Goal: Contribute content: Contribute content

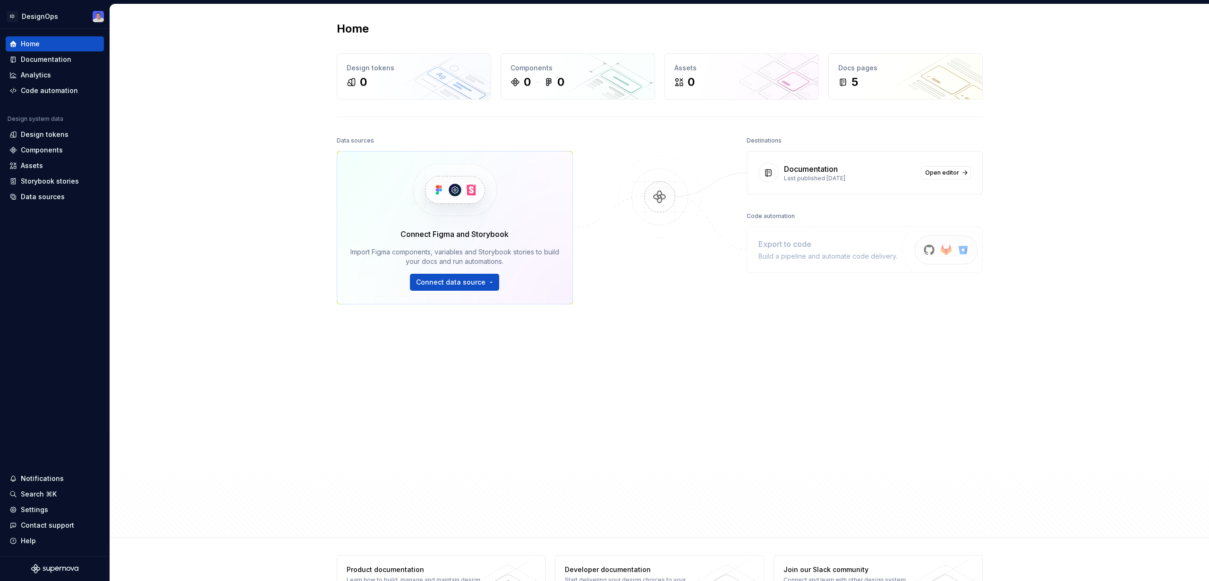
click at [337, 359] on div "Data sources Connect Figma and Storybook Import Figma components, variables and…" at bounding box center [455, 308] width 236 height 349
click at [43, 59] on div "Documentation" at bounding box center [46, 59] width 51 height 9
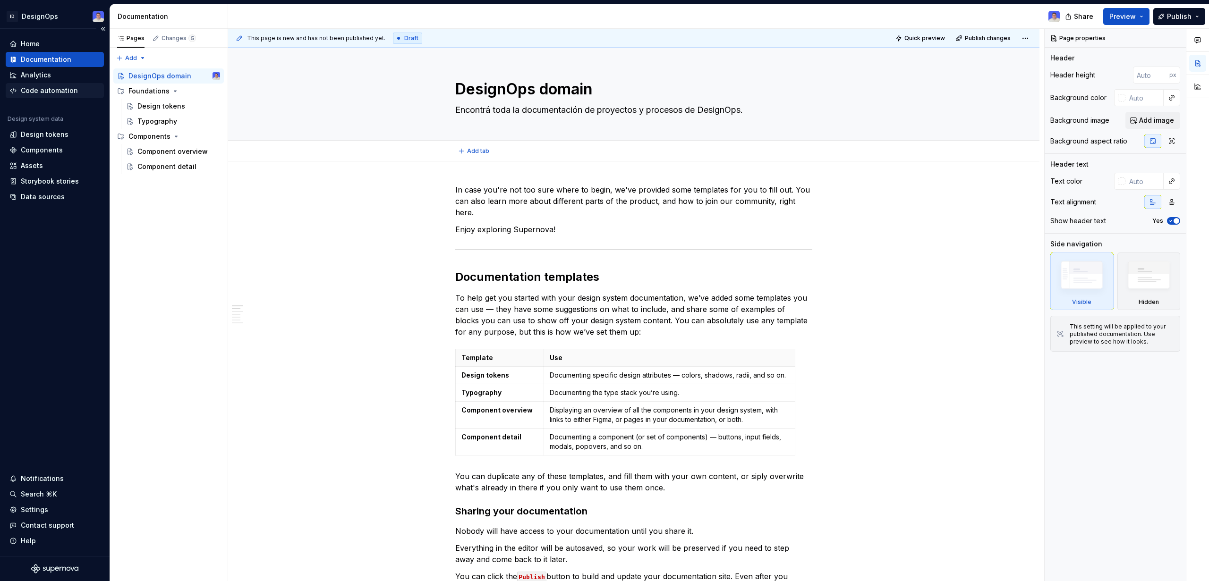
type textarea "*"
click at [46, 169] on div "Assets" at bounding box center [54, 165] width 91 height 9
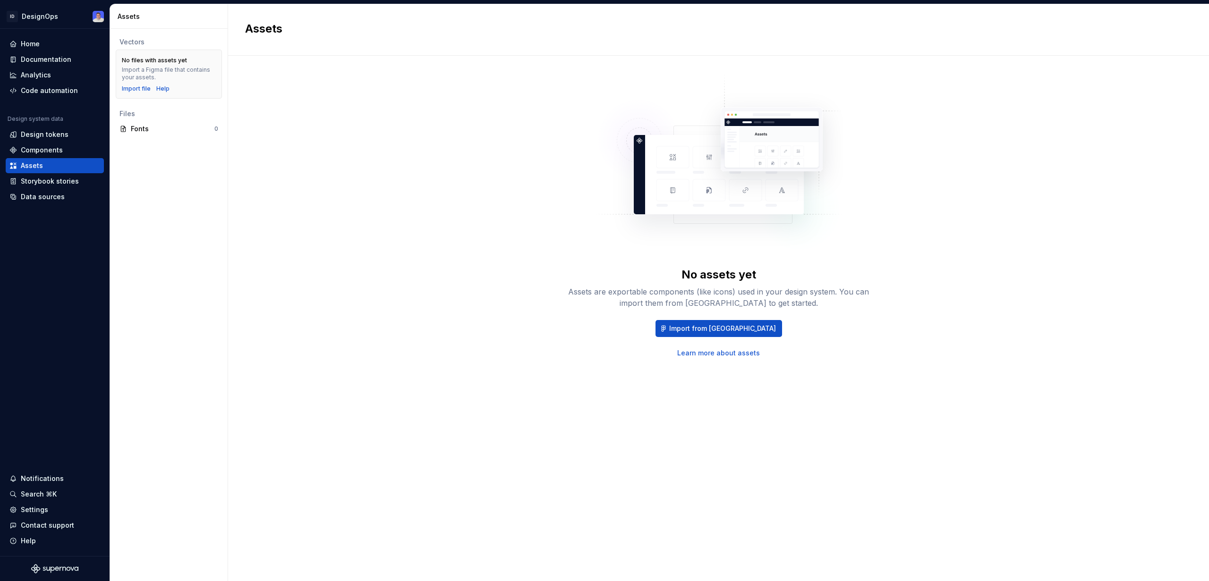
click at [167, 154] on div "Vectors No files with assets yet Import a Figma file that contains your assets.…" at bounding box center [169, 305] width 118 height 552
click at [184, 158] on div "Vectors No files with assets yet Import a Figma file that contains your assets.…" at bounding box center [169, 305] width 118 height 552
click at [150, 180] on div "Vectors No files with assets yet Import a Figma file that contains your assets.…" at bounding box center [169, 305] width 118 height 552
drag, startPoint x: 130, startPoint y: 41, endPoint x: 139, endPoint y: 56, distance: 17.8
click at [130, 41] on div "Vectors" at bounding box center [168, 41] width 99 height 9
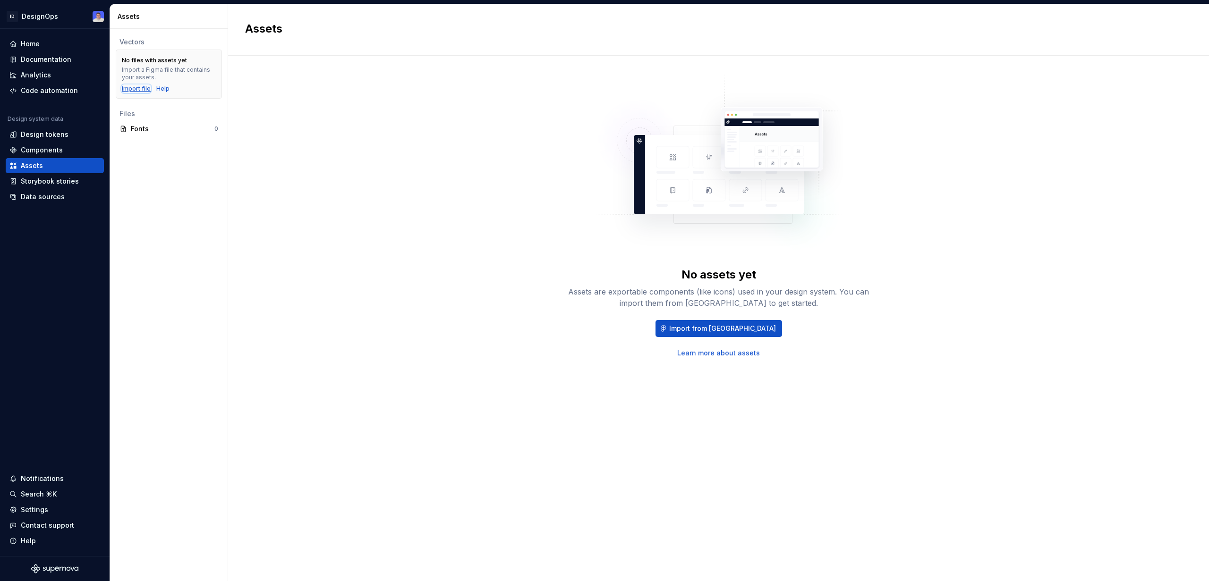
click at [142, 89] on div "Import file" at bounding box center [136, 89] width 29 height 8
click at [53, 152] on div "Components" at bounding box center [42, 149] width 42 height 9
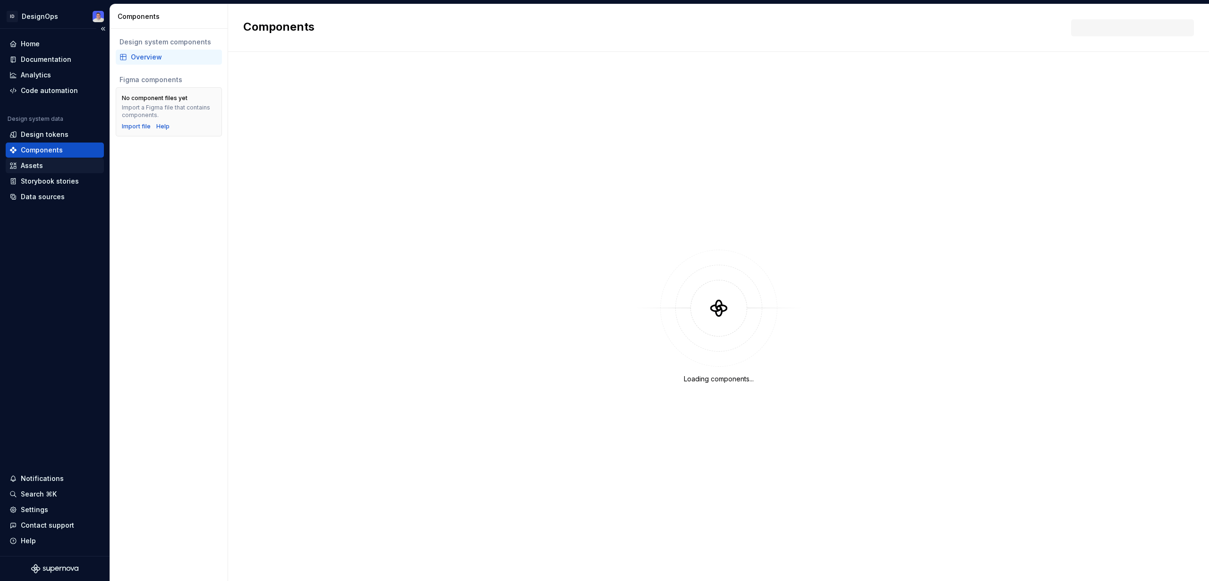
click at [56, 162] on div "Assets" at bounding box center [54, 165] width 91 height 9
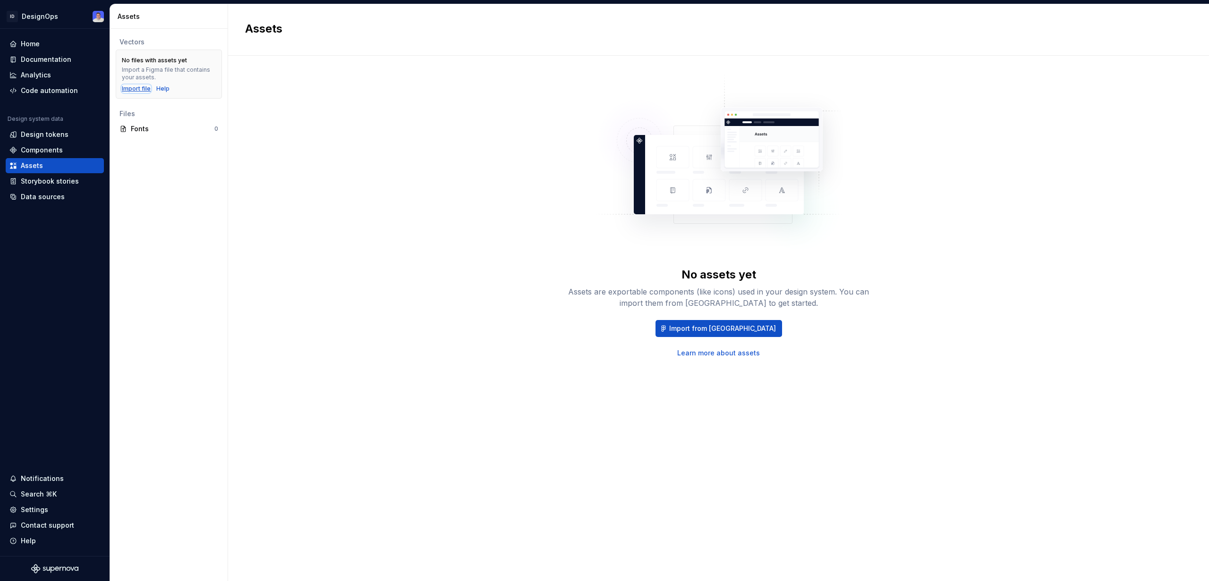
click at [136, 87] on div "Import file" at bounding box center [136, 89] width 29 height 8
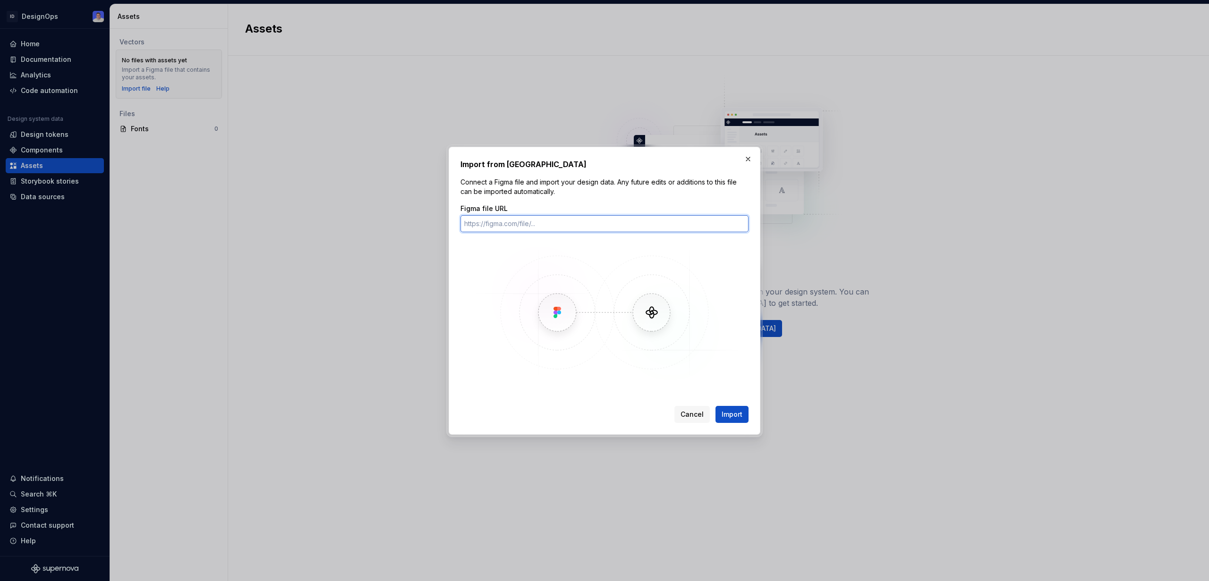
paste input "https://www.figma.com/design/yRdeN6WaPwYEri0DLSdOui/%F0%9F%9B%A0%EF%B8%8F-Gu-Co…"
type input "https://www.figma.com/design/yRdeN6WaPwYEri0DLSdOui/%F0%9F%9B%A0%EF%B8%8F-Gu-Co…"
click at [729, 414] on span "Import" at bounding box center [731, 414] width 21 height 9
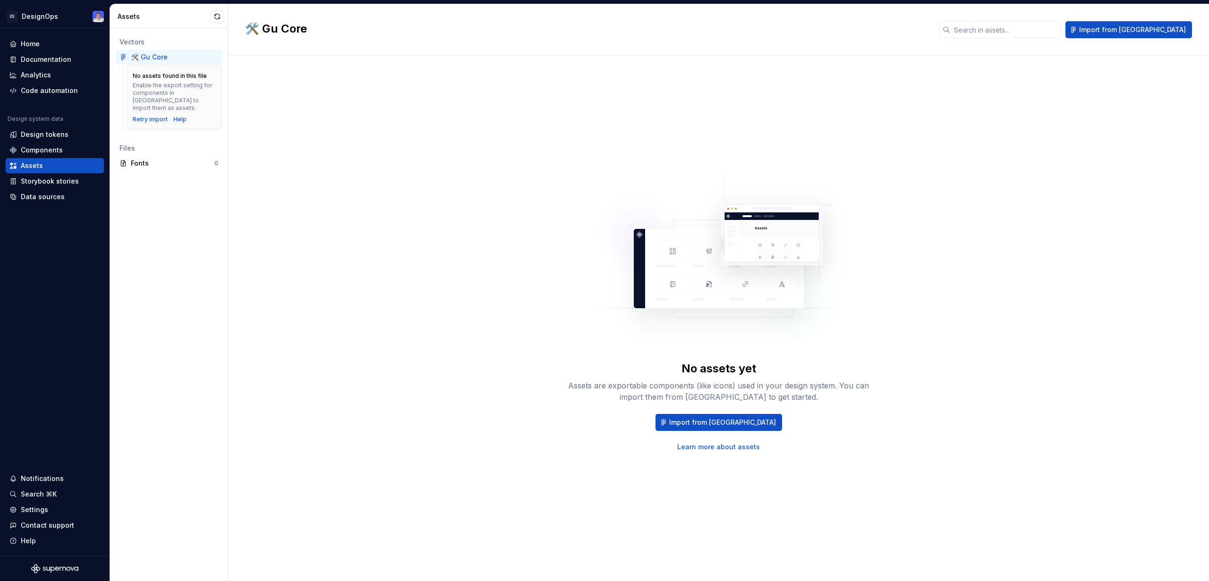
click at [165, 58] on div "🛠️ Gu Core" at bounding box center [149, 56] width 37 height 9
click at [152, 116] on div "Retry import" at bounding box center [150, 120] width 35 height 8
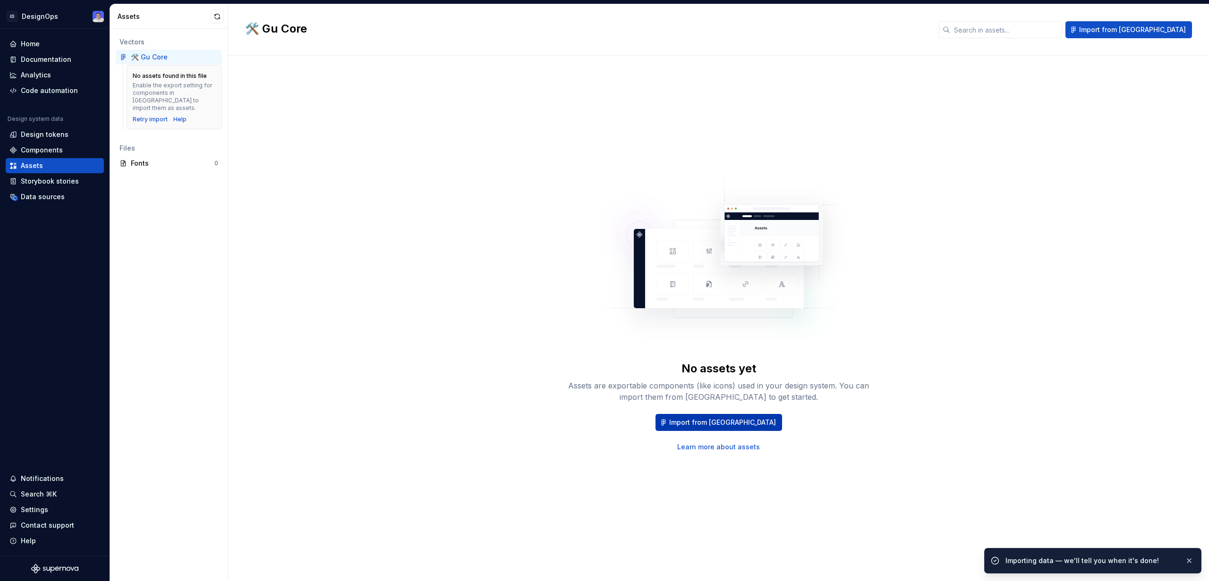
click at [712, 421] on span "Import from [GEOGRAPHIC_DATA]" at bounding box center [722, 422] width 107 height 9
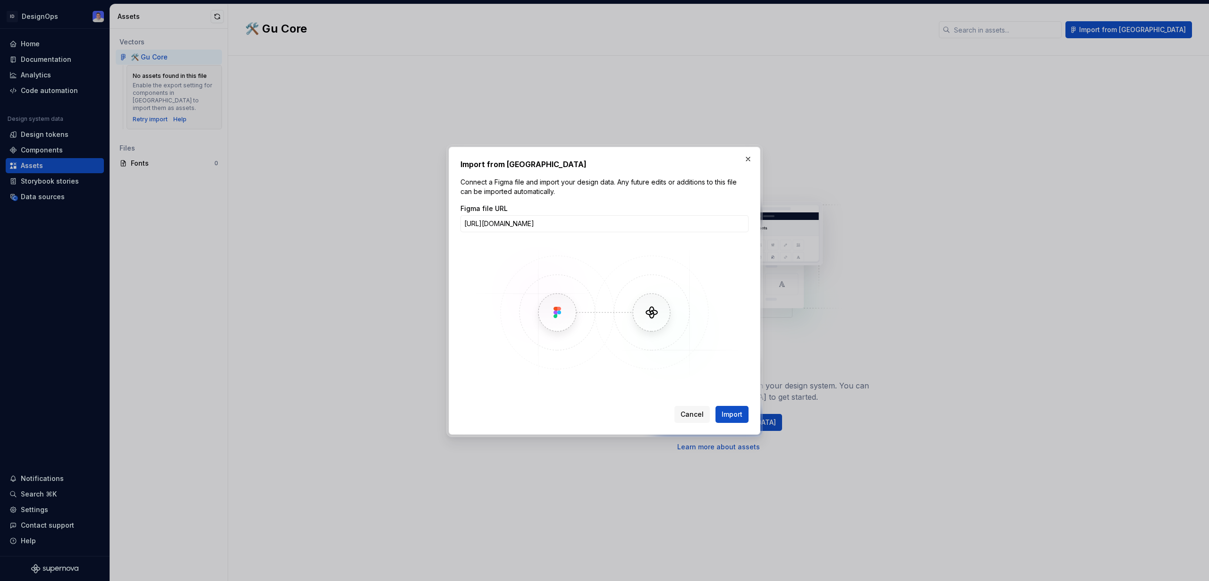
scroll to position [0, 141]
type input "https://www.figma.com/design/wM6yIjnivlRSFeacmwL8lI/%F0%9F%9B%A0%EF%B8%8F-Gu-Br…"
click at [736, 417] on span "Import" at bounding box center [731, 414] width 21 height 9
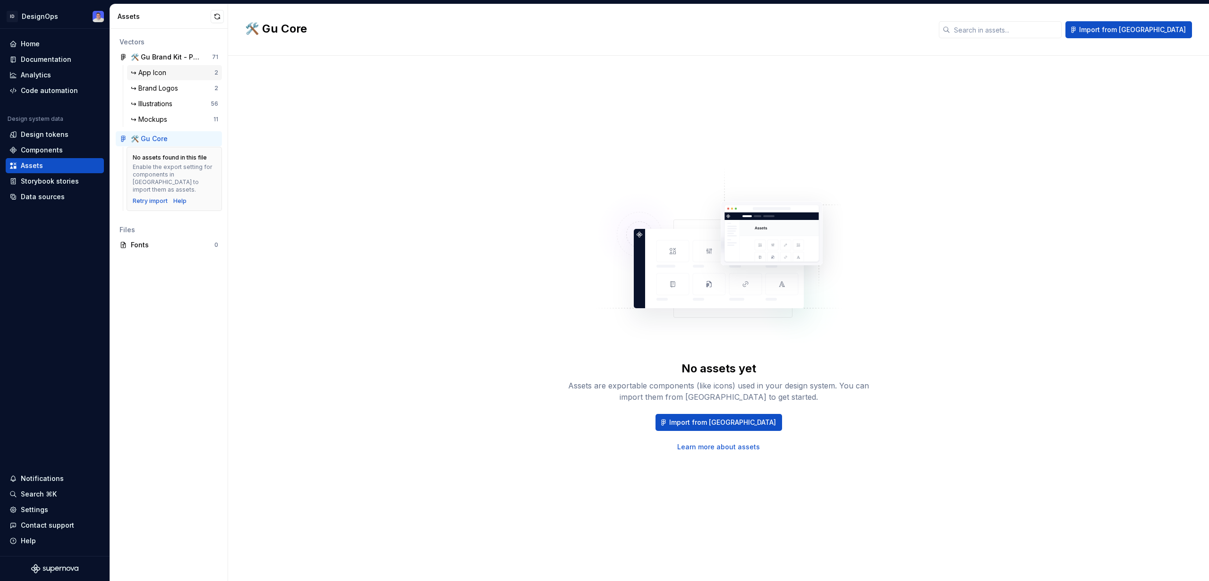
click at [182, 76] on div "↪ App Icon" at bounding box center [173, 72] width 84 height 9
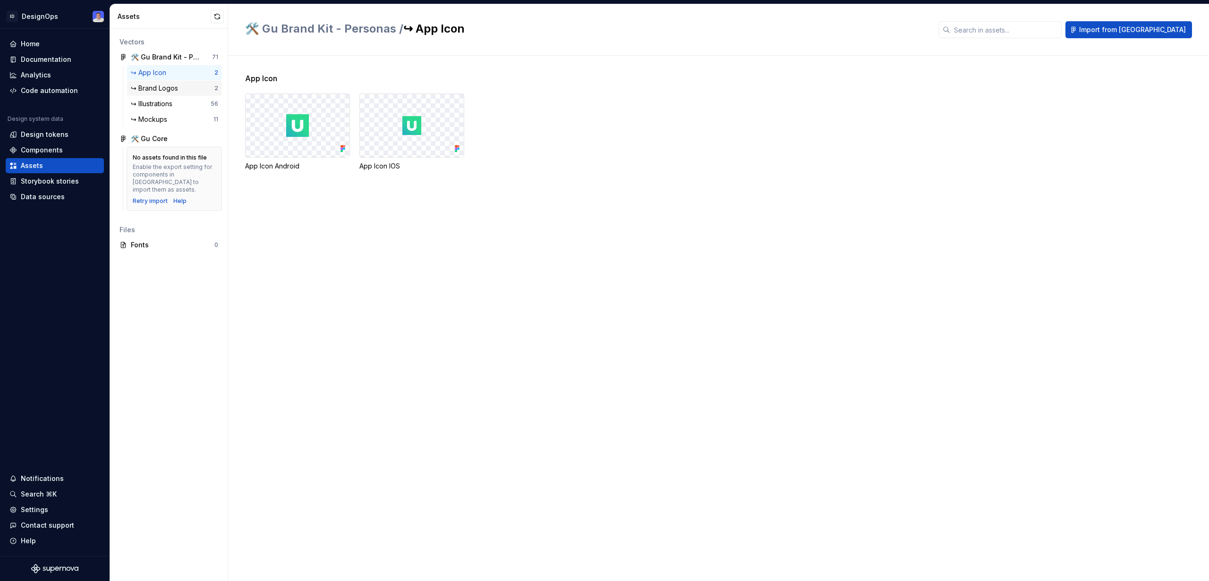
click at [164, 86] on div "↪ Brand Logos" at bounding box center [156, 88] width 51 height 9
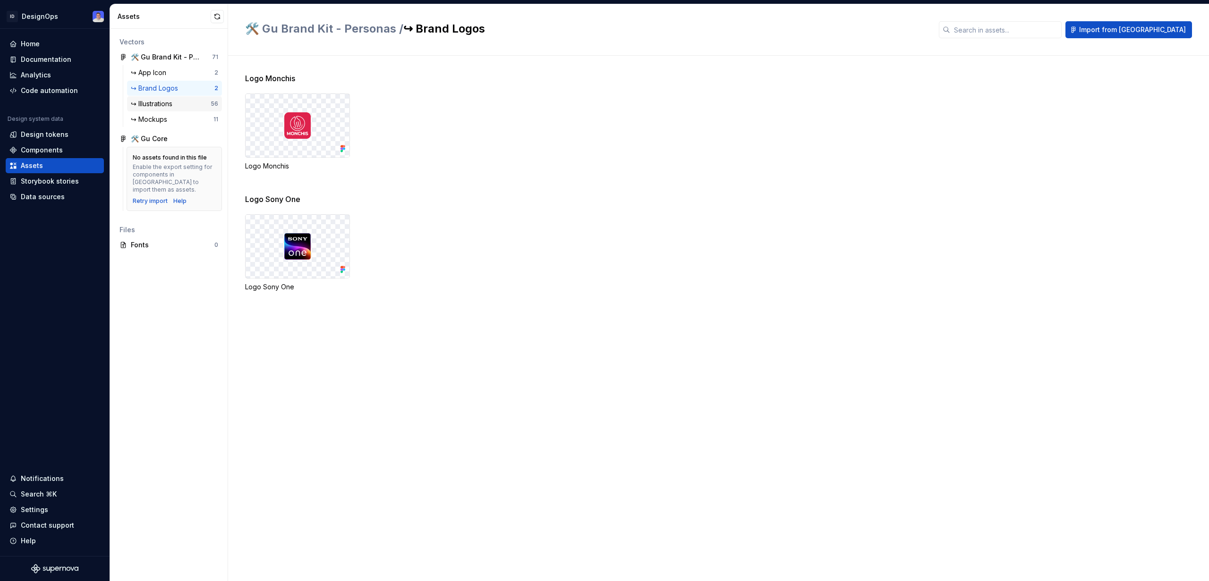
click at [169, 108] on div "↪ Illustrations" at bounding box center [153, 103] width 45 height 9
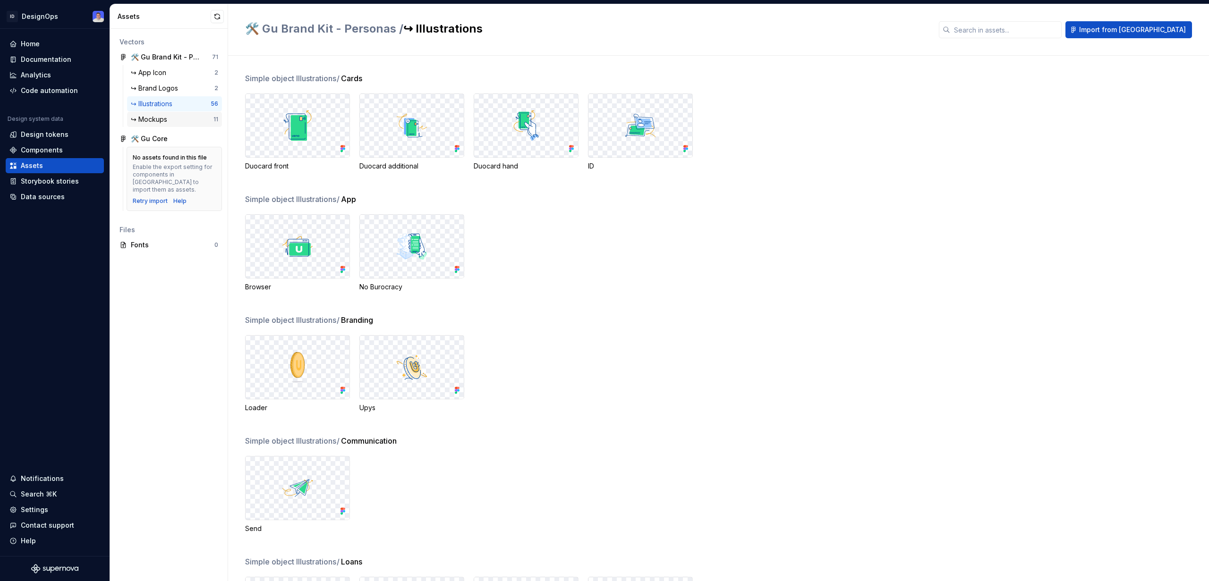
click at [161, 124] on div "↪ Mockups" at bounding box center [151, 119] width 40 height 9
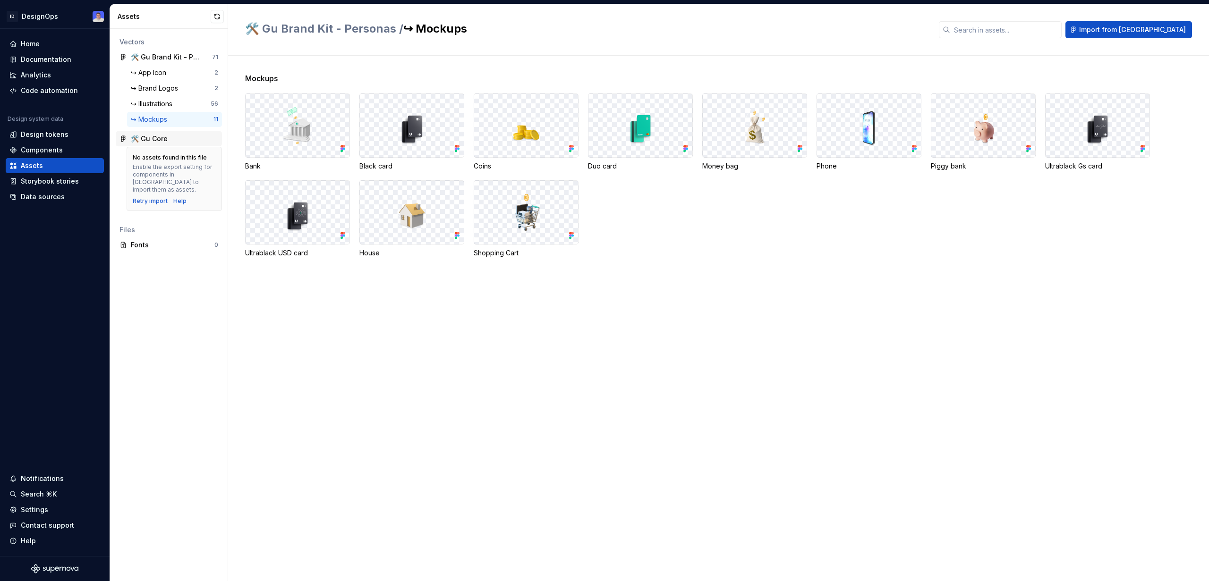
click at [162, 139] on div "🛠️ Gu Core" at bounding box center [149, 138] width 37 height 9
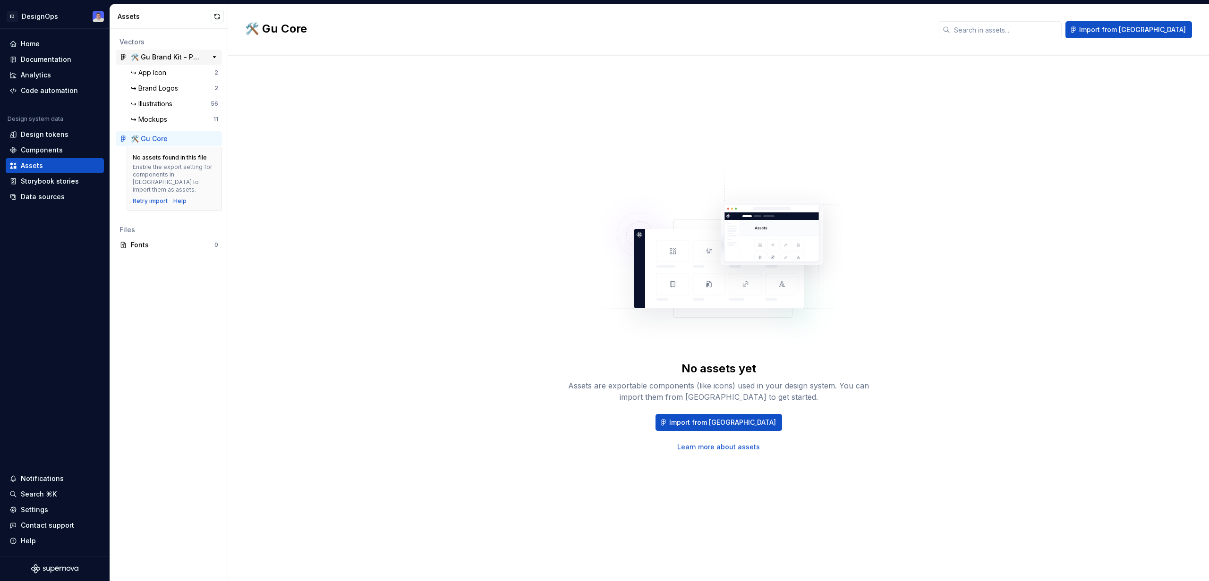
click at [157, 61] on div "🛠️ Gu Brand Kit - Personas" at bounding box center [166, 56] width 70 height 9
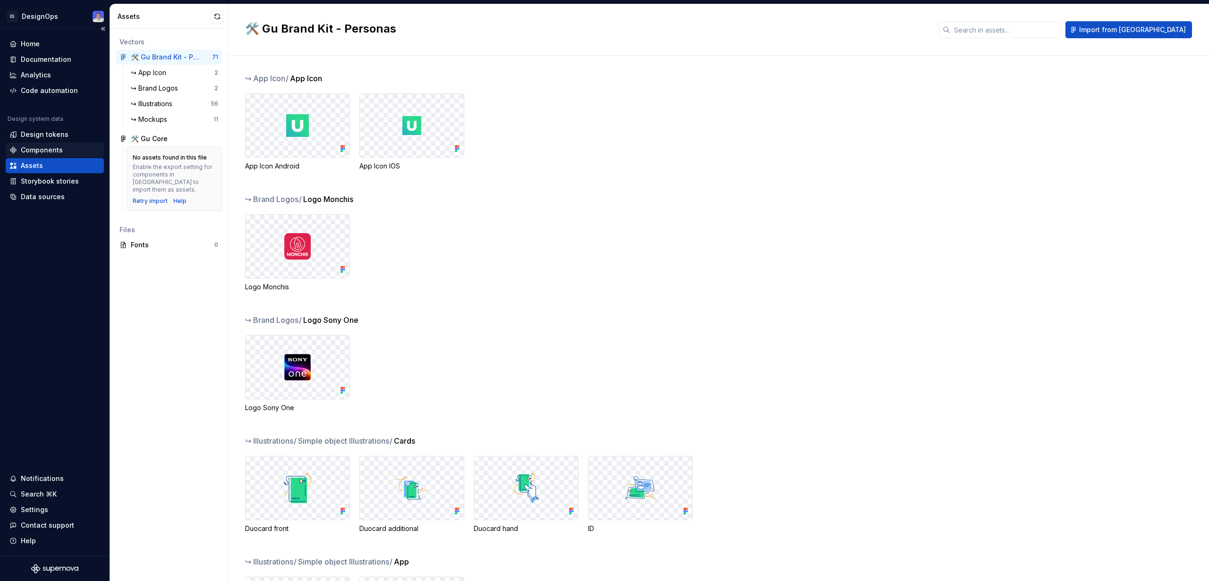
click at [46, 151] on div "Components" at bounding box center [42, 149] width 42 height 9
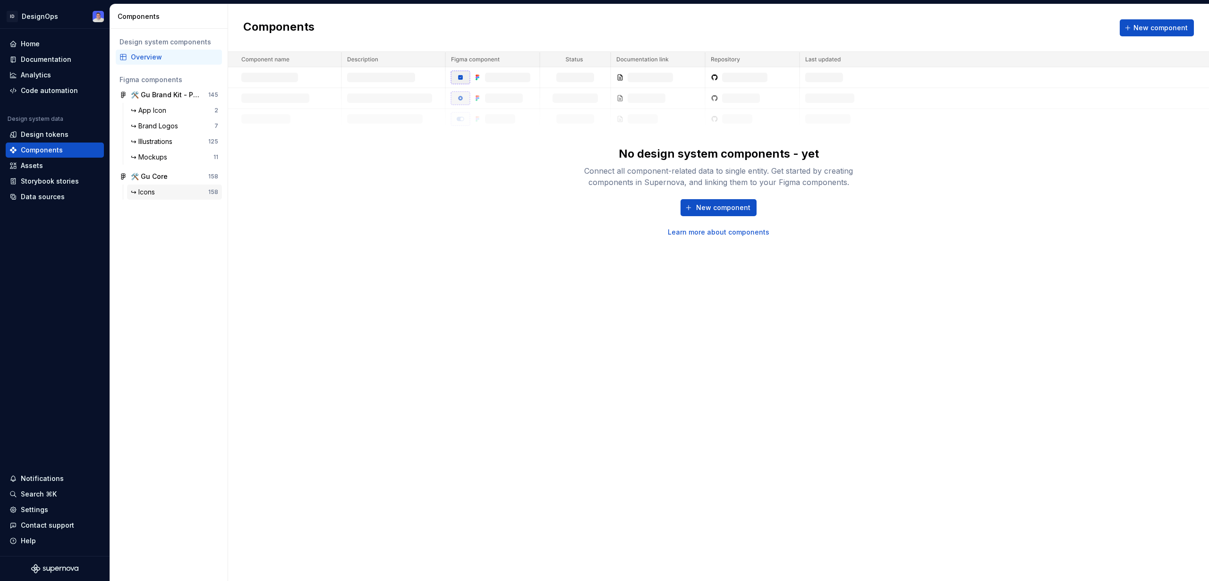
click at [178, 195] on div "↪ Icons" at bounding box center [169, 191] width 77 height 9
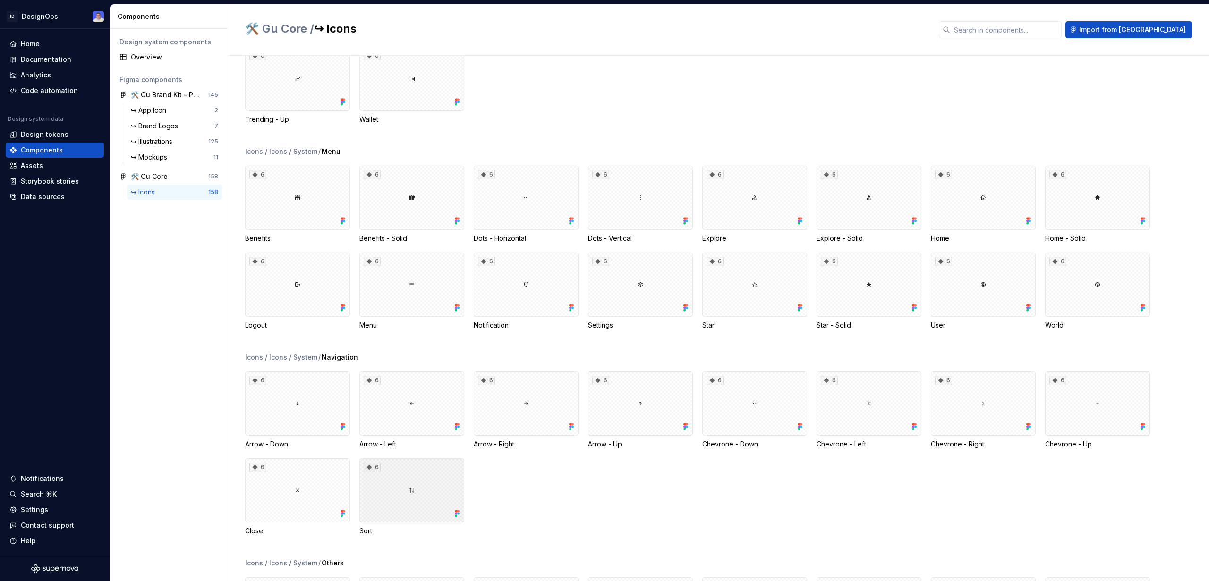
scroll to position [1688, 0]
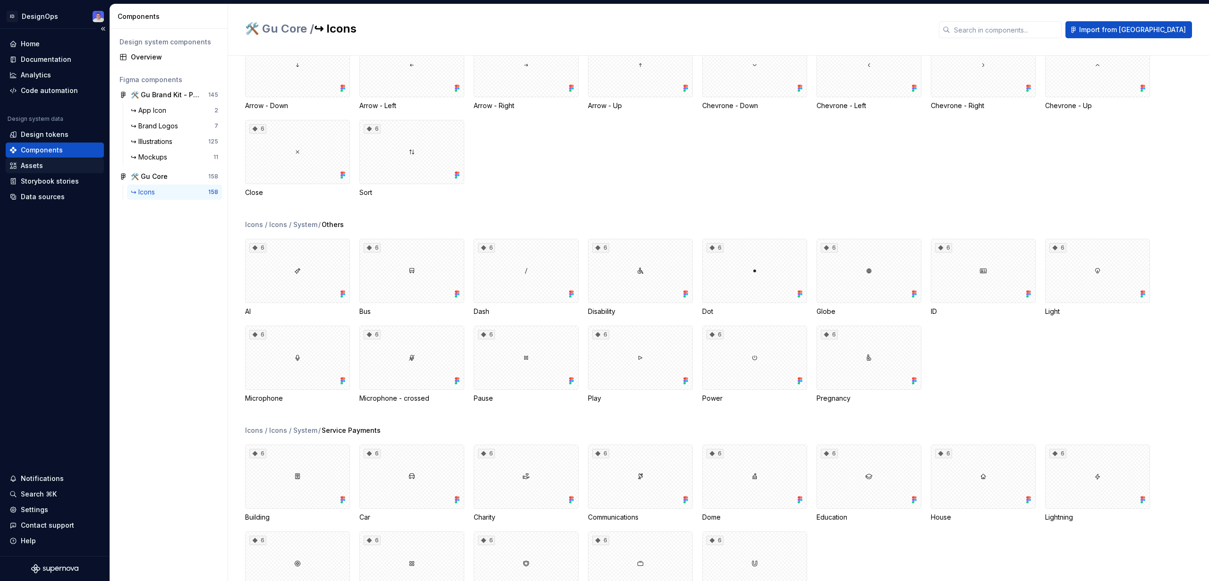
click at [25, 164] on div "Assets" at bounding box center [32, 165] width 22 height 9
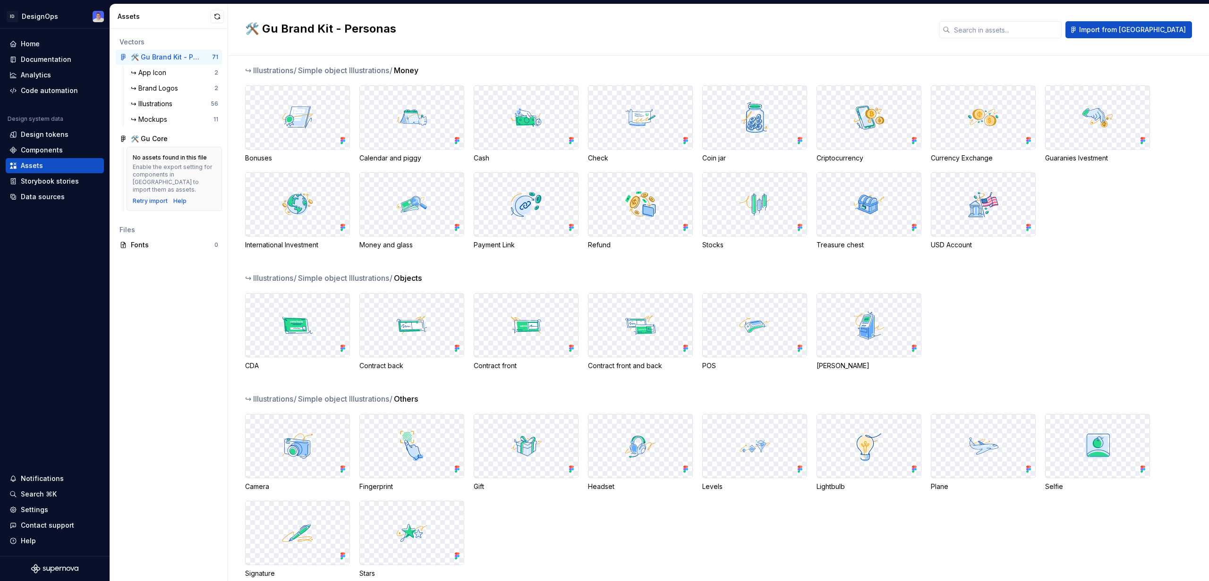
scroll to position [959, 0]
click at [48, 145] on div "Components" at bounding box center [42, 149] width 42 height 9
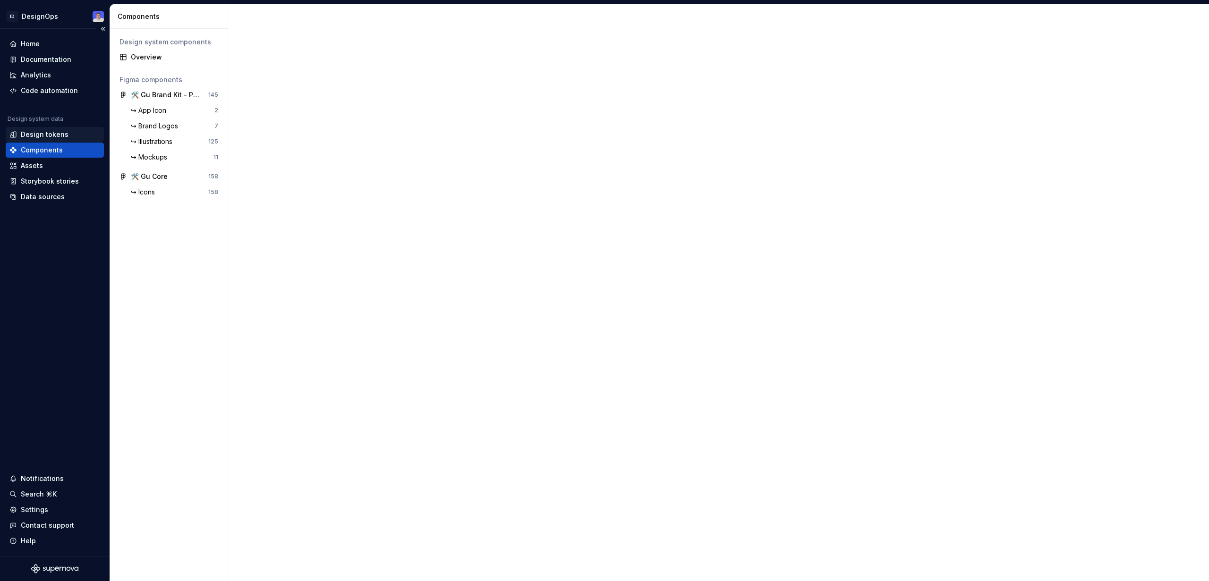
click at [54, 138] on div "Design tokens" at bounding box center [45, 134] width 48 height 9
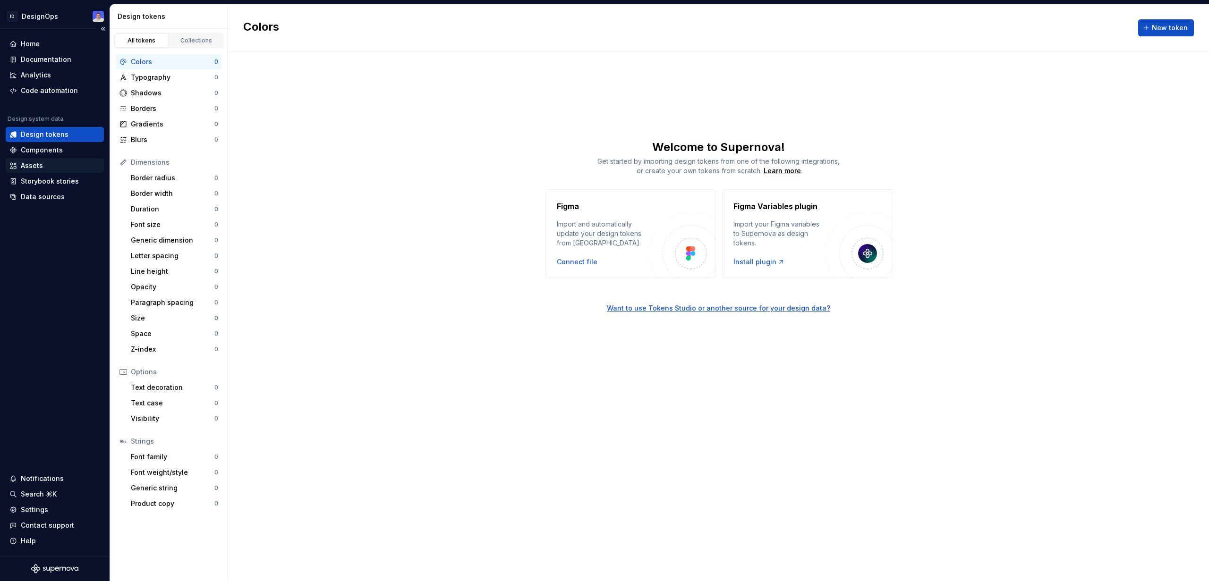
click at [36, 163] on div "Assets" at bounding box center [32, 165] width 22 height 9
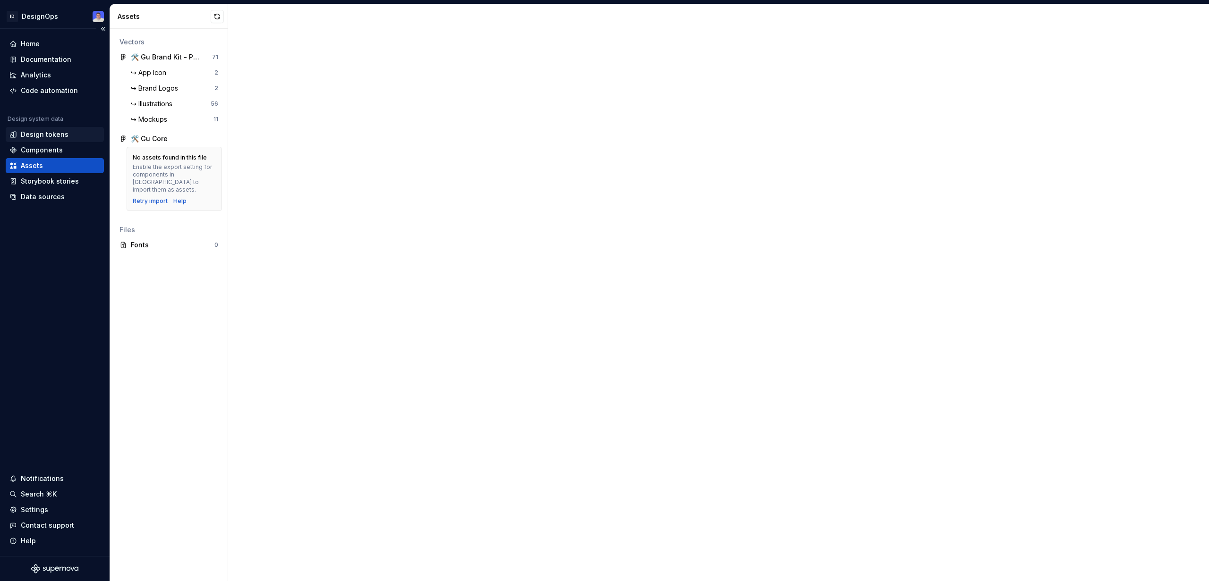
click at [50, 137] on div "Design tokens" at bounding box center [45, 134] width 48 height 9
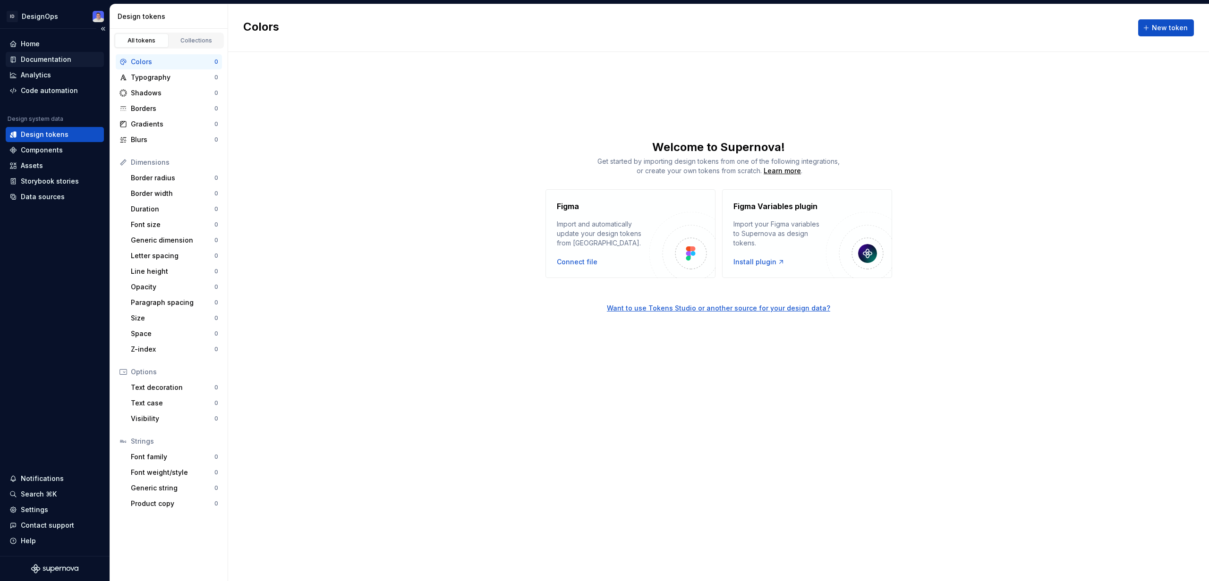
click at [57, 61] on div "Documentation" at bounding box center [46, 59] width 51 height 9
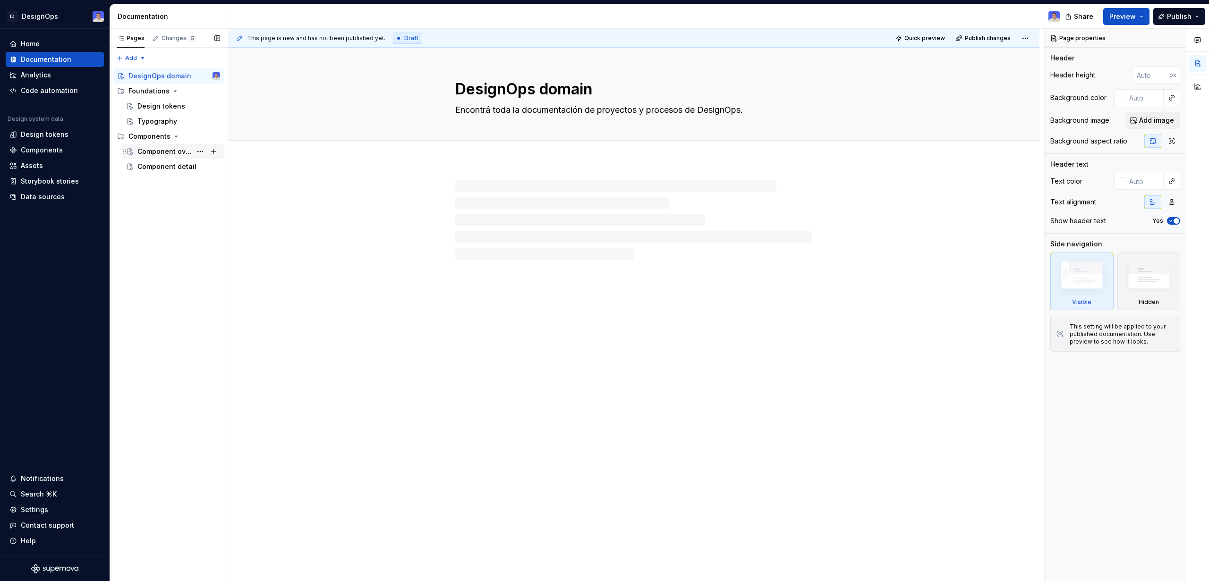
click at [160, 152] on div "Component overview" at bounding box center [164, 151] width 54 height 9
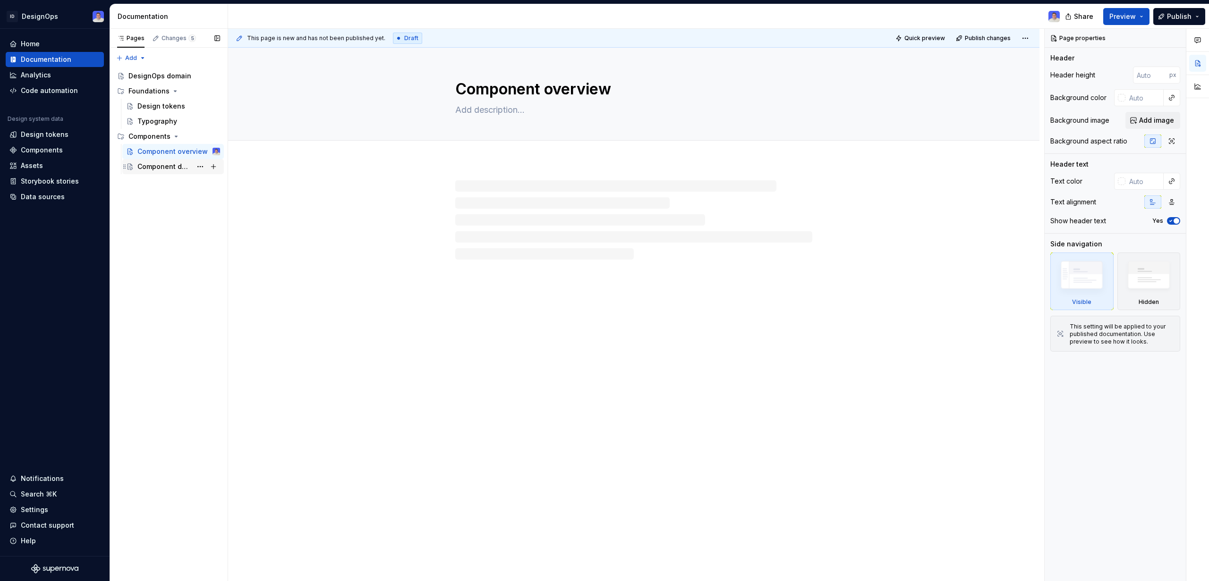
click at [157, 166] on div "Component detail" at bounding box center [164, 166] width 54 height 9
click at [151, 122] on div "Typography" at bounding box center [157, 121] width 40 height 9
click at [155, 106] on div "Design tokens" at bounding box center [161, 106] width 48 height 9
click at [56, 151] on div "Components" at bounding box center [42, 149] width 42 height 9
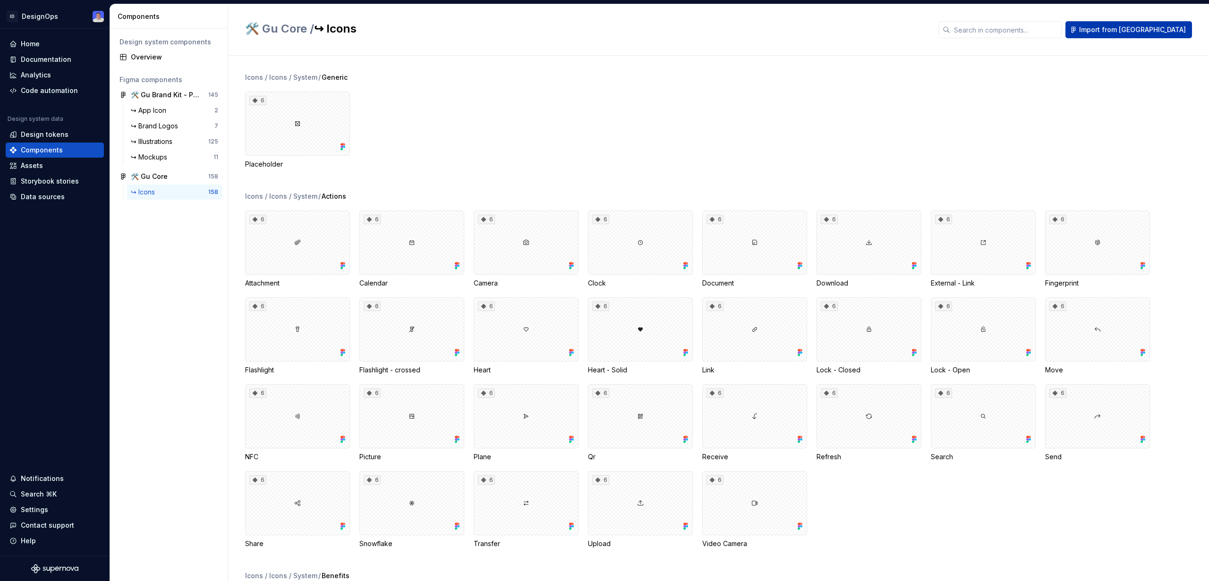
click at [849, 31] on span "Import from [GEOGRAPHIC_DATA]" at bounding box center [1132, 29] width 107 height 9
click at [47, 55] on div "Documentation" at bounding box center [46, 59] width 51 height 9
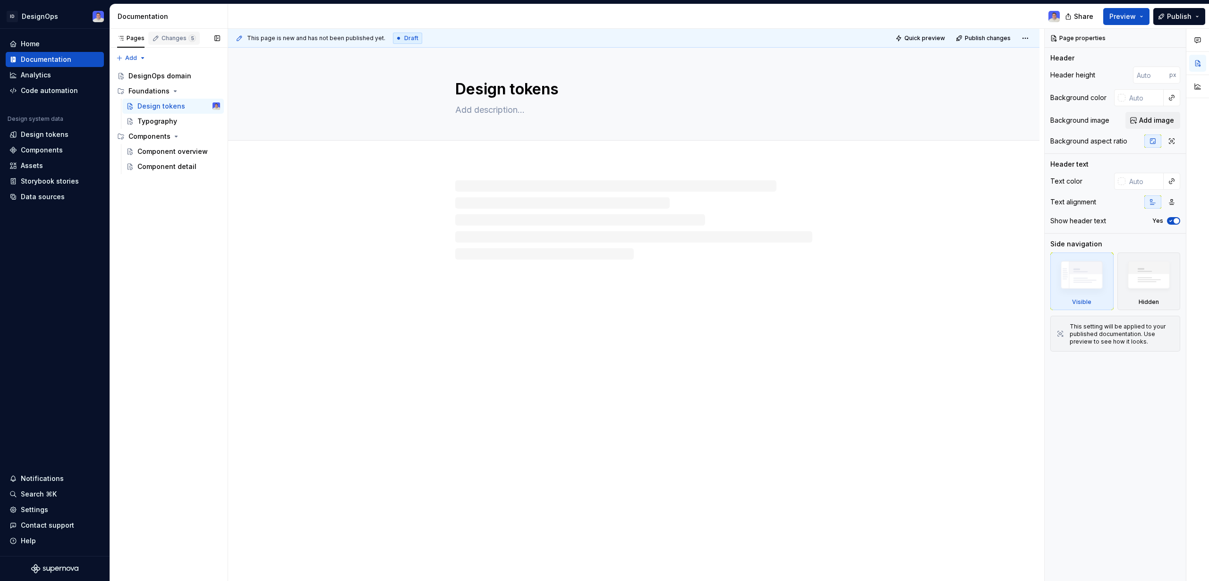
click at [161, 35] on div "Changes 5" at bounding box center [178, 38] width 34 height 8
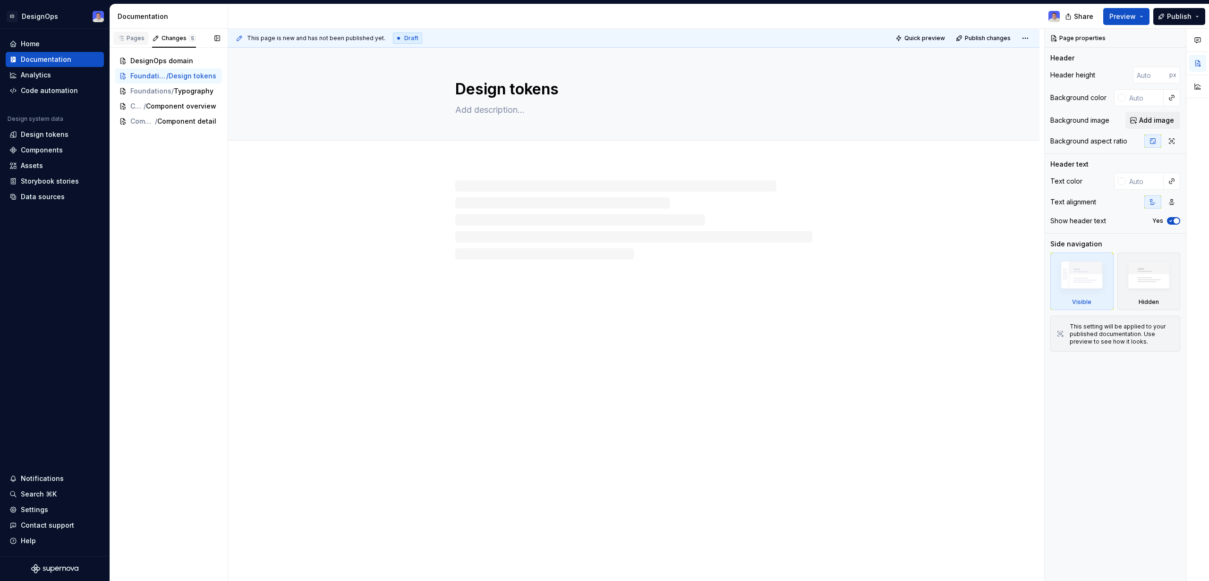
click at [122, 35] on icon "button" at bounding box center [121, 38] width 8 height 8
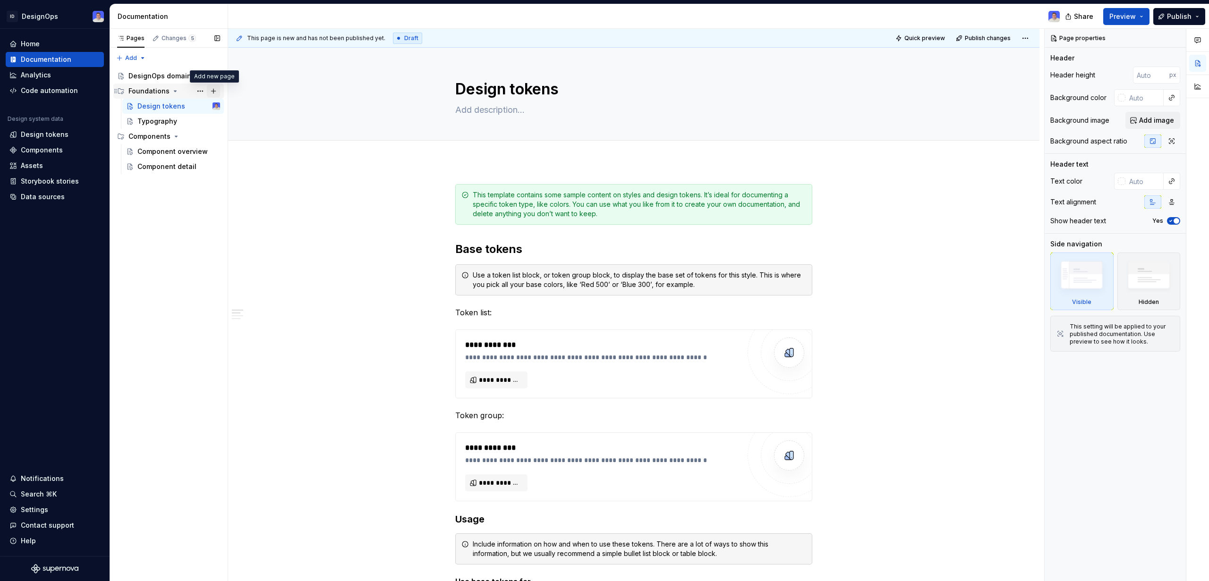
click at [213, 92] on button "Page tree" at bounding box center [213, 91] width 13 height 13
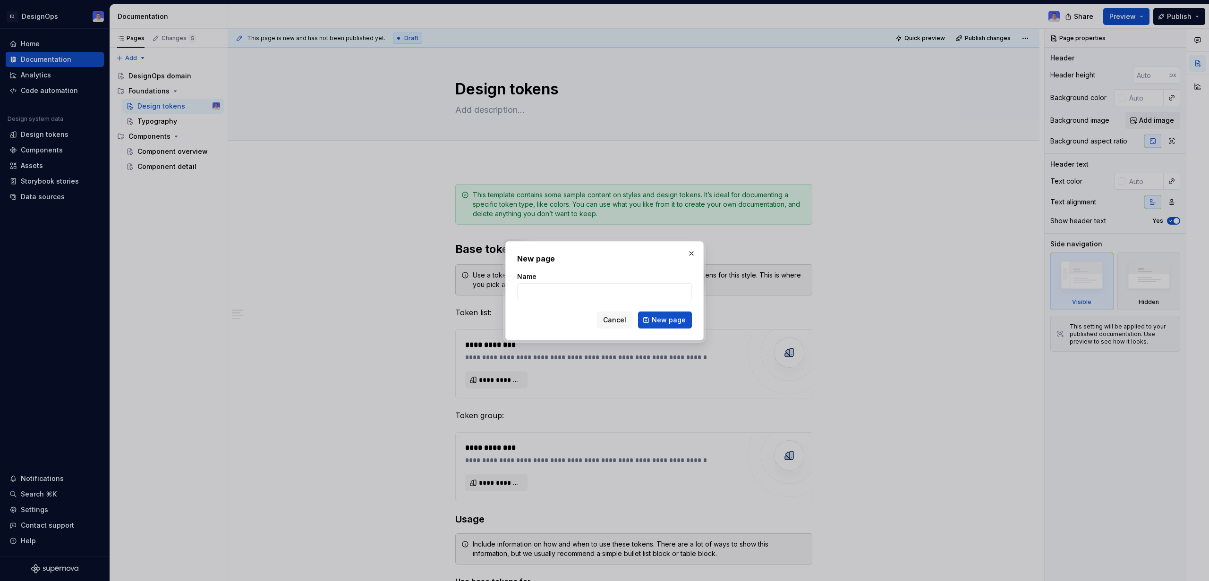
type textarea "*"
type input "Motion Design"
click button "New page" at bounding box center [665, 320] width 54 height 17
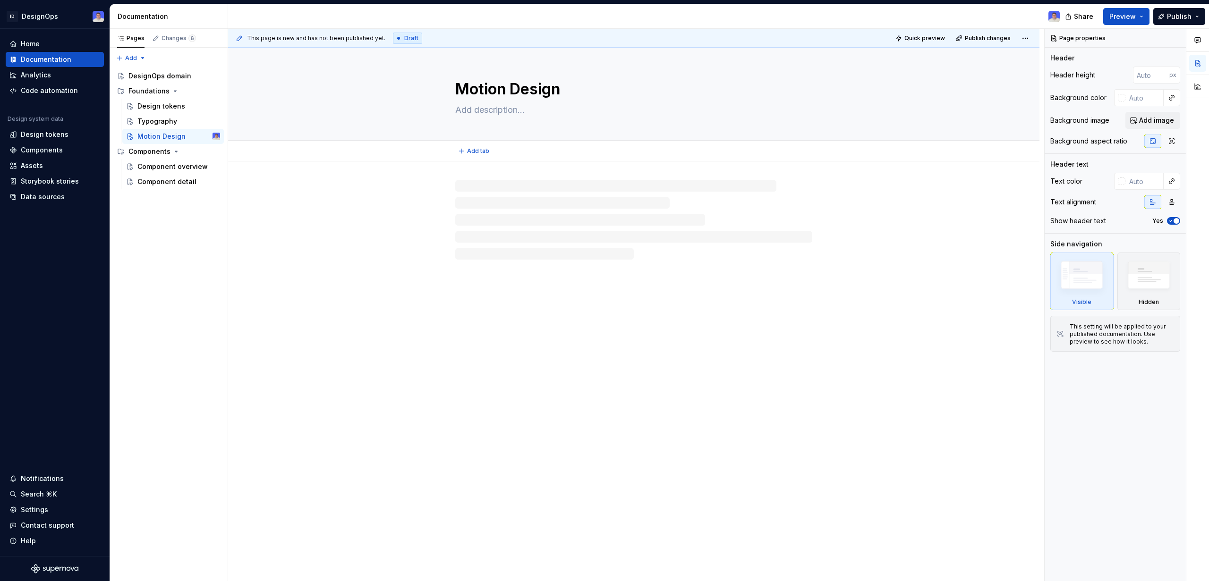
click at [506, 107] on textarea at bounding box center [631, 109] width 357 height 15
click at [477, 176] on div "This page is new and has not been published yet. Draft Quick preview Publish ch…" at bounding box center [636, 305] width 816 height 553
click at [462, 171] on div "This page is new and has not been published yet. Draft Quick preview Publish ch…" at bounding box center [636, 305] width 816 height 553
type textarea "*"
click at [456, 151] on button "Add tab" at bounding box center [474, 150] width 38 height 13
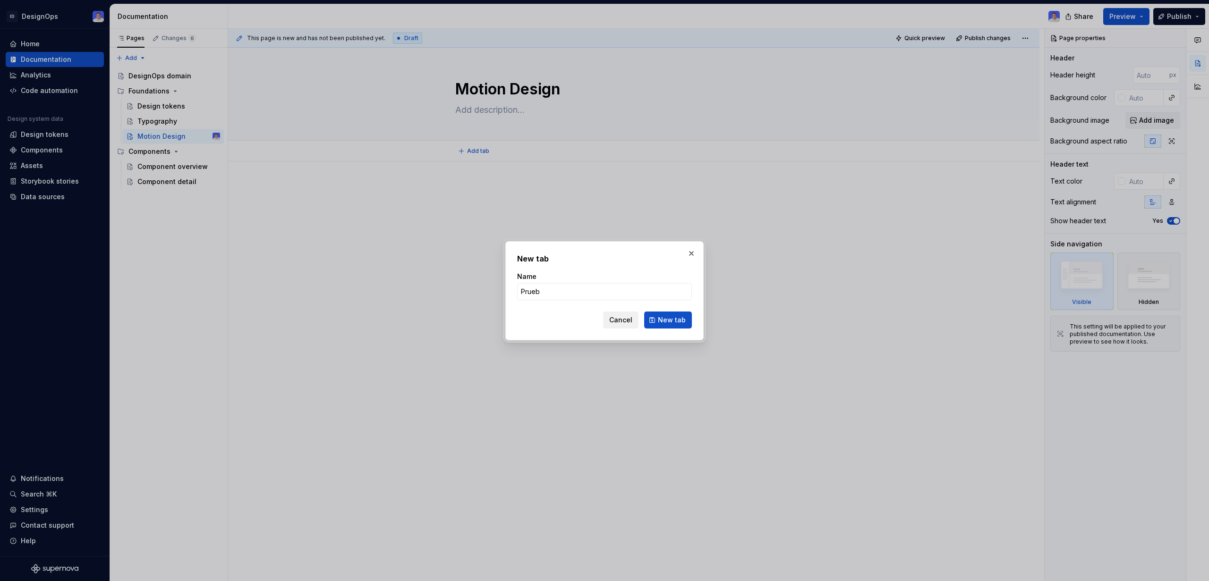
type input "Prueba"
click button "New tab" at bounding box center [668, 320] width 48 height 17
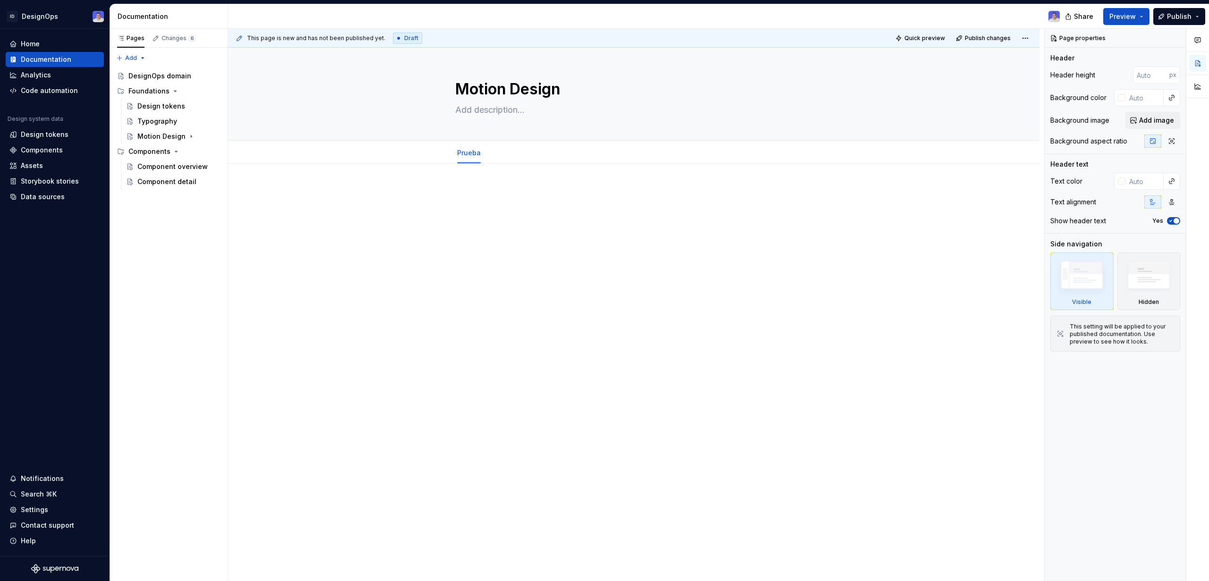
click at [471, 187] on p at bounding box center [633, 192] width 357 height 11
type textarea "*"
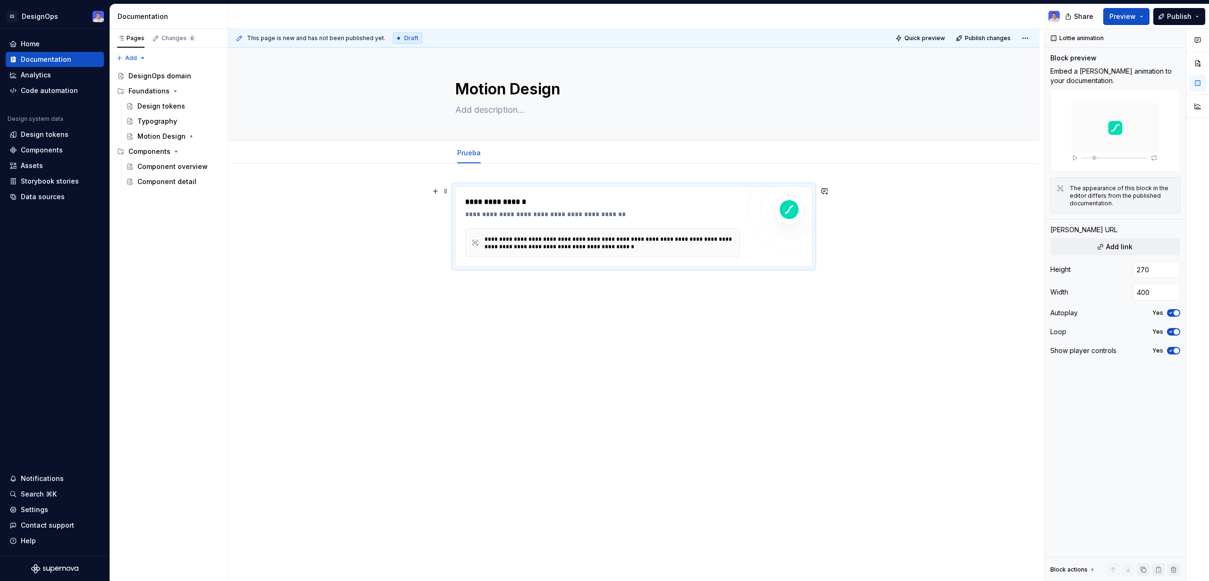
click at [501, 217] on div "**********" at bounding box center [602, 214] width 275 height 9
click at [849, 444] on div "Block actions" at bounding box center [1073, 569] width 46 height 13
click at [849, 444] on div "Block actions" at bounding box center [1068, 471] width 37 height 8
click at [517, 286] on div "**********" at bounding box center [633, 308] width 811 height 288
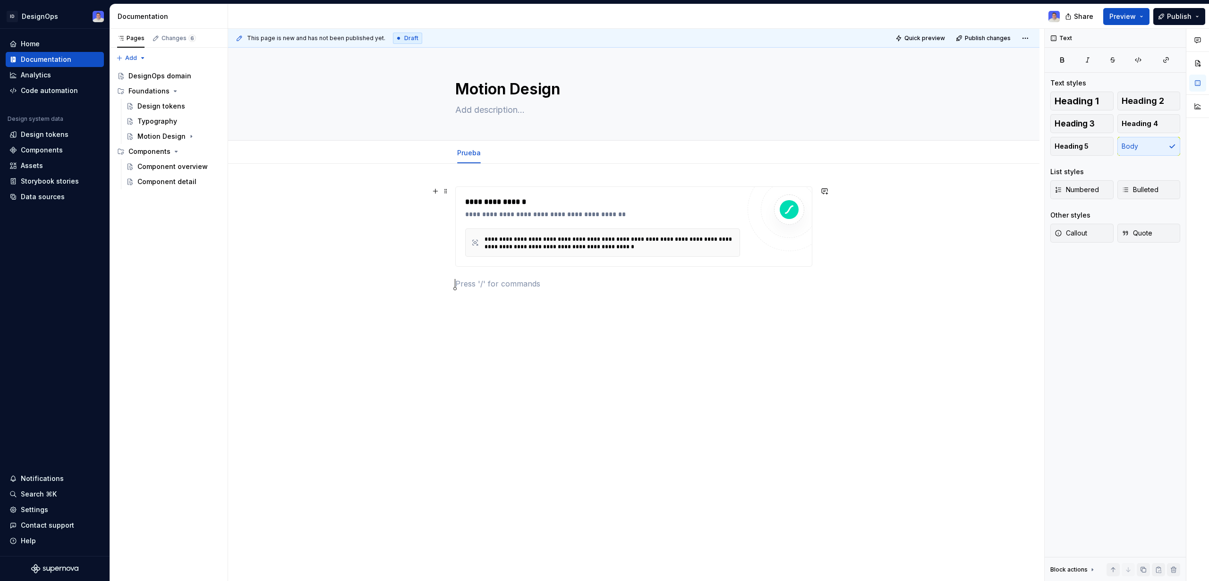
click at [620, 230] on div "**********" at bounding box center [602, 243] width 275 height 28
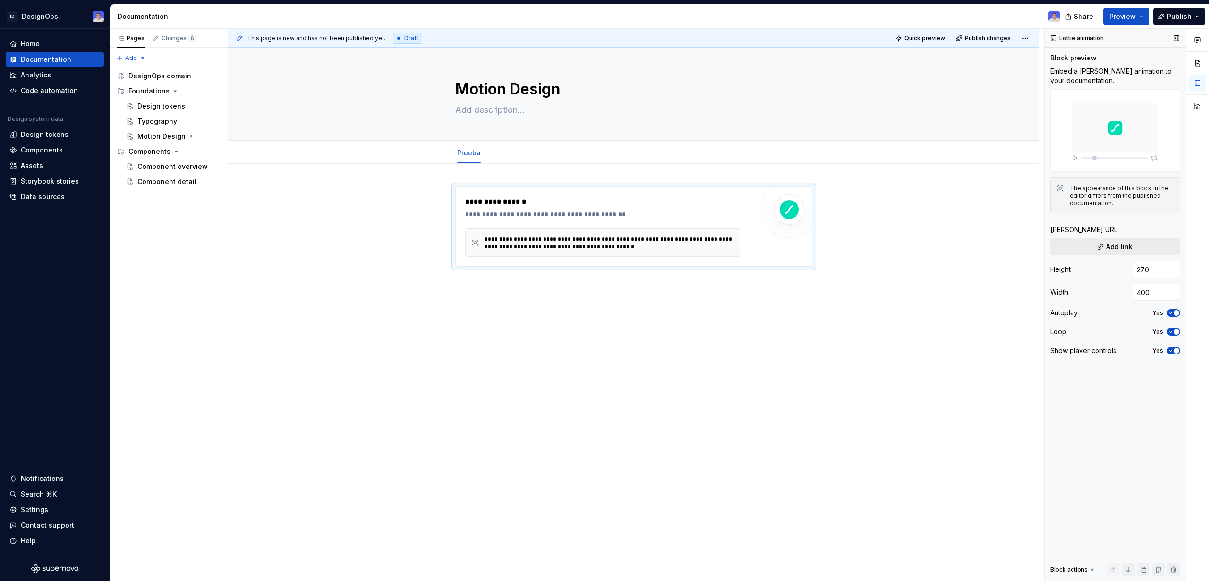
click at [849, 246] on button "Add link" at bounding box center [1115, 246] width 130 height 17
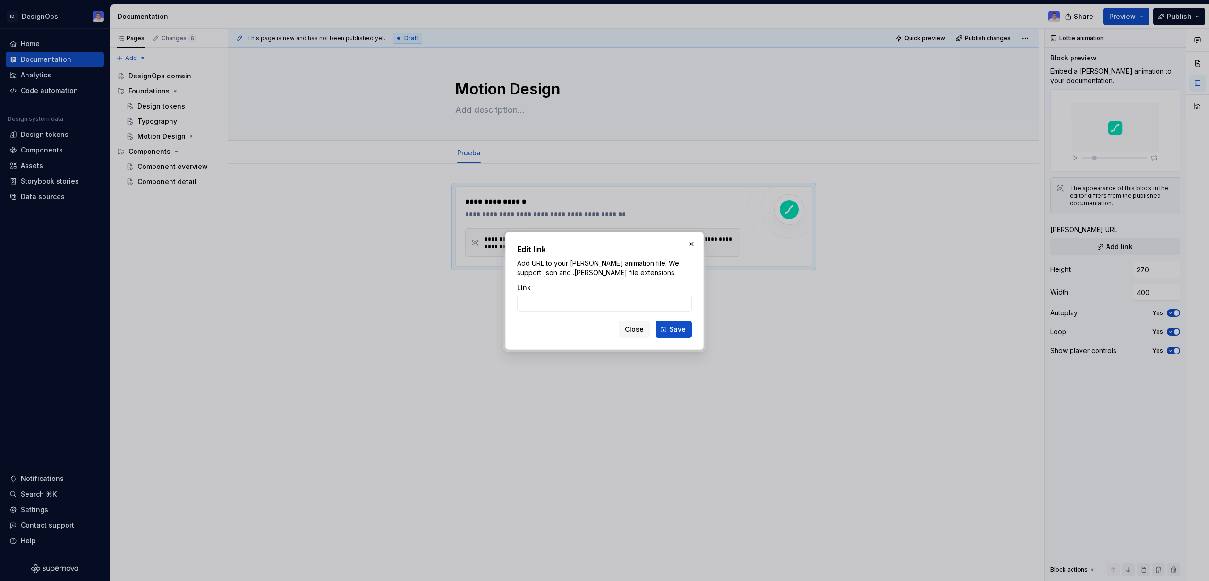
click at [634, 330] on span "Close" at bounding box center [634, 329] width 19 height 9
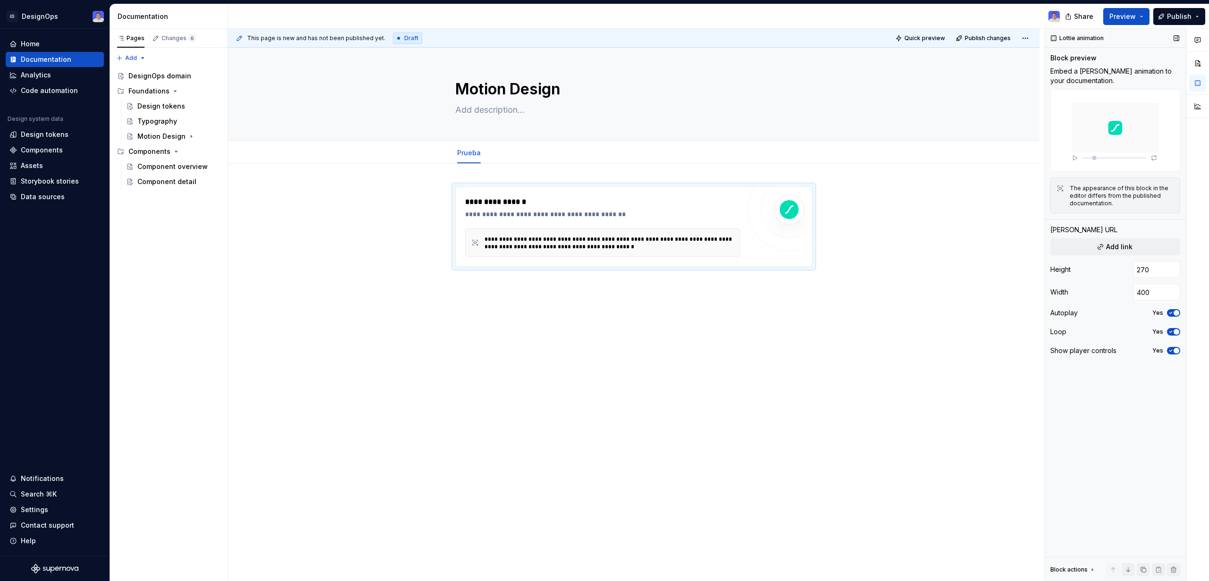
click at [849, 193] on div "The appearance of this block in the editor differs from the published documenta…" at bounding box center [1121, 196] width 104 height 23
click at [849, 139] on img at bounding box center [1115, 130] width 130 height 83
click at [532, 218] on div "**********" at bounding box center [602, 214] width 275 height 9
click at [526, 236] on div "**********" at bounding box center [608, 243] width 249 height 15
click at [524, 238] on div "**********" at bounding box center [608, 243] width 249 height 15
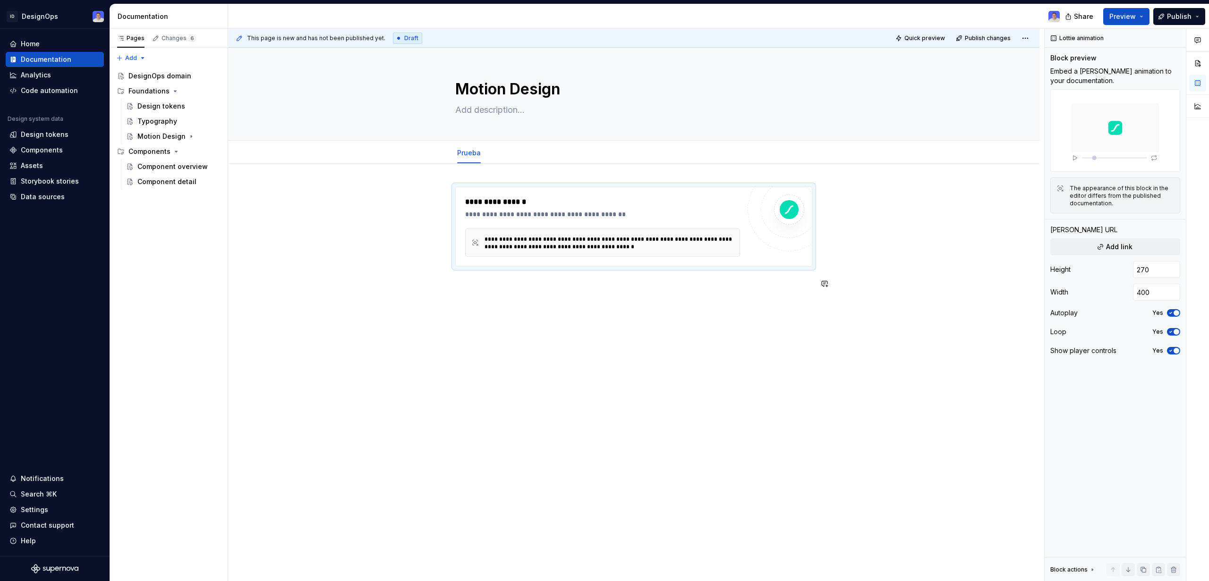
click at [493, 296] on div "**********" at bounding box center [633, 244] width 357 height 114
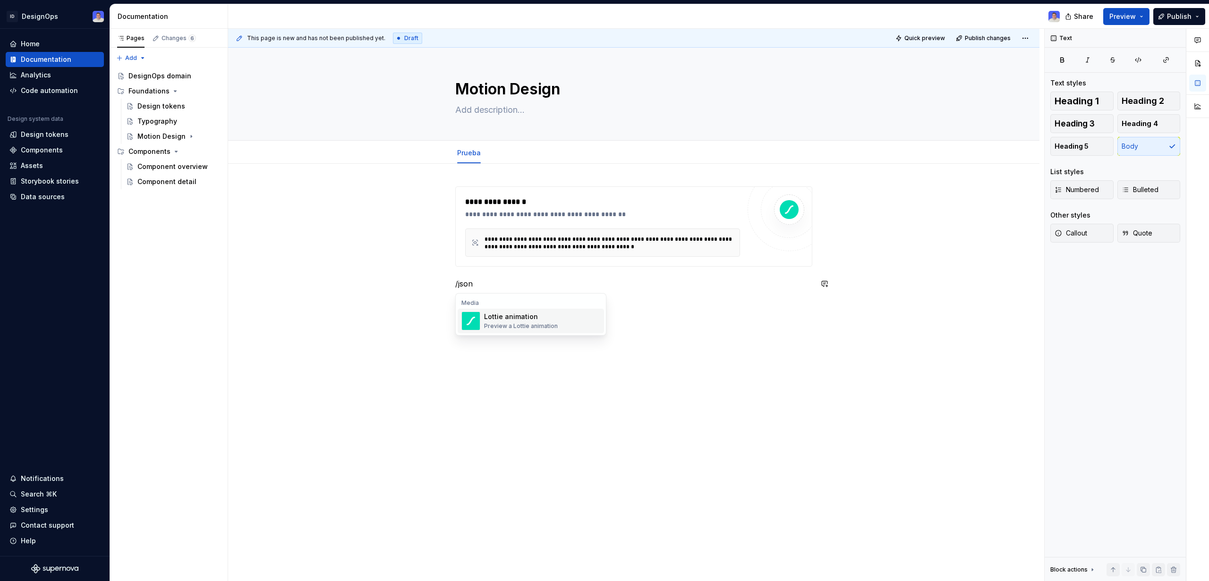
click at [518, 327] on div "Preview a Lottie animation" at bounding box center [521, 326] width 74 height 8
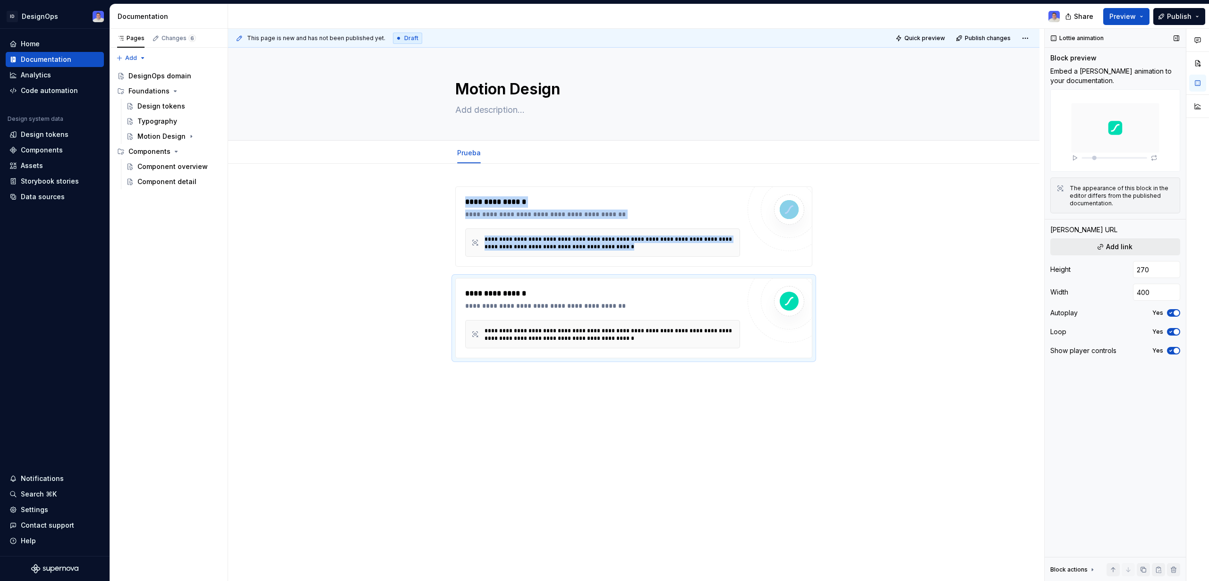
click at [849, 250] on span "Add link" at bounding box center [1119, 246] width 26 height 9
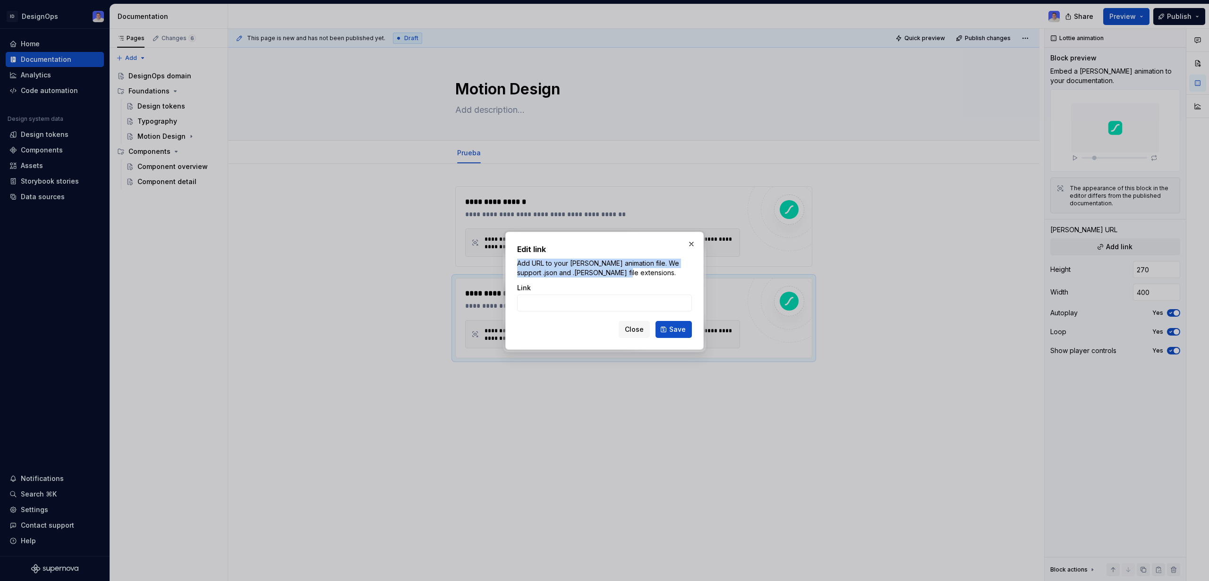
drag, startPoint x: 598, startPoint y: 272, endPoint x: 505, endPoint y: 262, distance: 93.6
click at [505, 262] on div "Edit link Add URL to your Lottie animation file. We support .json and .lottie f…" at bounding box center [604, 291] width 198 height 118
click at [631, 327] on span "Close" at bounding box center [634, 329] width 19 height 9
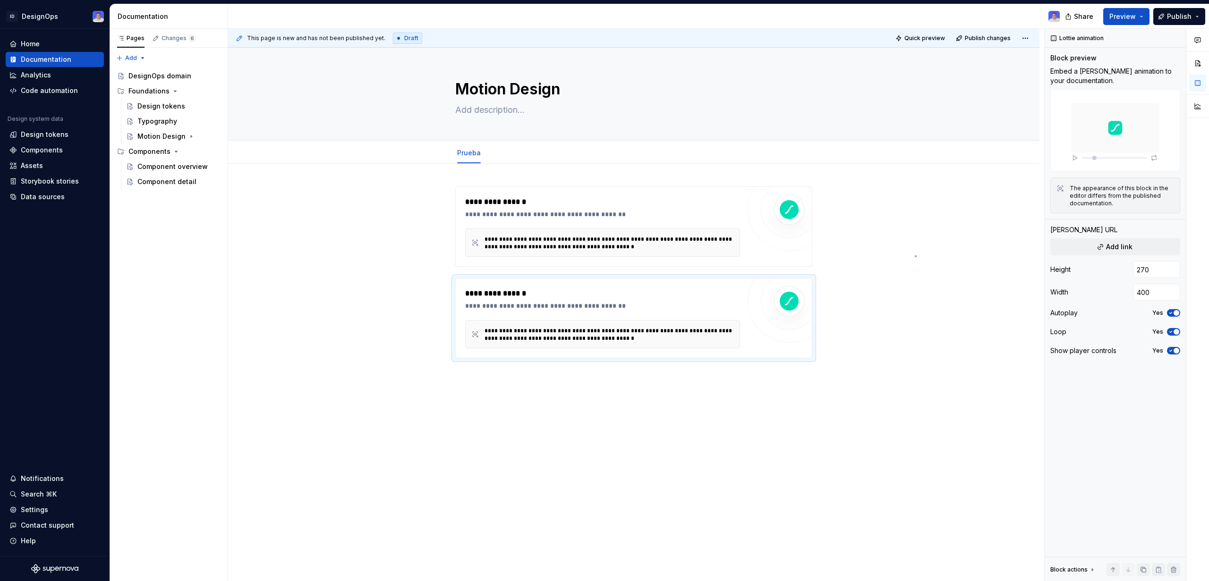
drag, startPoint x: 915, startPoint y: 257, endPoint x: 750, endPoint y: 294, distance: 168.7
click at [849, 263] on div "**********" at bounding box center [636, 305] width 816 height 553
click at [446, 281] on span at bounding box center [446, 282] width 8 height 13
click at [478, 364] on div "Delete" at bounding box center [489, 366] width 61 height 9
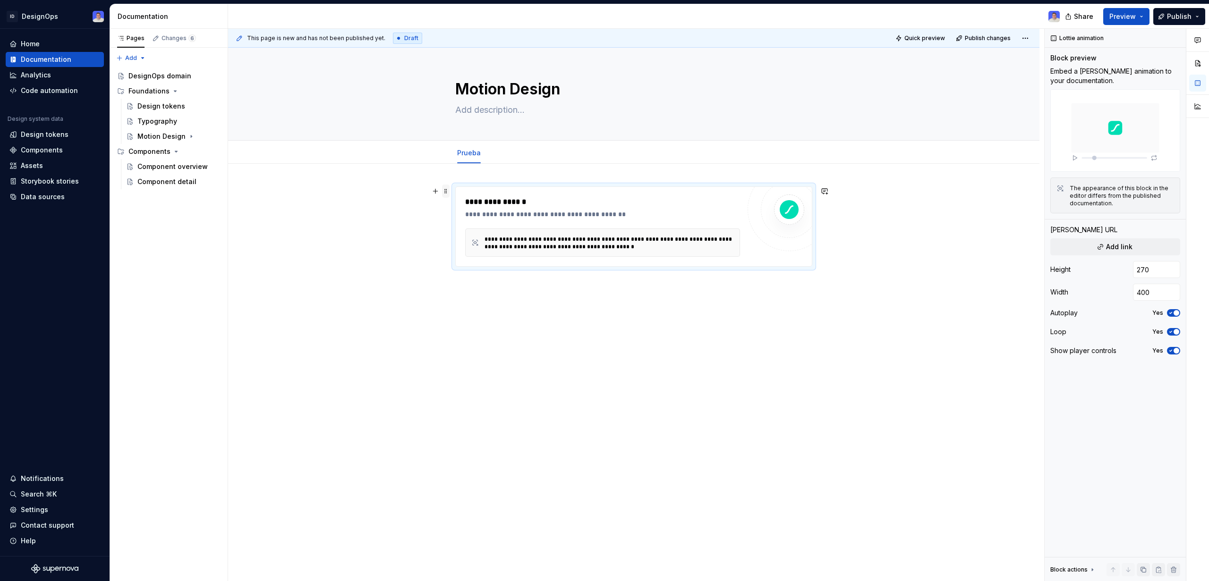
click at [444, 189] on span at bounding box center [446, 191] width 8 height 13
click at [496, 271] on div "Delete" at bounding box center [489, 274] width 61 height 9
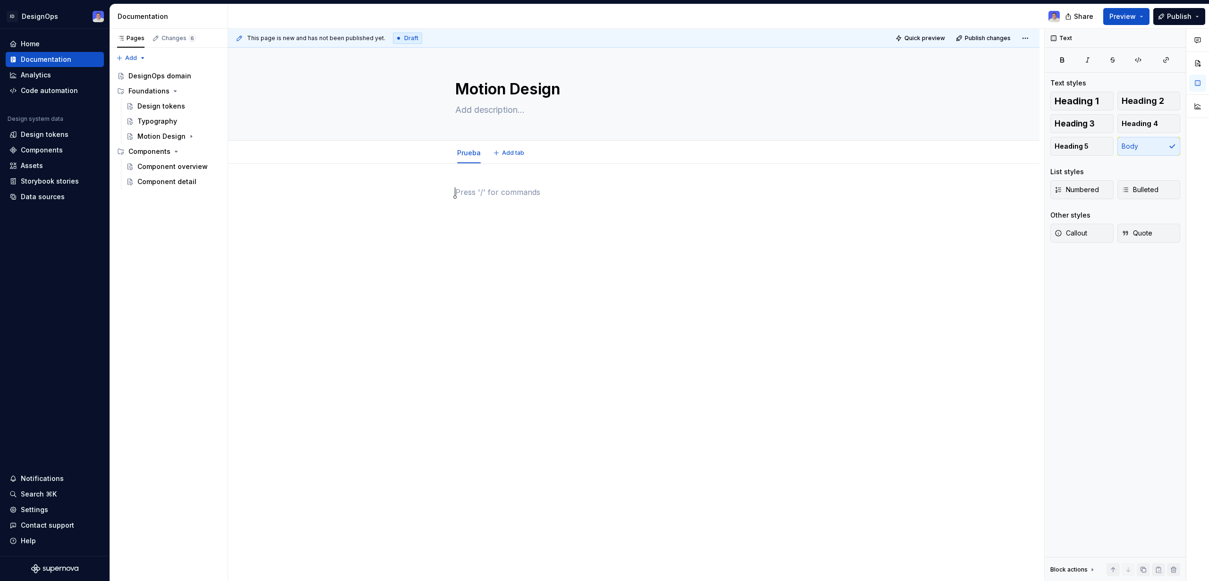
type textarea "*"
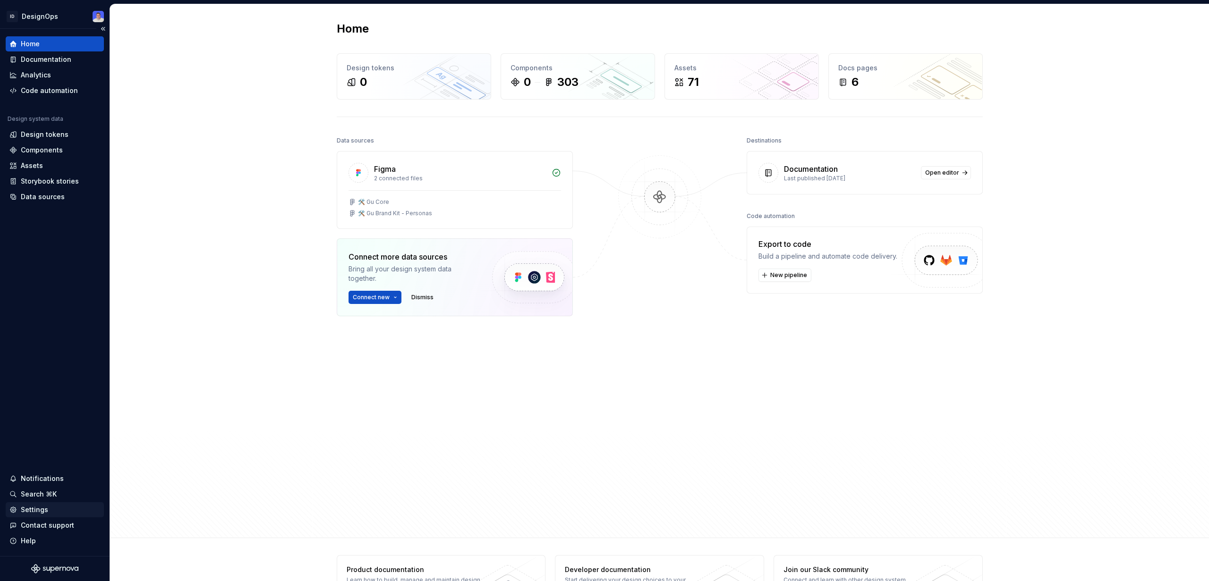
click at [26, 510] on div "Settings" at bounding box center [34, 509] width 27 height 9
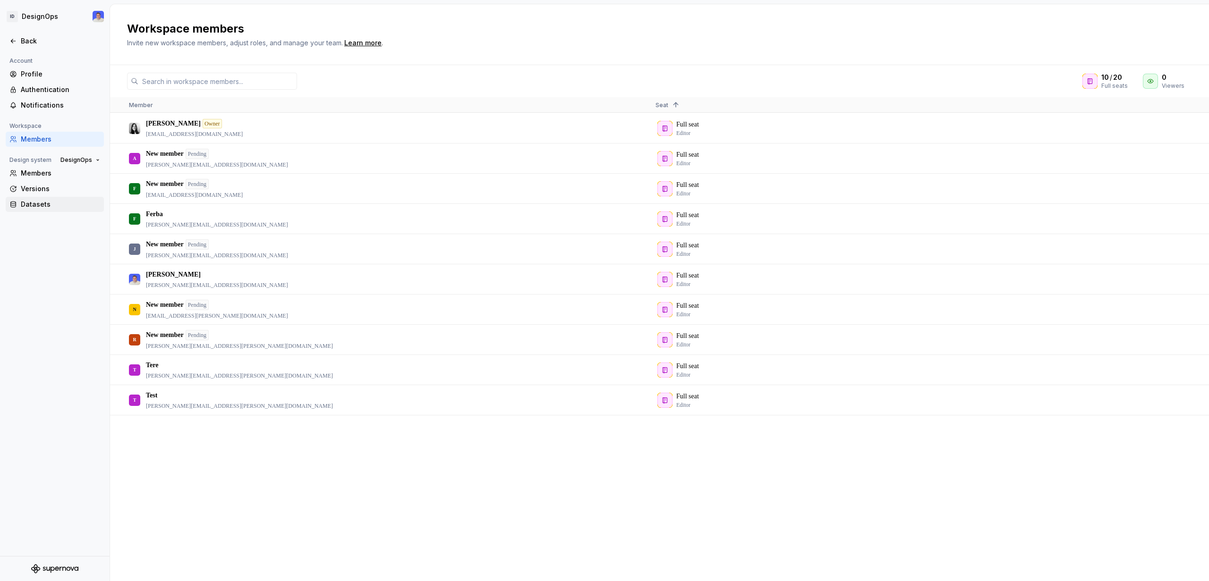
click at [45, 204] on div "Datasets" at bounding box center [60, 204] width 79 height 9
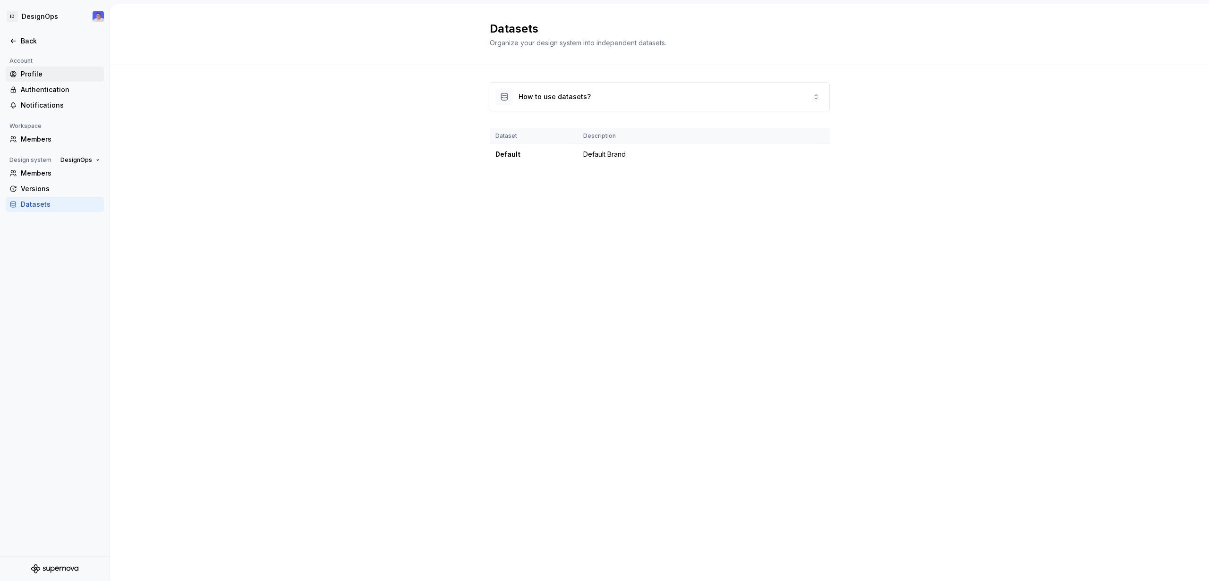
click at [45, 72] on div "Profile" at bounding box center [60, 73] width 79 height 9
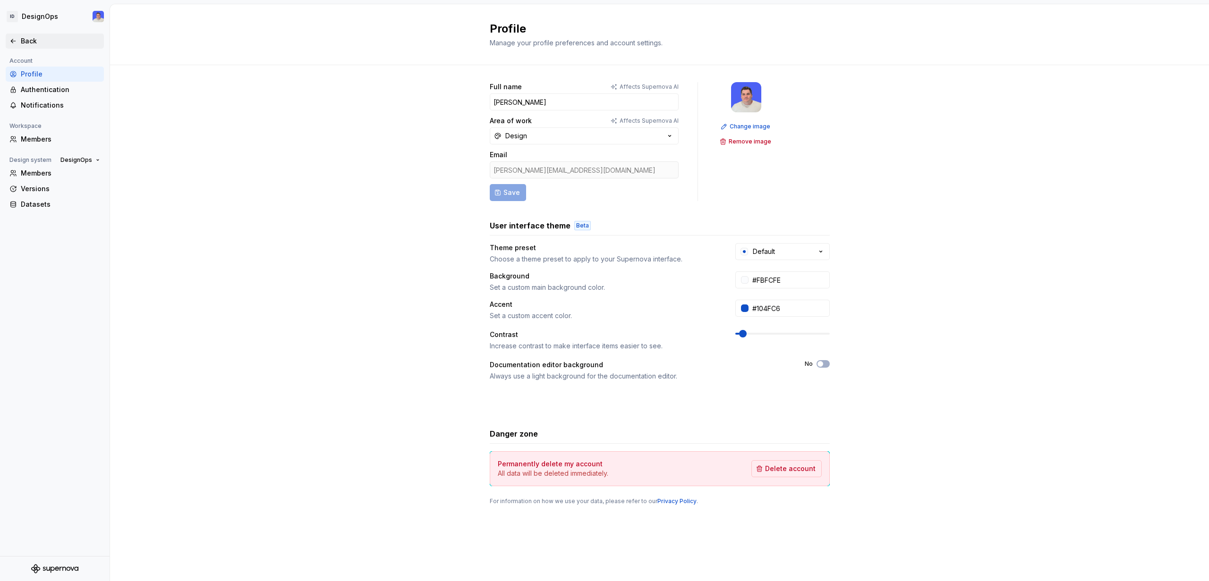
click at [21, 40] on div "Back" at bounding box center [60, 40] width 79 height 9
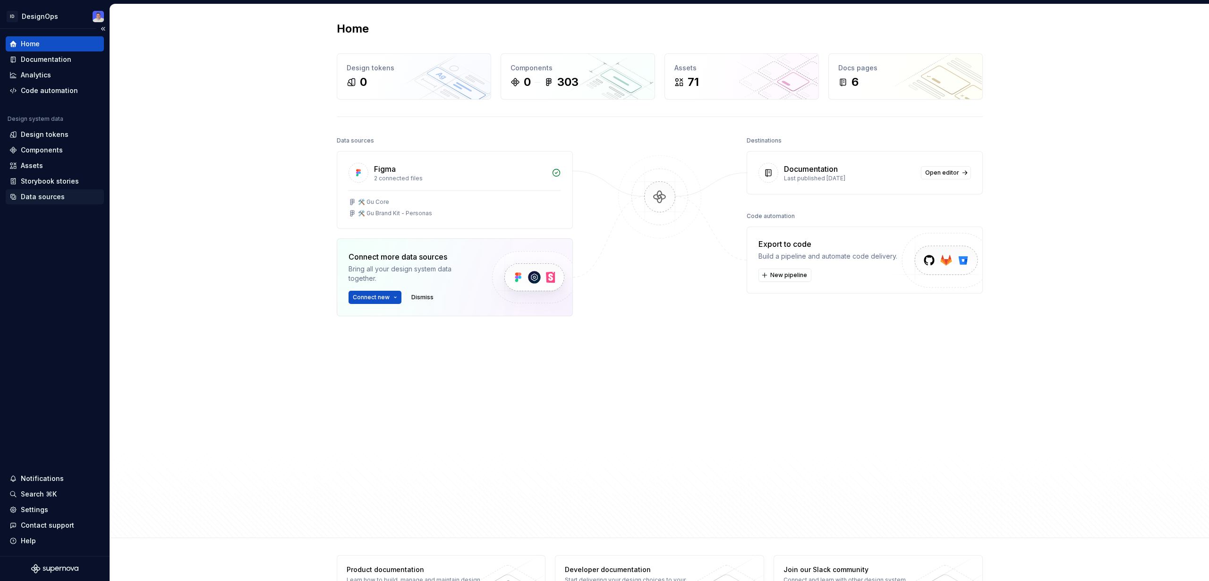
click at [51, 200] on div "Data sources" at bounding box center [43, 196] width 44 height 9
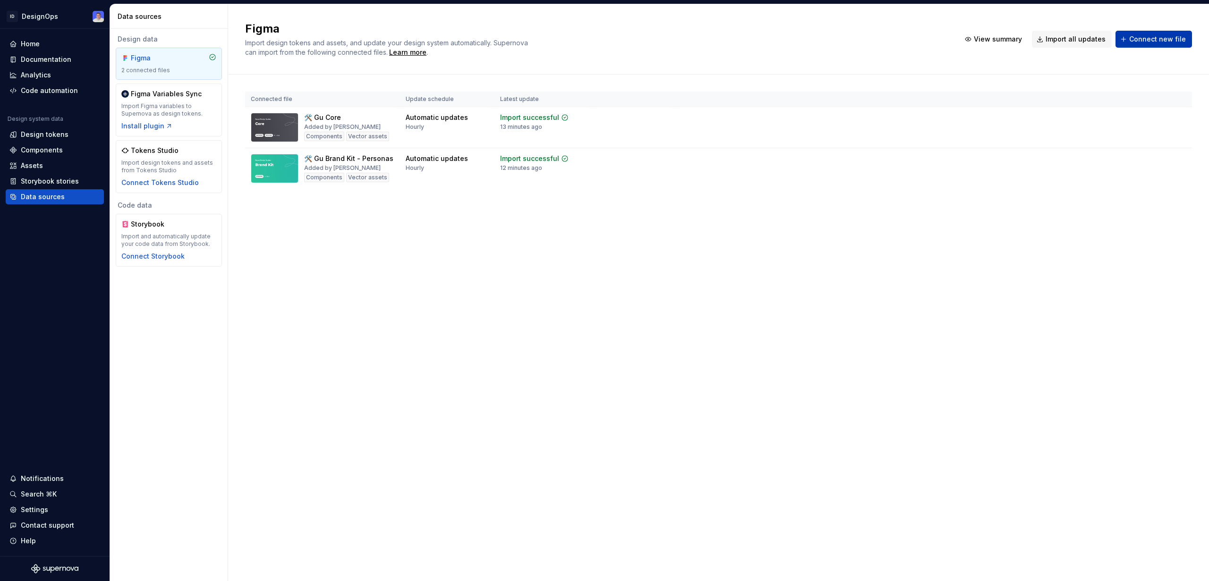
click at [1154, 41] on span "Connect new file" at bounding box center [1157, 38] width 57 height 9
click at [41, 509] on div "Settings" at bounding box center [34, 509] width 27 height 9
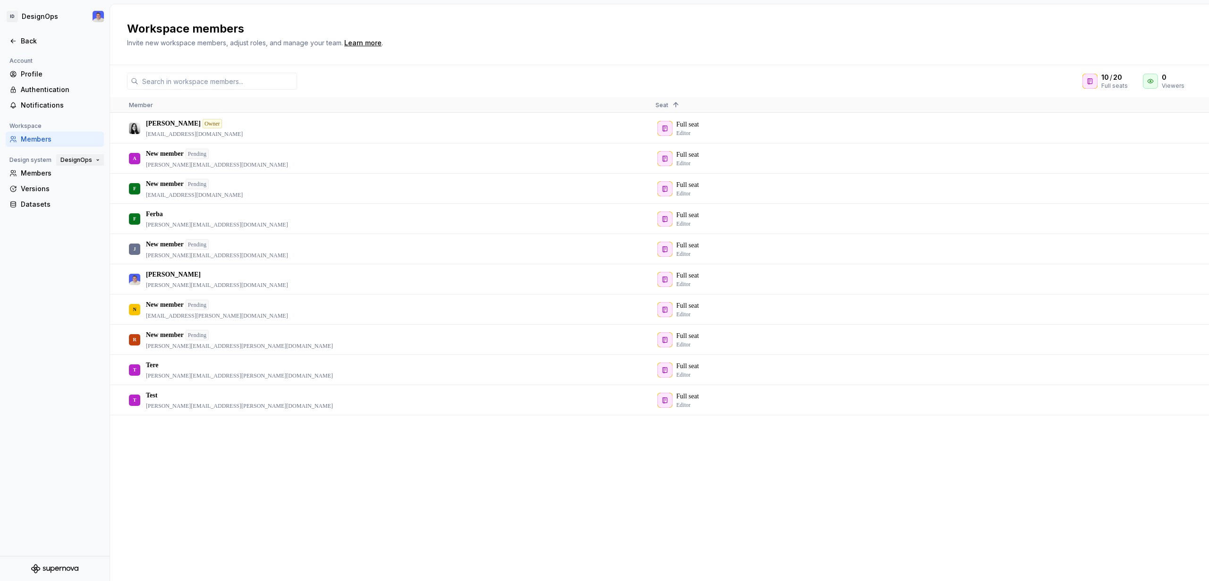
click at [76, 156] on span "DesignOps" at bounding box center [76, 160] width 32 height 8
click at [86, 174] on div "Guazú Design System" at bounding box center [110, 176] width 73 height 9
click at [42, 41] on div "Back" at bounding box center [60, 40] width 79 height 9
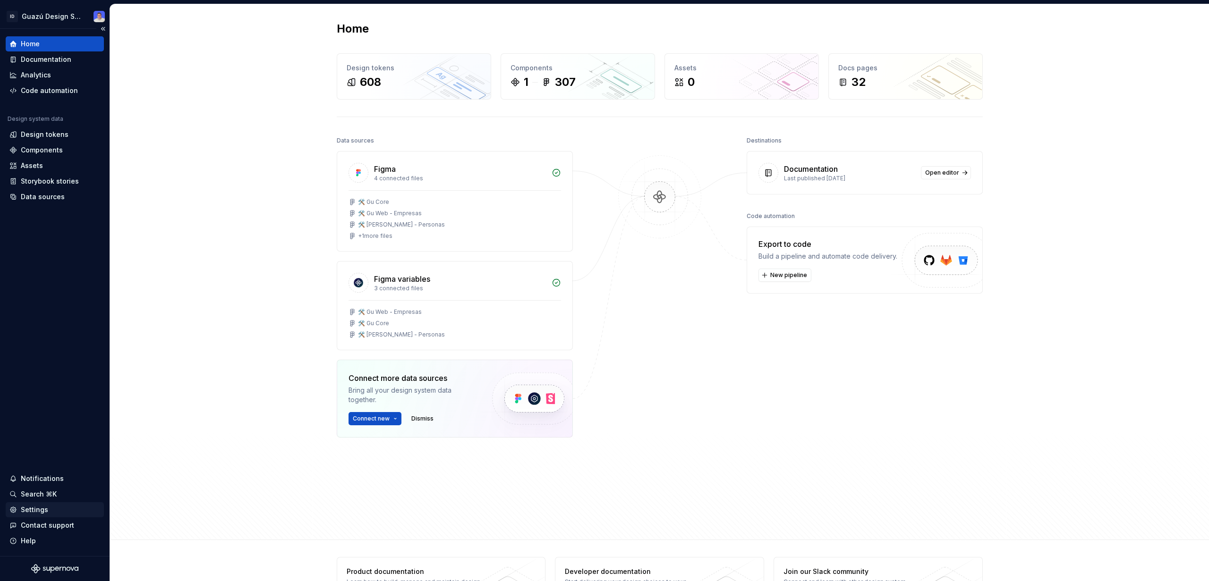
click at [37, 507] on div "Settings" at bounding box center [34, 509] width 27 height 9
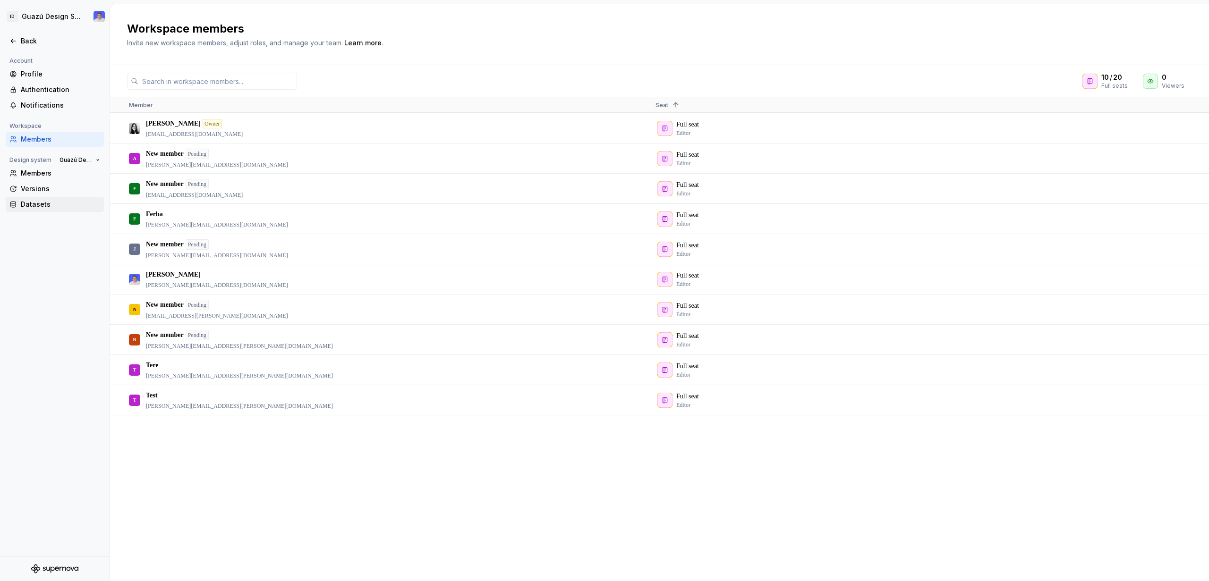
click at [57, 203] on div "Datasets" at bounding box center [60, 204] width 79 height 9
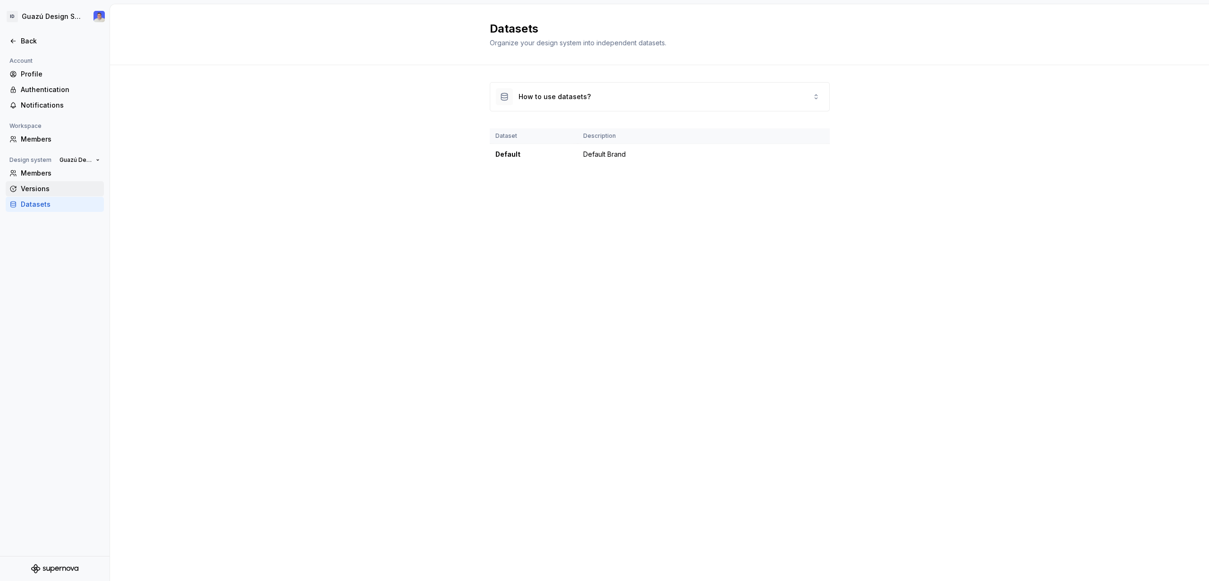
click at [54, 191] on div "Versions" at bounding box center [60, 188] width 79 height 9
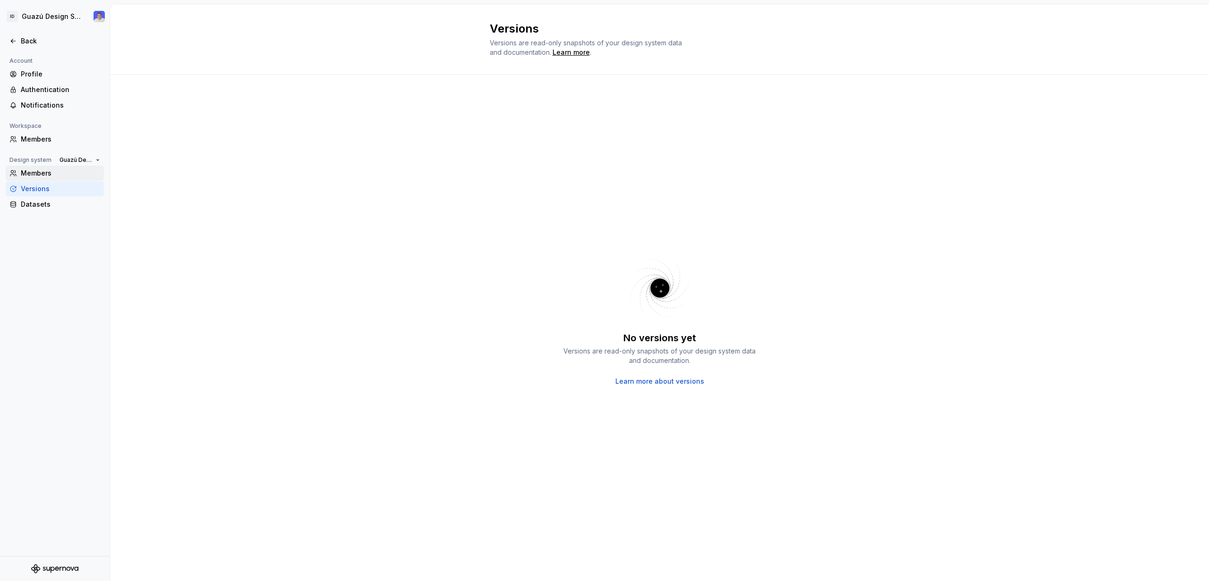
click at [58, 176] on div "Members" at bounding box center [60, 173] width 79 height 9
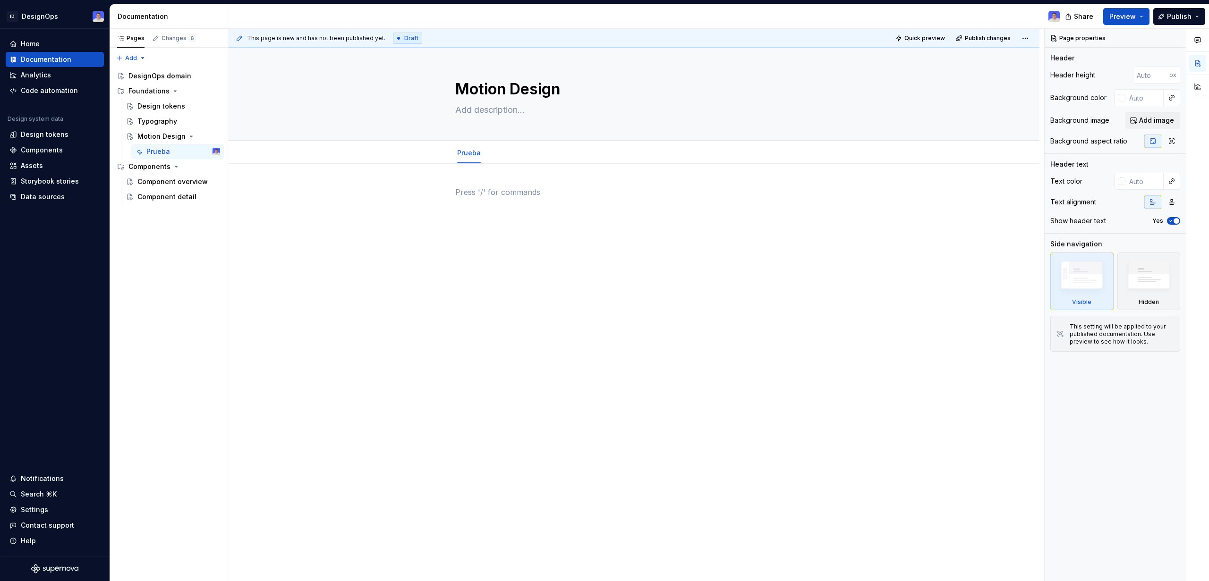
click at [485, 205] on div at bounding box center [633, 205] width 357 height 36
type textarea "*"
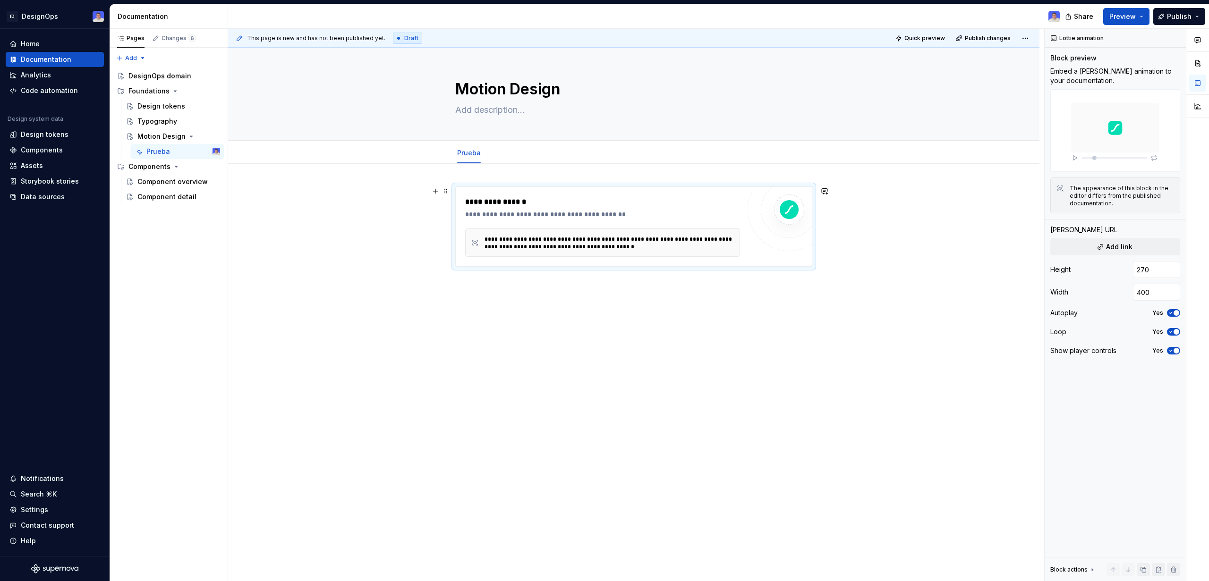
click at [781, 211] on img at bounding box center [789, 209] width 19 height 19
click at [655, 246] on div "**********" at bounding box center [608, 243] width 249 height 15
click at [1112, 134] on img at bounding box center [1115, 130] width 130 height 83
type textarea "*"
click at [1132, 248] on button "Add link" at bounding box center [1115, 246] width 130 height 17
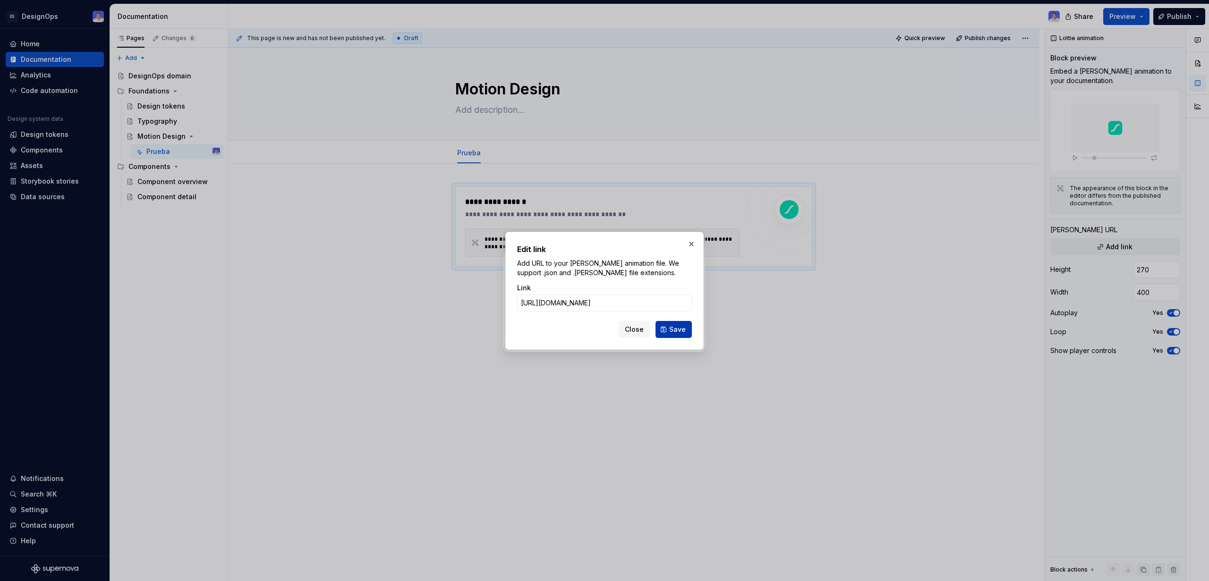
type input "https://app.lottiefiles.com/share/07c38056-3e3b-41be-b3ee-823ee241c385"
click at [680, 331] on span "Save" at bounding box center [677, 329] width 17 height 9
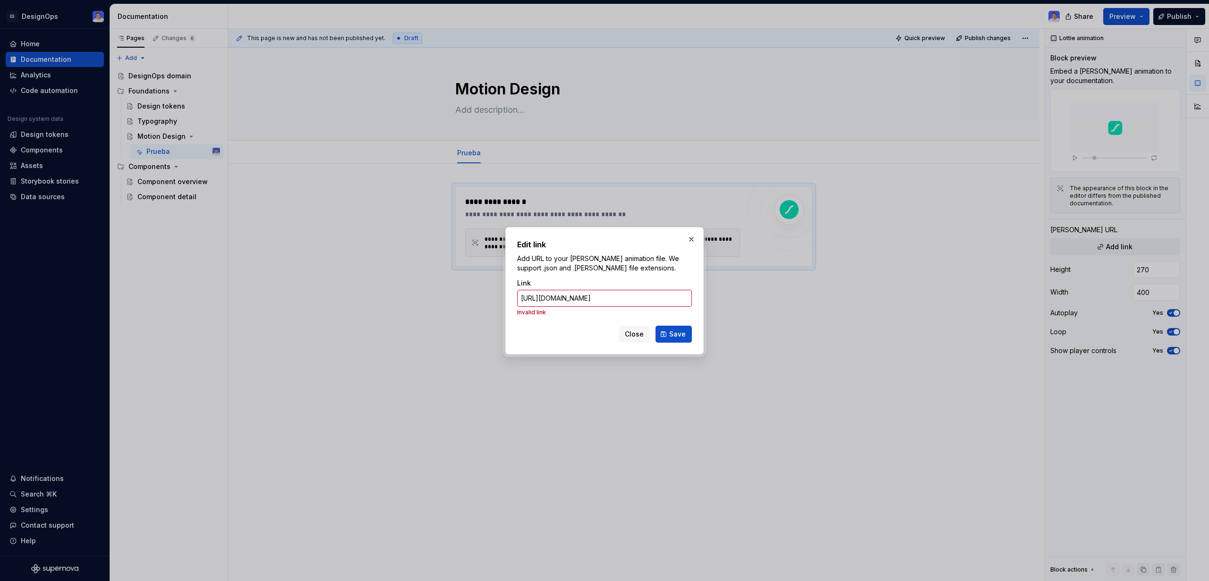
scroll to position [0, 0]
click at [598, 288] on div "Link https://app.lottiefiles.com/share/07c38056-3e3b-41be-b3ee-823ee241c385 Inv…" at bounding box center [604, 298] width 175 height 38
click at [600, 296] on input "https://app.lottiefiles.com/share/07c38056-3e3b-41be-b3ee-823ee241c385" at bounding box center [604, 298] width 175 height 17
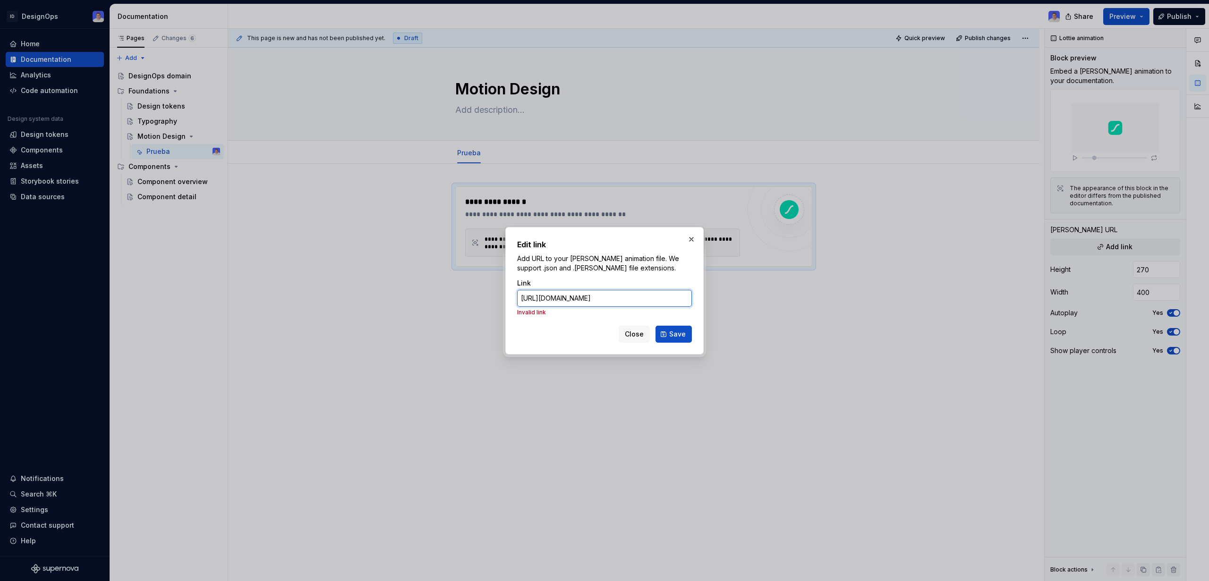
click at [601, 296] on input "https://app.lottiefiles.com/share/07c38056-3e3b-41be-b3ee-823ee241c385" at bounding box center [604, 298] width 175 height 17
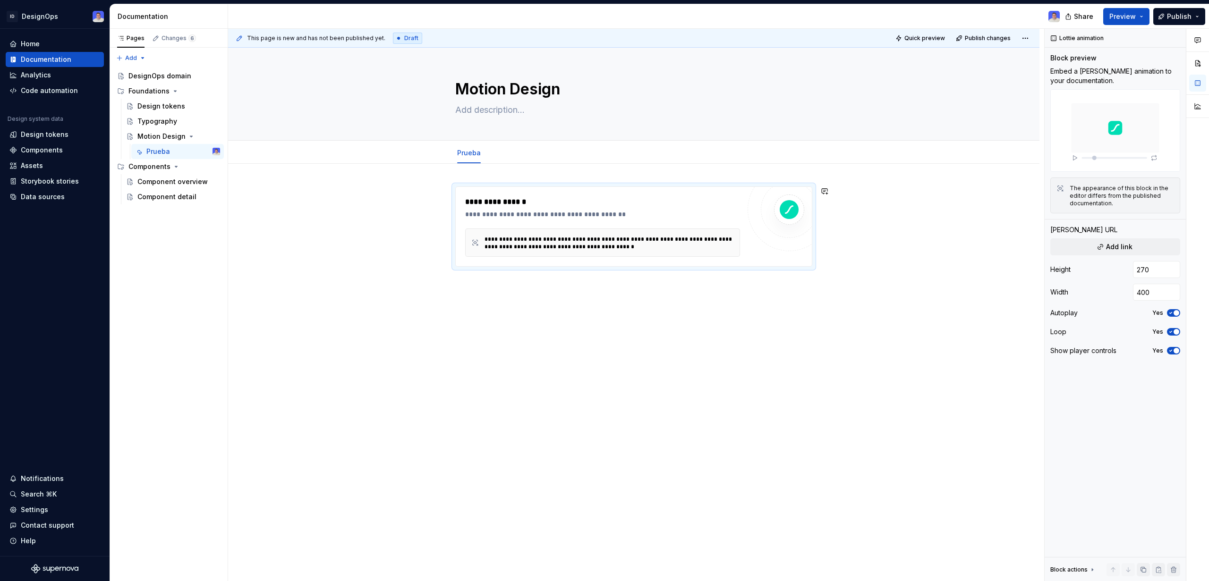
drag, startPoint x: 585, startPoint y: 404, endPoint x: 687, endPoint y: 273, distance: 166.2
click at [585, 404] on div "**********" at bounding box center [633, 308] width 811 height 288
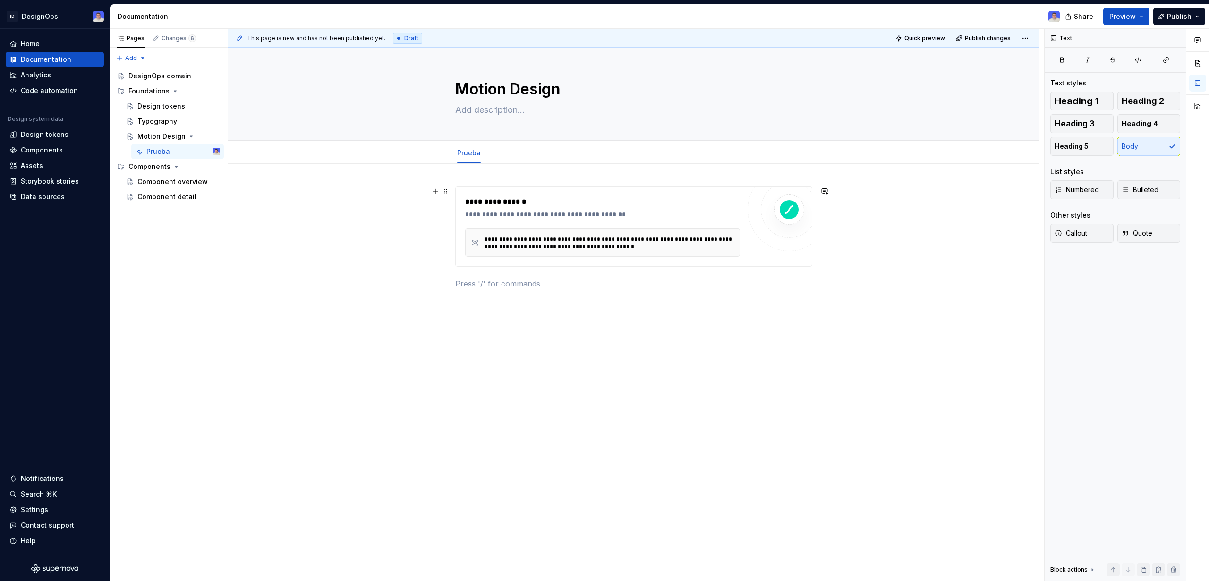
click at [718, 229] on div "**********" at bounding box center [602, 243] width 275 height 28
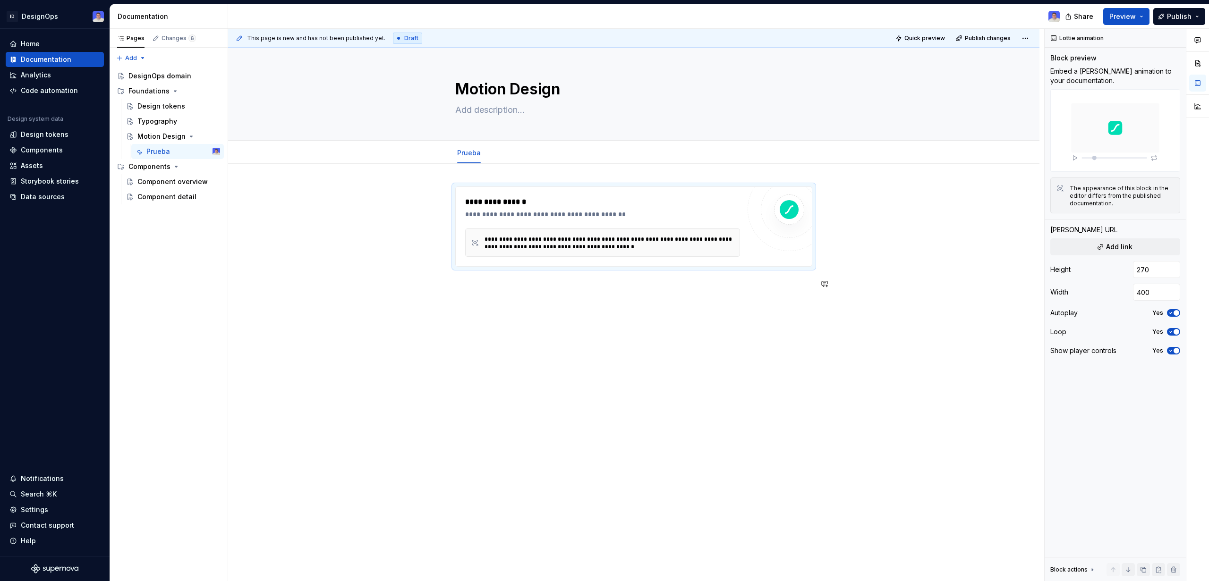
click at [568, 325] on div "**********" at bounding box center [636, 305] width 816 height 553
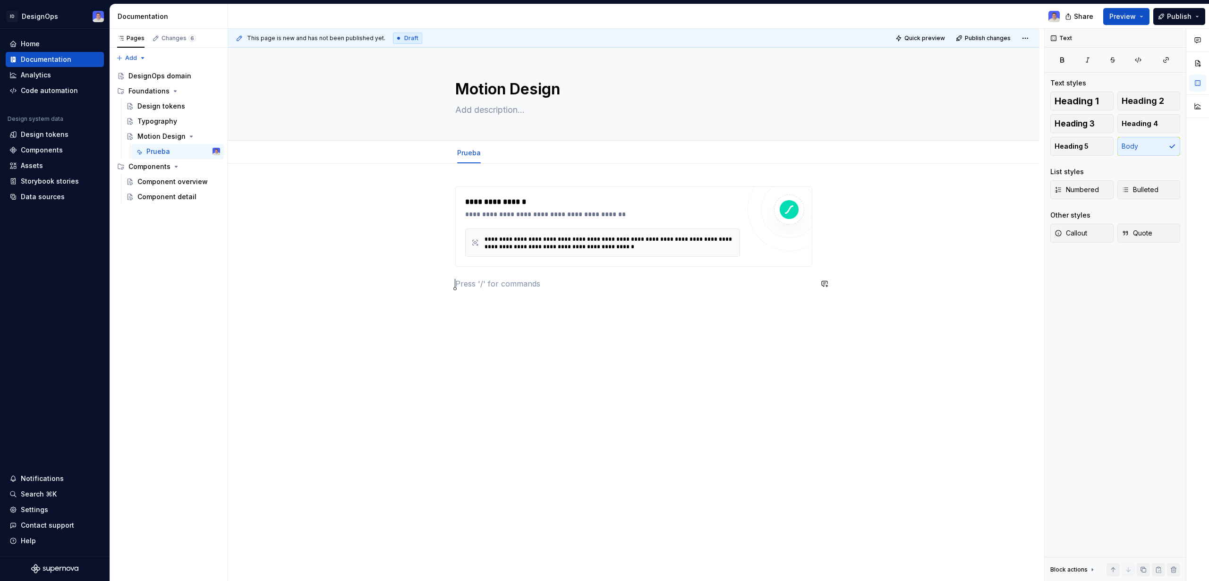
click at [570, 297] on div "**********" at bounding box center [633, 244] width 357 height 114
click at [845, 356] on div "**********" at bounding box center [636, 305] width 816 height 553
type textarea "*"
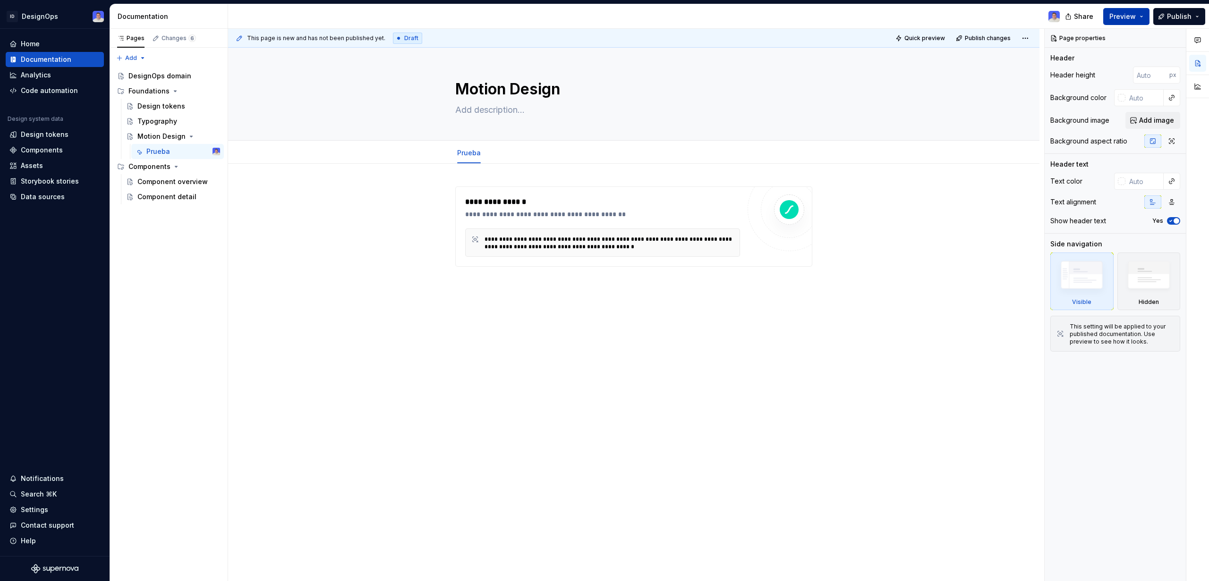
click at [1144, 17] on button "Preview" at bounding box center [1126, 16] width 46 height 17
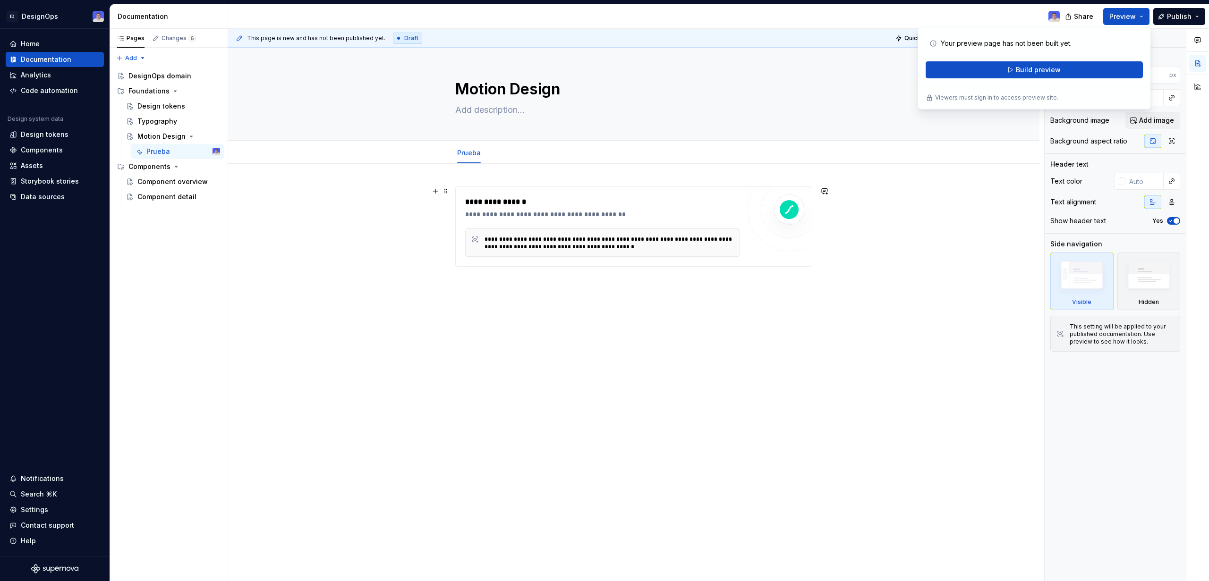
drag, startPoint x: 957, startPoint y: 196, endPoint x: 1035, endPoint y: 146, distance: 92.3
click at [968, 191] on div "**********" at bounding box center [636, 305] width 816 height 553
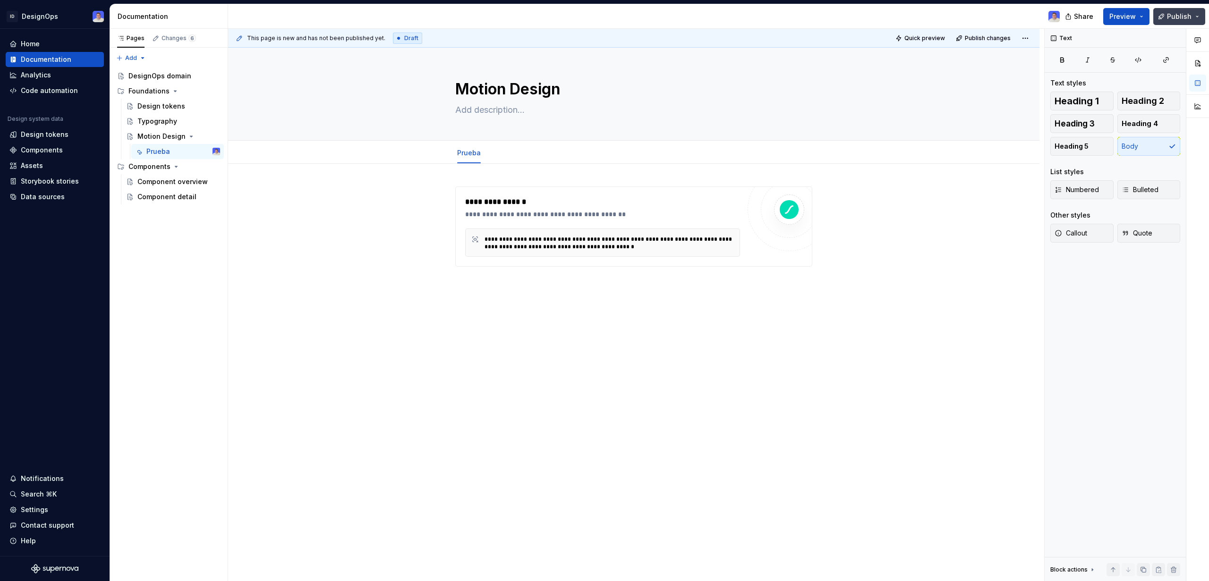
click at [1199, 17] on button "Publish" at bounding box center [1179, 16] width 52 height 17
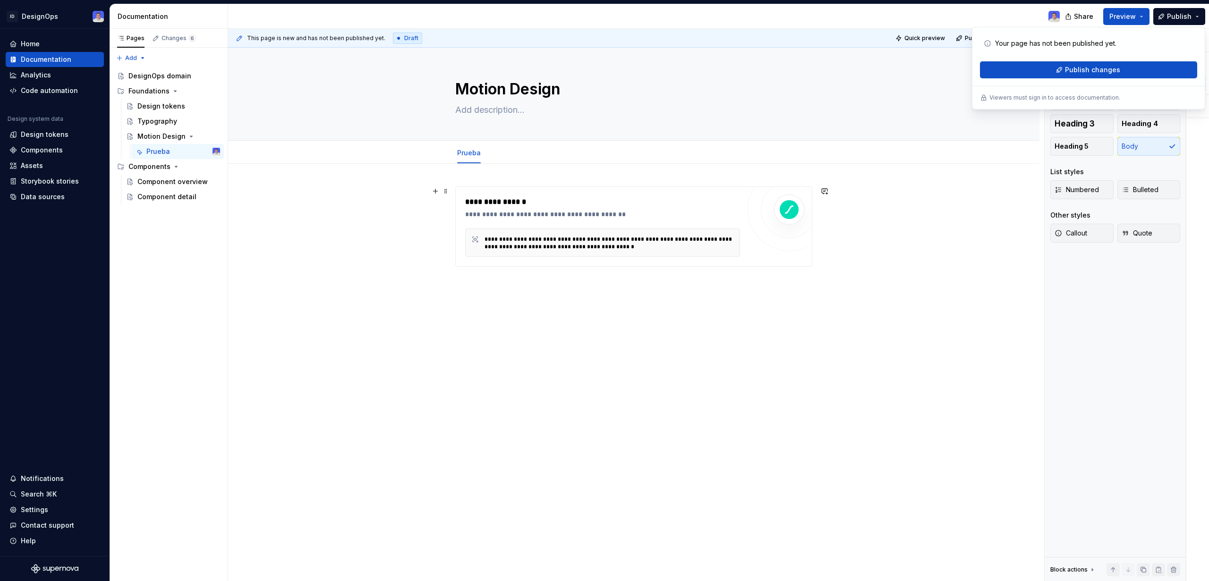
click at [916, 238] on div "**********" at bounding box center [633, 319] width 811 height 311
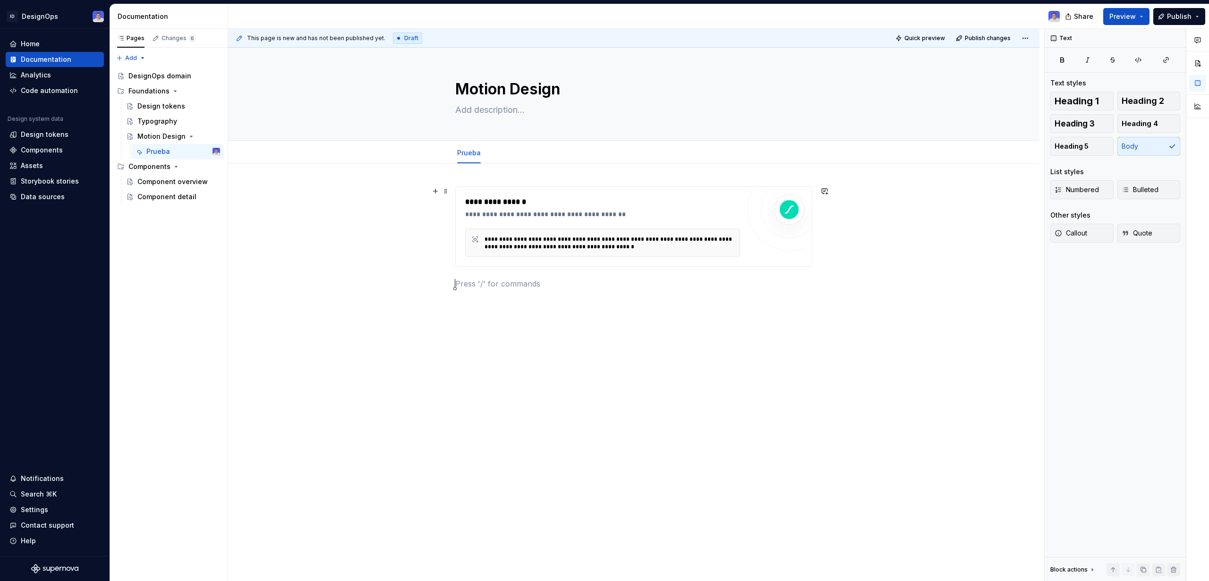
click at [604, 215] on div "**********" at bounding box center [602, 214] width 275 height 9
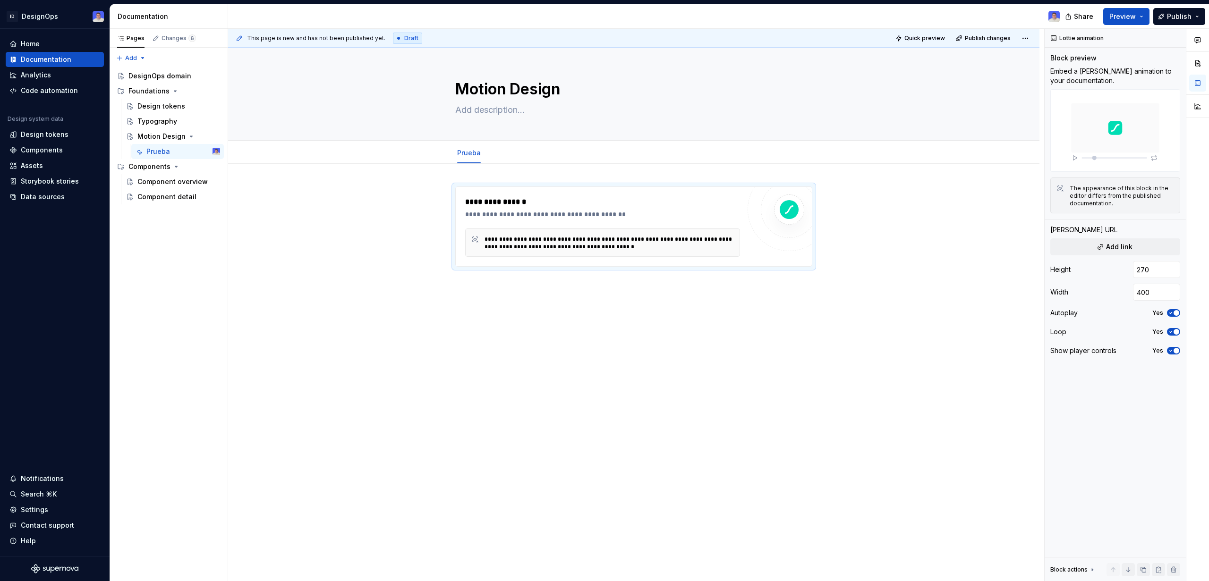
type textarea "*"
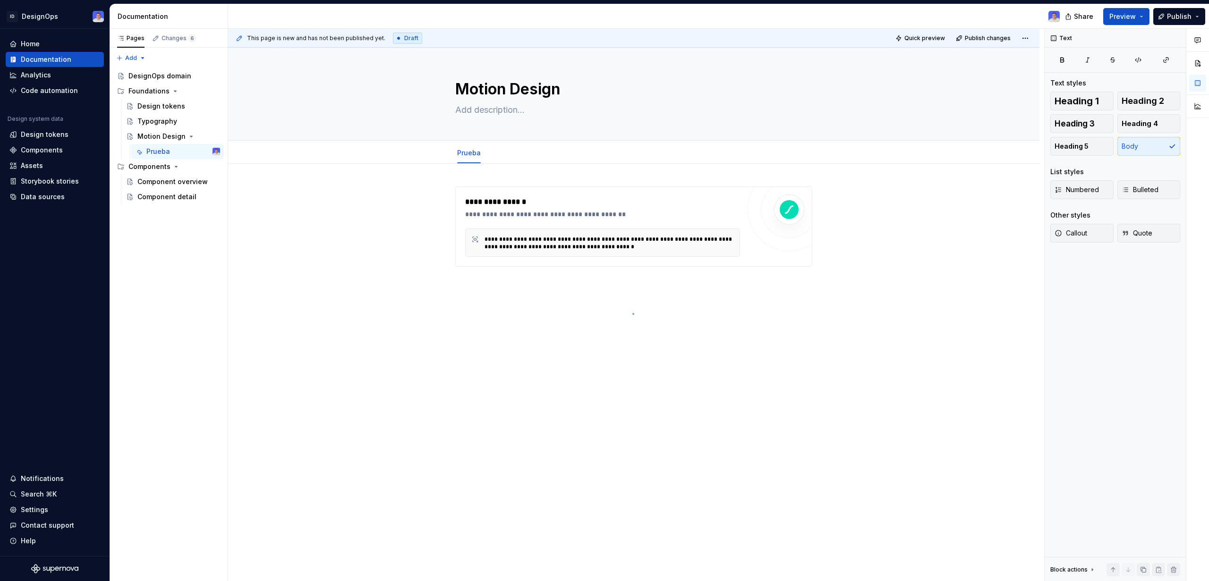
click at [633, 313] on div "**********" at bounding box center [636, 305] width 816 height 553
click at [537, 282] on p at bounding box center [633, 283] width 357 height 11
click at [704, 202] on div "**********" at bounding box center [602, 201] width 275 height 11
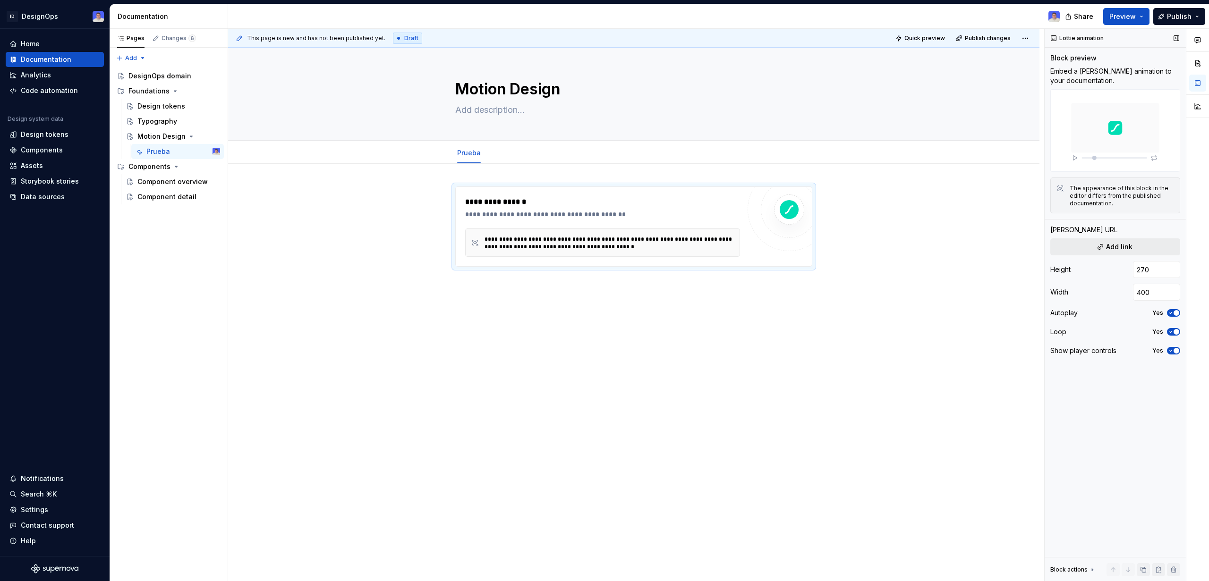
click at [1125, 246] on span "Add link" at bounding box center [1119, 246] width 26 height 9
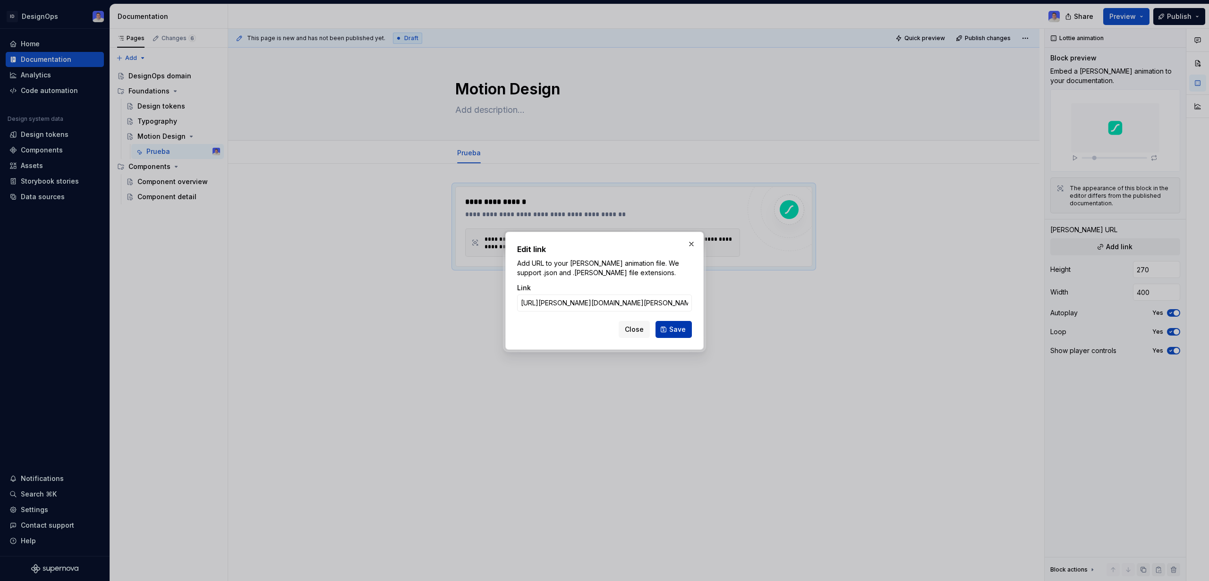
scroll to position [0, 84]
type input "[URL][PERSON_NAME][DOMAIN_NAME][PERSON_NAME]"
click at [687, 330] on button "Save" at bounding box center [673, 329] width 36 height 17
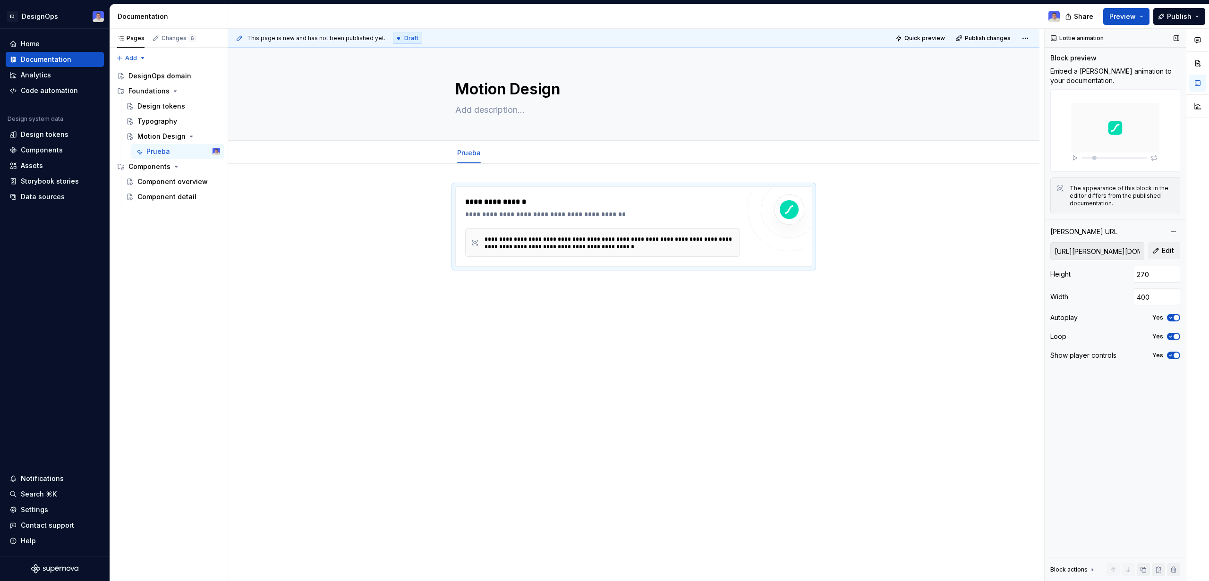
click at [1072, 159] on img at bounding box center [1115, 130] width 130 height 83
click at [1176, 16] on span "Publish" at bounding box center [1179, 16] width 25 height 9
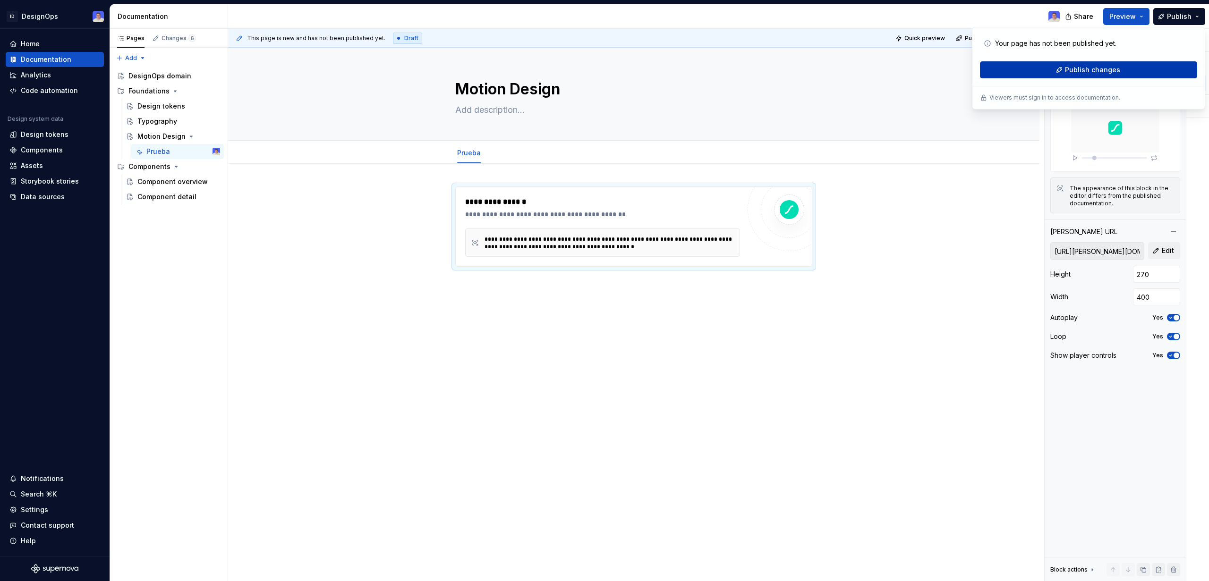
click at [1105, 73] on span "Publish changes" at bounding box center [1092, 69] width 55 height 9
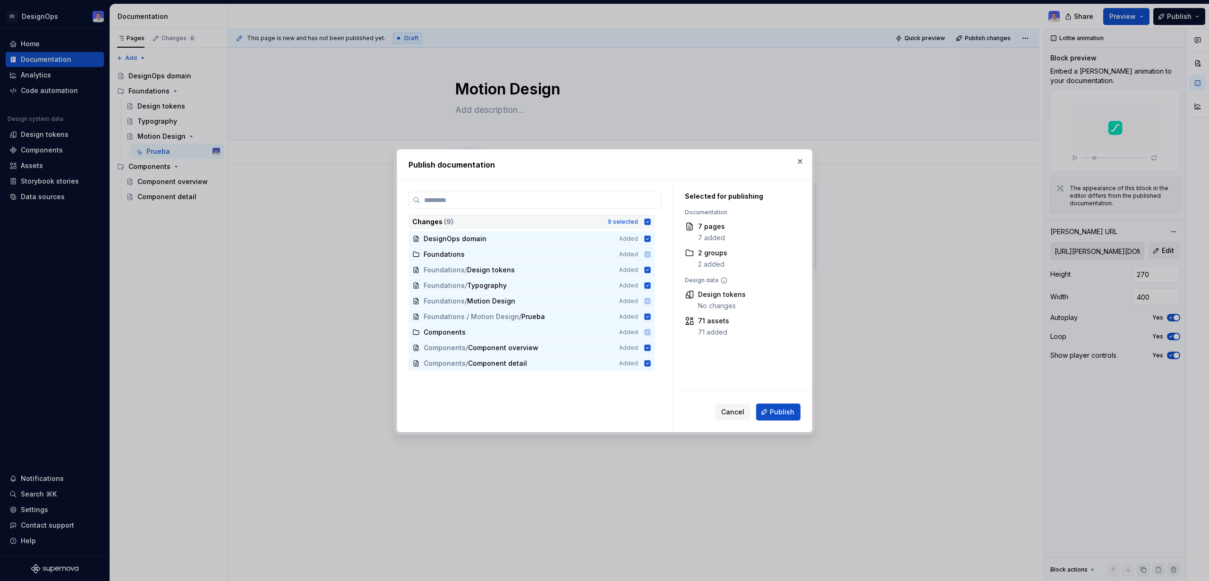
click at [648, 222] on icon at bounding box center [647, 222] width 6 height 6
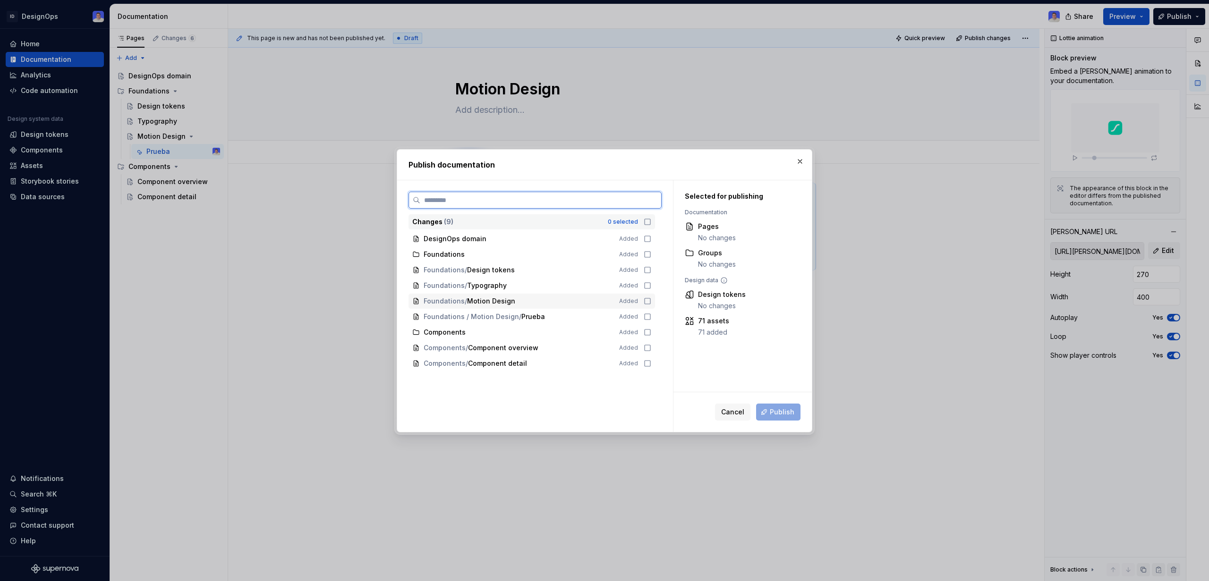
click at [645, 300] on icon at bounding box center [648, 301] width 8 height 8
click at [782, 412] on span "Publish" at bounding box center [782, 411] width 25 height 9
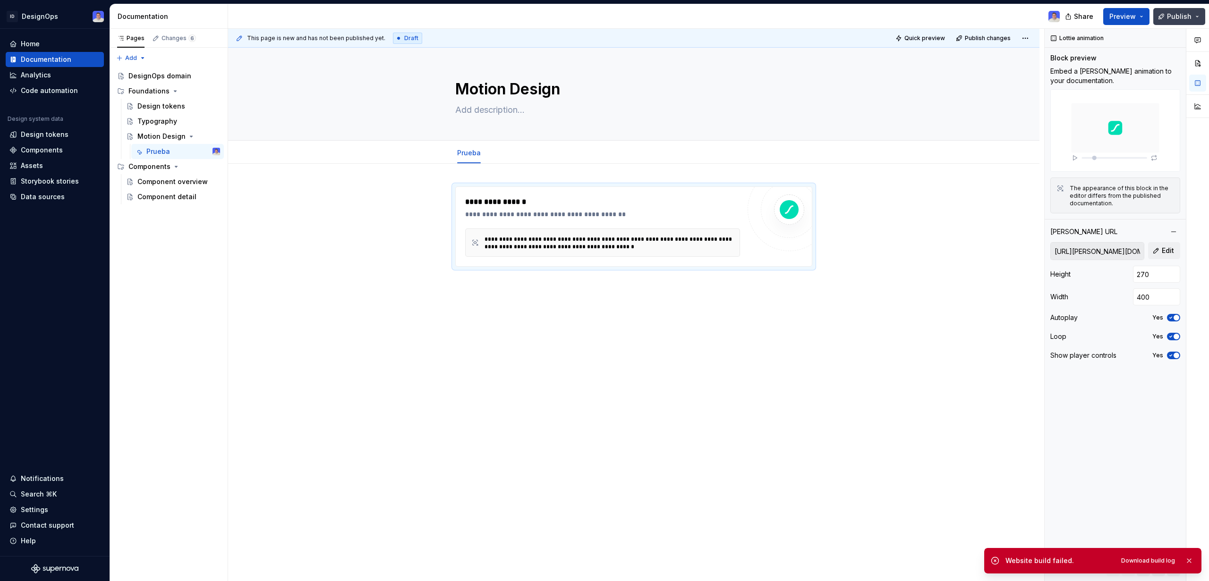
click at [1195, 18] on button "Publish" at bounding box center [1179, 16] width 52 height 17
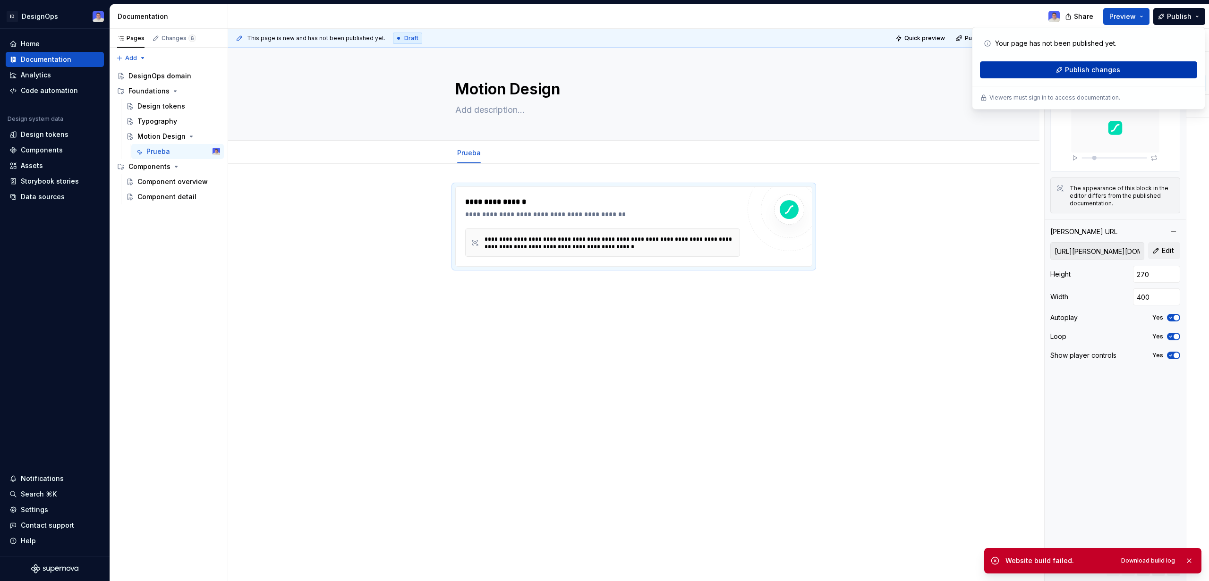
click at [1093, 67] on span "Publish changes" at bounding box center [1092, 69] width 55 height 9
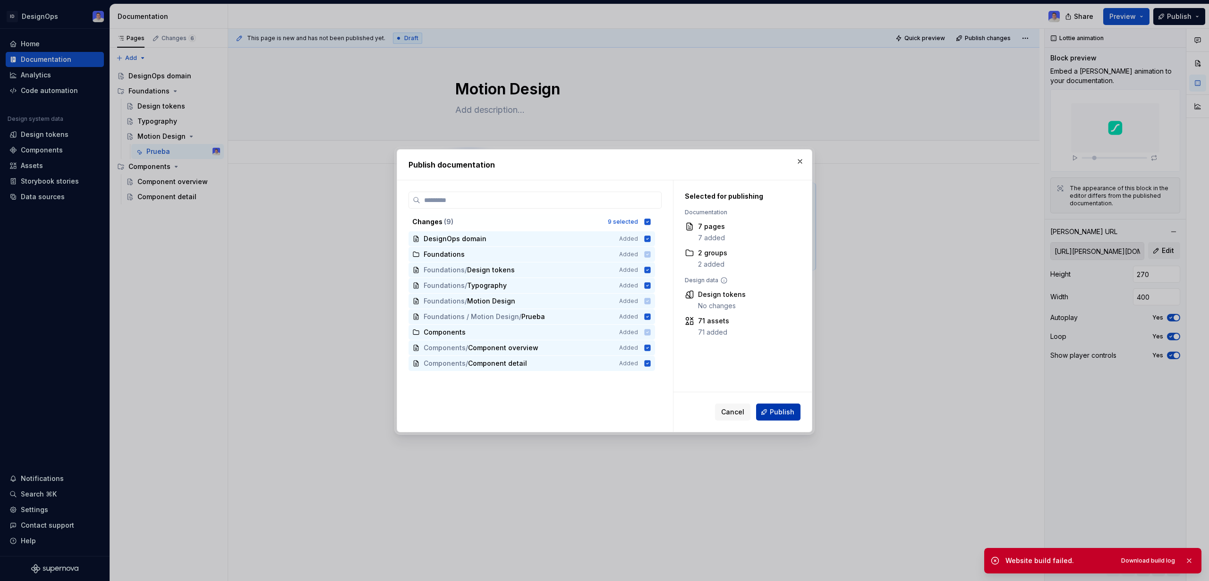
click at [778, 413] on span "Publish" at bounding box center [782, 411] width 25 height 9
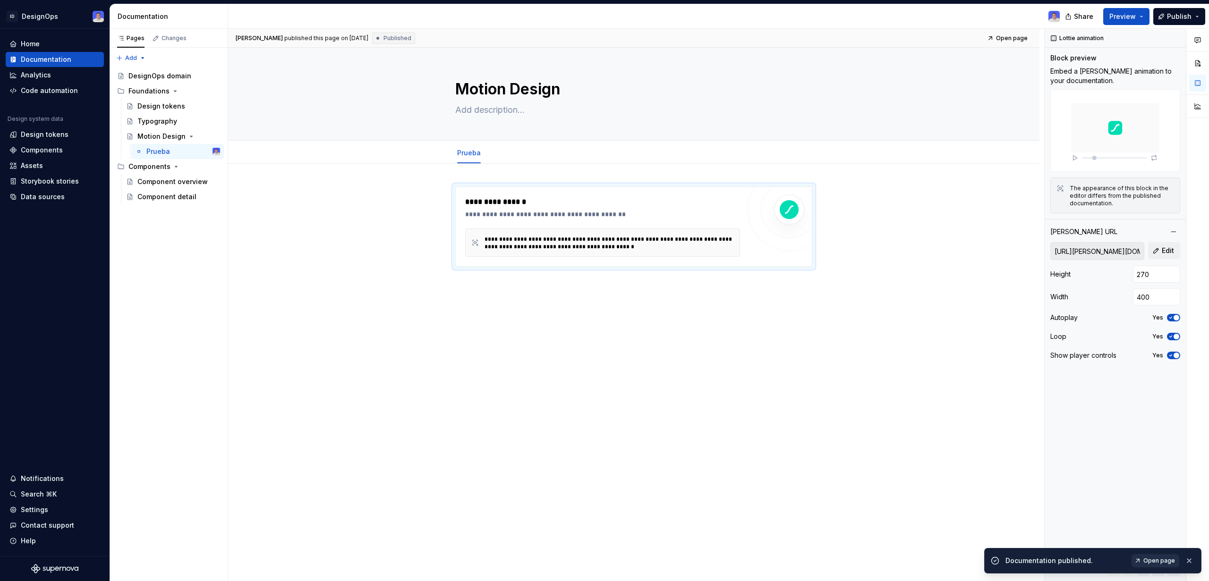
click at [1155, 559] on span "Open page" at bounding box center [1159, 561] width 32 height 8
click at [42, 509] on div "Settings" at bounding box center [34, 509] width 27 height 9
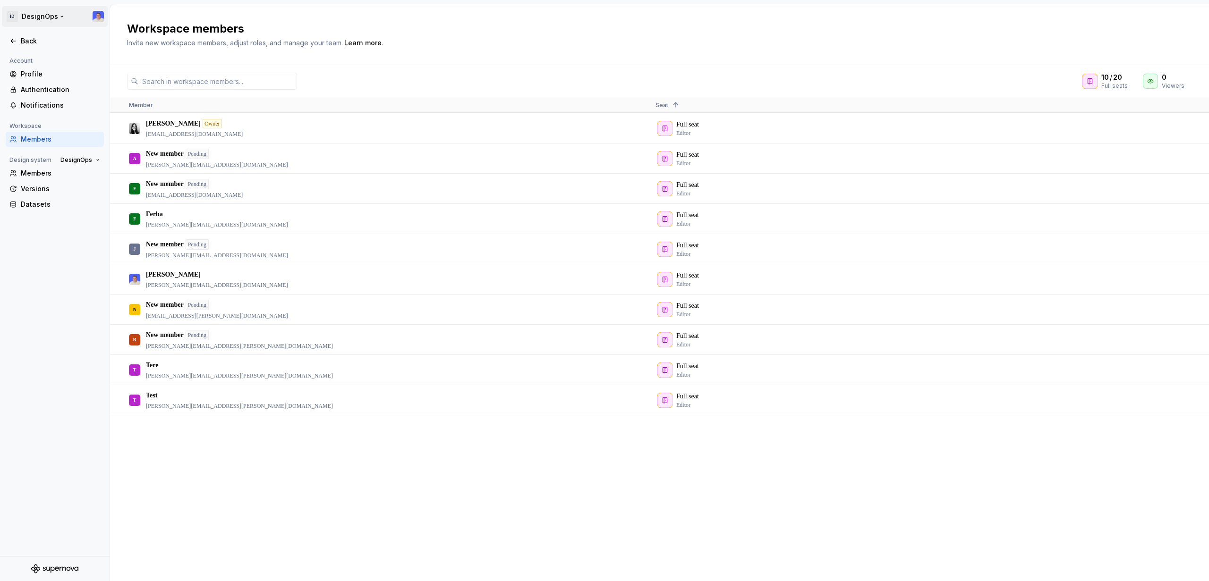
click at [15, 15] on html "ID DesignOps Back Account Profile Authentication Notifications Workspace Member…" at bounding box center [604, 290] width 1209 height 581
click at [40, 49] on div "itti Digital" at bounding box center [72, 46] width 80 height 9
drag, startPoint x: 53, startPoint y: 291, endPoint x: 54, endPoint y: 256, distance: 35.0
click at [53, 288] on html "ID DesignOps Back Account Profile Authentication Notifications Workspace Member…" at bounding box center [604, 290] width 1209 height 581
click at [30, 39] on div "Back" at bounding box center [60, 40] width 79 height 9
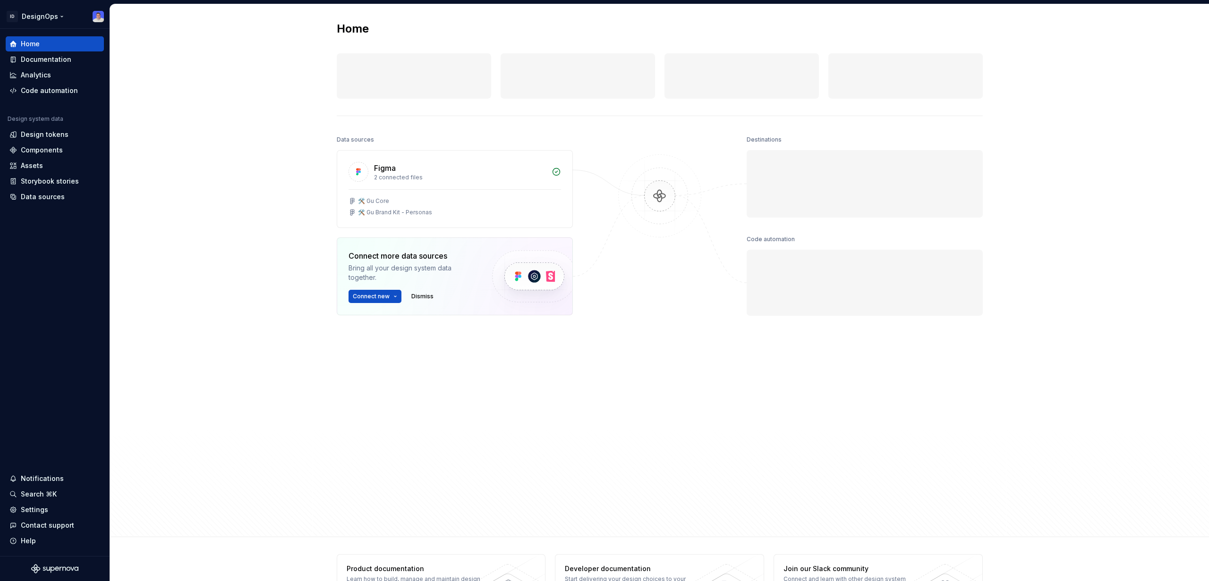
click at [55, 14] on html "ID DesignOps Home Documentation Analytics Code automation Design system data De…" at bounding box center [604, 290] width 1209 height 581
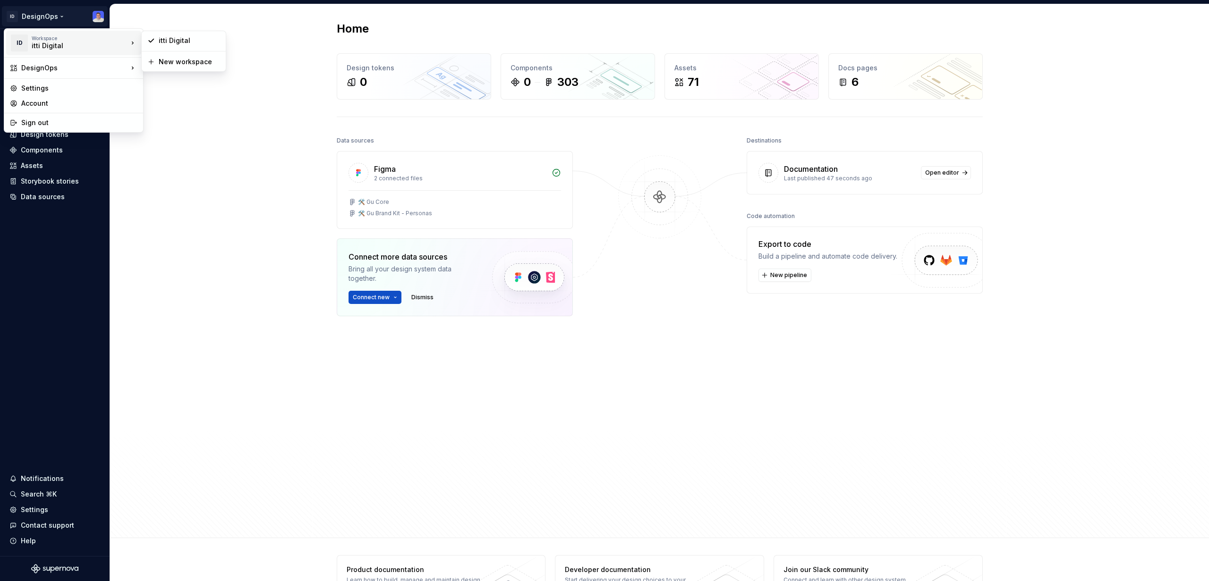
click at [213, 163] on html "ID DesignOps Home Documentation Analytics Code automation Design system data De…" at bounding box center [604, 290] width 1209 height 581
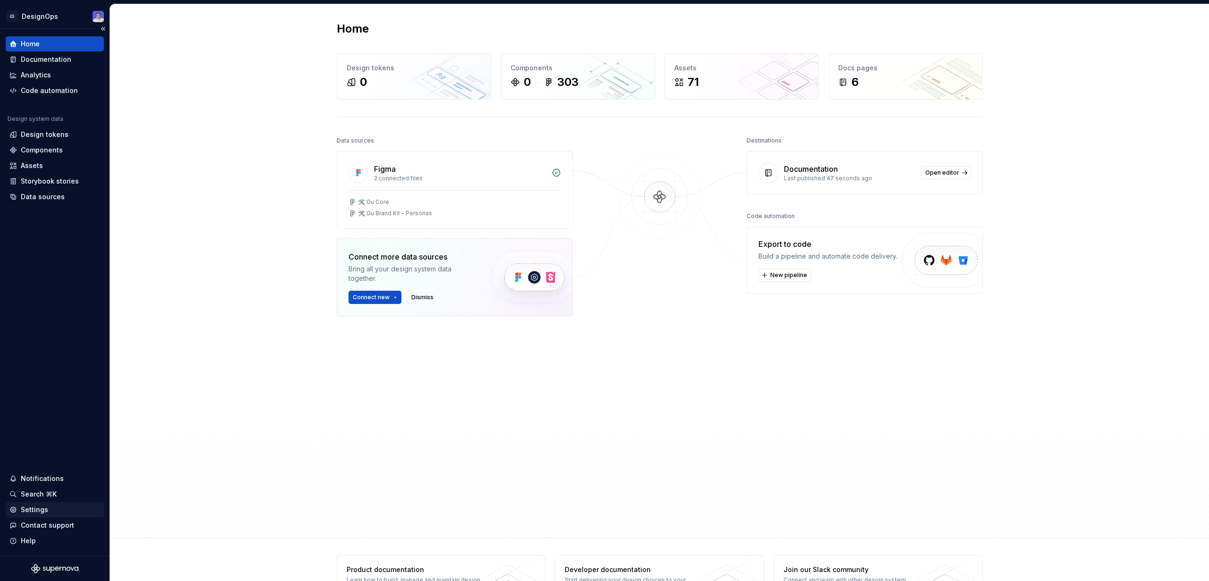
click at [32, 509] on div "Settings" at bounding box center [34, 509] width 27 height 9
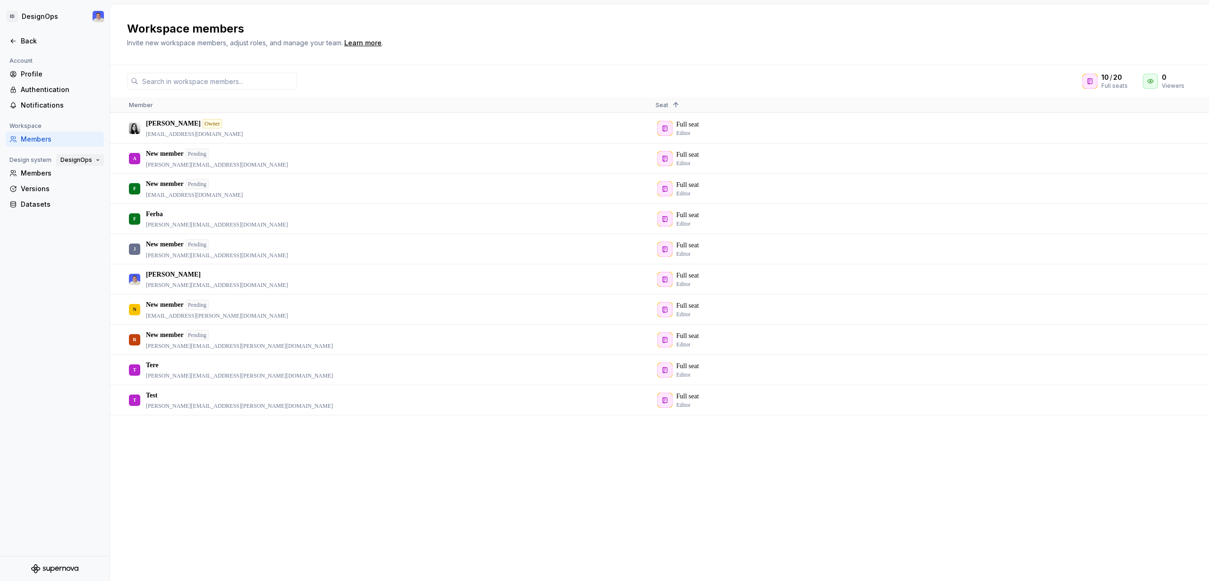
click at [77, 157] on span "DesignOps" at bounding box center [76, 160] width 32 height 8
click at [99, 179] on div "Guazú Design System" at bounding box center [110, 176] width 73 height 9
click at [13, 39] on icon at bounding box center [13, 41] width 8 height 8
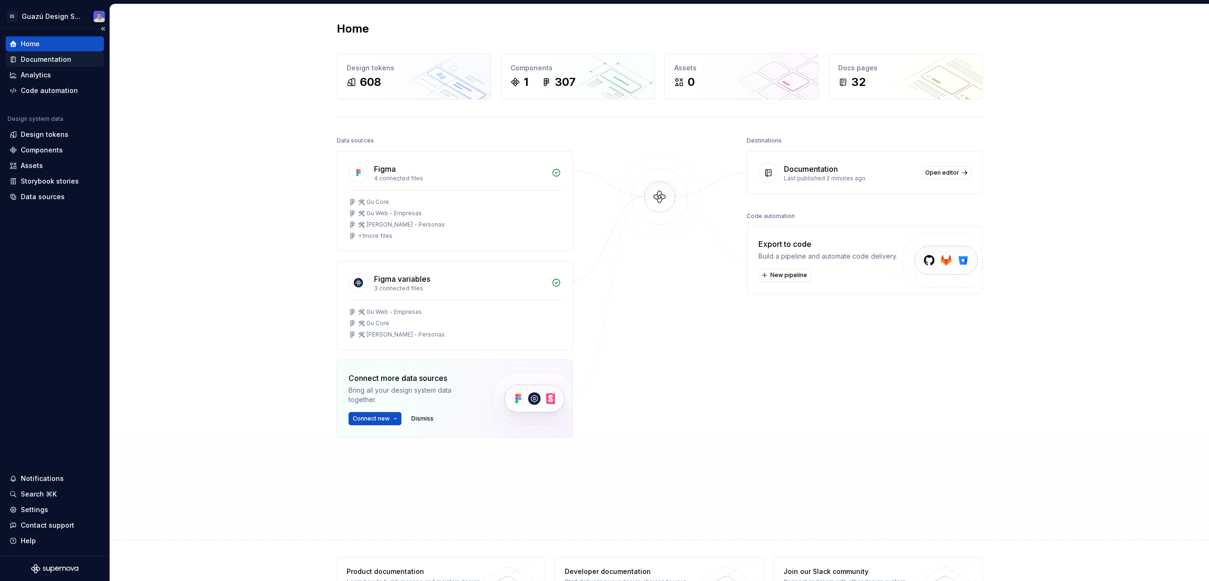
click at [61, 58] on div "Documentation" at bounding box center [46, 59] width 51 height 9
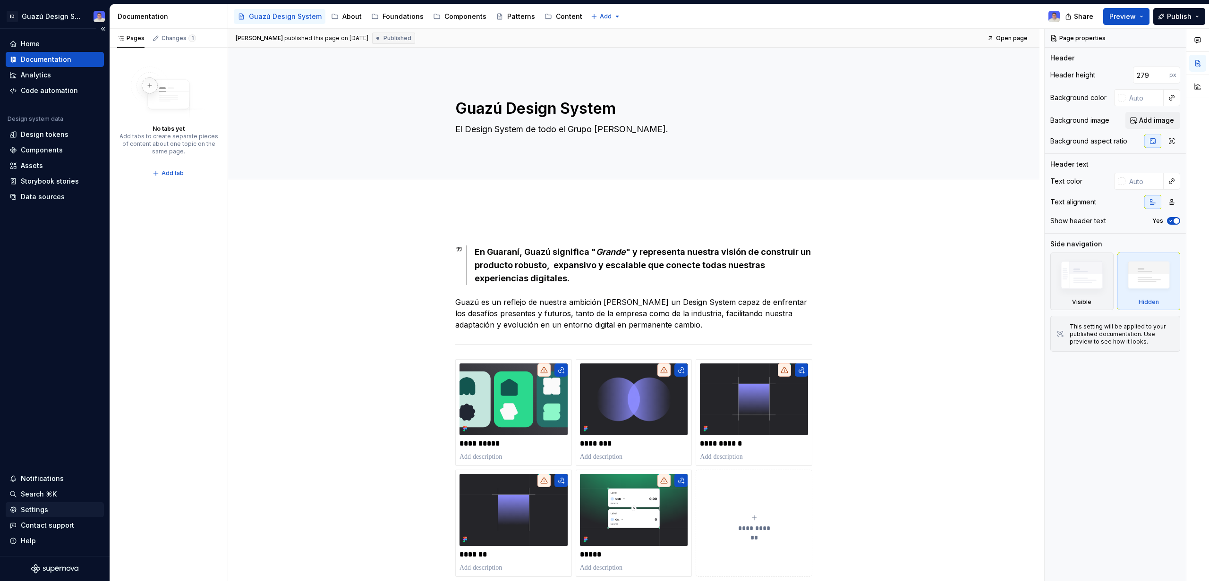
click at [34, 513] on div "Settings" at bounding box center [34, 509] width 27 height 9
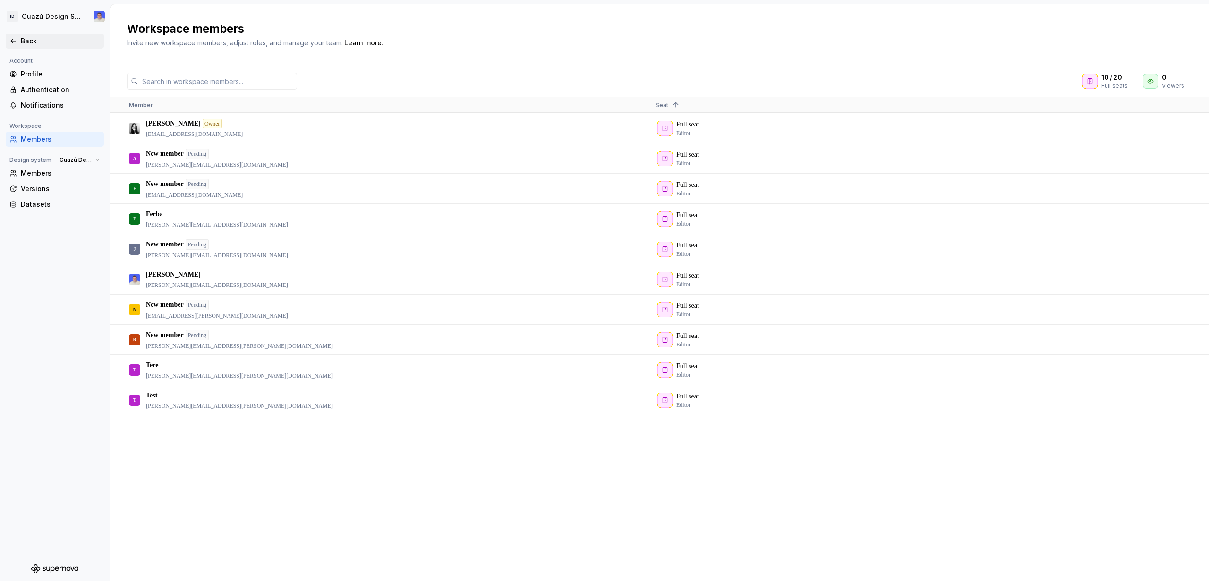
click at [22, 39] on div "Back" at bounding box center [60, 40] width 79 height 9
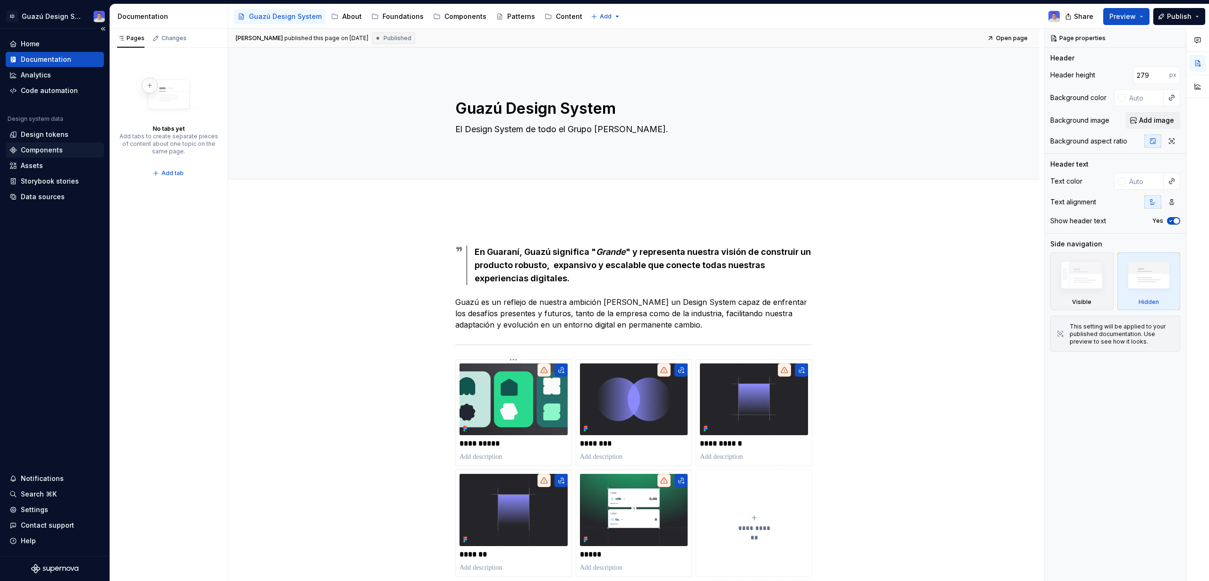
click at [45, 153] on div "Components" at bounding box center [42, 149] width 42 height 9
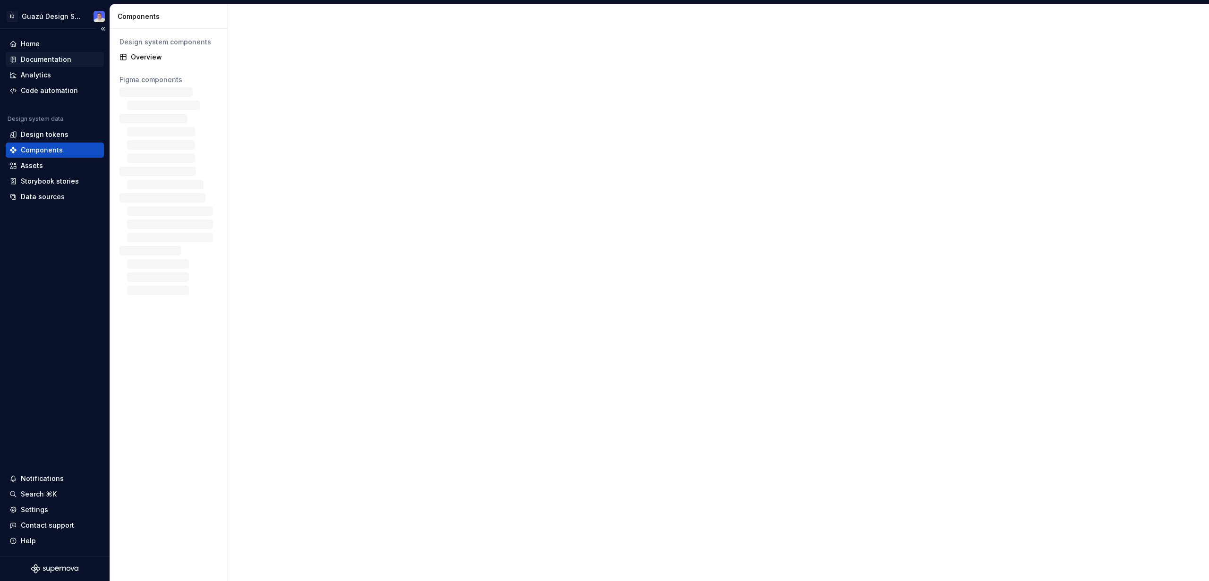
click at [54, 60] on div "Documentation" at bounding box center [46, 59] width 51 height 9
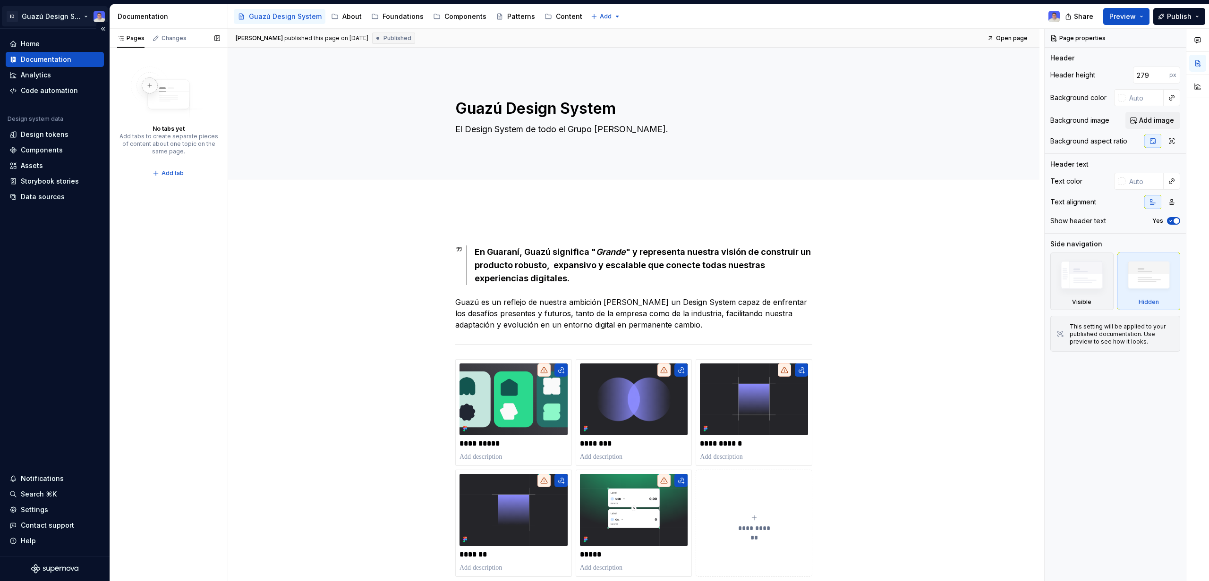
click at [66, 17] on html "ID Guazú Design System Home Documentation Analytics Code automation Design syst…" at bounding box center [604, 290] width 1209 height 581
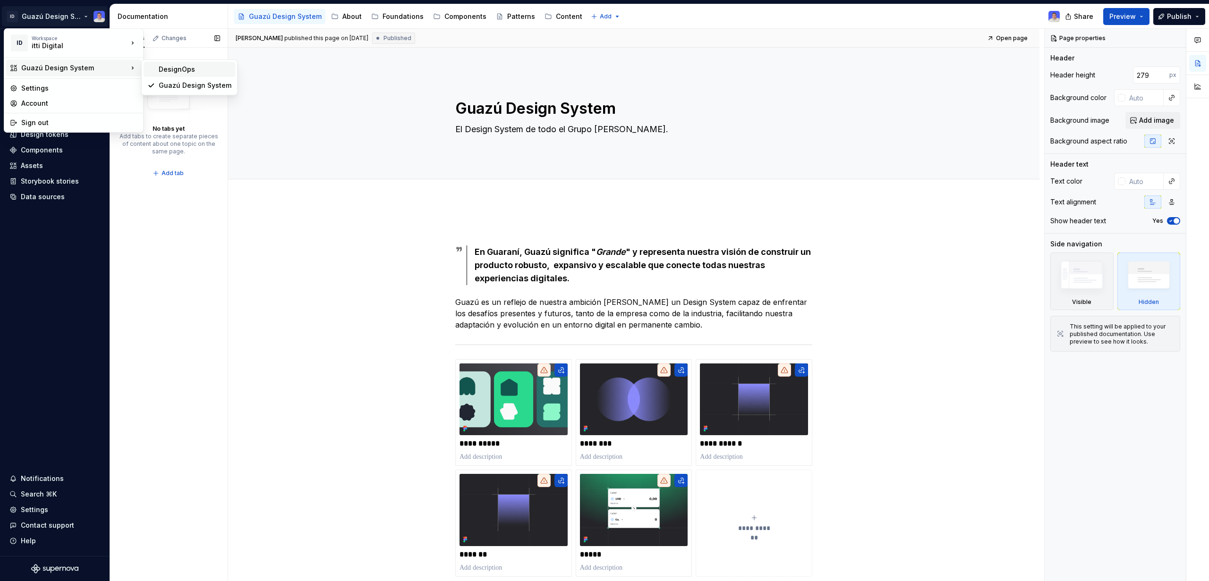
click at [195, 71] on div "DesignOps" at bounding box center [195, 69] width 73 height 9
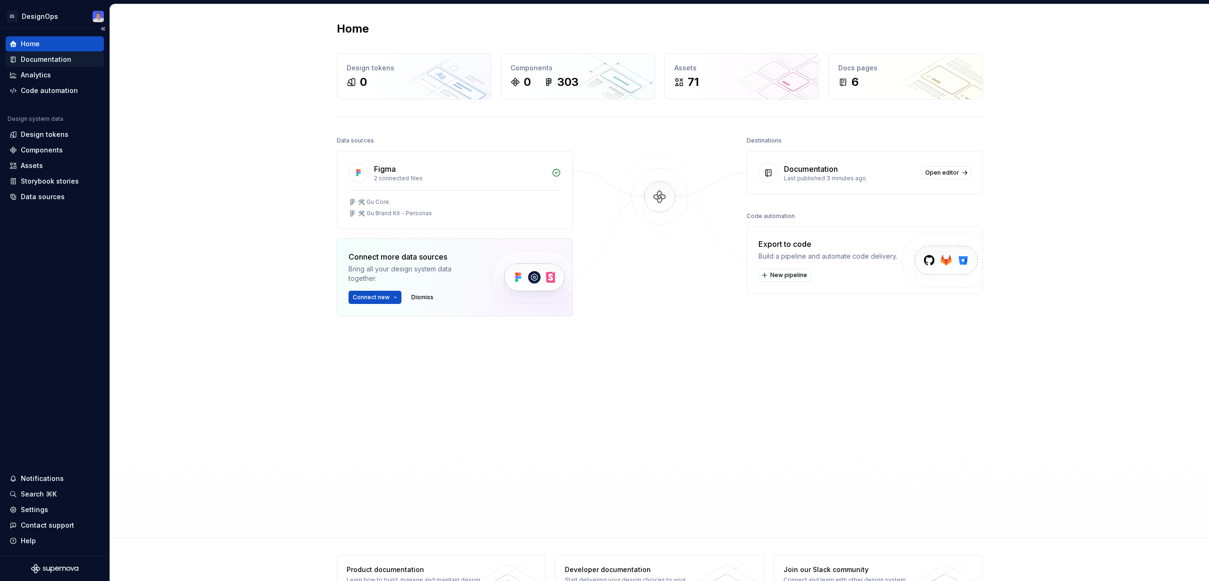
click at [56, 58] on div "Documentation" at bounding box center [46, 59] width 51 height 9
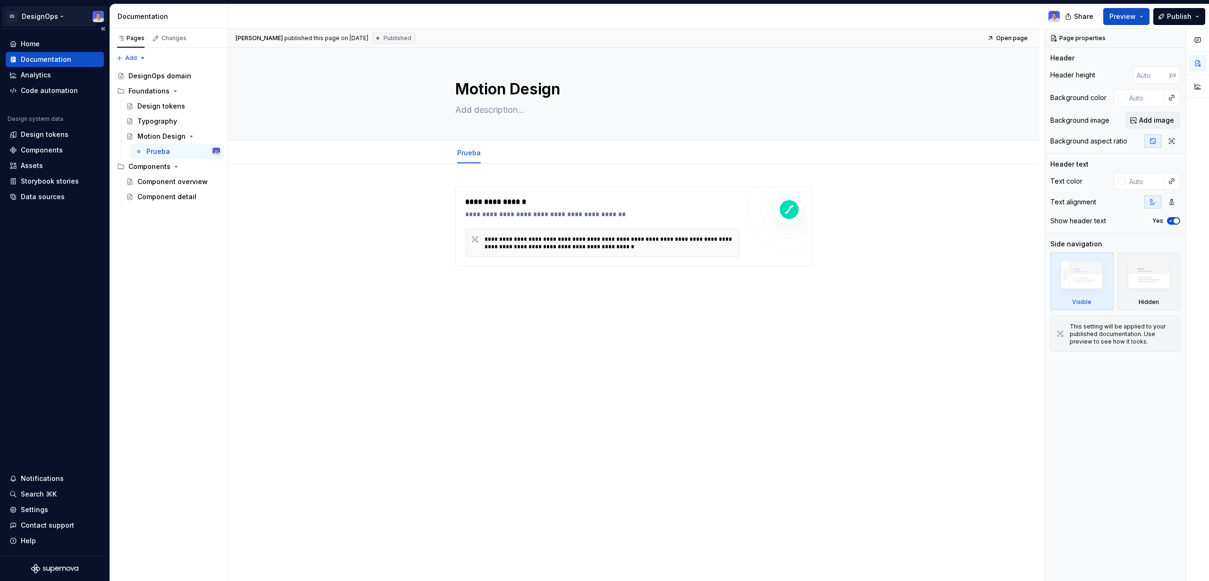
click at [61, 17] on html "**********" at bounding box center [604, 290] width 1209 height 581
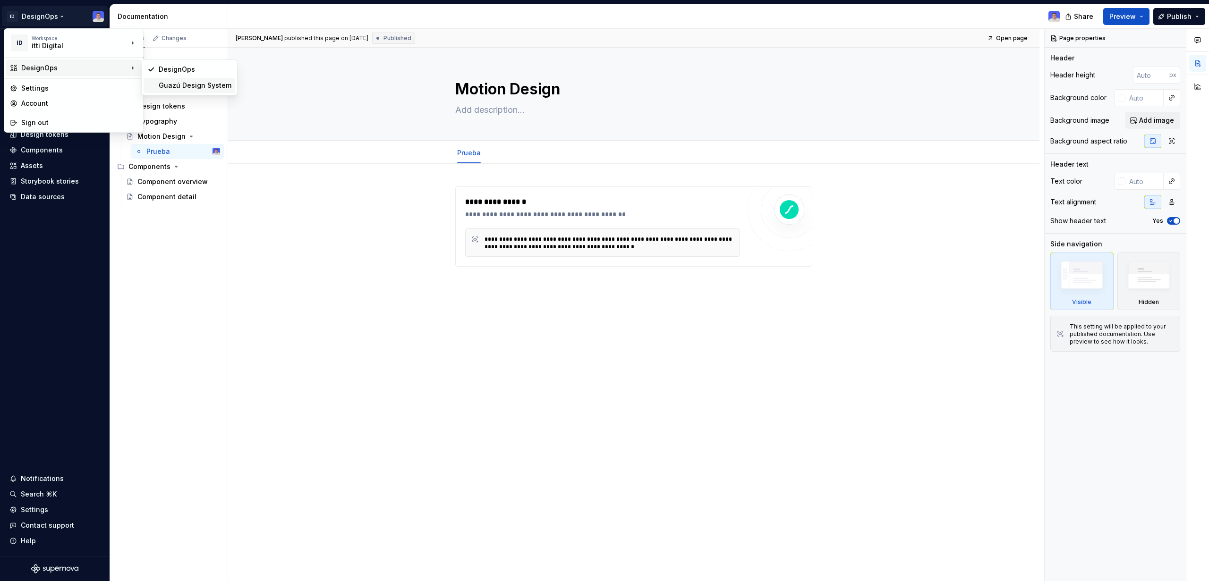
click at [191, 80] on div "Guazú Design System" at bounding box center [190, 85] width 92 height 15
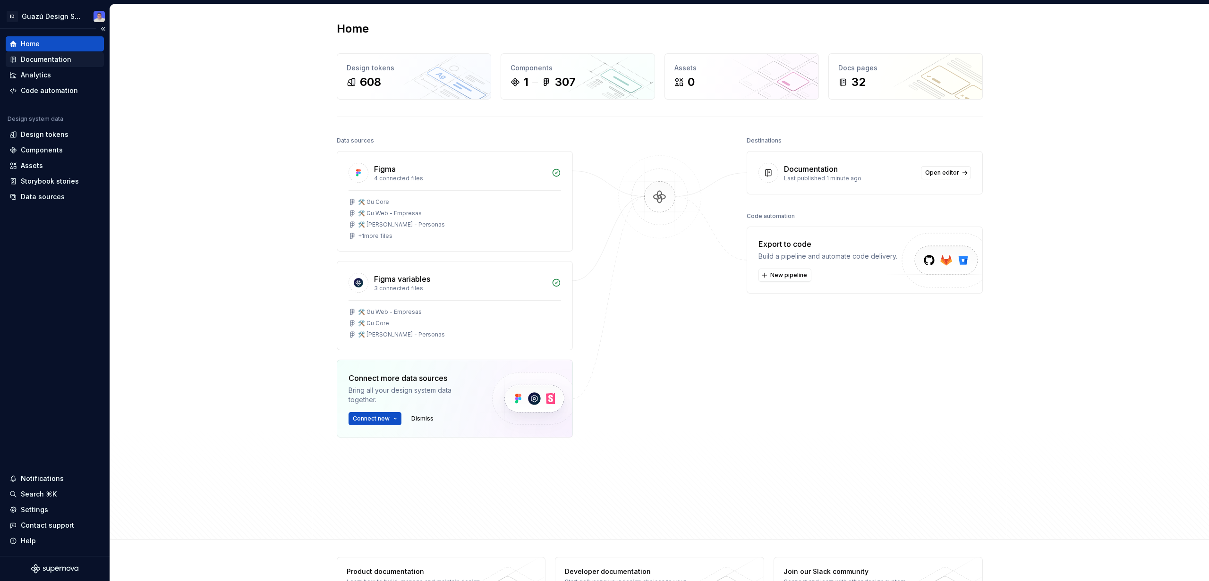
click at [58, 62] on div "Documentation" at bounding box center [46, 59] width 51 height 9
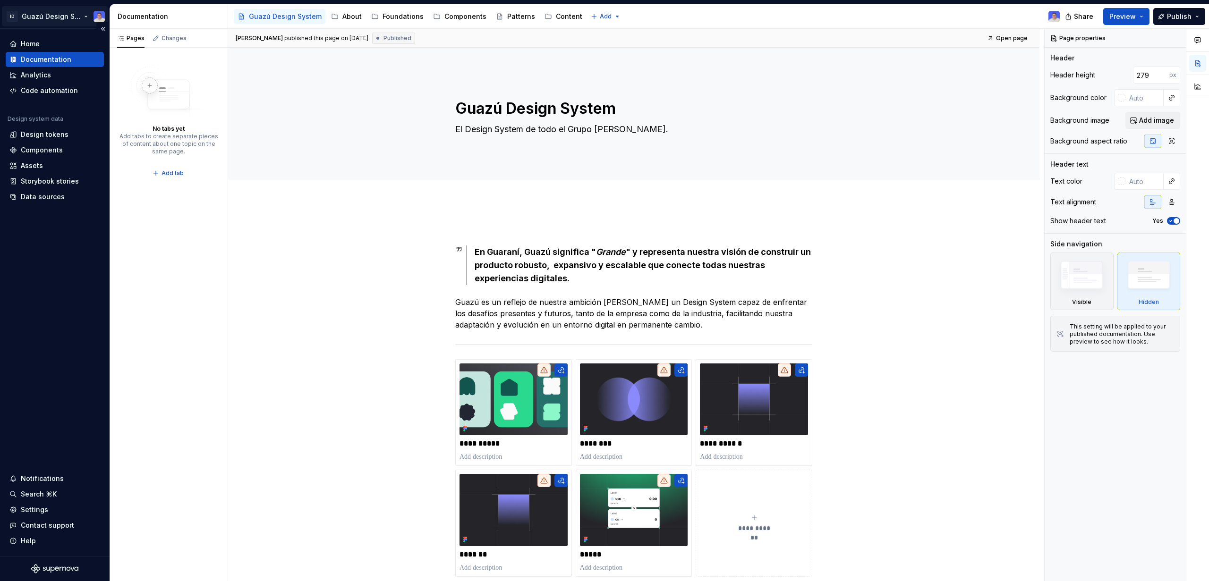
click at [42, 17] on html "ID Guazú Design System Home Documentation Analytics Code automation Design syst…" at bounding box center [604, 290] width 1209 height 581
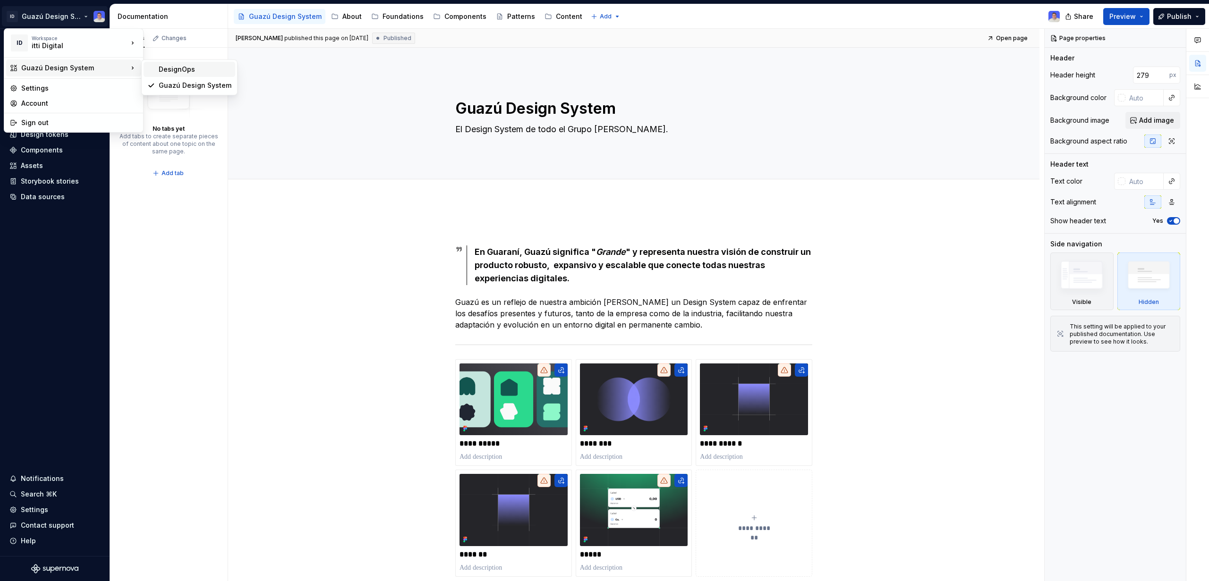
click at [176, 66] on div "DesignOps" at bounding box center [195, 69] width 73 height 9
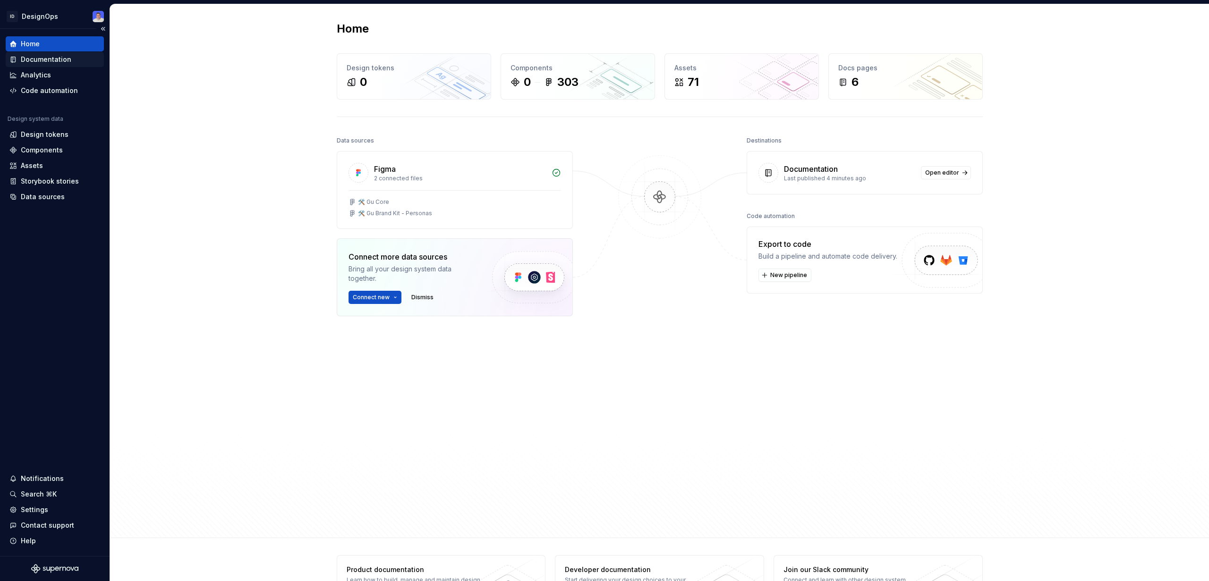
click at [45, 61] on div "Documentation" at bounding box center [46, 59] width 51 height 9
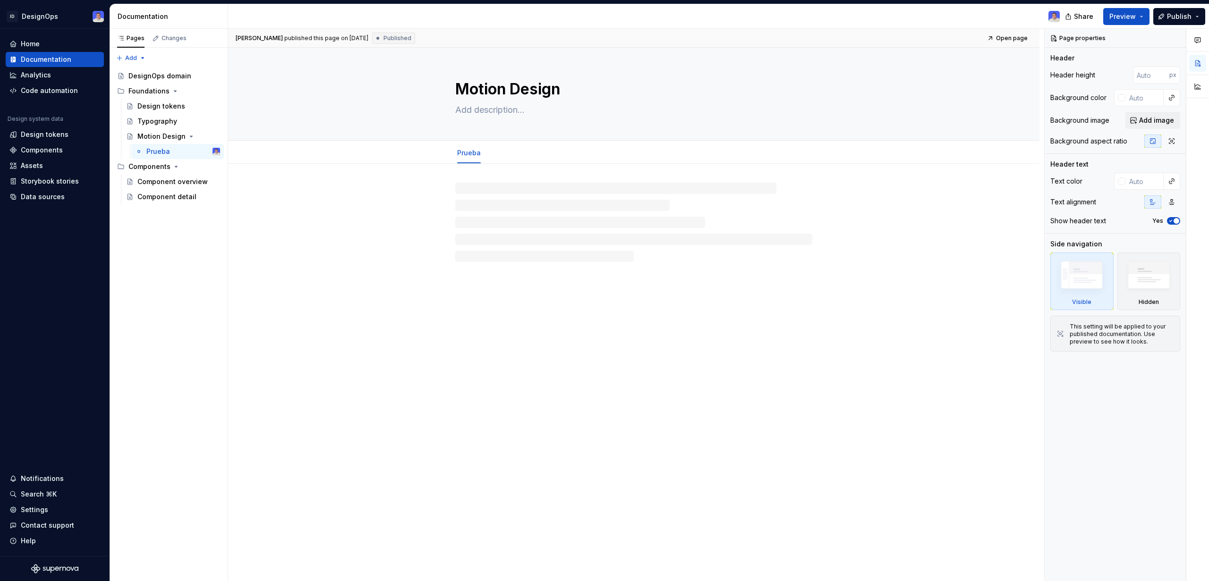
type textarea "*"
click at [531, 281] on div "**********" at bounding box center [633, 308] width 811 height 288
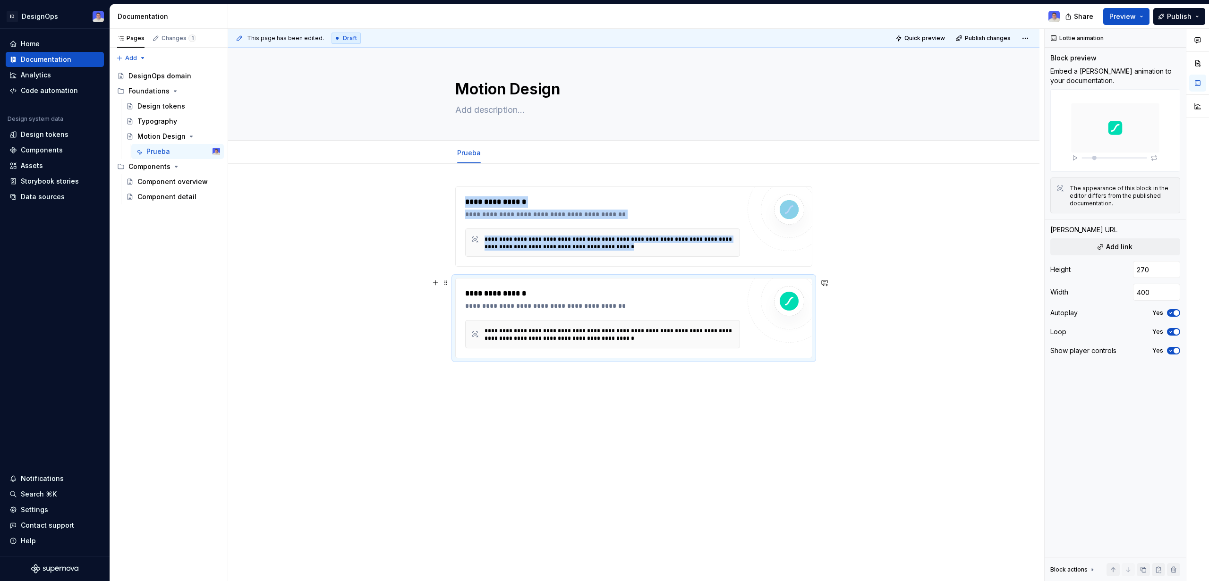
type textarea "*"
click at [1122, 243] on span "Add link" at bounding box center [1119, 246] width 26 height 9
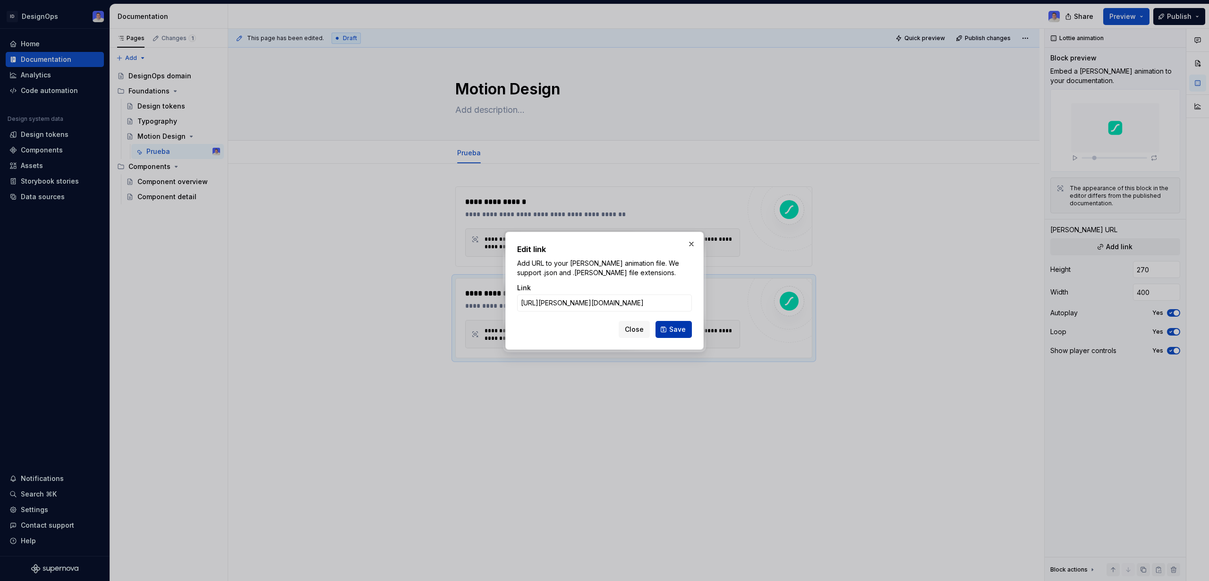
scroll to position [0, 84]
type input "[URL][PERSON_NAME][DOMAIN_NAME]"
click at [670, 331] on button "Save" at bounding box center [673, 329] width 36 height 17
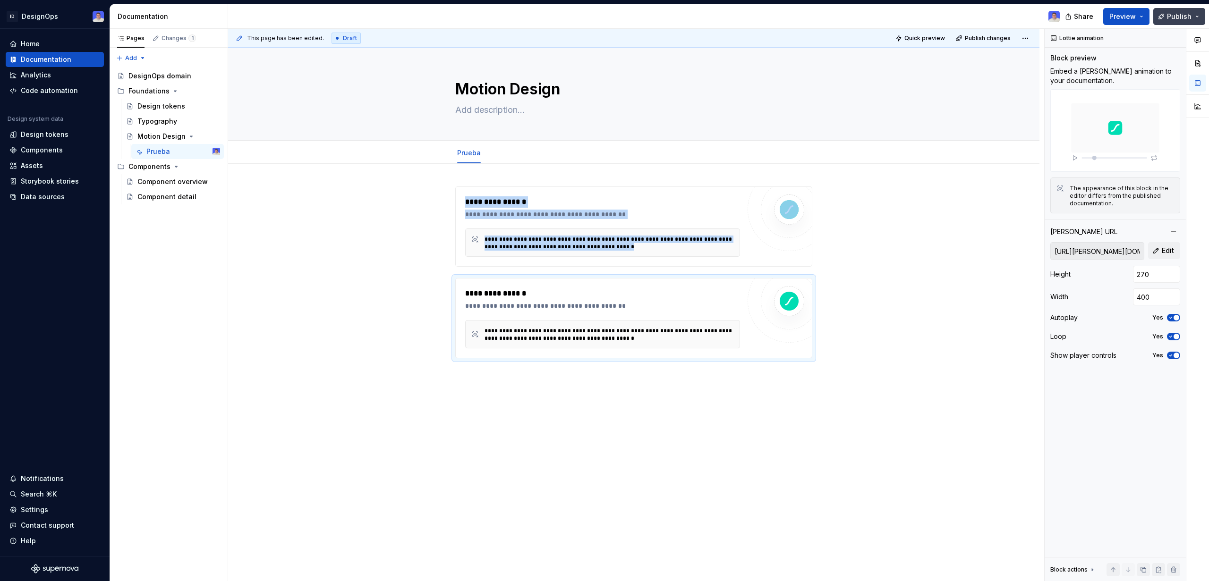
click at [1176, 20] on span "Publish" at bounding box center [1179, 16] width 25 height 9
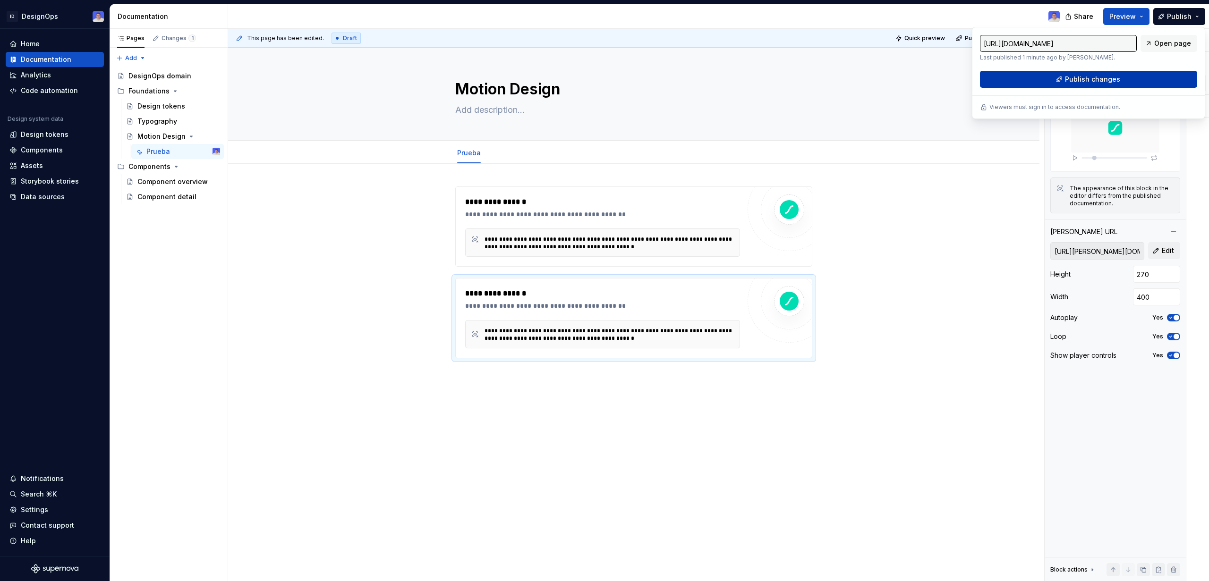
click at [1110, 73] on button "Publish changes" at bounding box center [1088, 79] width 217 height 17
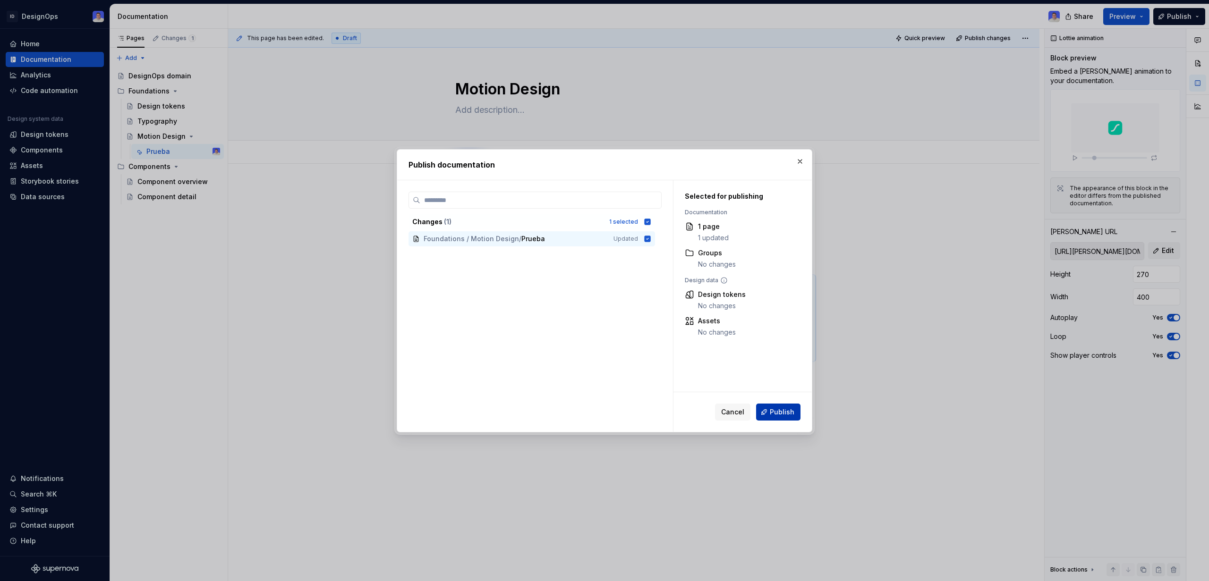
click at [773, 410] on span "Publish" at bounding box center [782, 411] width 25 height 9
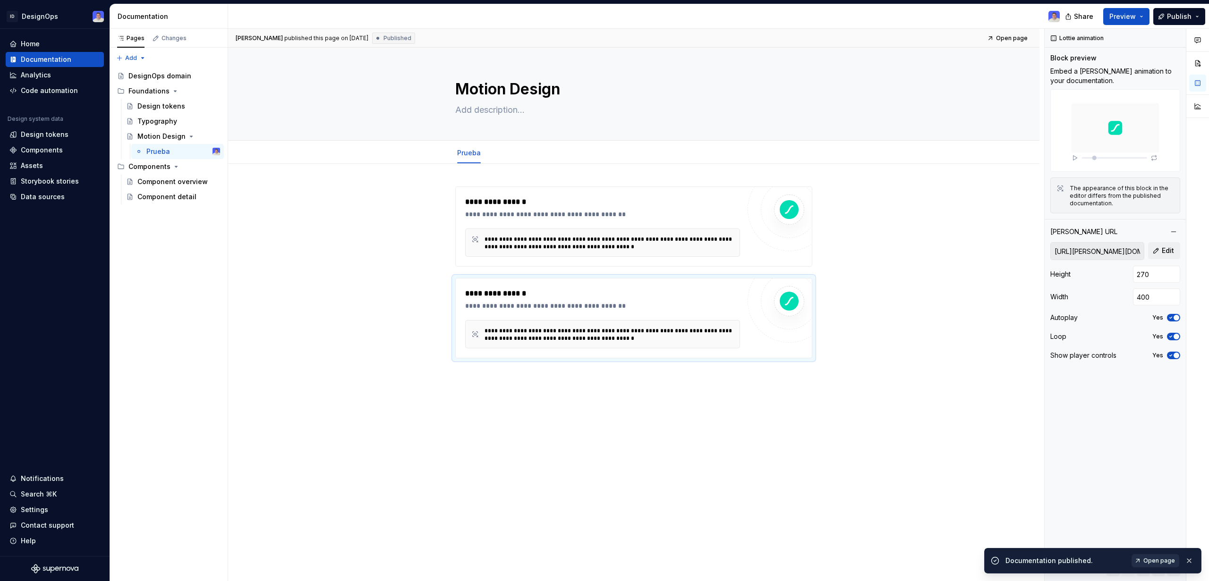
click at [1163, 560] on span "Open page" at bounding box center [1159, 561] width 32 height 8
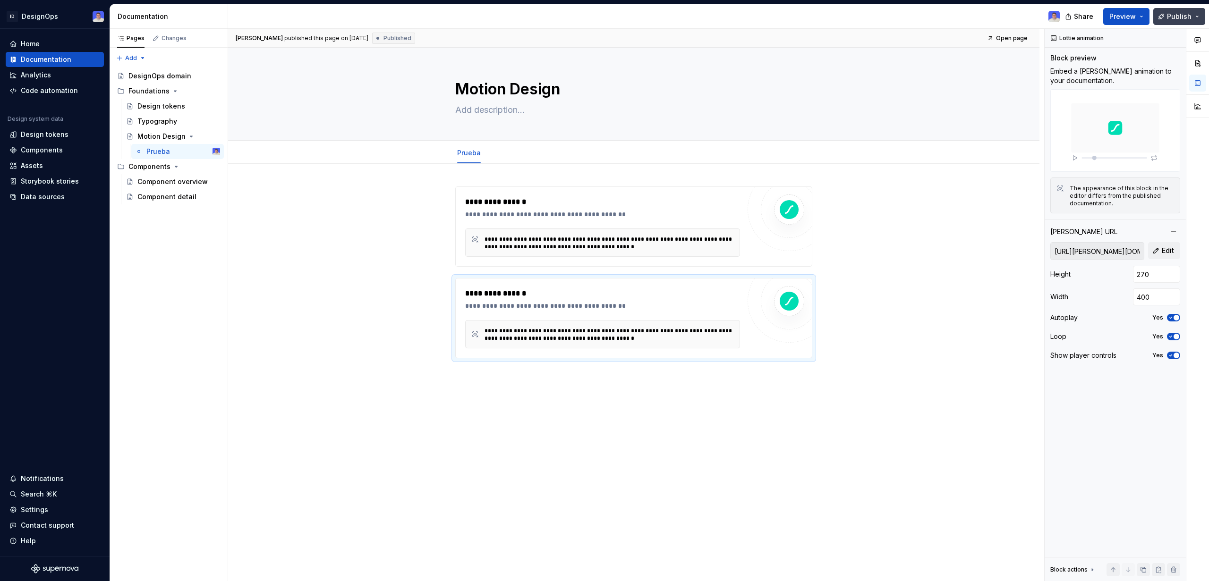
click at [1195, 13] on button "Publish" at bounding box center [1179, 16] width 52 height 17
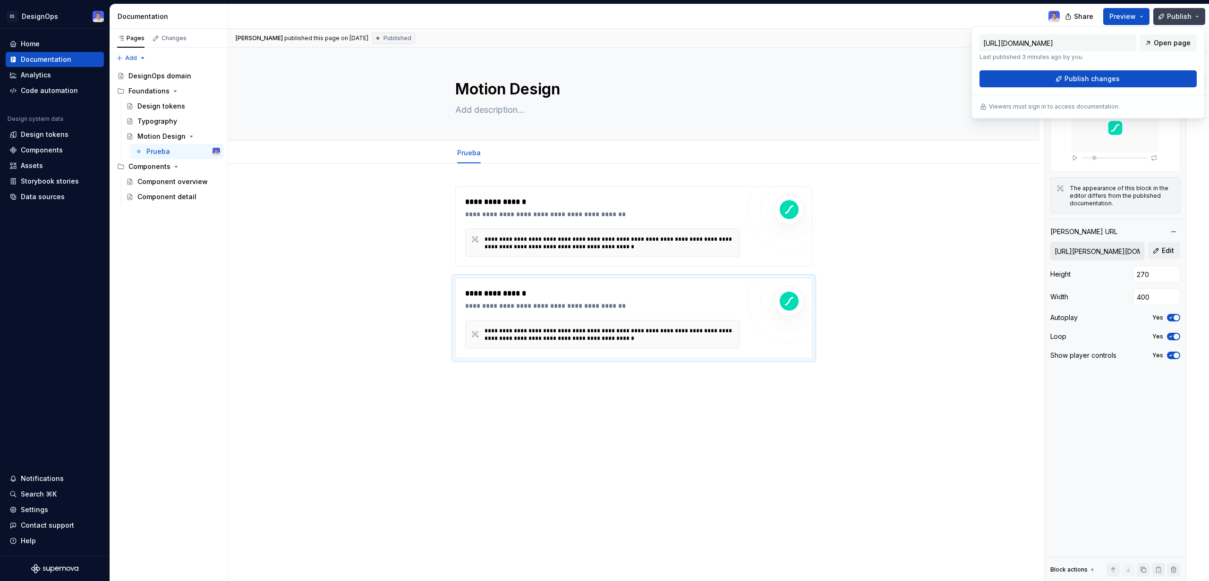
click at [1195, 13] on button "Publish" at bounding box center [1179, 16] width 52 height 17
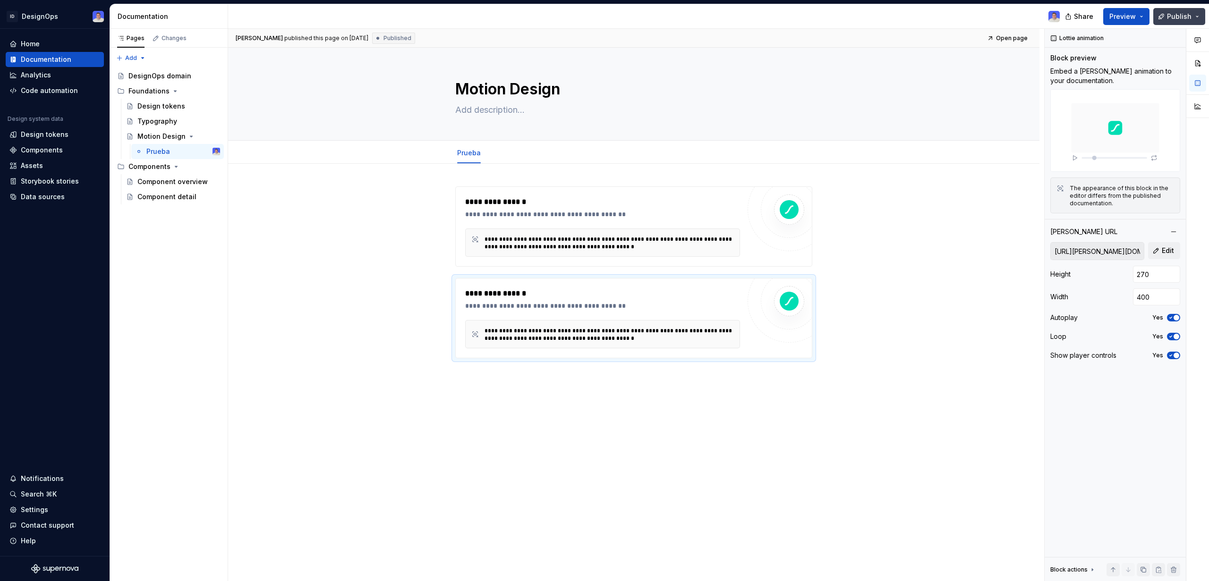
click at [1195, 13] on button "Publish" at bounding box center [1179, 16] width 52 height 17
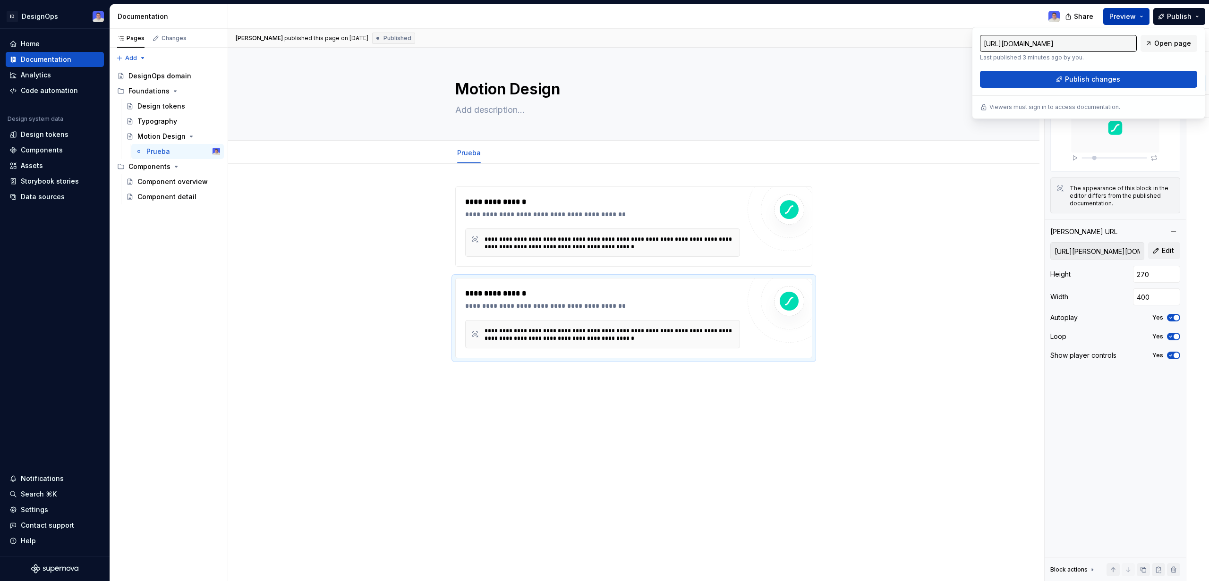
click at [1143, 14] on button "Preview" at bounding box center [1126, 16] width 46 height 17
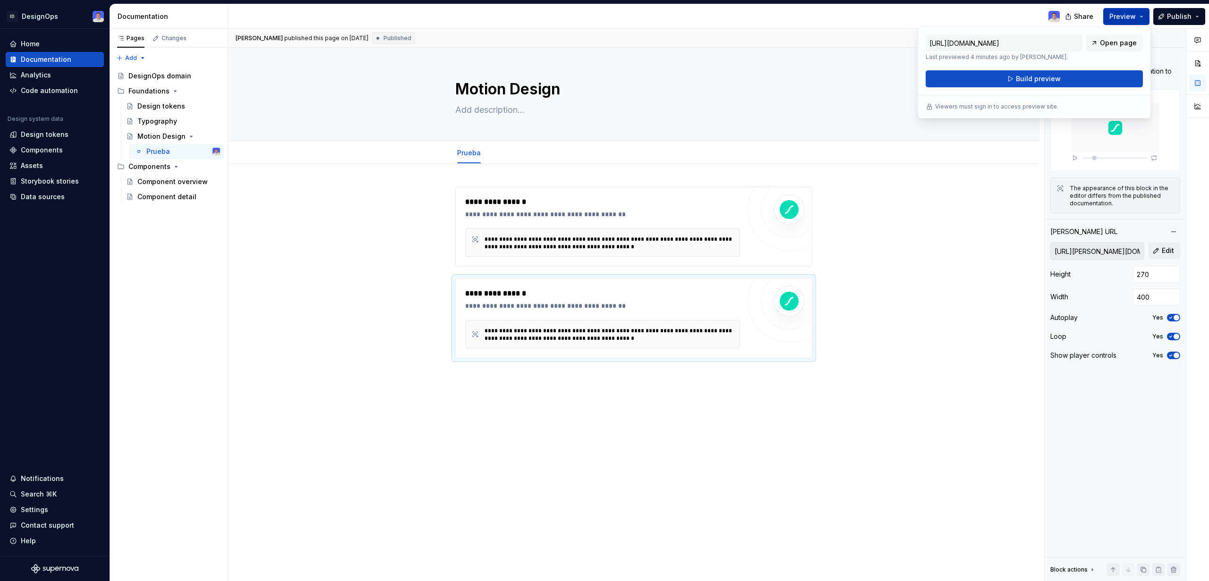
click at [1143, 14] on button "Preview" at bounding box center [1126, 16] width 46 height 17
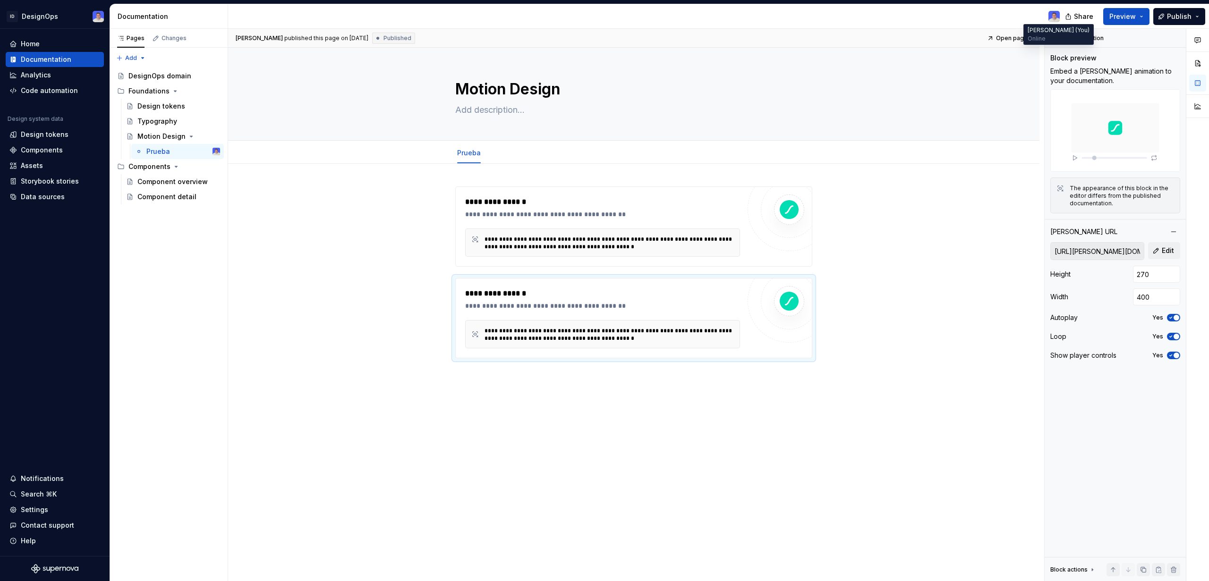
click at [1053, 17] on img at bounding box center [1053, 16] width 11 height 11
click at [1084, 16] on span "Share" at bounding box center [1083, 16] width 19 height 9
click at [1192, 13] on button "Publish" at bounding box center [1179, 16] width 52 height 17
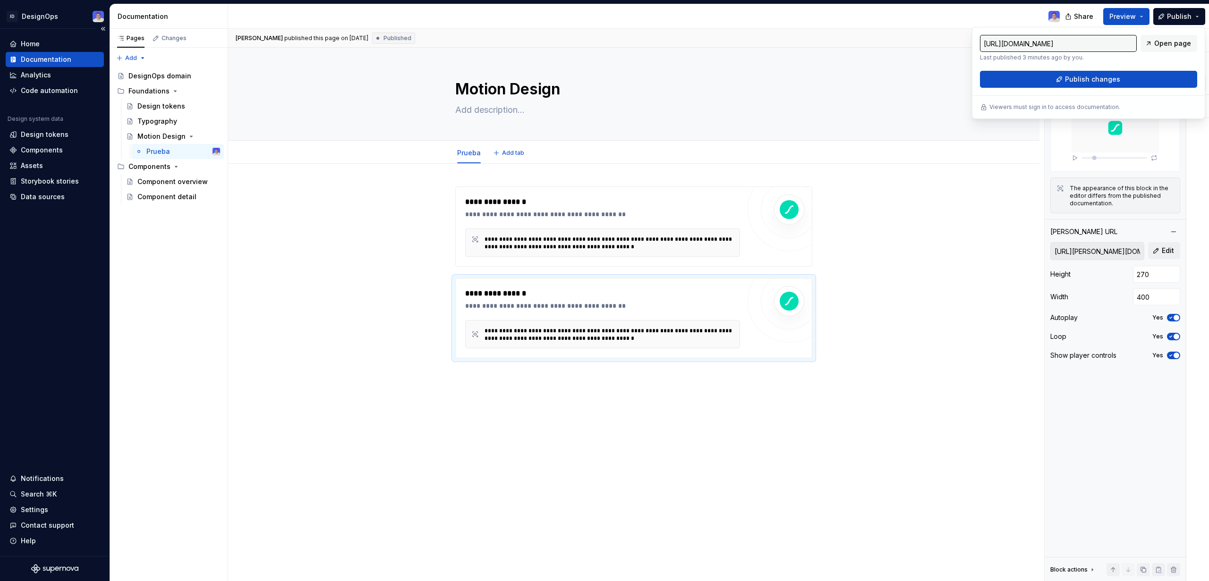
type textarea "*"
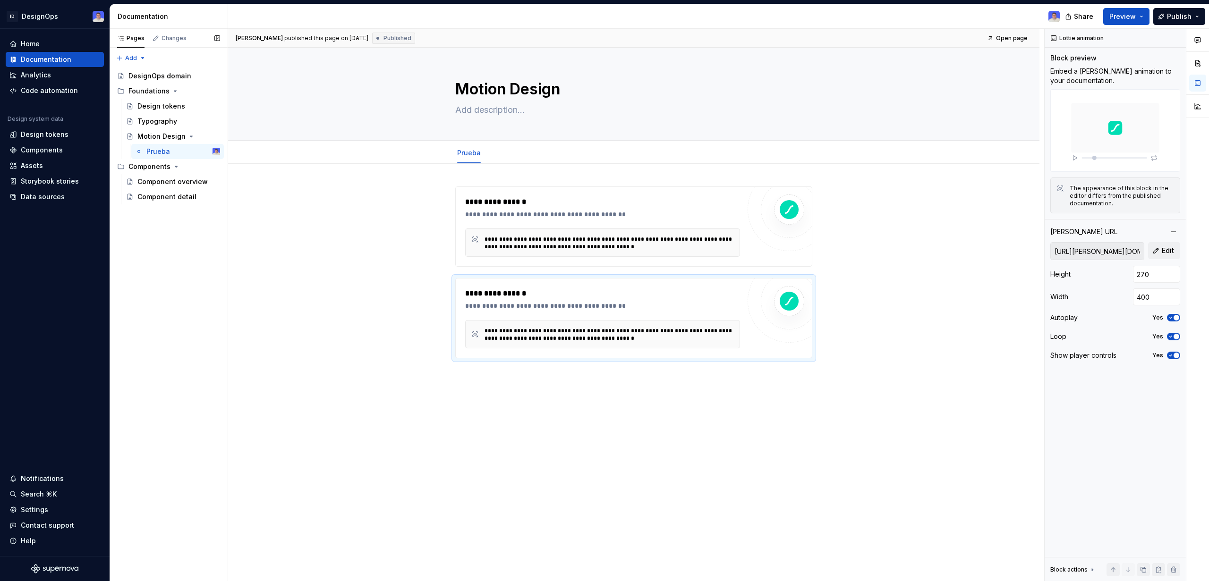
drag, startPoint x: 159, startPoint y: 316, endPoint x: 131, endPoint y: 317, distance: 28.3
click at [156, 317] on div "Pages Changes Add Accessibility guide for tree Page tree. Navigate the tree wit…" at bounding box center [169, 305] width 118 height 553
click at [41, 511] on div "Settings" at bounding box center [34, 509] width 27 height 9
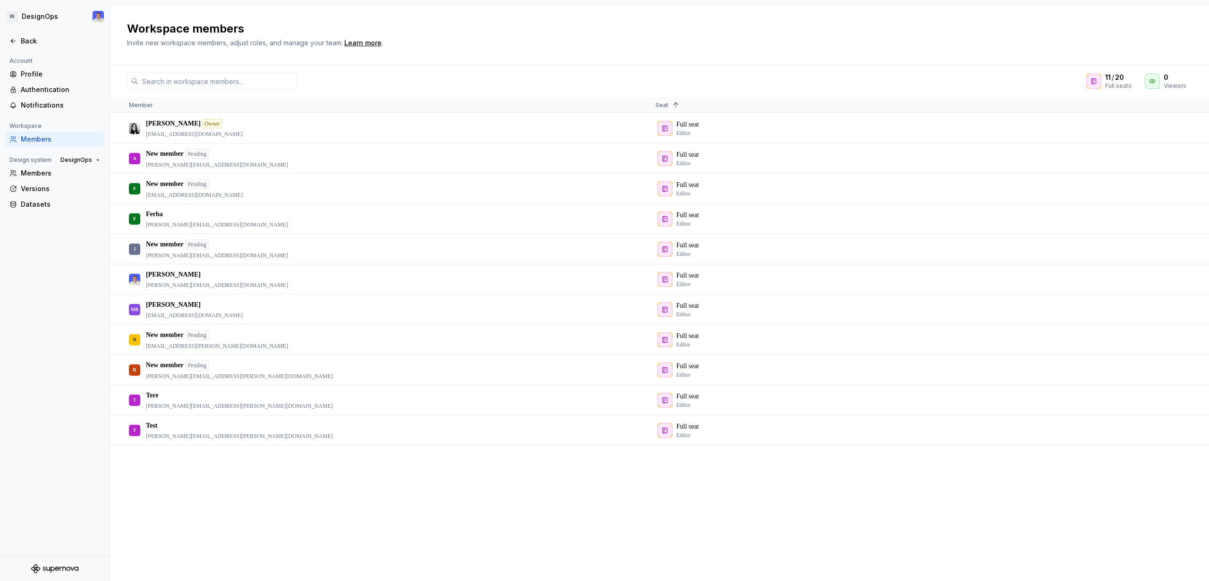
click at [53, 141] on div "Members" at bounding box center [60, 139] width 79 height 9
click at [168, 188] on p "New member" at bounding box center [165, 183] width 38 height 9
drag, startPoint x: 199, startPoint y: 404, endPoint x: 193, endPoint y: 404, distance: 6.1
click at [199, 404] on p "[PERSON_NAME][EMAIL_ADDRESS][PERSON_NAME][DOMAIN_NAME]" at bounding box center [239, 406] width 187 height 8
click at [228, 512] on div "[PERSON_NAME] Owner [PERSON_NAME][EMAIL_ADDRESS][PERSON_NAME][DOMAIN_NAME] Full…" at bounding box center [659, 346] width 1099 height 467
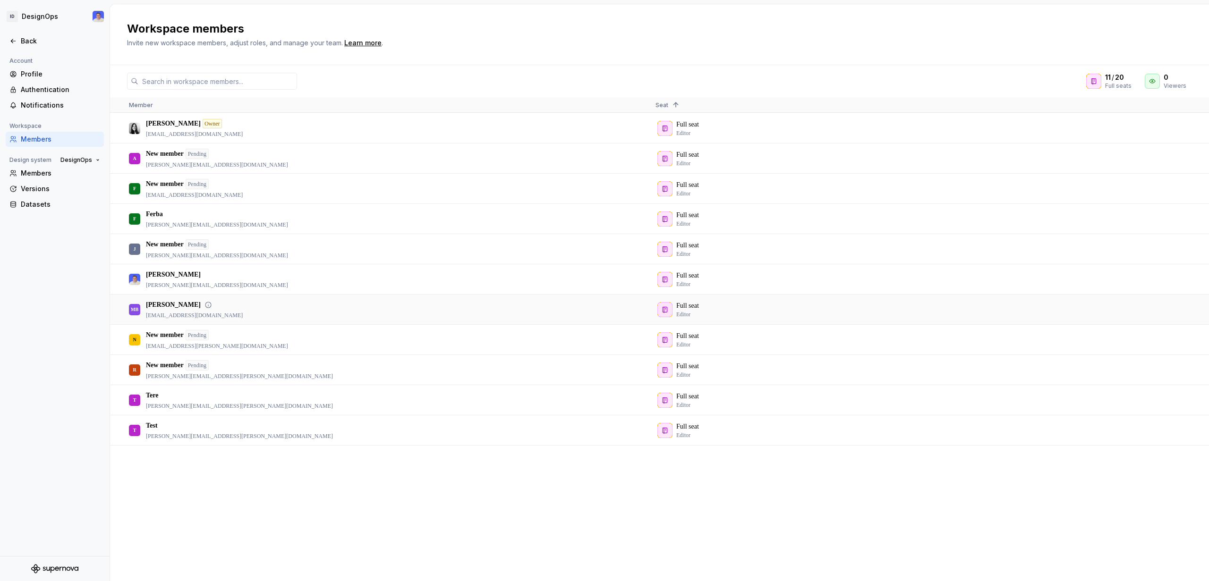
click at [461, 313] on div "MB [PERSON_NAME] [EMAIL_ADDRESS][DOMAIN_NAME]" at bounding box center [384, 309] width 511 height 29
click at [687, 313] on div "Full seat Editor" at bounding box center [910, 309] width 511 height 29
click at [32, 71] on div "Profile" at bounding box center [60, 73] width 79 height 9
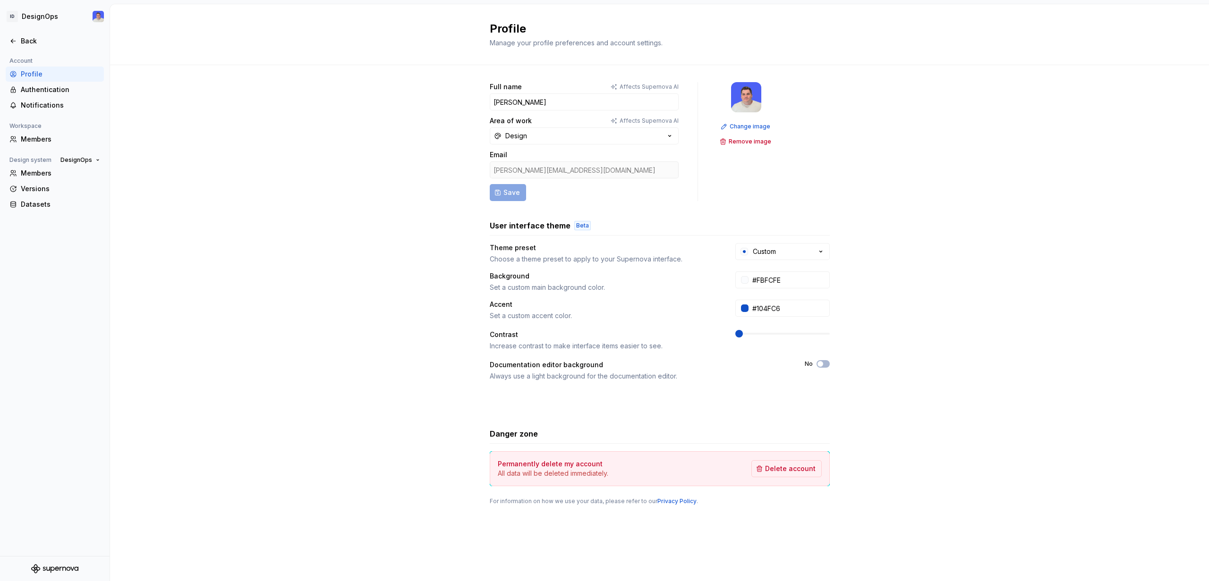
click at [735, 338] on span at bounding box center [739, 334] width 8 height 8
click at [17, 42] on div "Back" at bounding box center [54, 40] width 91 height 9
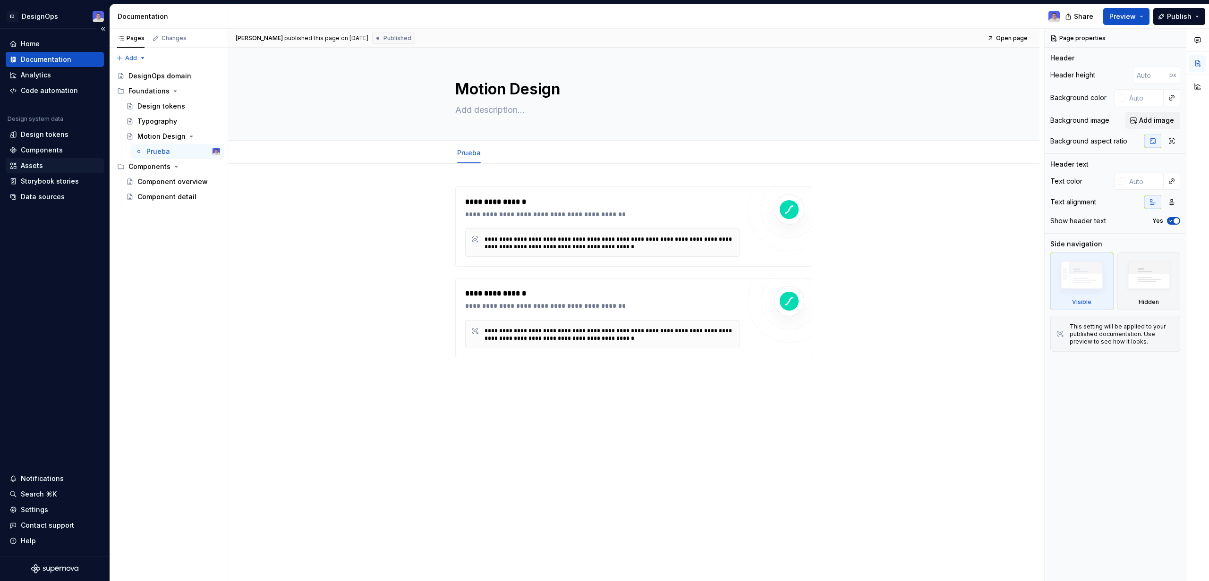
click at [48, 167] on div "Assets" at bounding box center [54, 165] width 91 height 9
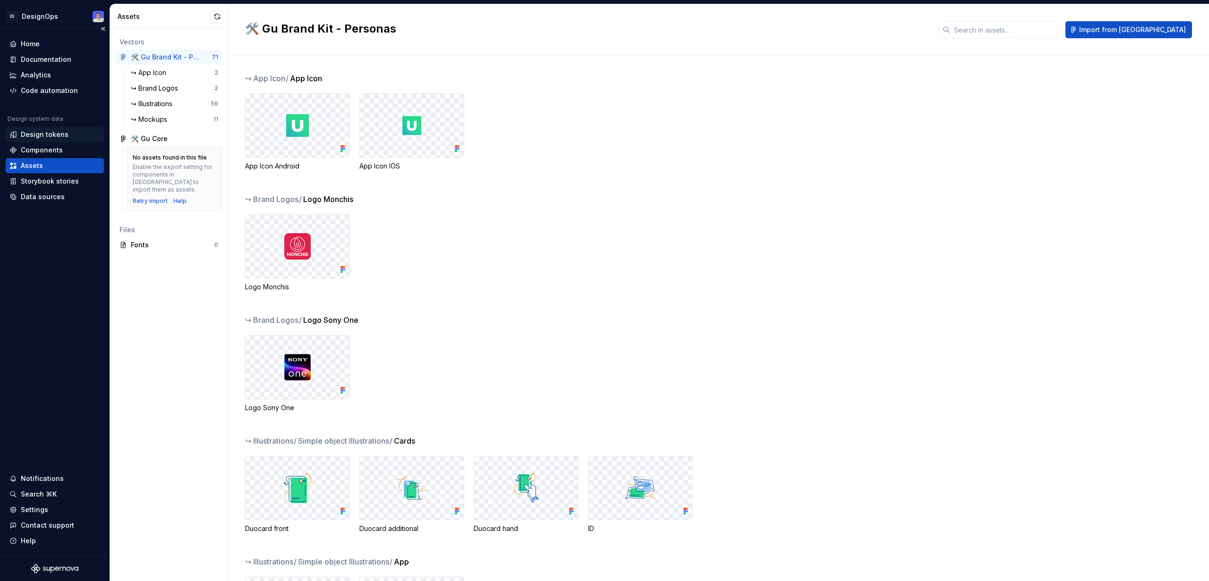
click at [56, 140] on div "Design tokens" at bounding box center [55, 134] width 98 height 15
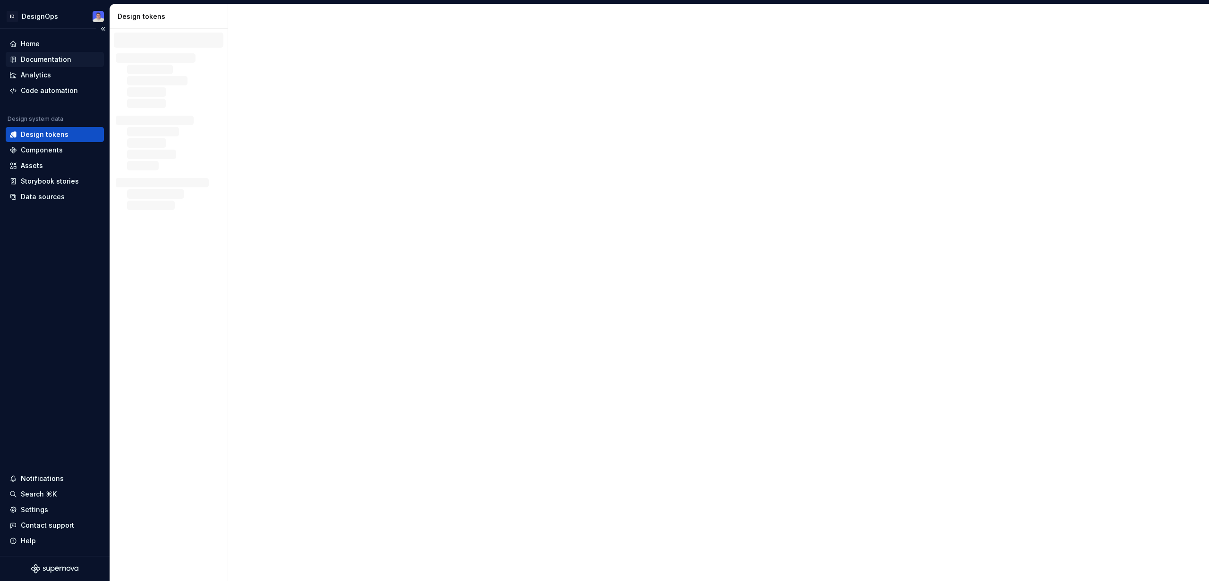
click at [57, 58] on div "Documentation" at bounding box center [46, 59] width 51 height 9
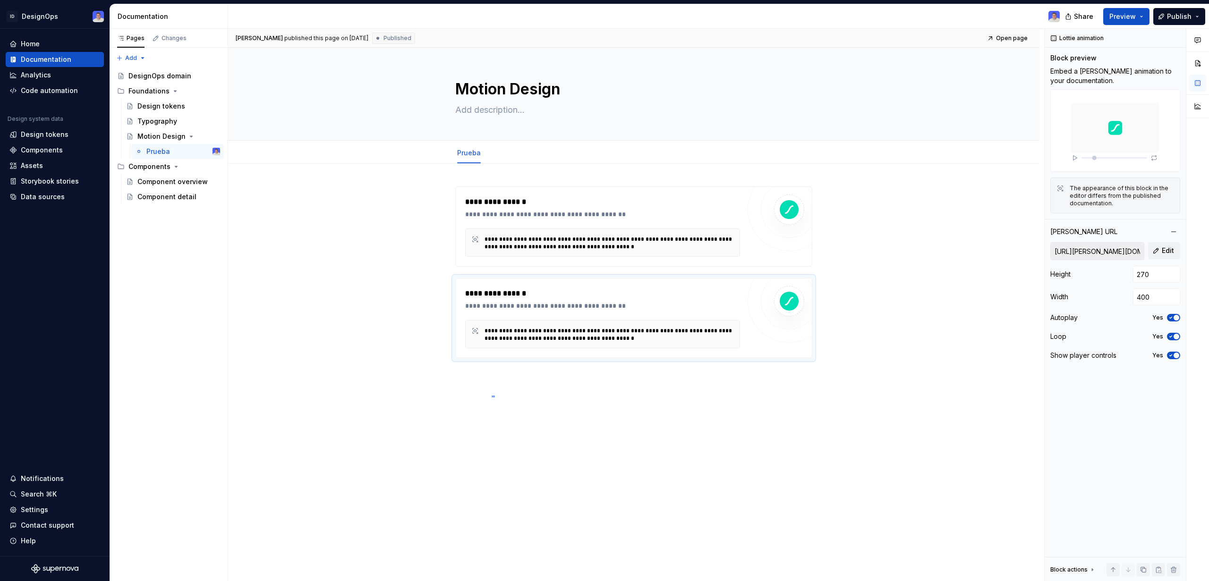
click at [492, 398] on div "**********" at bounding box center [636, 305] width 816 height 553
click at [499, 378] on div "**********" at bounding box center [633, 354] width 811 height 380
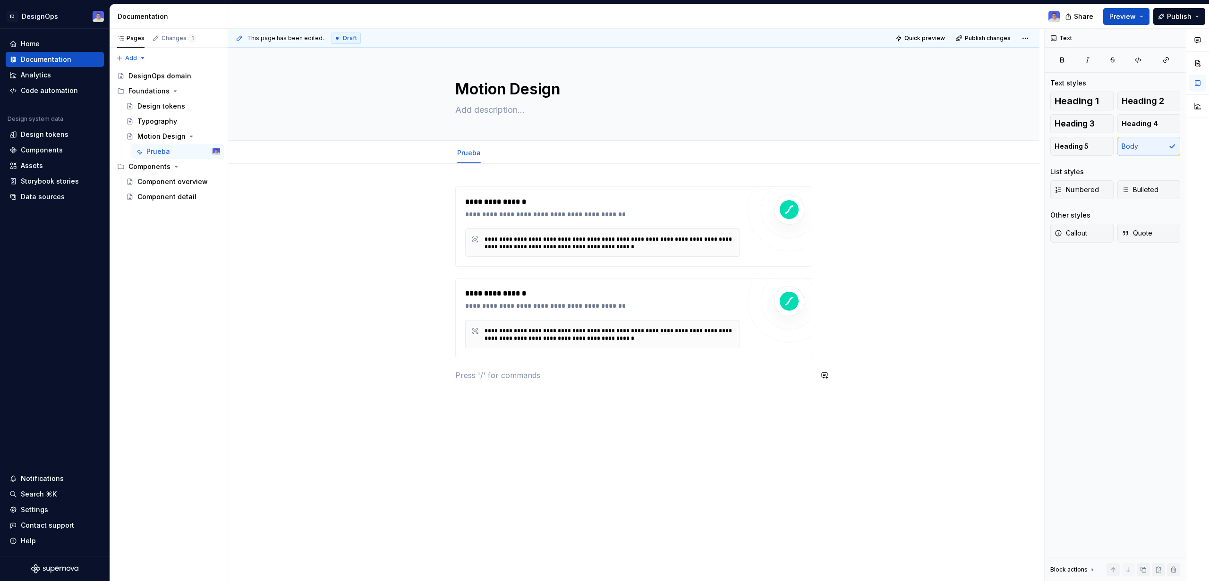
type textarea "*"
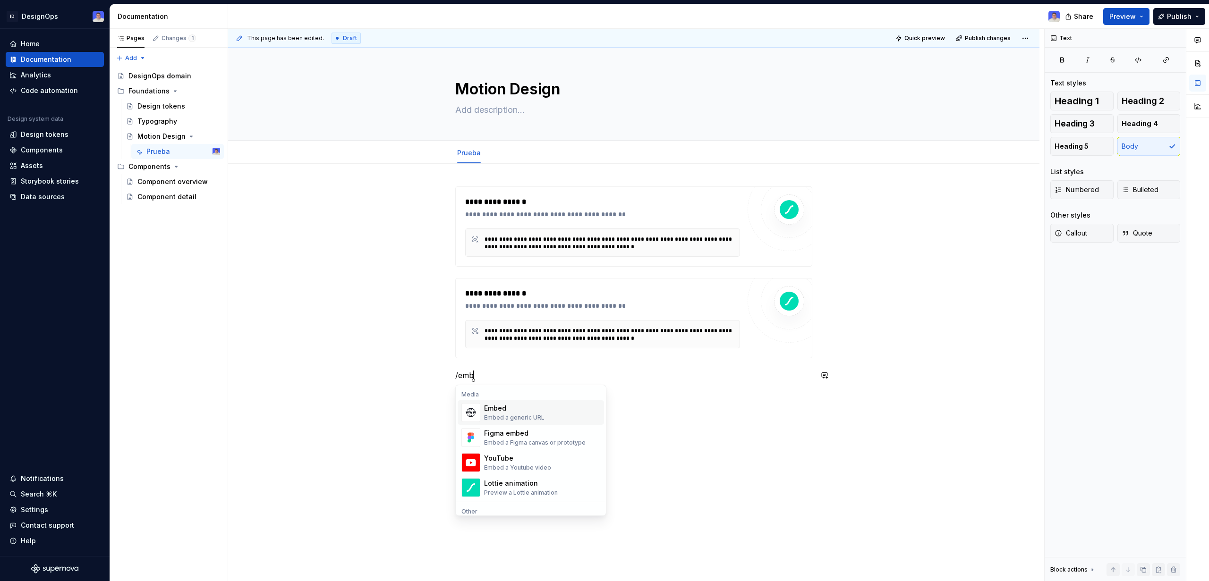
click at [527, 411] on div "Embed" at bounding box center [514, 408] width 60 height 9
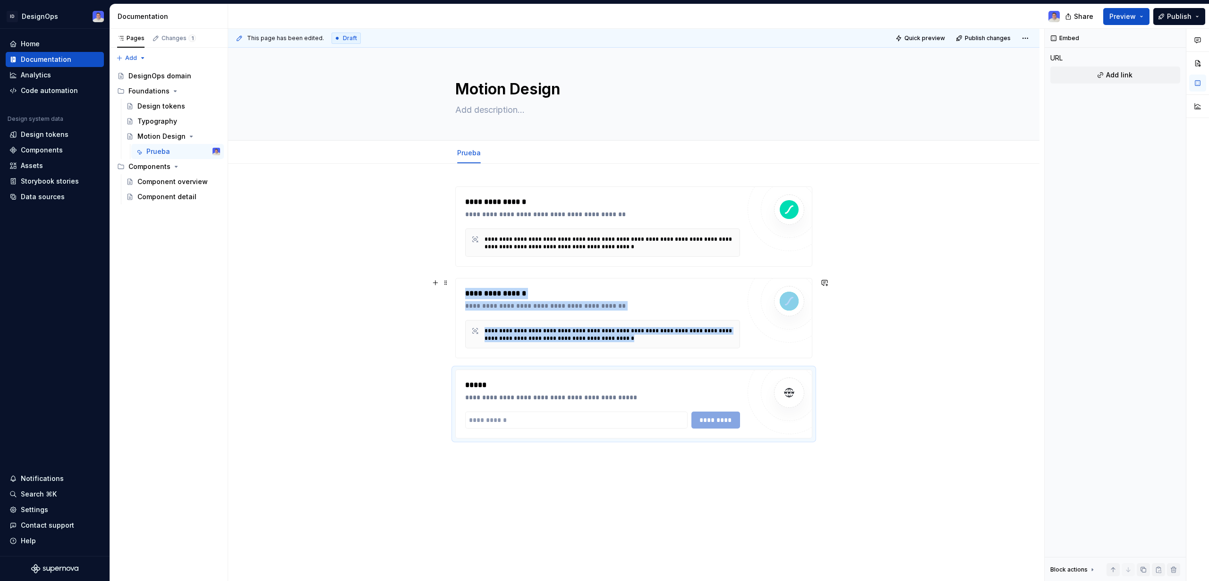
type textarea "*"
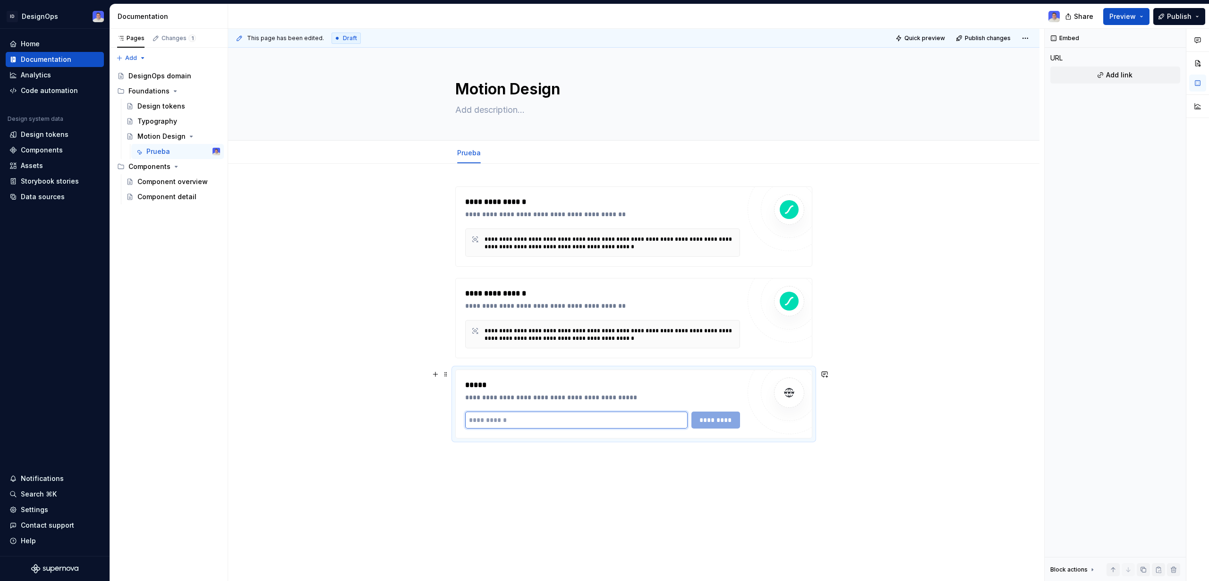
click at [536, 416] on input "text" at bounding box center [576, 420] width 222 height 17
paste input "**********"
type input "**********"
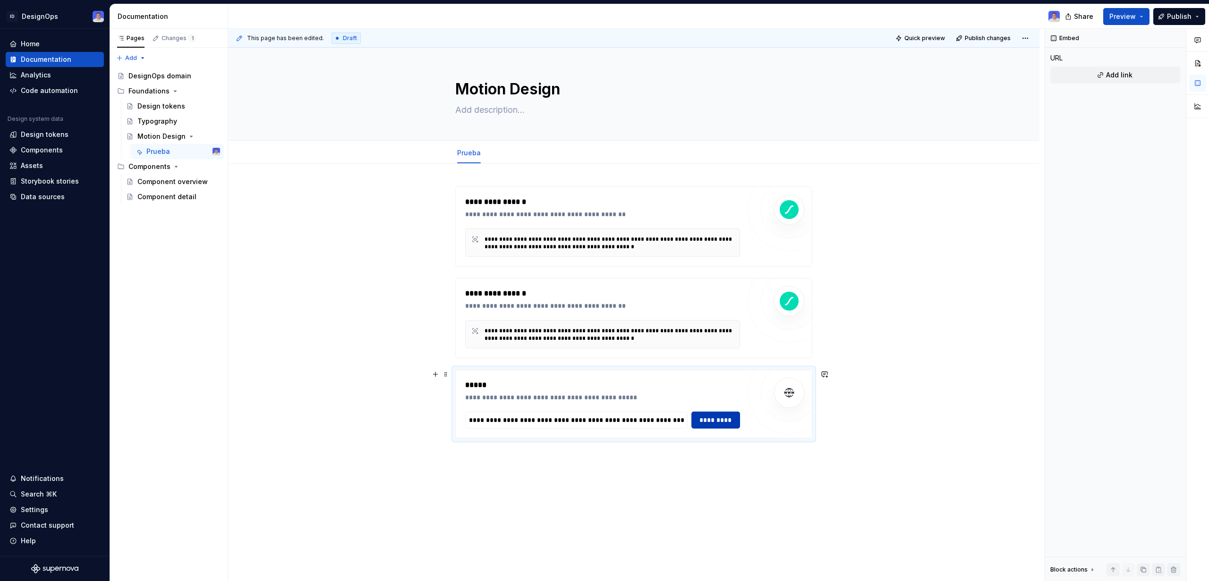
click at [701, 425] on button "*********" at bounding box center [715, 420] width 49 height 17
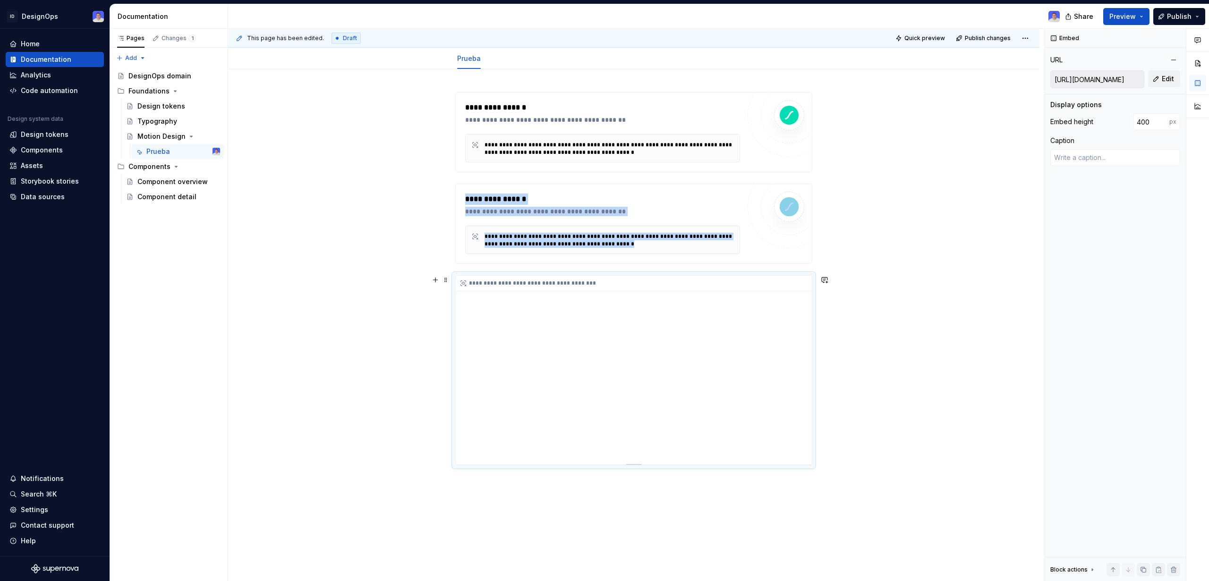
scroll to position [96, 0]
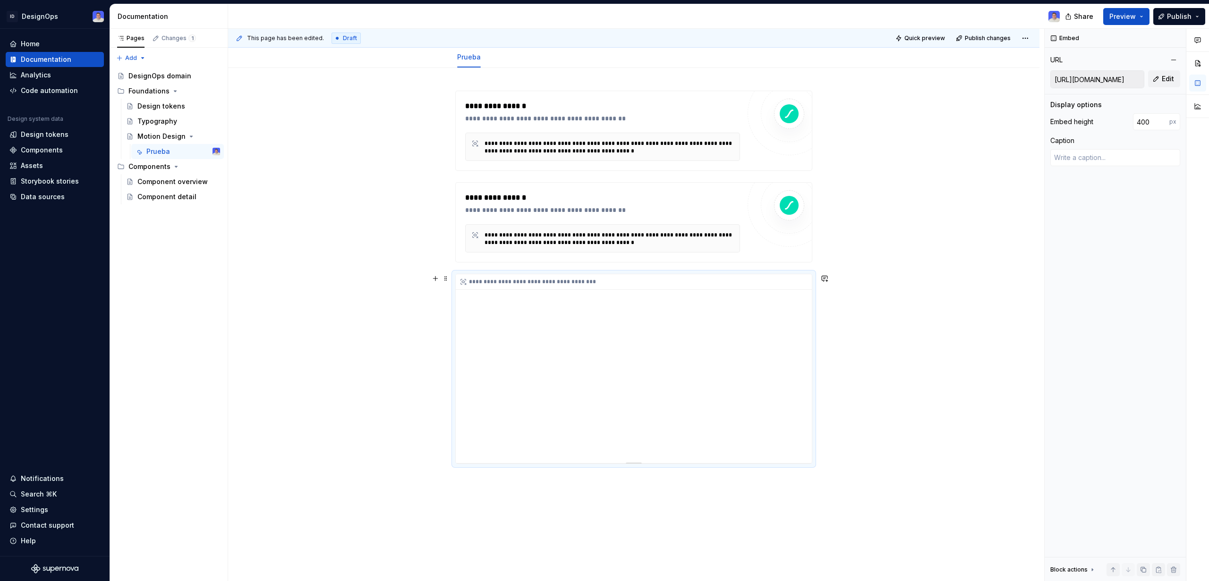
drag, startPoint x: 809, startPoint y: 390, endPoint x: 799, endPoint y: 436, distance: 46.9
click at [800, 435] on div "**********" at bounding box center [634, 368] width 356 height 189
click at [580, 460] on div "**********" at bounding box center [634, 368] width 356 height 189
type textarea "*"
type input "493"
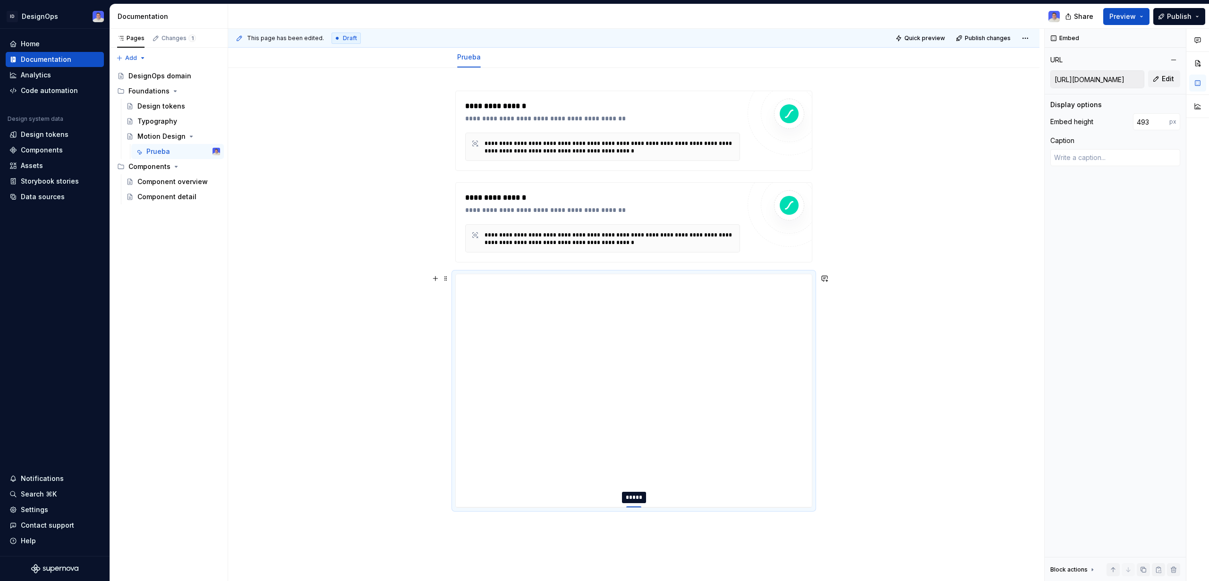
type textarea "*"
type input "498"
type textarea "*"
type input "502"
type textarea "*"
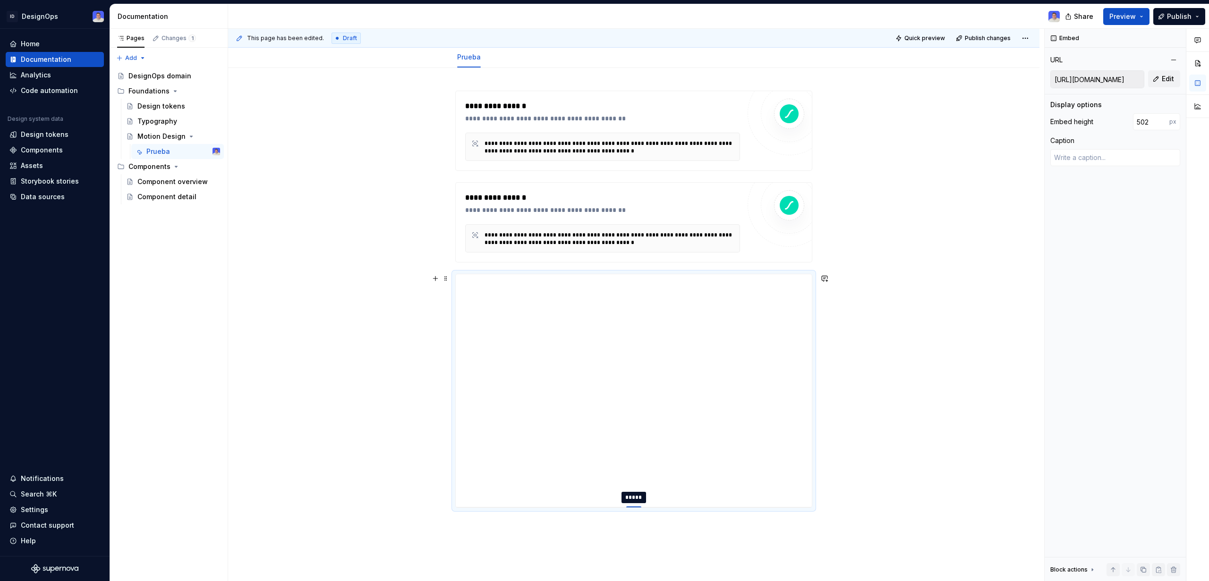
type input "504"
type textarea "*"
type input "505"
type textarea "*"
type input "506"
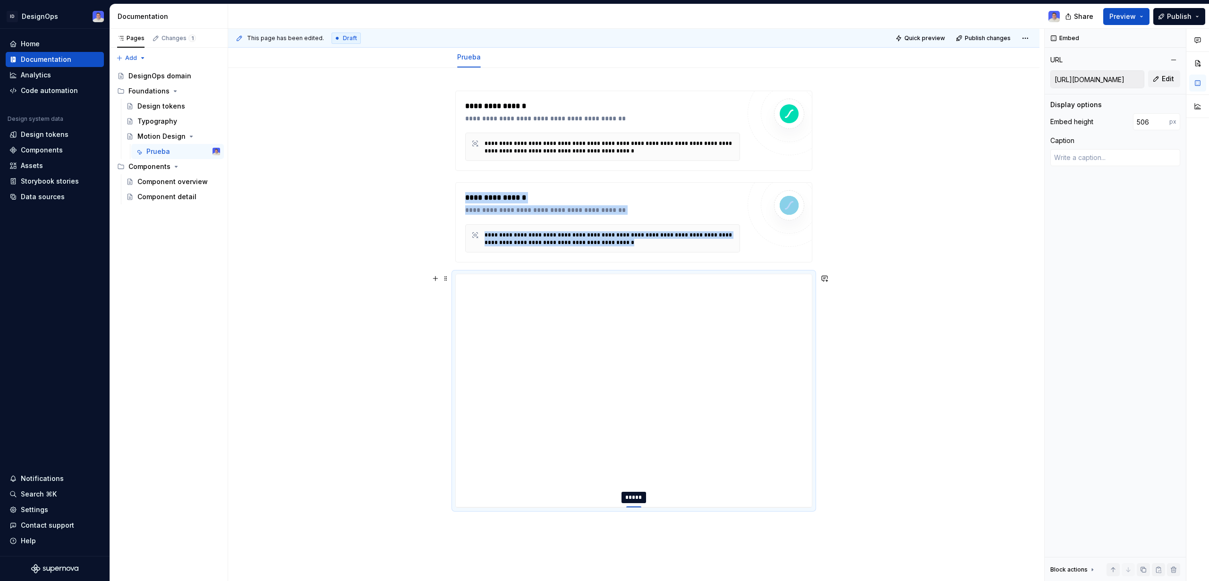
type textarea "*"
type input "508"
type textarea "*"
type input "509"
type textarea "*"
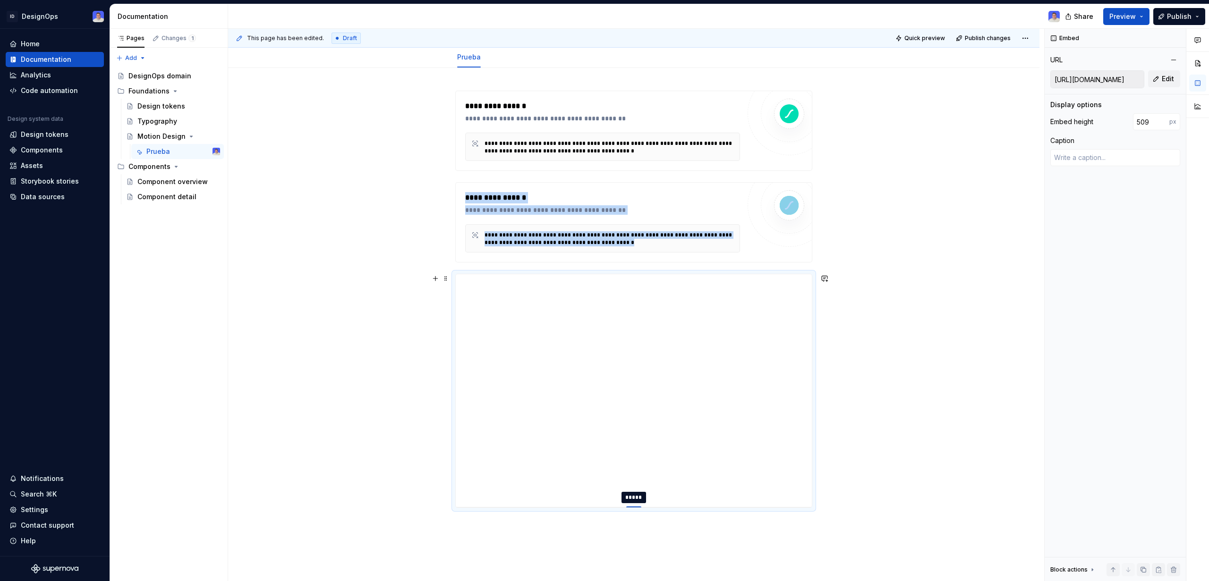
type input "510"
type textarea "*"
type input "512"
type textarea "*"
type input "514"
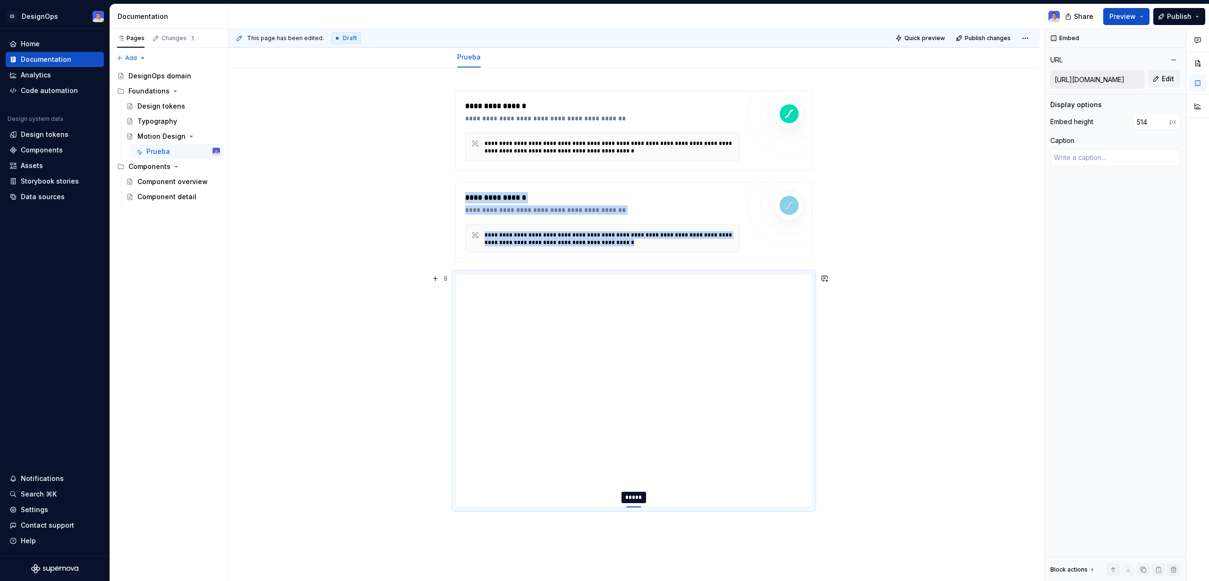
type textarea "*"
type input "517"
type textarea "*"
type input "522"
type textarea "*"
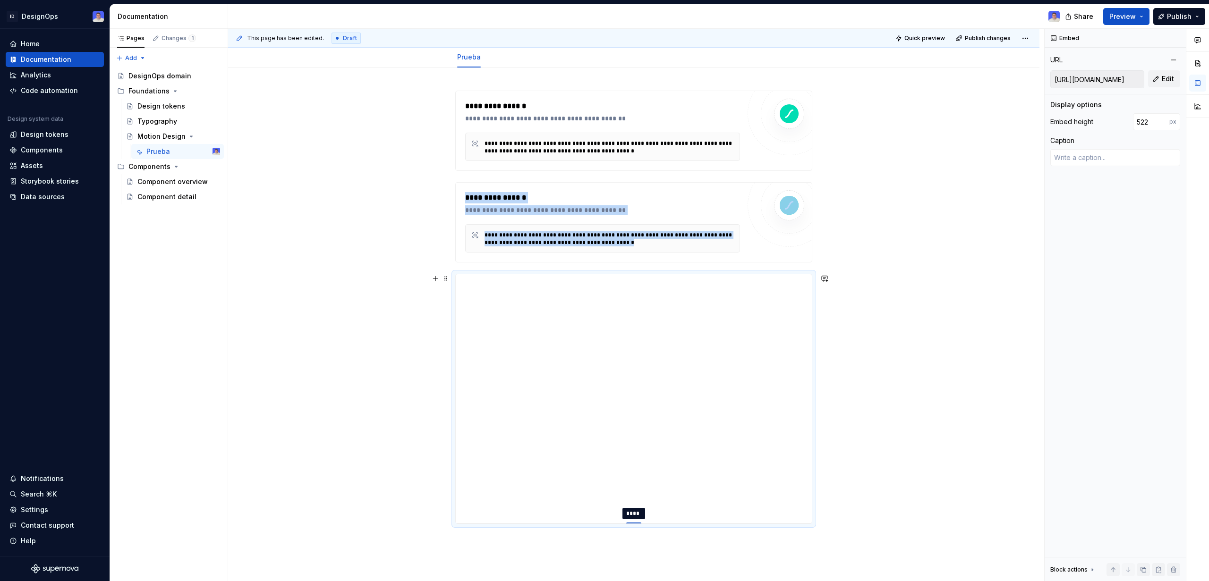
type input "527"
type textarea "*"
type input "542"
type textarea "*"
type input "554"
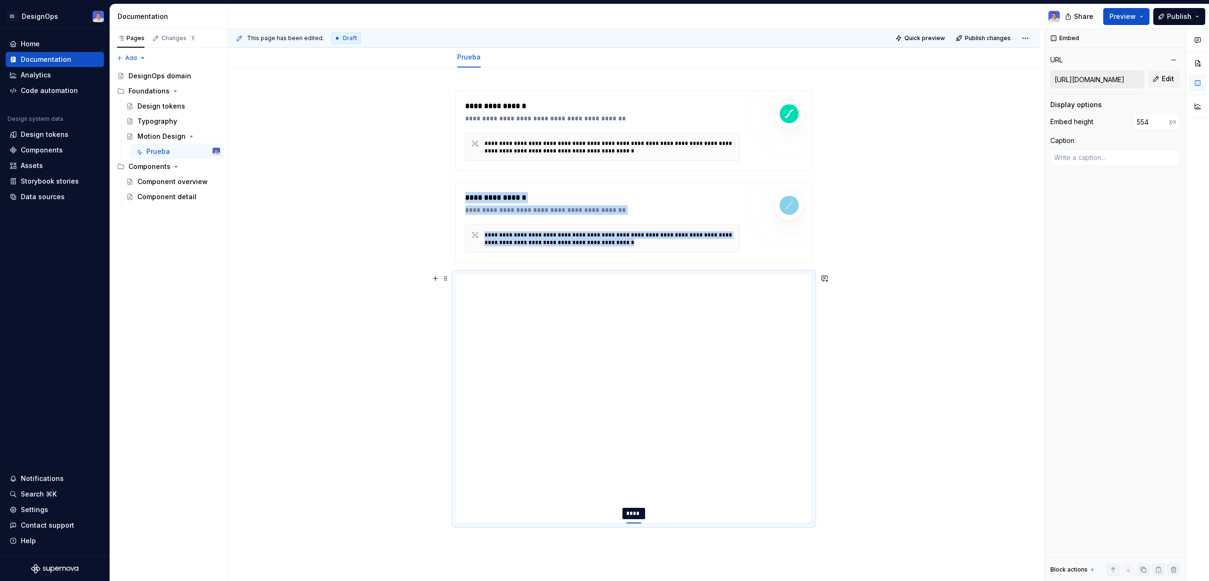
type textarea "*"
type input "562"
type textarea "*"
type input "568"
type textarea "*"
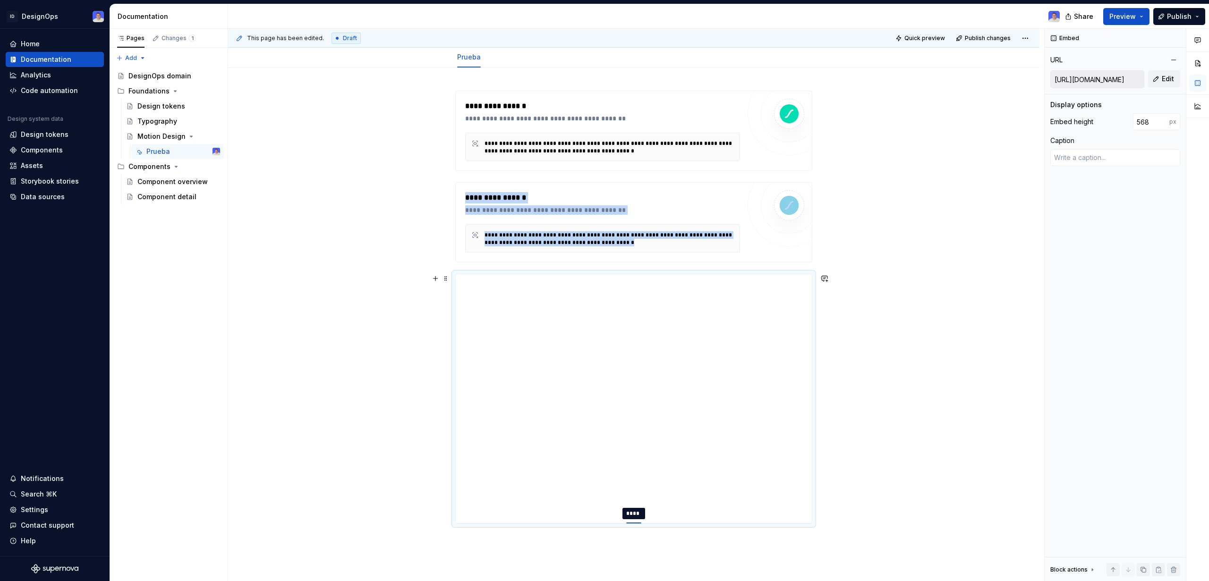
type input "601"
type textarea "*"
type input "604"
type textarea "*"
type input "609"
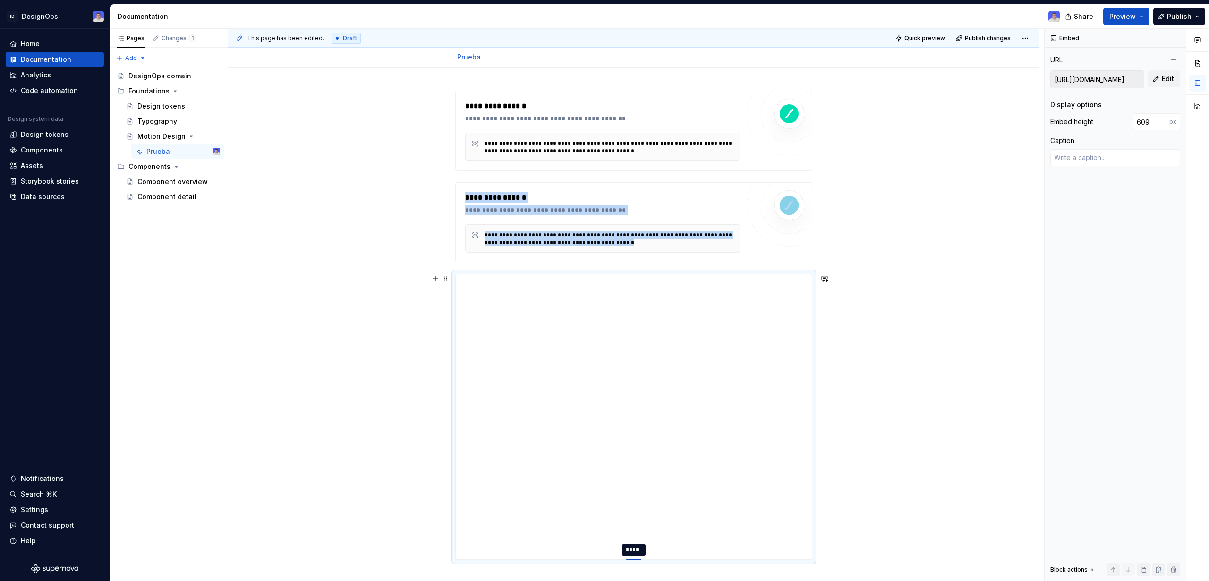
type textarea "*"
type input "612"
type textarea "*"
type input "615"
type textarea "*"
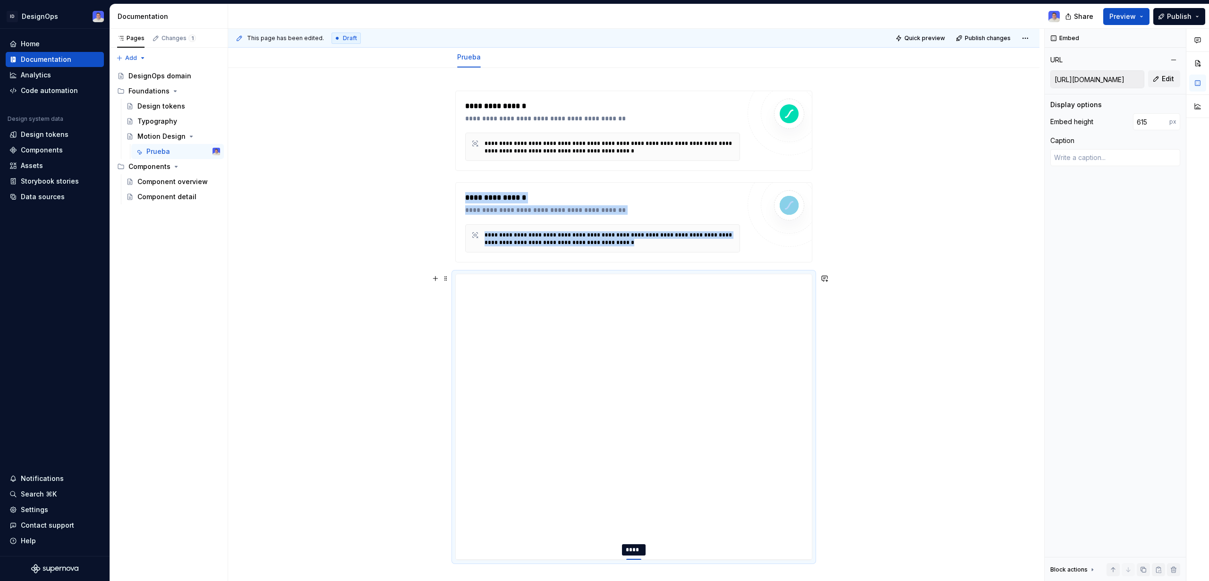
type input "616"
type textarea "*"
type input "612"
type textarea "*"
type input "604"
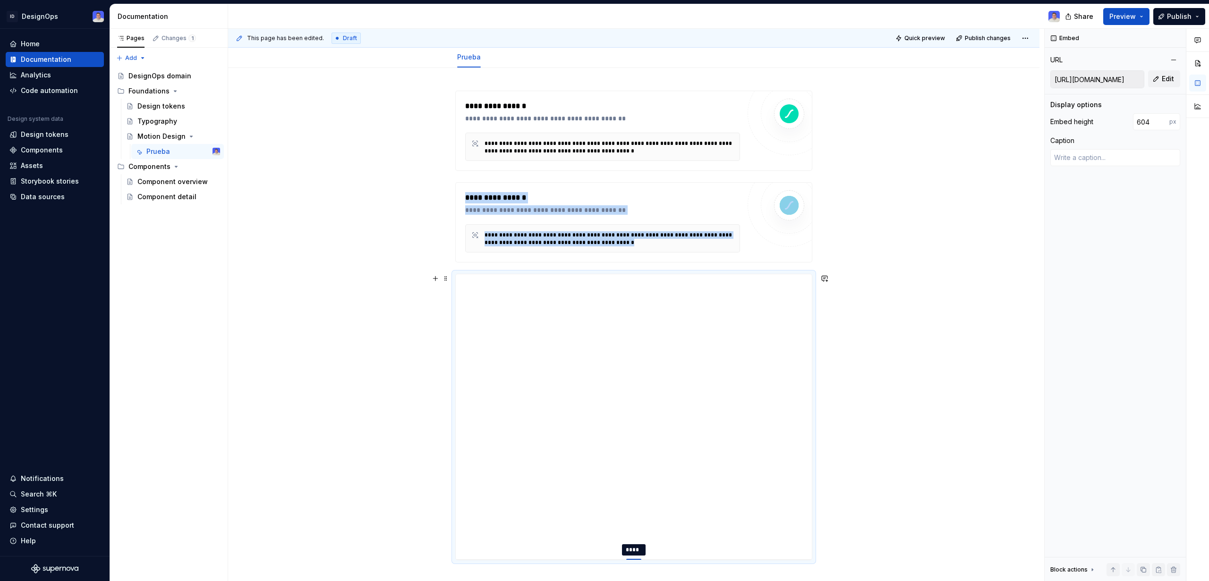
type textarea "*"
type input "599"
type textarea "*"
type input "594"
type textarea "*"
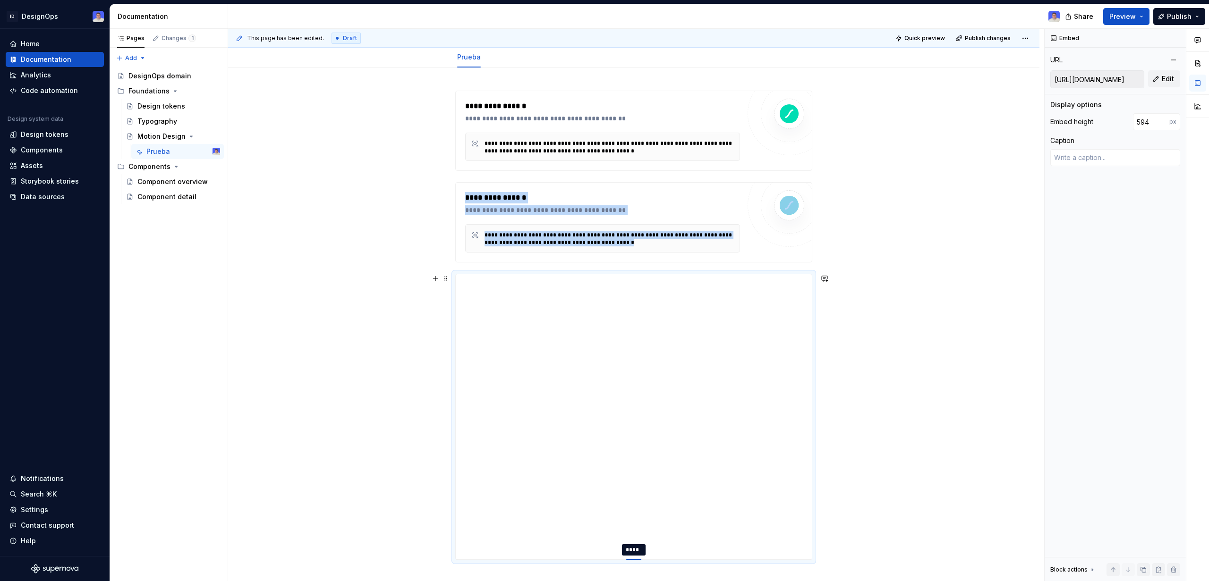
type input "591"
type textarea "*"
type input "588"
type textarea "*"
type input "582"
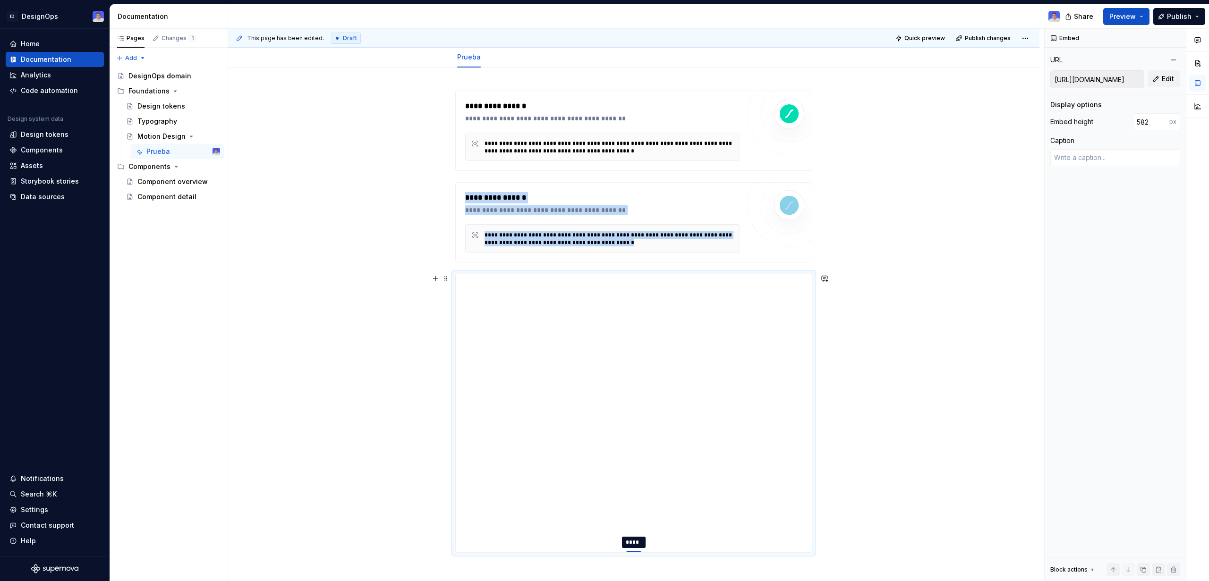
type textarea "*"
type input "577"
type textarea "*"
type input "573"
type textarea "*"
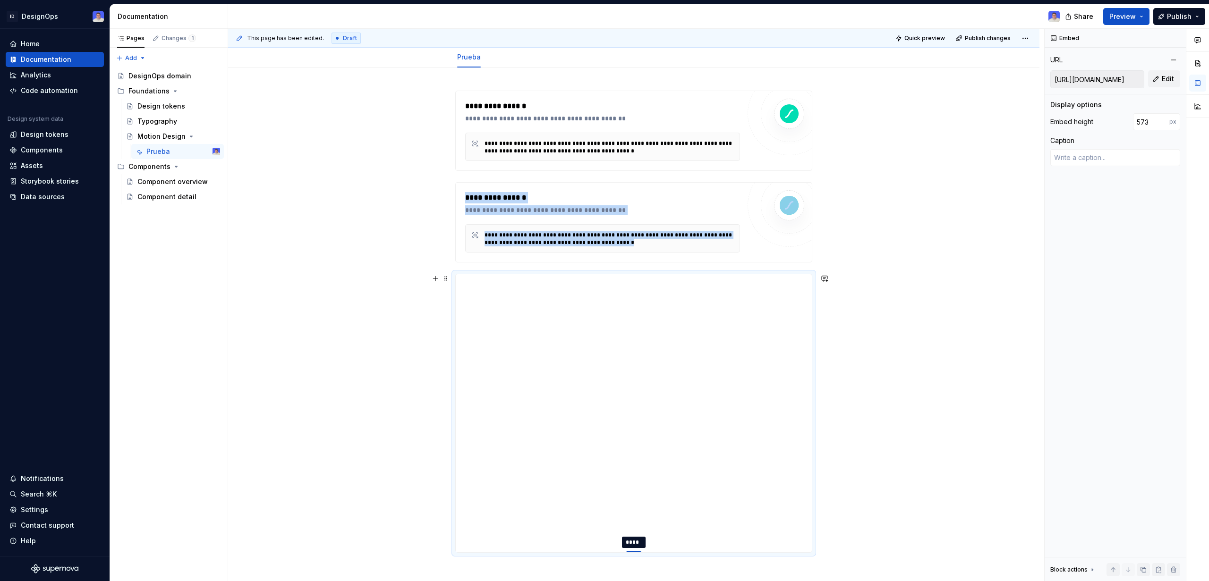
type input "568"
type textarea "*"
type input "555"
type textarea "*"
type input "549"
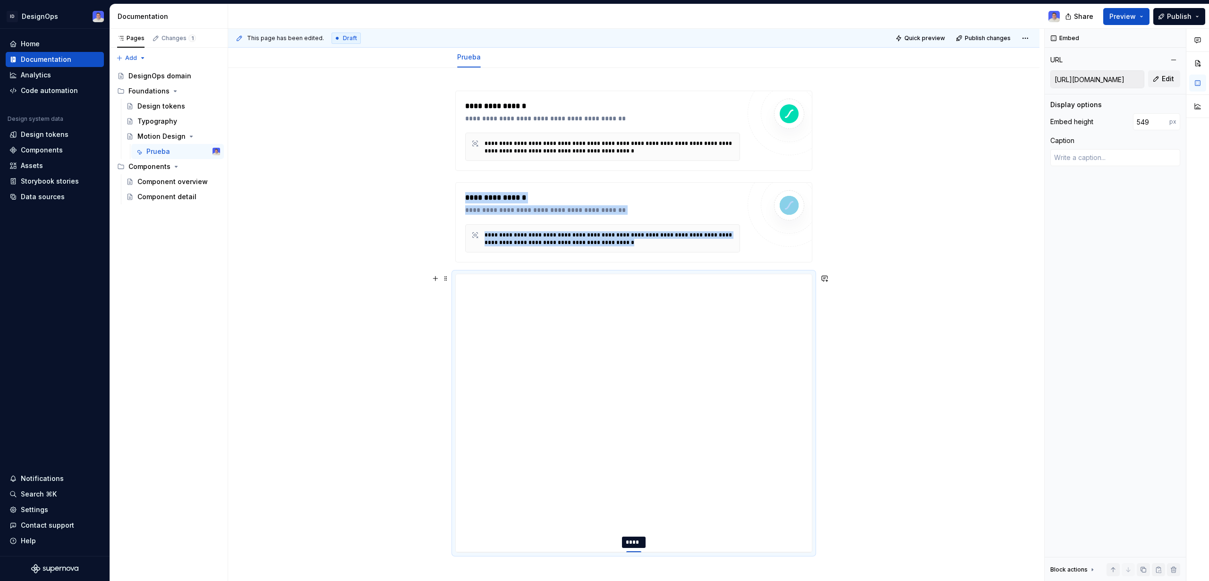
type textarea "*"
type input "546"
type textarea "*"
type input "544"
type textarea "*"
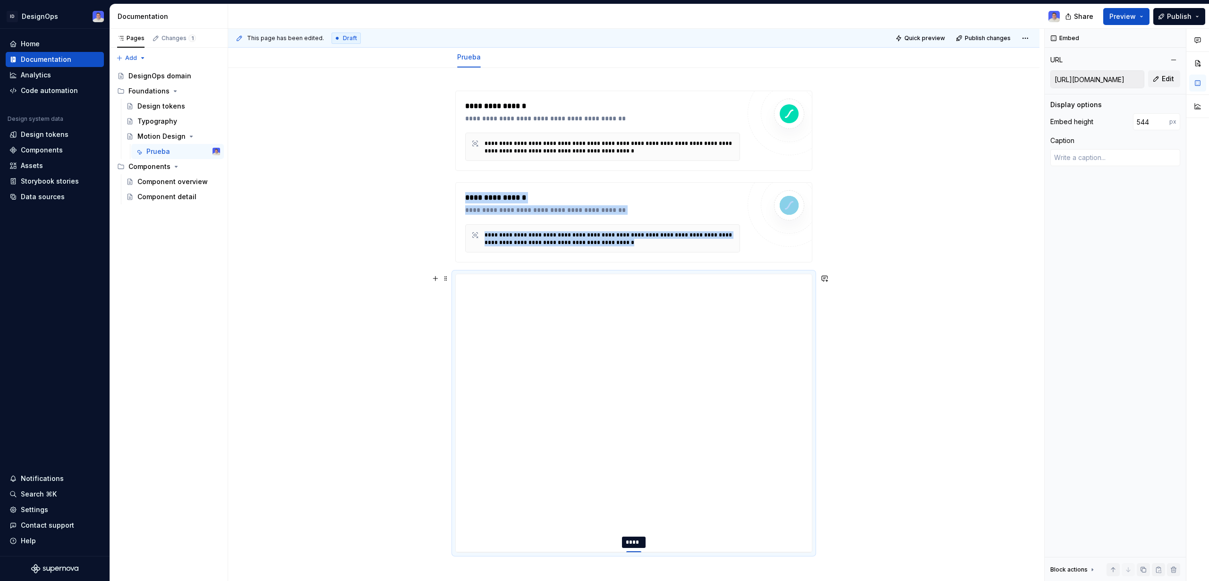
type input "542"
type textarea "*"
type input "538"
type textarea "*"
type input "532"
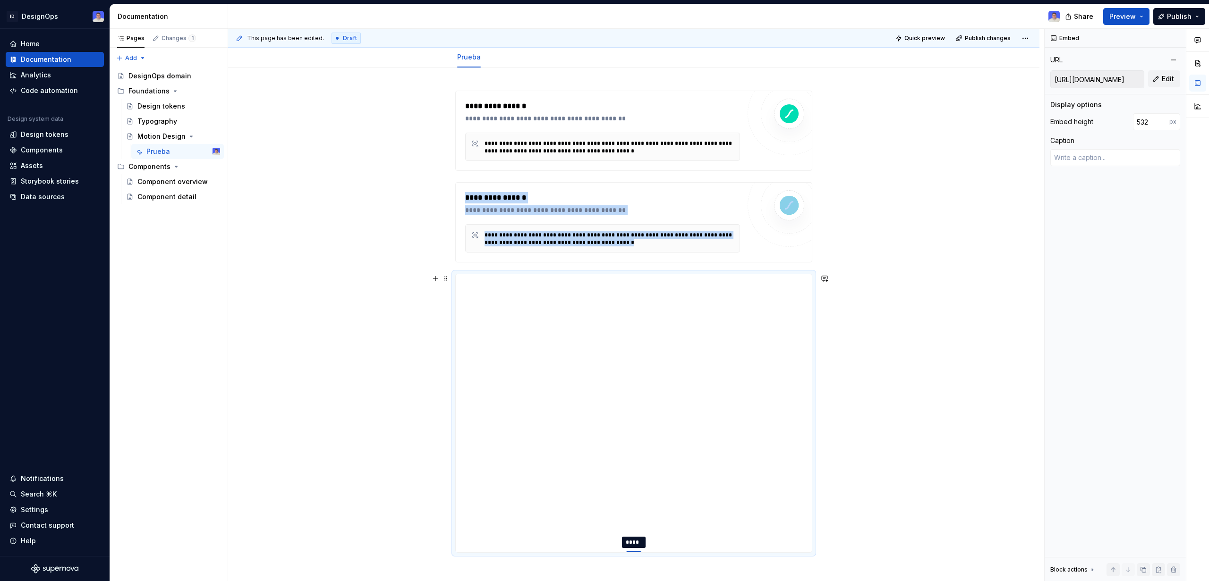
type textarea "*"
type input "525"
type textarea "*"
type input "517"
type textarea "*"
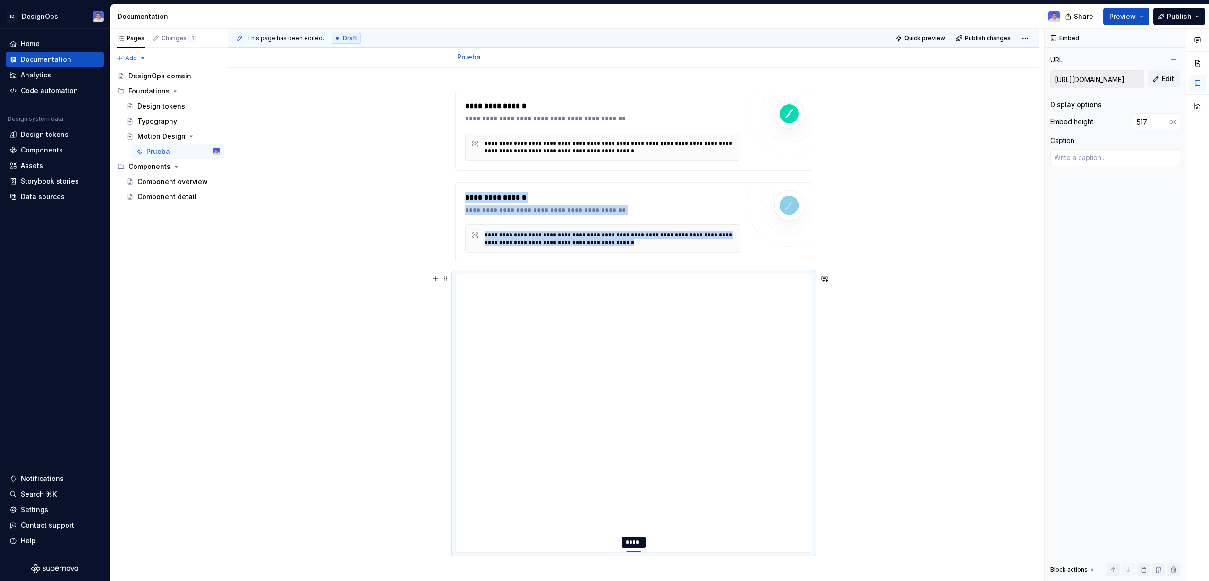
type input "511"
type textarea "*"
type input "506"
type textarea "*"
type input "504"
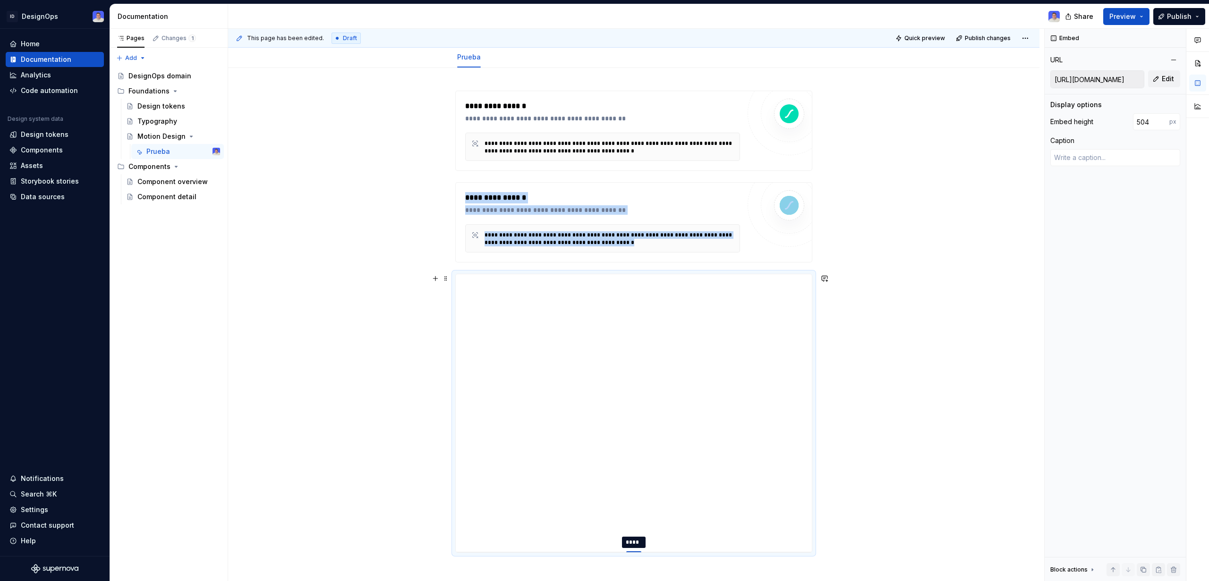
type textarea "*"
type input "502"
type textarea "*"
type input "501"
type textarea "*"
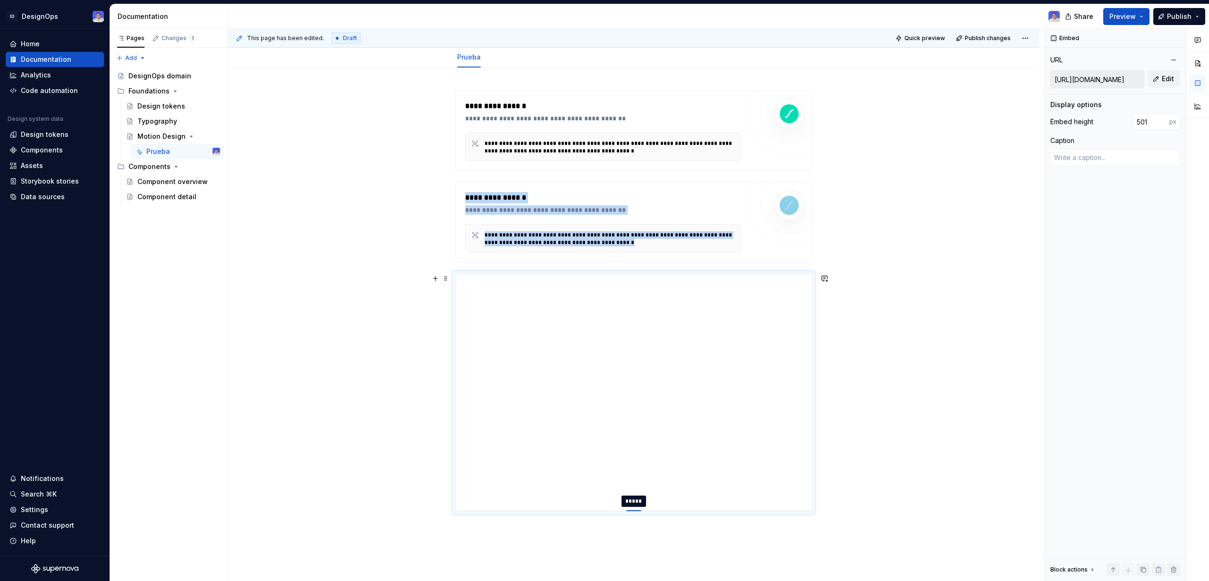
type input "500"
type textarea "*"
type input "495"
type textarea "*"
type input "493"
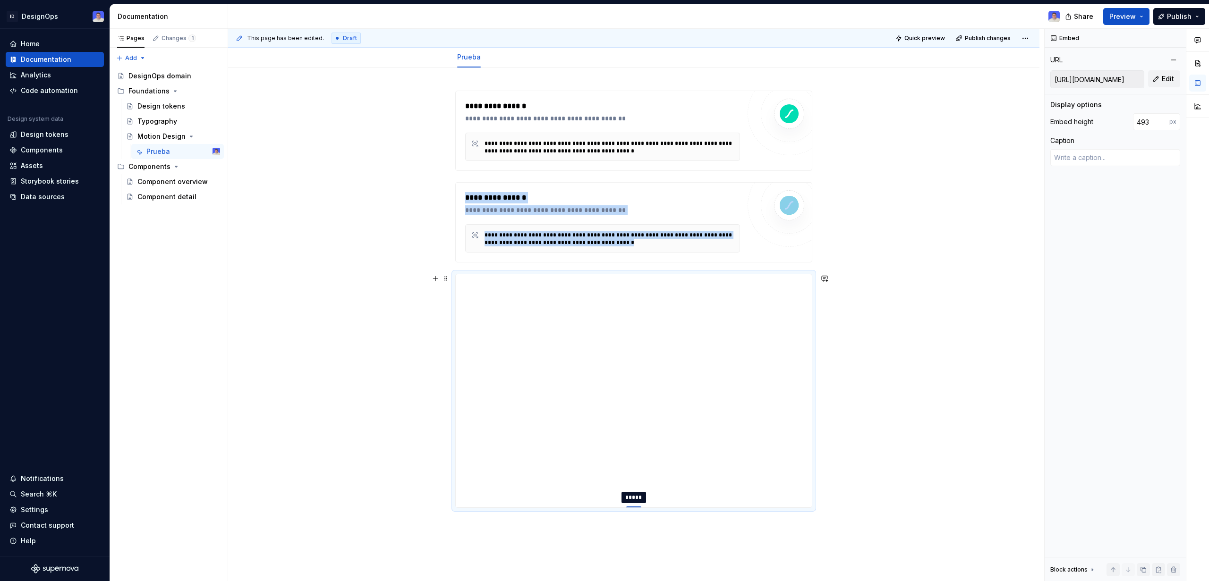
type textarea "*"
type input "492"
drag, startPoint x: 636, startPoint y: 463, endPoint x: 647, endPoint y: 507, distance: 44.9
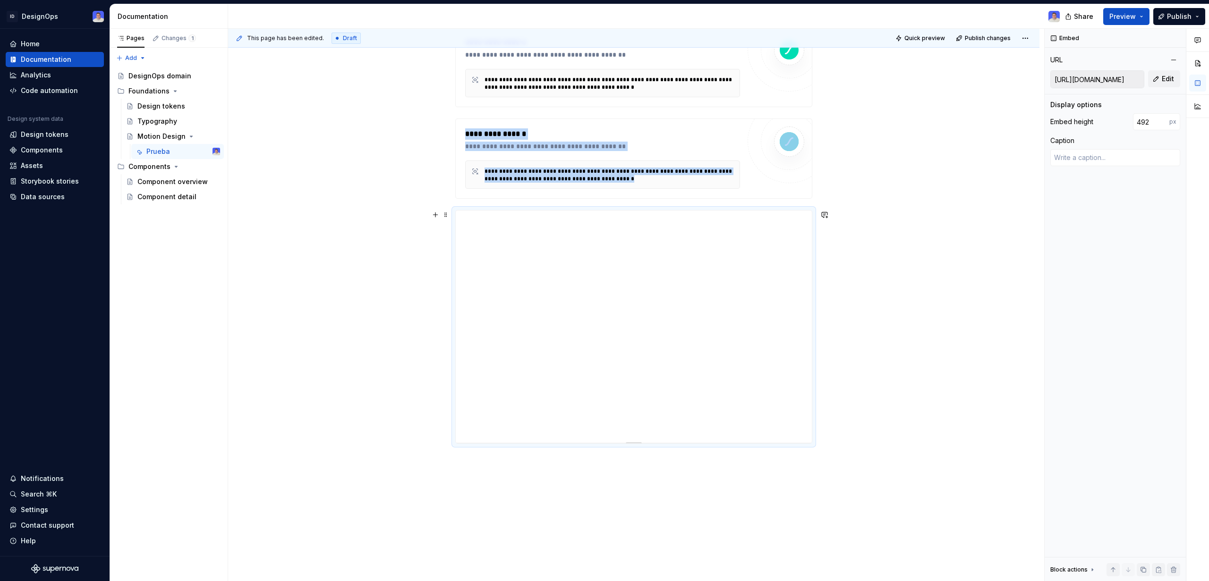
scroll to position [207, 0]
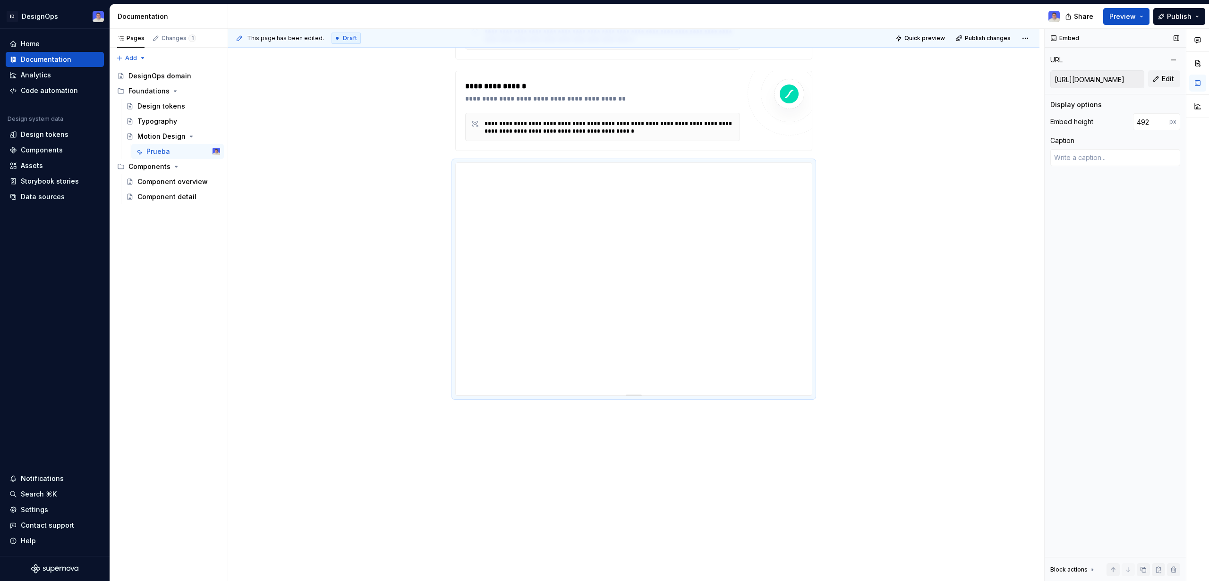
click at [1098, 81] on input "[URL][DOMAIN_NAME]" at bounding box center [1097, 79] width 93 height 17
click at [1171, 76] on span "Edit" at bounding box center [1167, 78] width 12 height 9
type textarea "*"
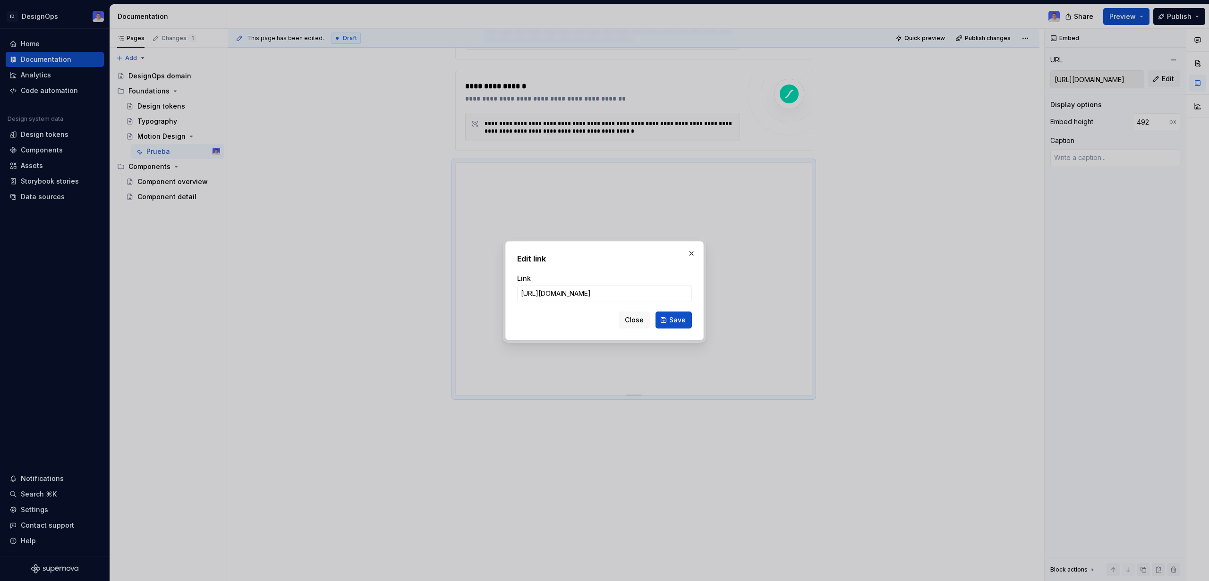
scroll to position [0, 113]
type input "[URL][DOMAIN_NAME]"
click at [668, 316] on button "Save" at bounding box center [673, 320] width 36 height 17
type textarea "*"
type input "[URL][DOMAIN_NAME]"
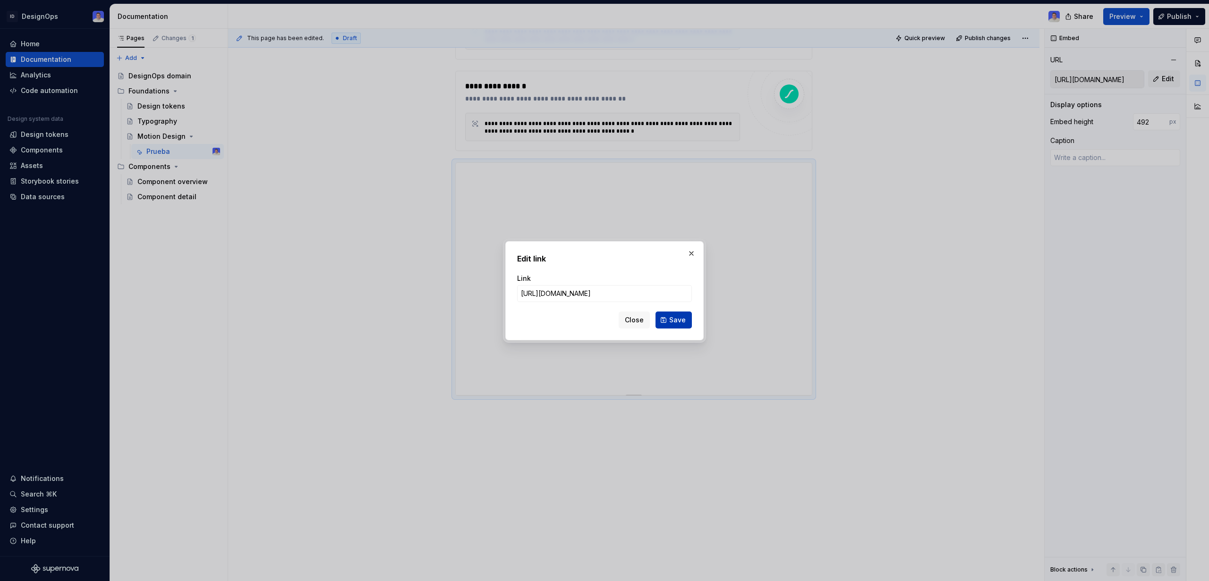
scroll to position [0, 0]
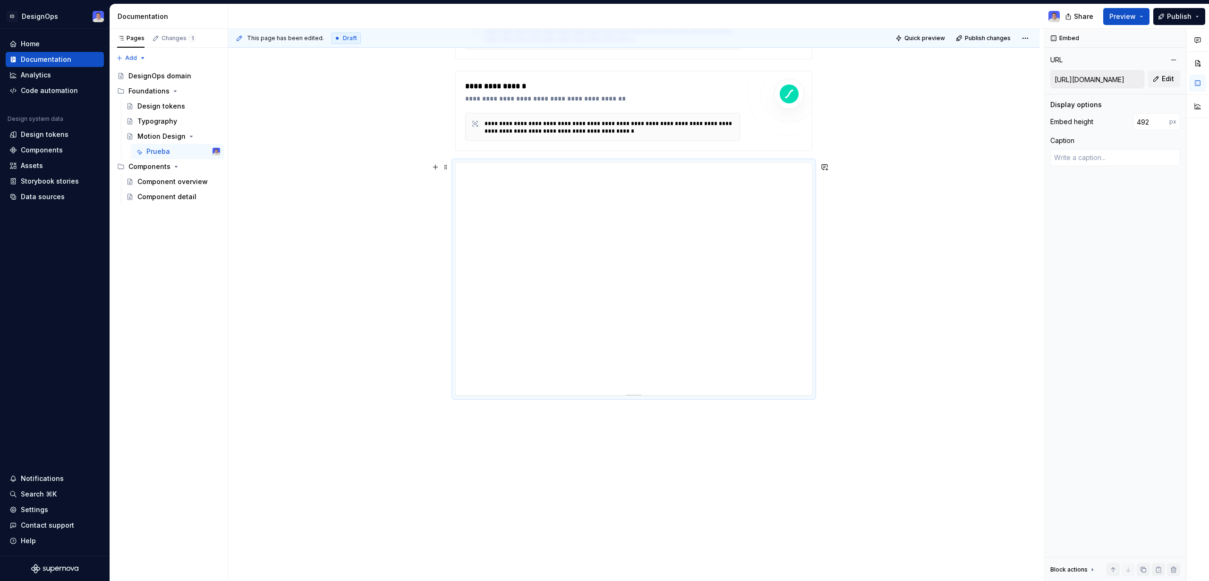
click at [637, 396] on div "**********" at bounding box center [633, 279] width 357 height 234
type textarea "*"
type input "613"
type textarea "*"
type input "623"
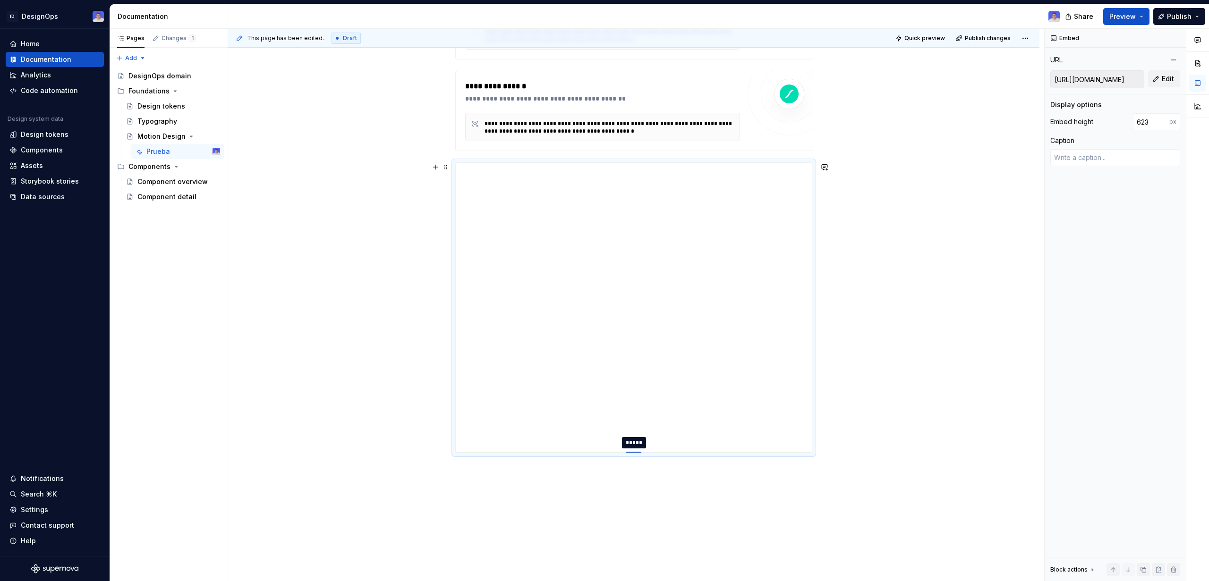
type textarea "*"
type input "629"
type textarea "*"
type input "634"
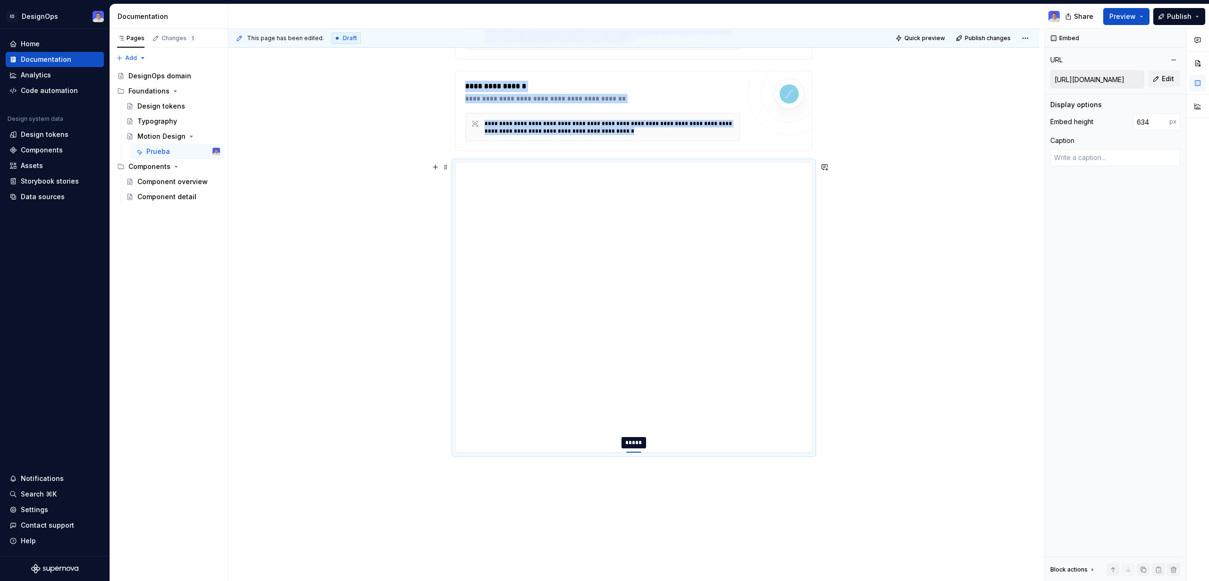
type textarea "*"
type input "648"
type textarea "*"
type input "670"
type textarea "*"
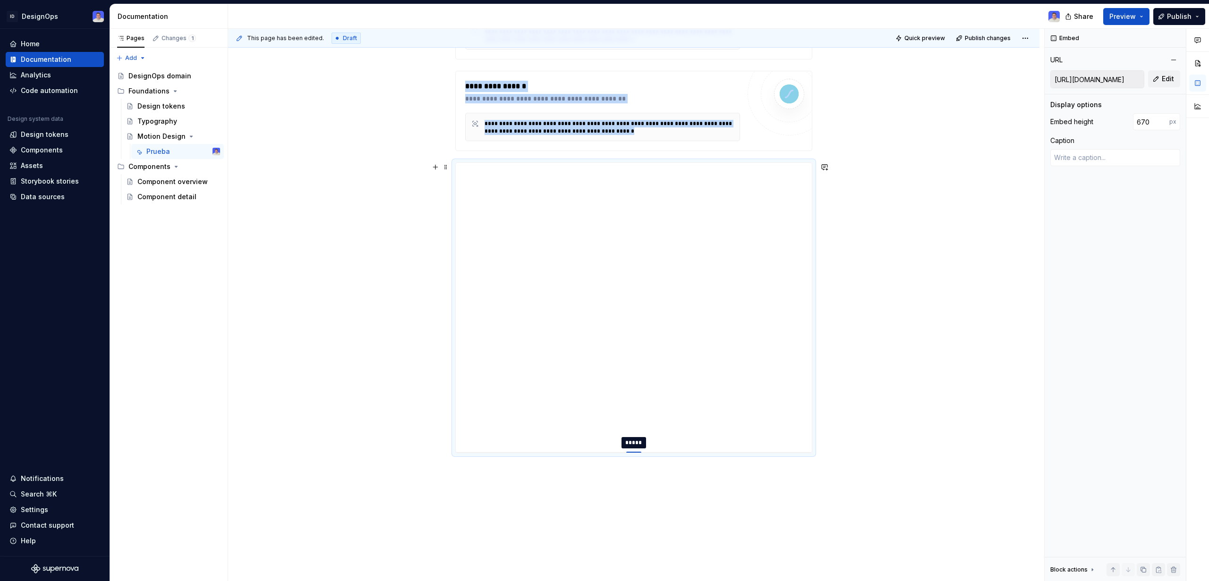
type input "703"
type textarea "*"
type input "720"
type textarea "*"
type input "735"
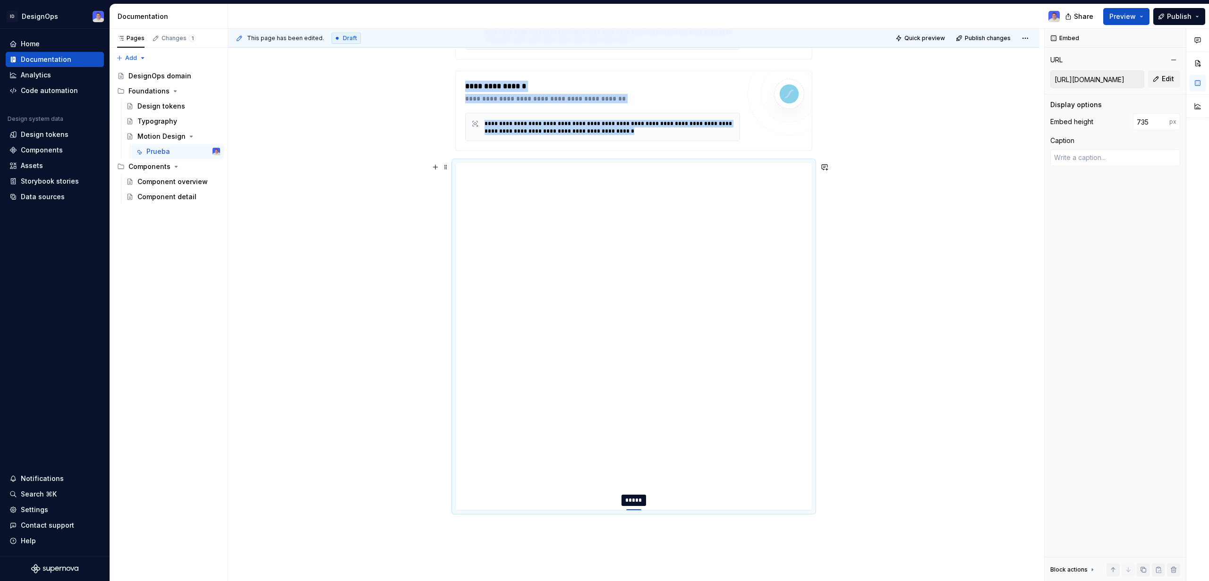
type textarea "*"
type input "740"
type textarea "*"
type input "745"
type textarea "*"
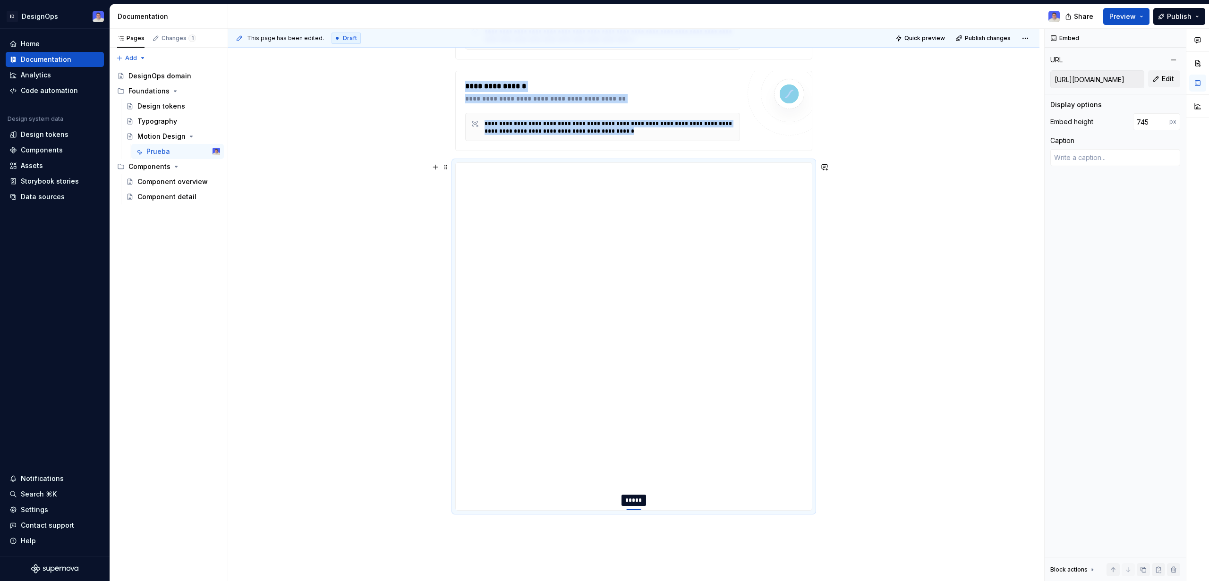
type input "752"
type textarea "*"
type input "762"
type textarea "*"
type input "778"
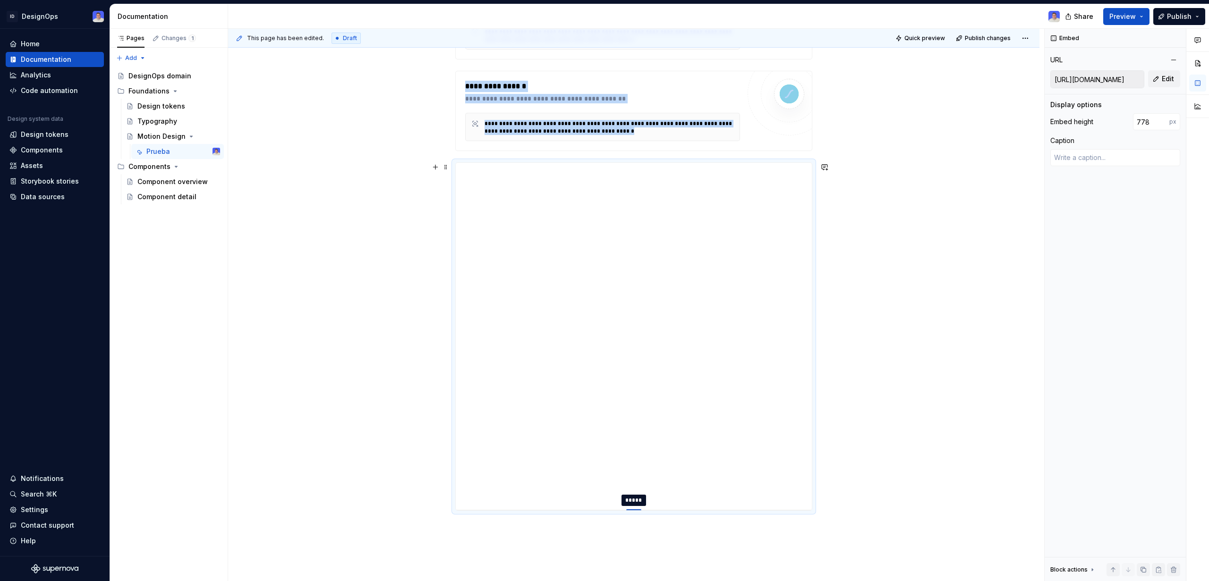
type textarea "*"
type input "792"
type textarea "*"
type input "799"
type textarea "*"
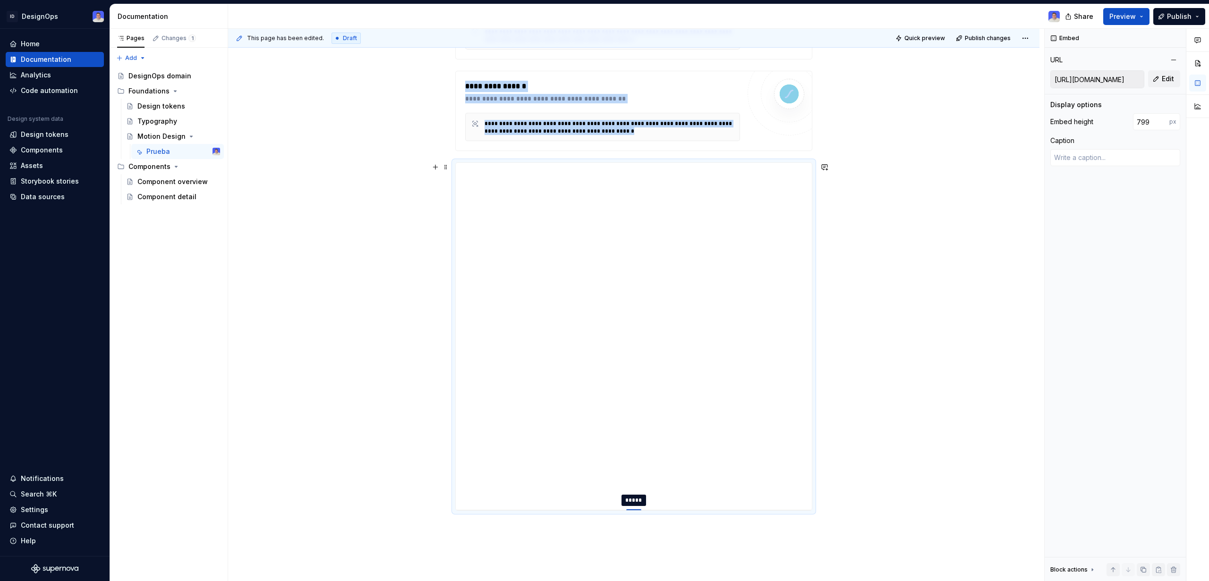
type input "805"
type textarea "*"
type input "807"
type textarea "*"
type input "810"
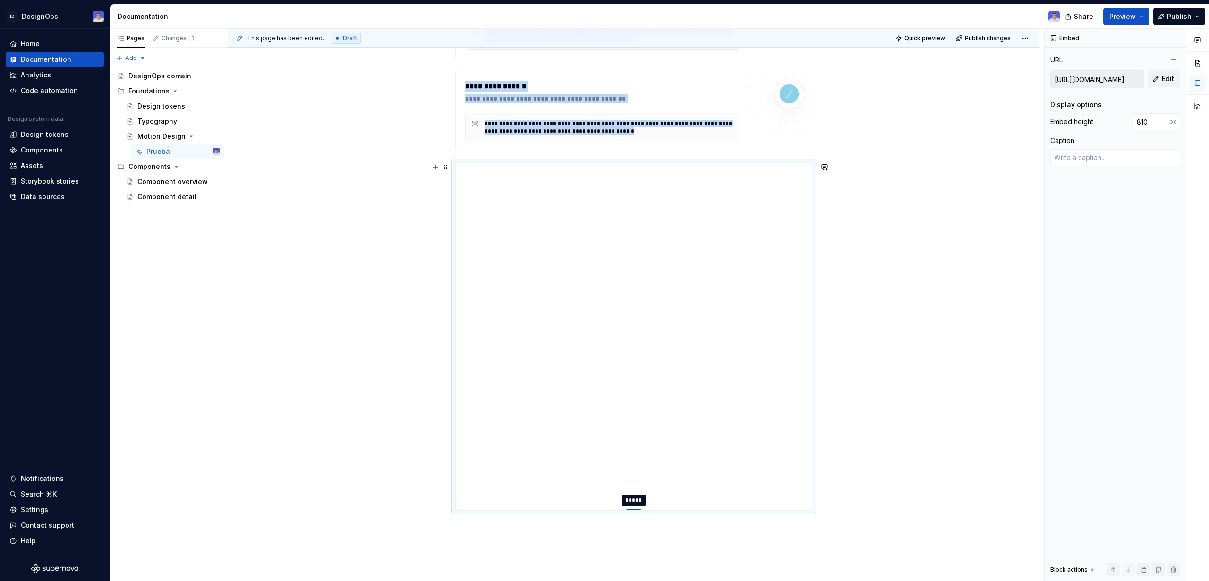
type textarea "*"
type input "815"
type textarea "*"
type input "822"
type textarea "*"
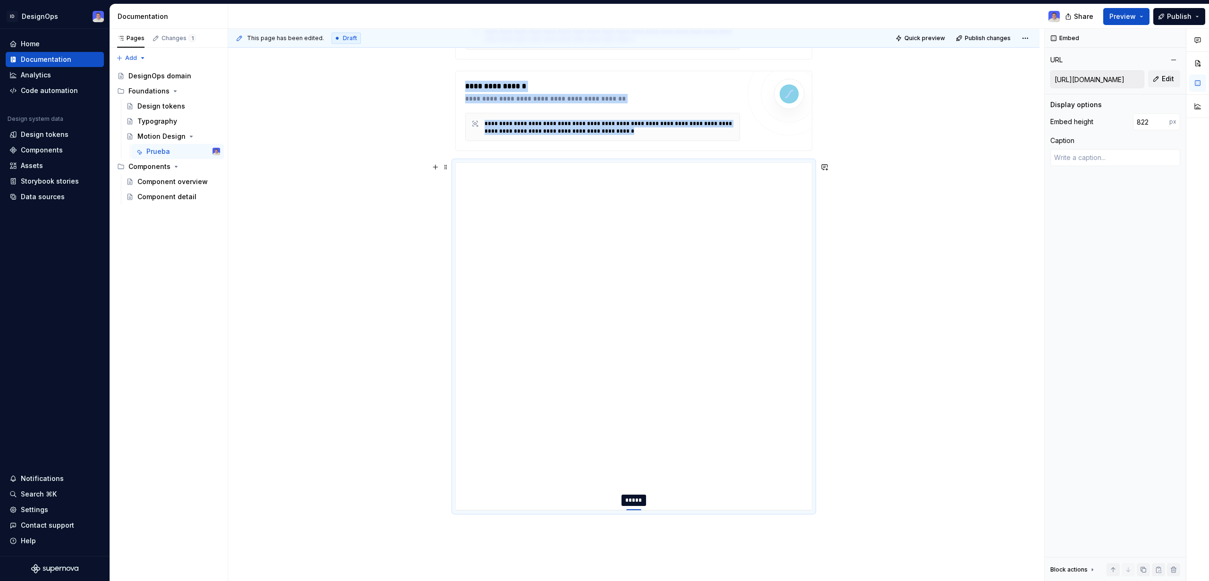
type input "836"
type textarea "*"
type input "849"
type textarea "*"
type input "860"
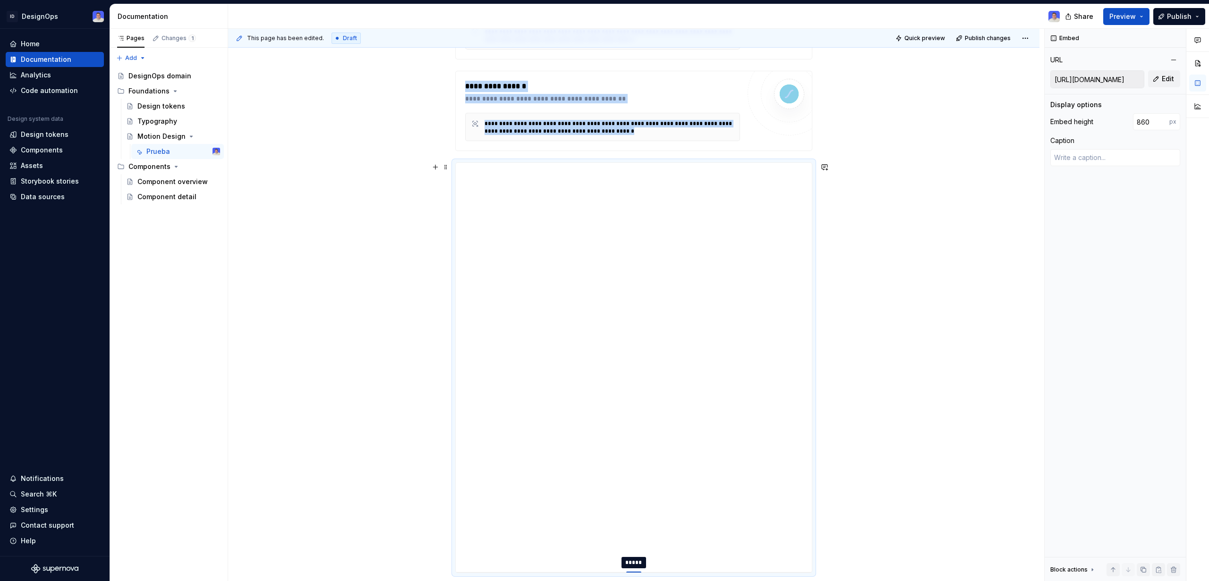
type textarea "*"
type input "867"
type textarea "*"
type input "876"
type textarea "*"
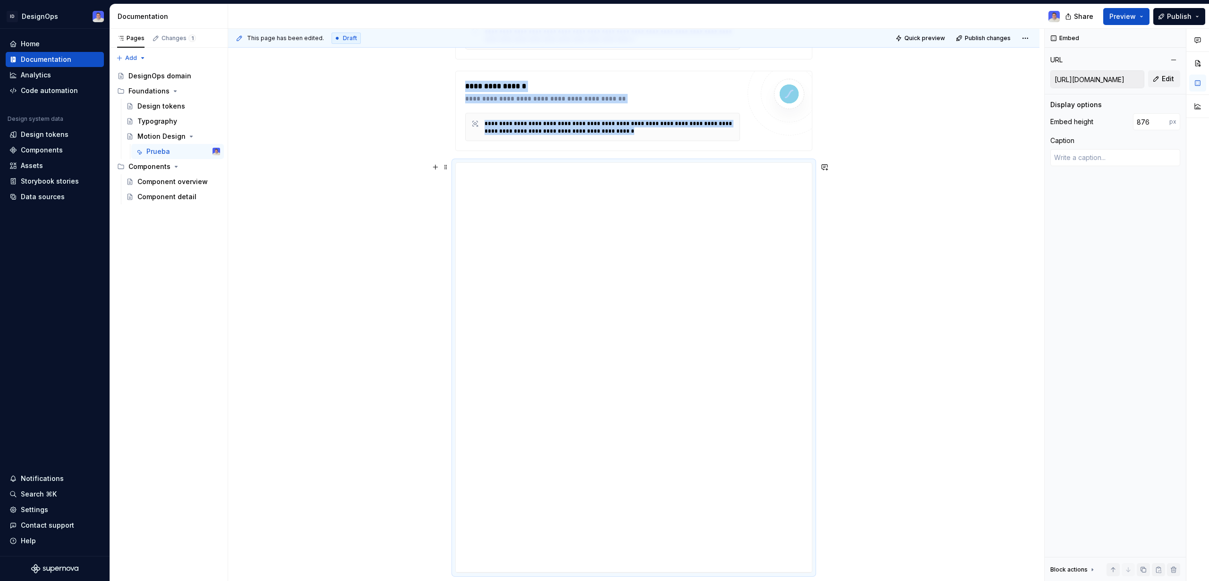
type input "882"
type textarea "*"
type input "887"
type textarea "*"
type input "891"
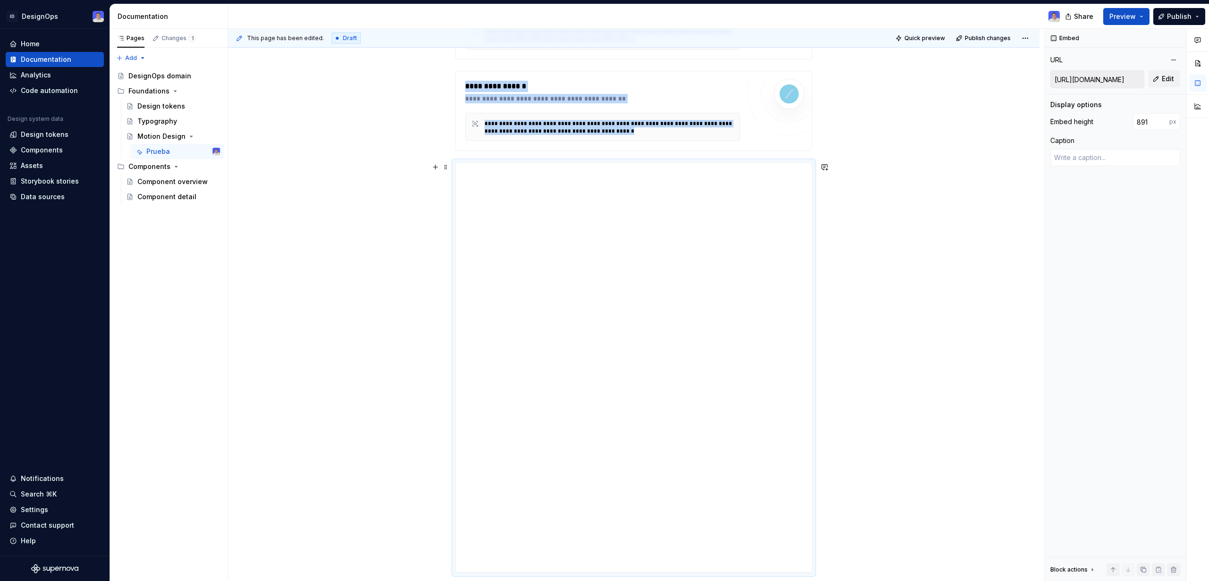
type textarea "*"
type input "893"
type textarea "*"
type input "894"
type textarea "*"
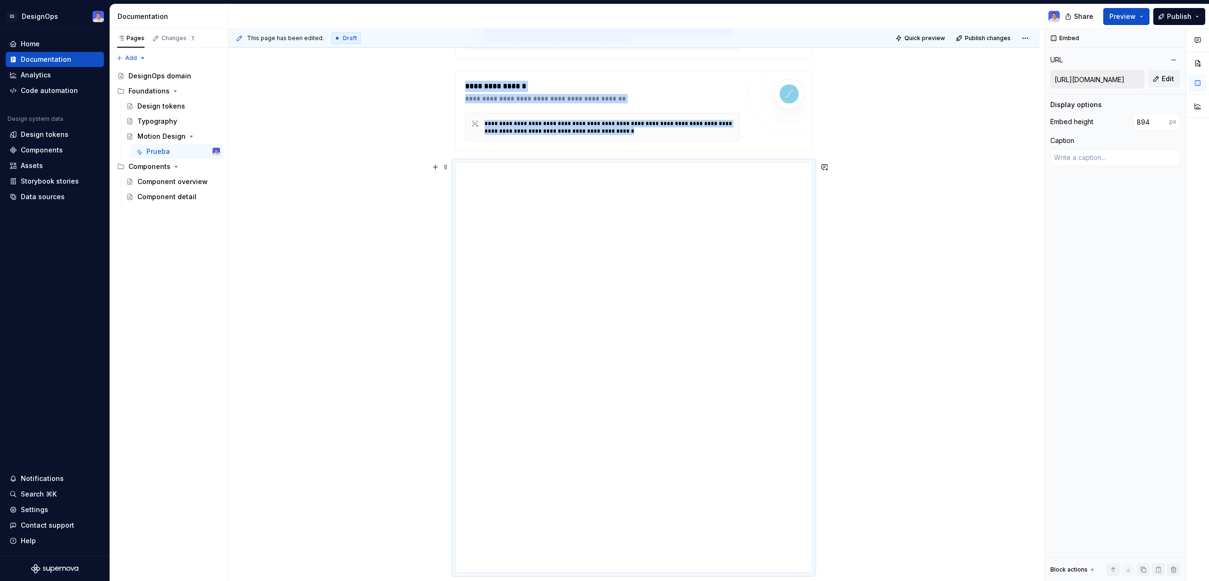
type input "895"
type textarea "*"
type input "890"
type textarea "*"
type input "885"
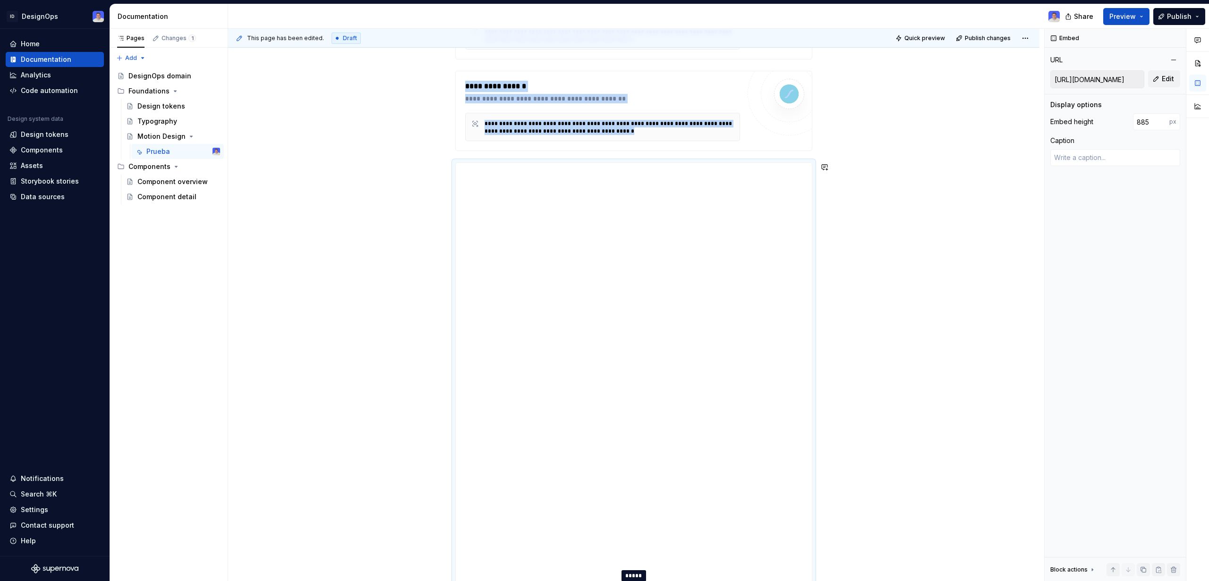
type textarea "*"
type input "875"
type textarea "*"
type input "857"
type textarea "*"
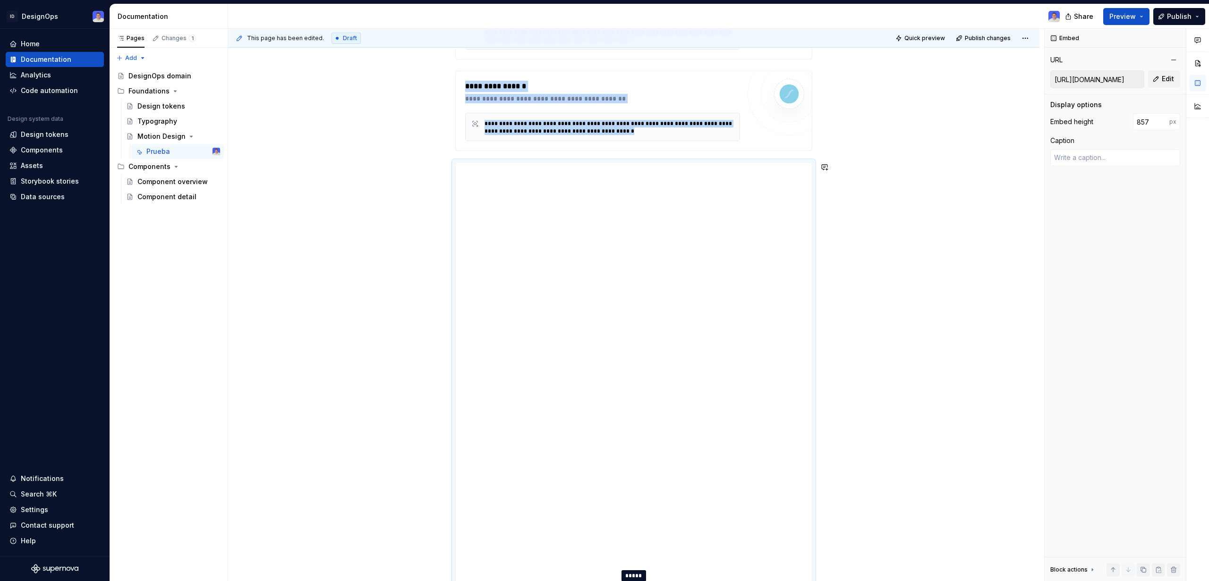
type input "851"
type textarea "*"
type input "844"
type textarea "*"
type input "839"
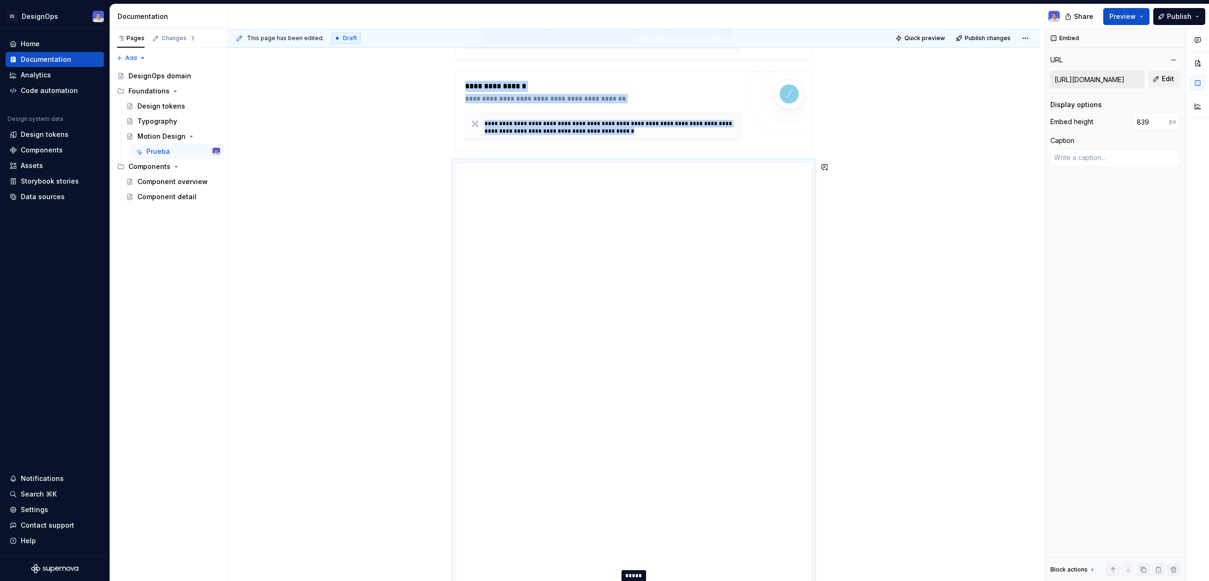
type textarea "*"
type input "838"
type textarea "*"
type input "832"
type textarea "*"
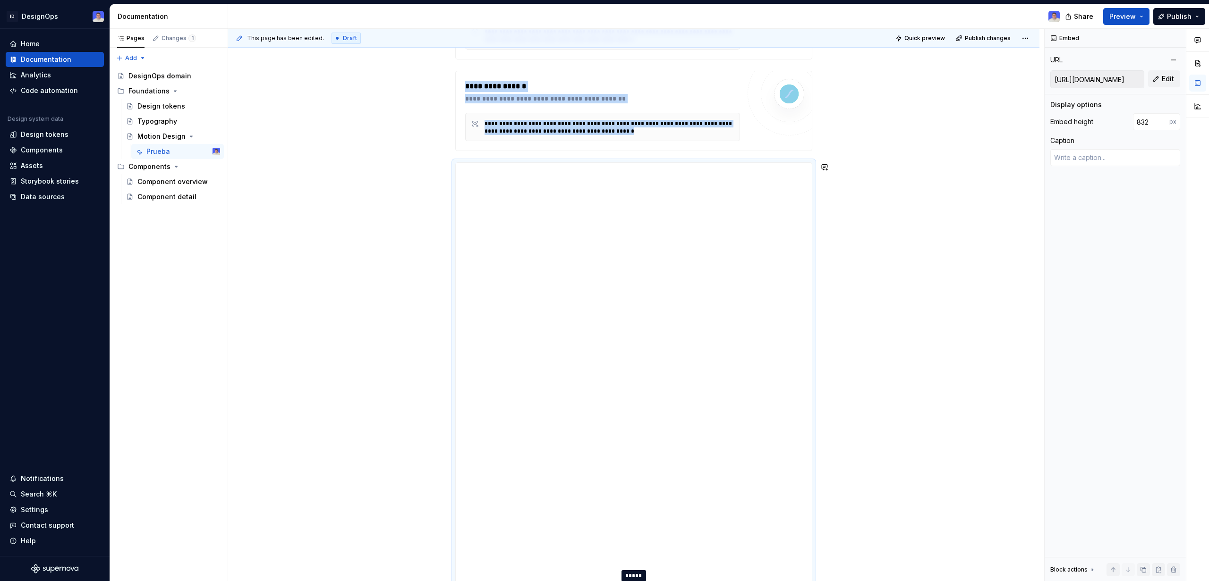
type input "827"
type textarea "*"
type input "823"
type textarea "*"
type input "819"
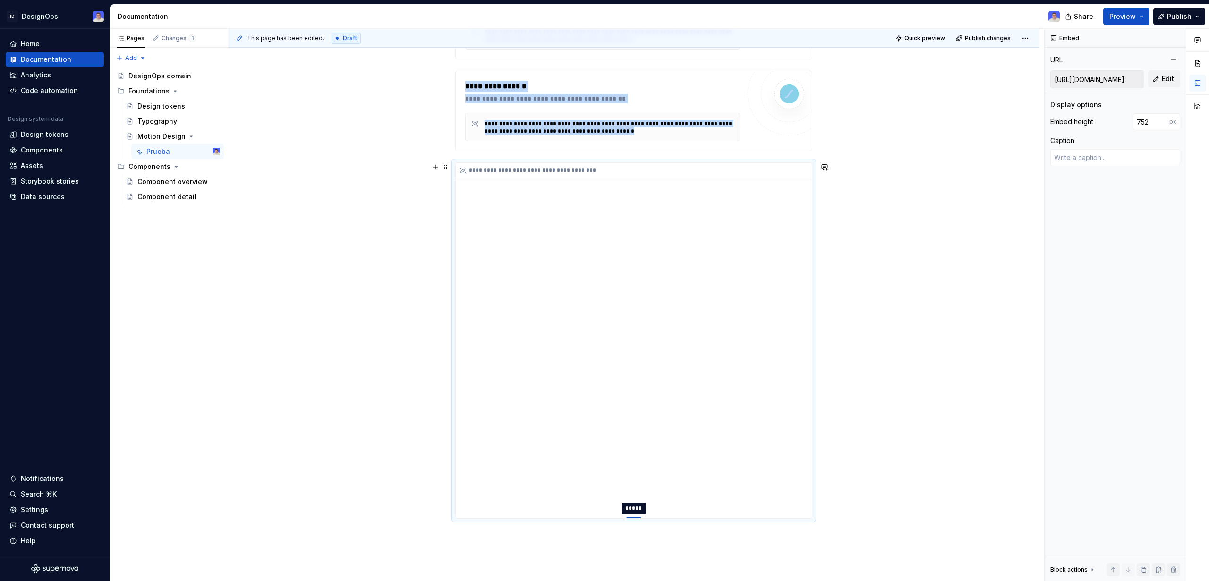
drag, startPoint x: 636, startPoint y: 395, endPoint x: 670, endPoint y: 494, distance: 104.5
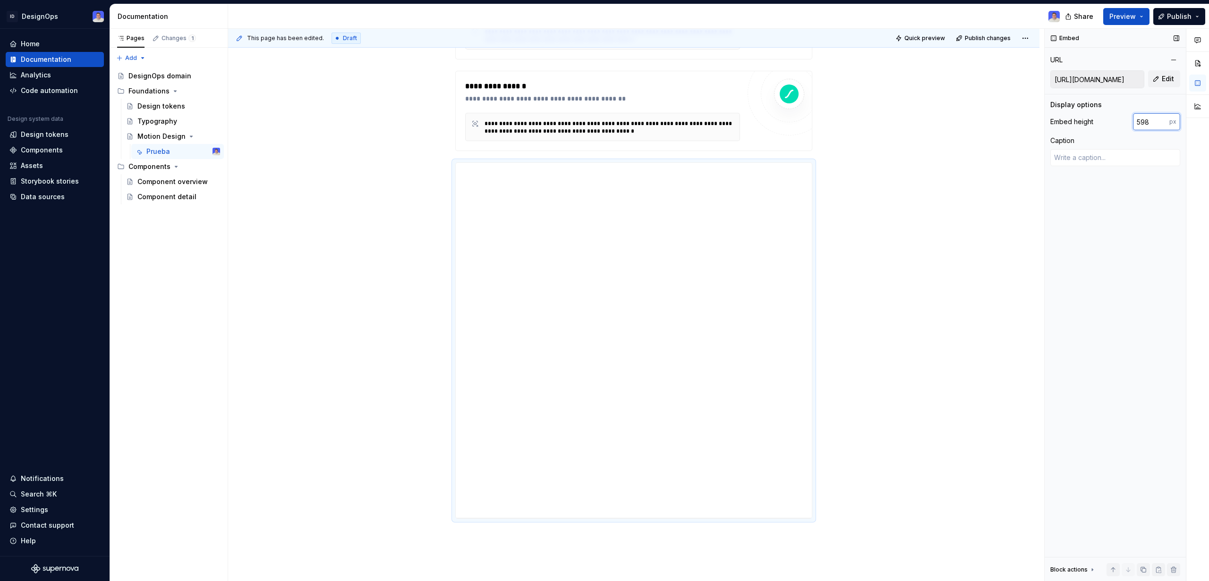
click at [1165, 123] on input "598" at bounding box center [1151, 121] width 36 height 17
click at [1153, 121] on input "598" at bounding box center [1151, 121] width 36 height 17
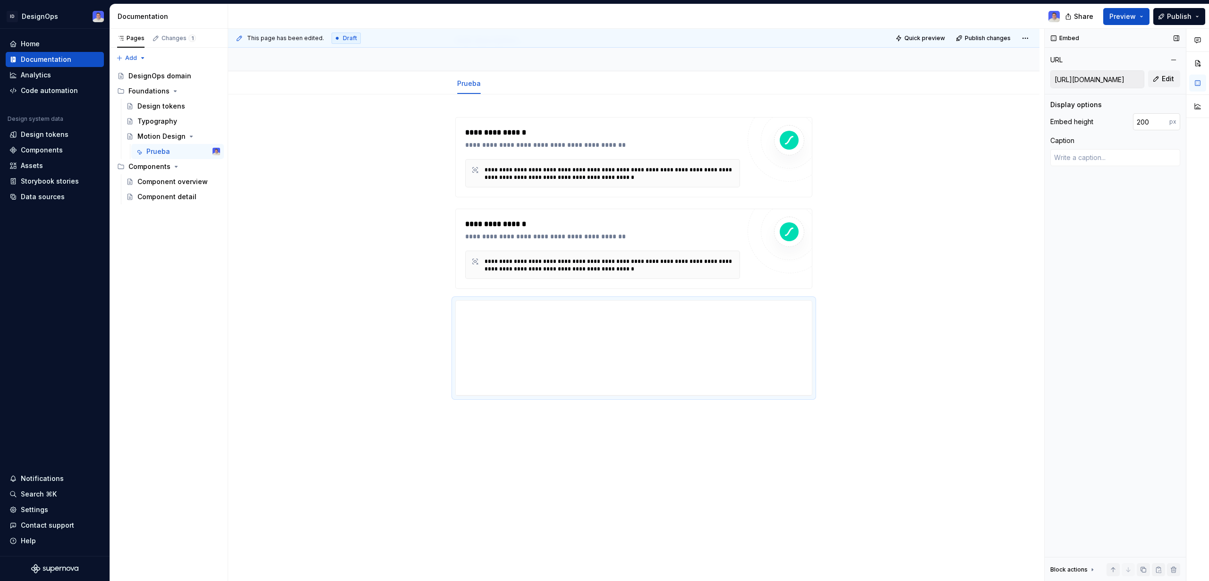
scroll to position [69, 0]
drag, startPoint x: 711, startPoint y: 360, endPoint x: 624, endPoint y: 365, distance: 87.5
click at [624, 365] on div "**********" at bounding box center [634, 348] width 356 height 94
drag, startPoint x: 613, startPoint y: 390, endPoint x: 674, endPoint y: 390, distance: 60.9
click at [674, 390] on div "**********" at bounding box center [634, 348] width 356 height 94
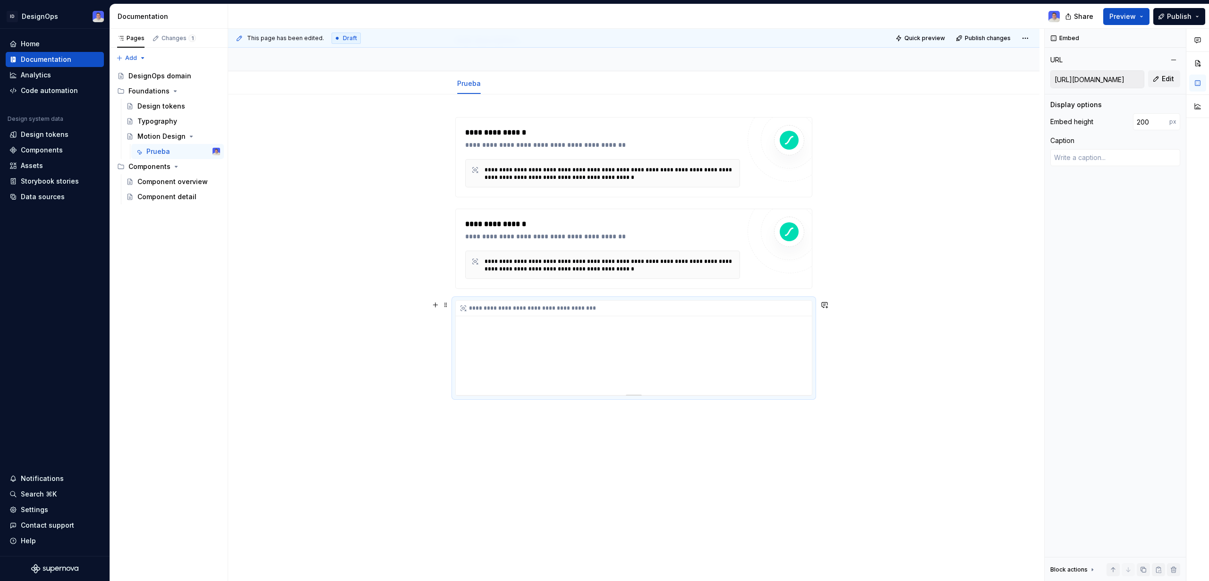
drag, startPoint x: 621, startPoint y: 390, endPoint x: 752, endPoint y: 392, distance: 131.3
click at [742, 392] on div "**********" at bounding box center [634, 348] width 356 height 94
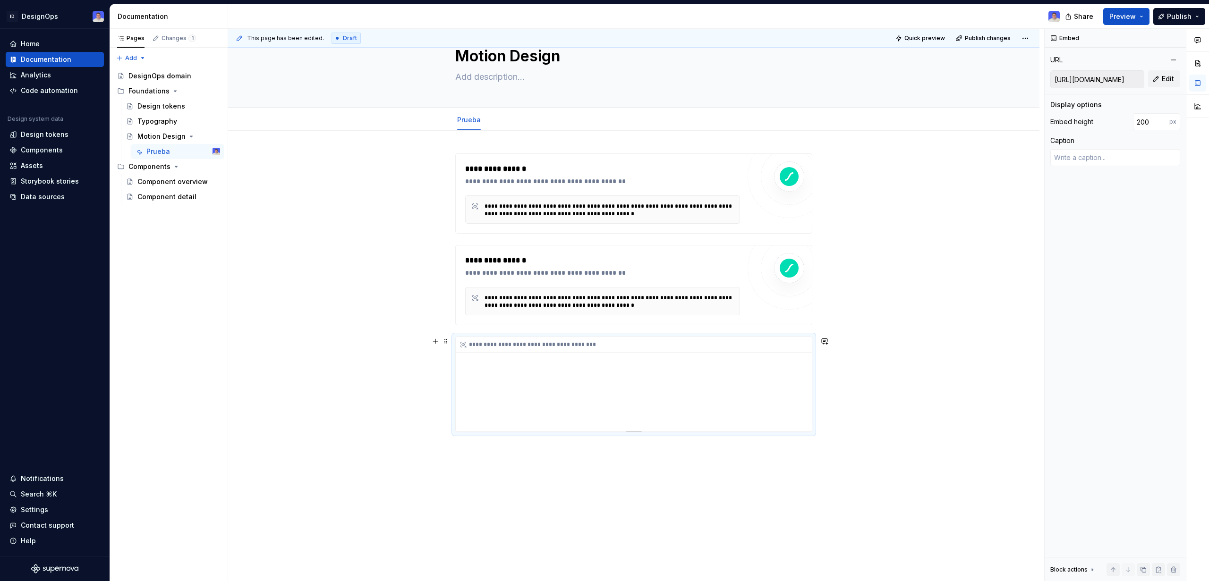
scroll to position [0, 0]
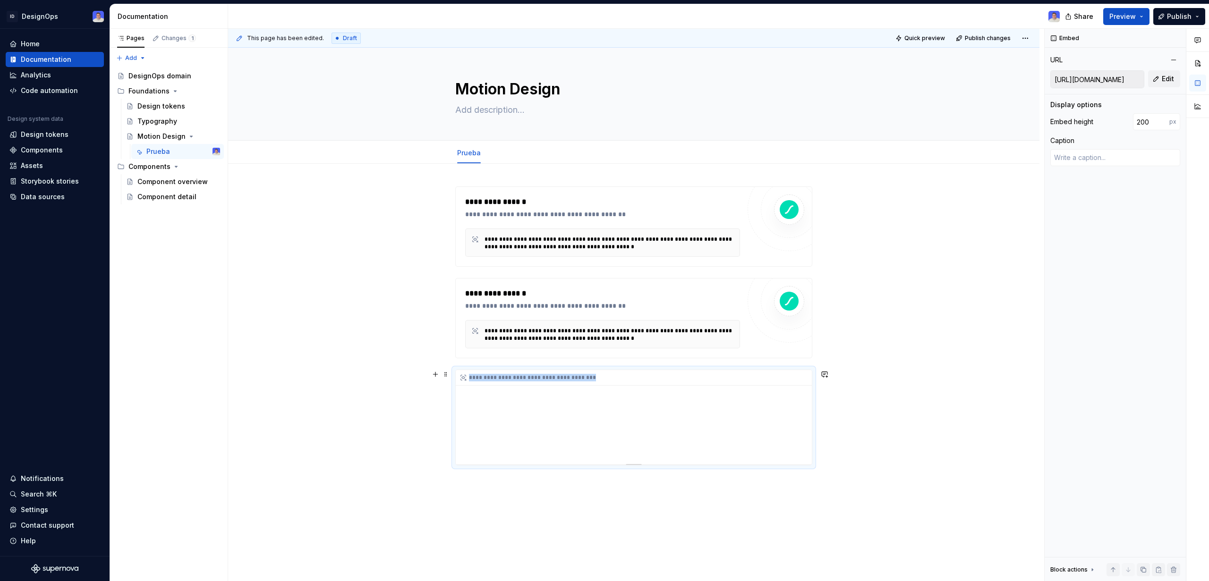
drag, startPoint x: 626, startPoint y: 461, endPoint x: 703, endPoint y: 464, distance: 77.0
click at [699, 465] on div "**********" at bounding box center [634, 417] width 356 height 95
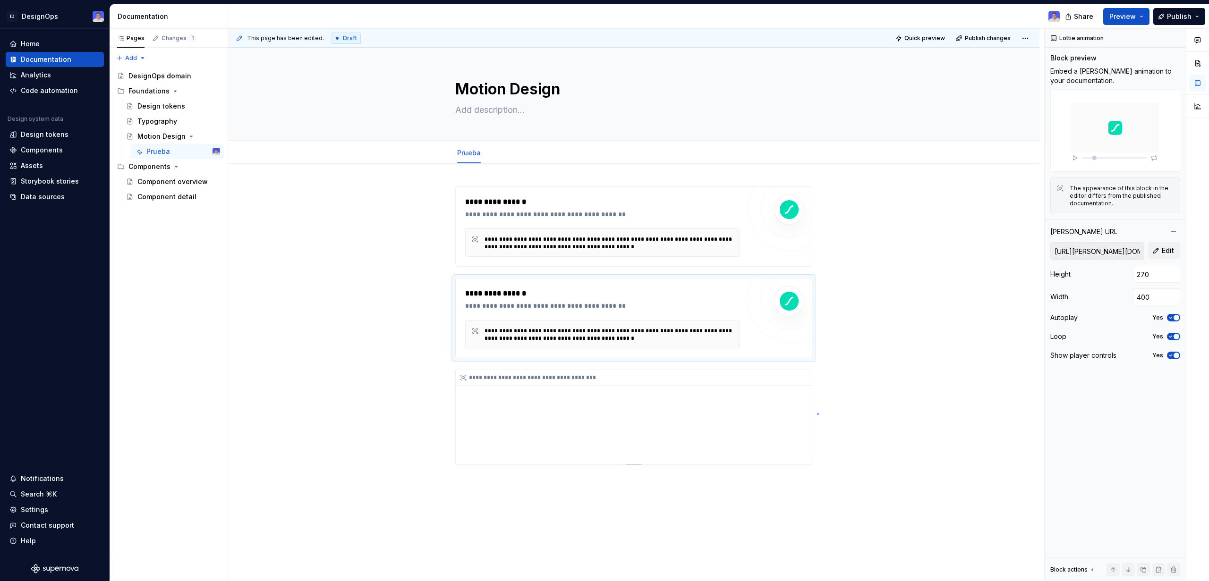
drag, startPoint x: 817, startPoint y: 414, endPoint x: 791, endPoint y: 418, distance: 25.8
click at [817, 413] on div "**********" at bounding box center [636, 305] width 816 height 553
click at [783, 418] on div "**********" at bounding box center [634, 417] width 356 height 94
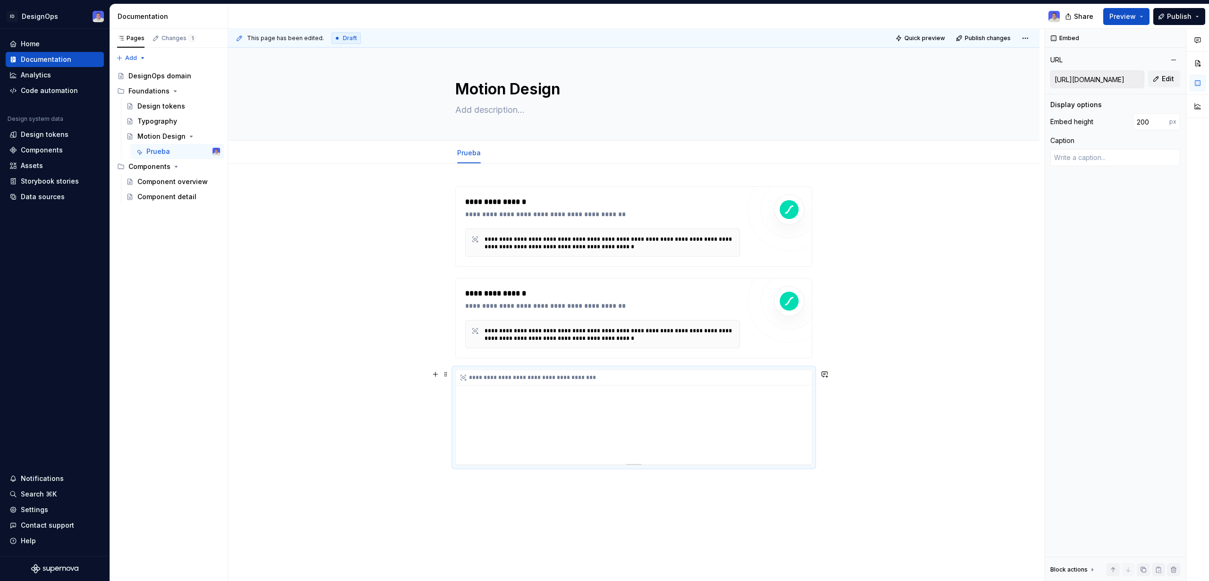
click at [625, 459] on div "**********" at bounding box center [634, 417] width 356 height 94
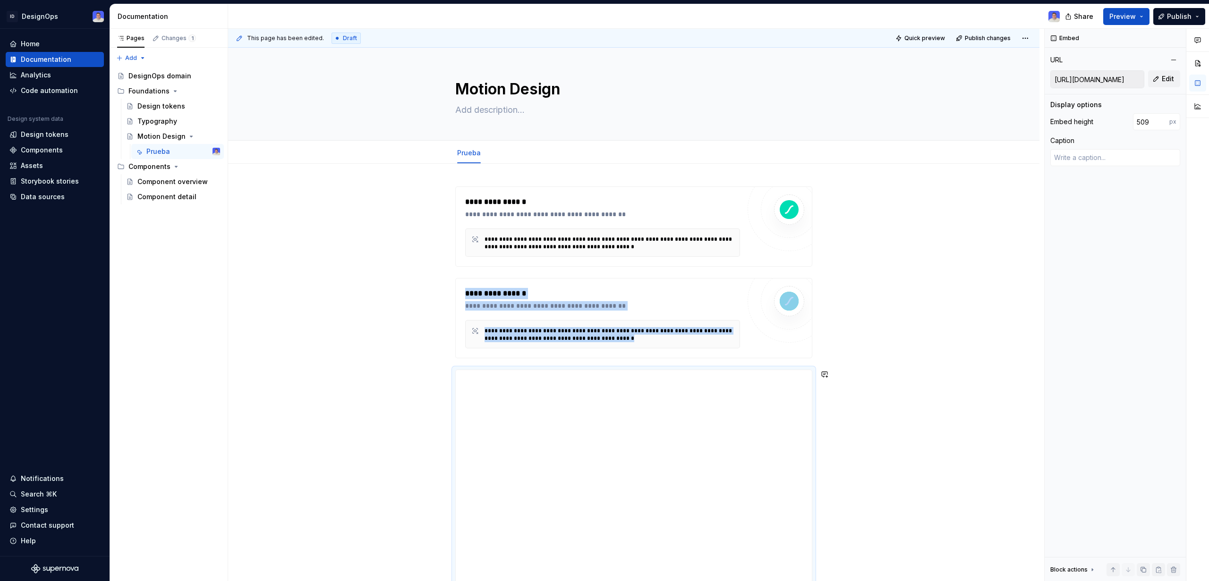
drag, startPoint x: 635, startPoint y: 464, endPoint x: 607, endPoint y: 610, distance: 149.1
click at [607, 581] on html "**********" at bounding box center [604, 290] width 1209 height 581
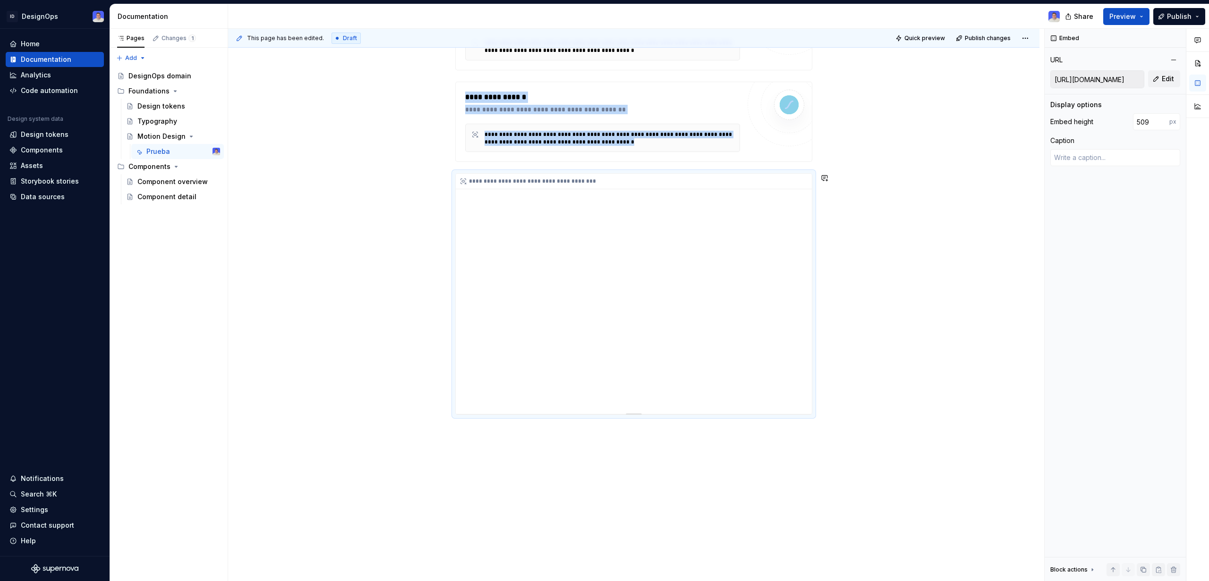
scroll to position [201, 0]
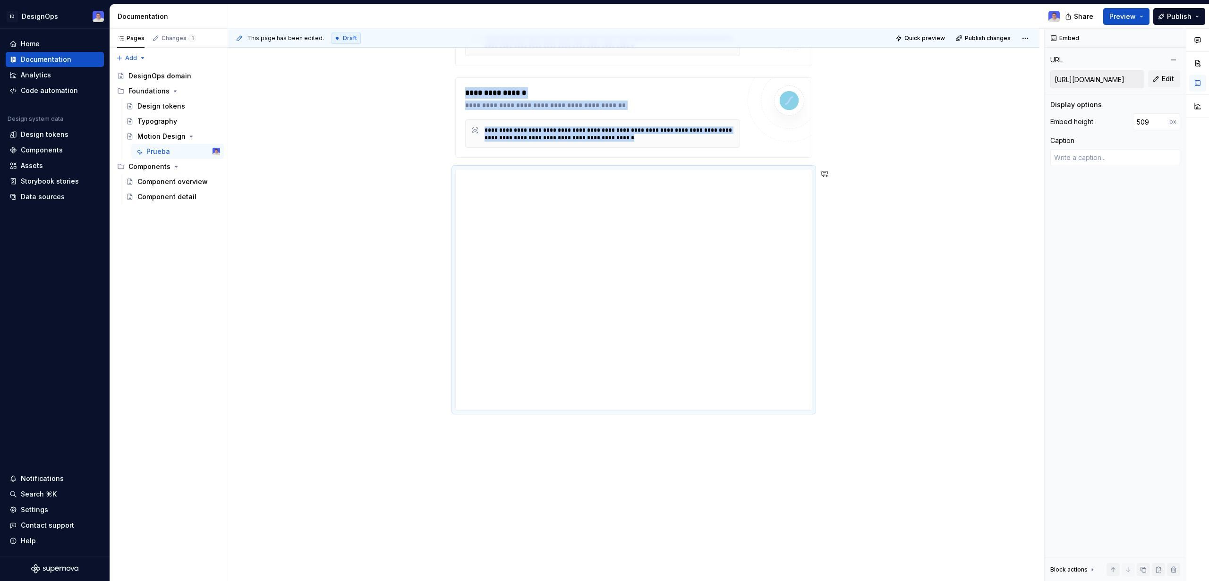
click at [610, 445] on div "**********" at bounding box center [636, 305] width 816 height 553
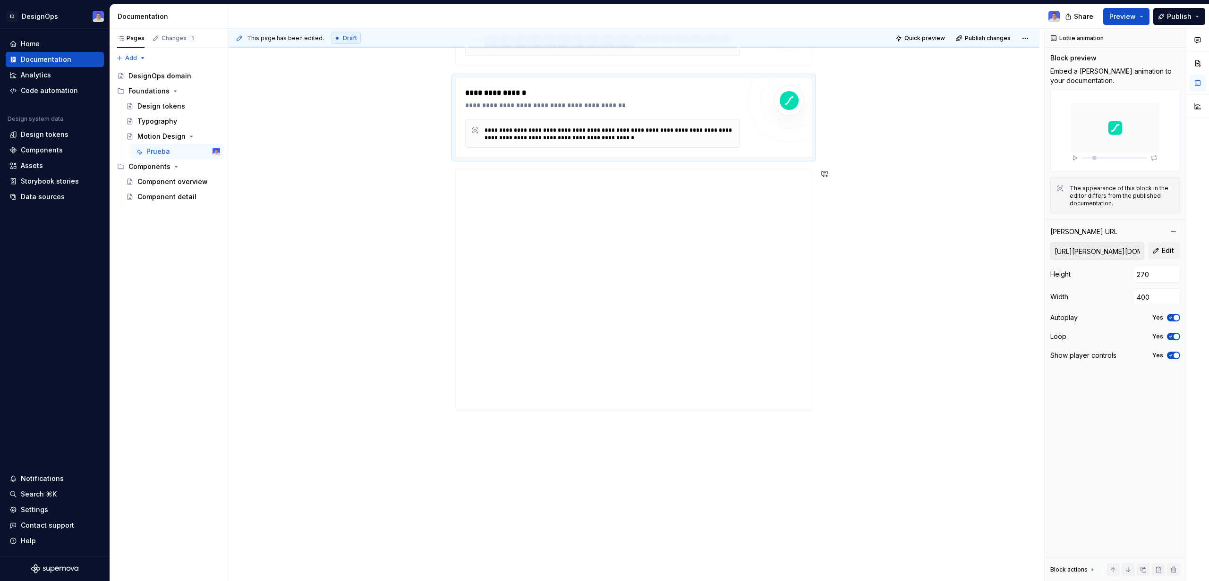
click at [595, 444] on div "**********" at bounding box center [633, 279] width 811 height 633
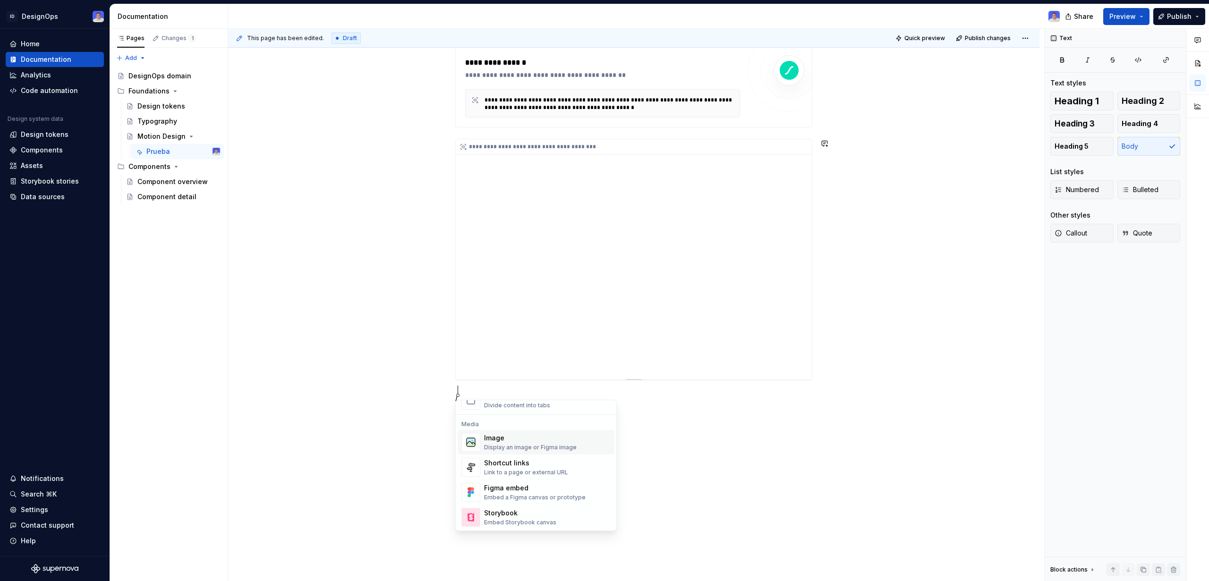
scroll to position [238, 0]
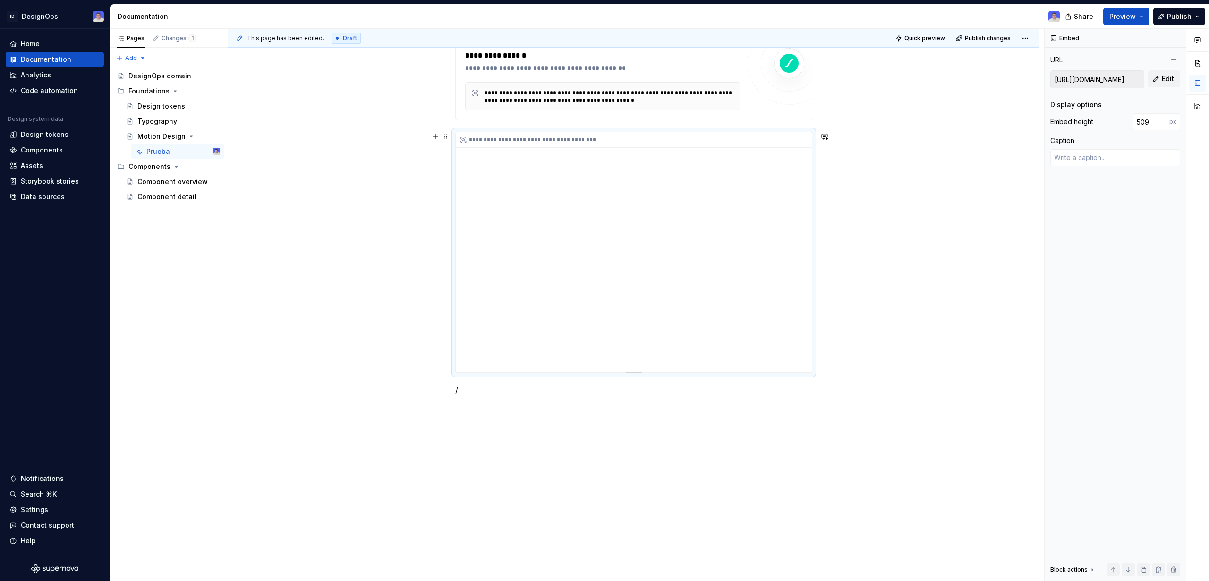
drag, startPoint x: 809, startPoint y: 236, endPoint x: 809, endPoint y: 312, distance: 76.0
click at [807, 326] on div "**********" at bounding box center [634, 252] width 356 height 240
drag, startPoint x: 807, startPoint y: 217, endPoint x: 802, endPoint y: 371, distance: 153.6
click at [801, 348] on div "**********" at bounding box center [634, 252] width 356 height 240
click at [578, 459] on div "**********" at bounding box center [636, 305] width 816 height 553
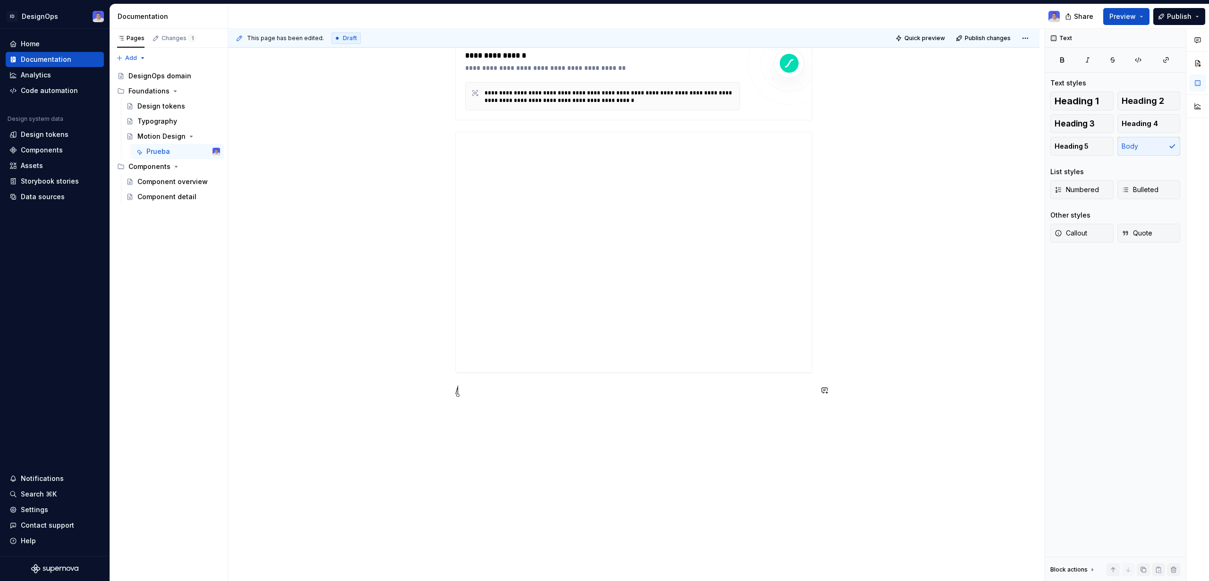
click at [497, 403] on div "**********" at bounding box center [633, 178] width 357 height 459
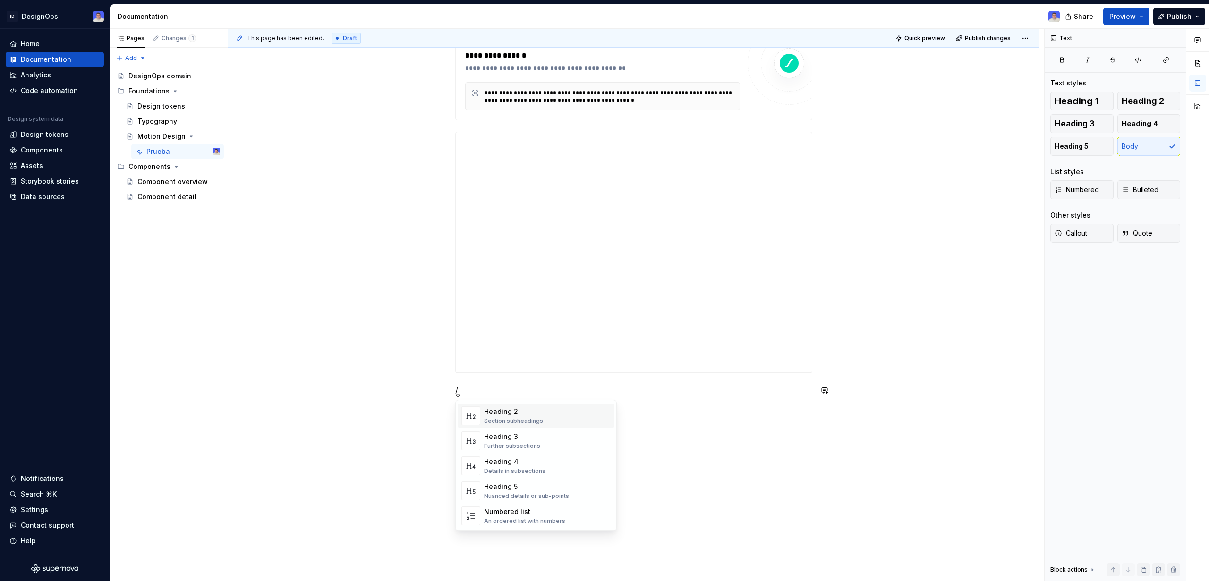
scroll to position [58, 0]
click at [311, 419] on div "**********" at bounding box center [633, 254] width 811 height 656
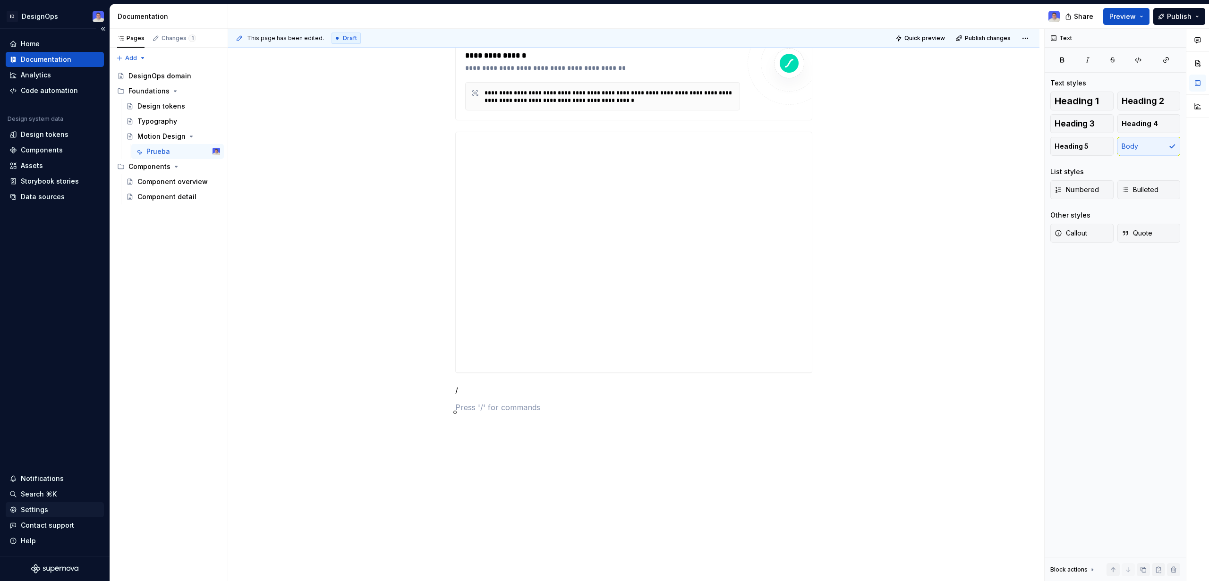
click at [38, 506] on div "Settings" at bounding box center [34, 509] width 27 height 9
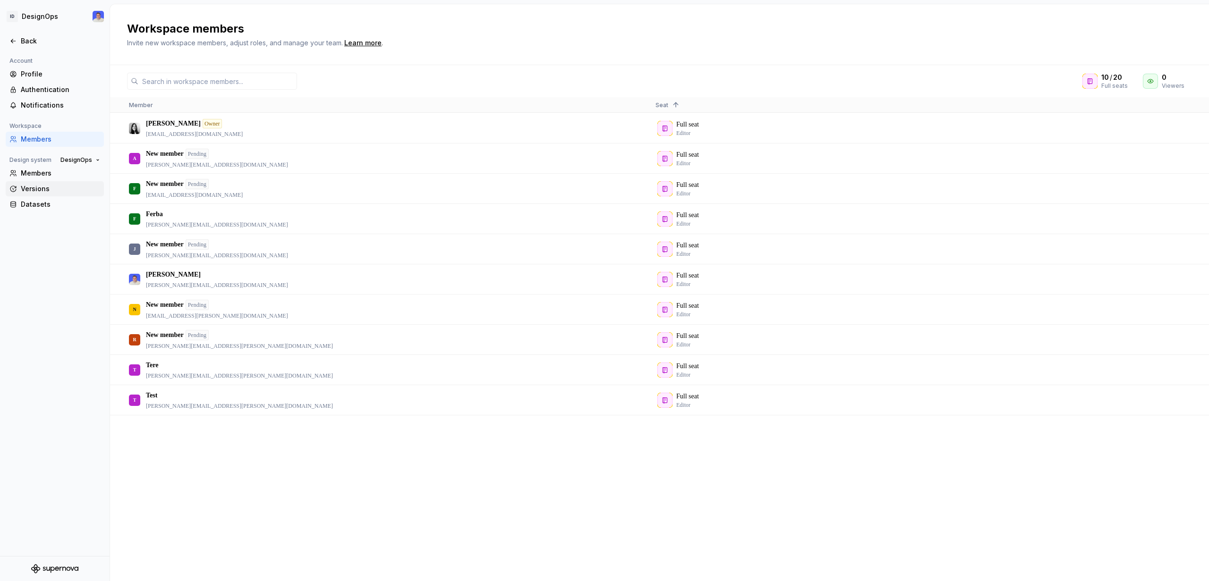
click at [45, 187] on div "Versions" at bounding box center [60, 188] width 79 height 9
click at [13, 37] on div "Back" at bounding box center [54, 40] width 91 height 9
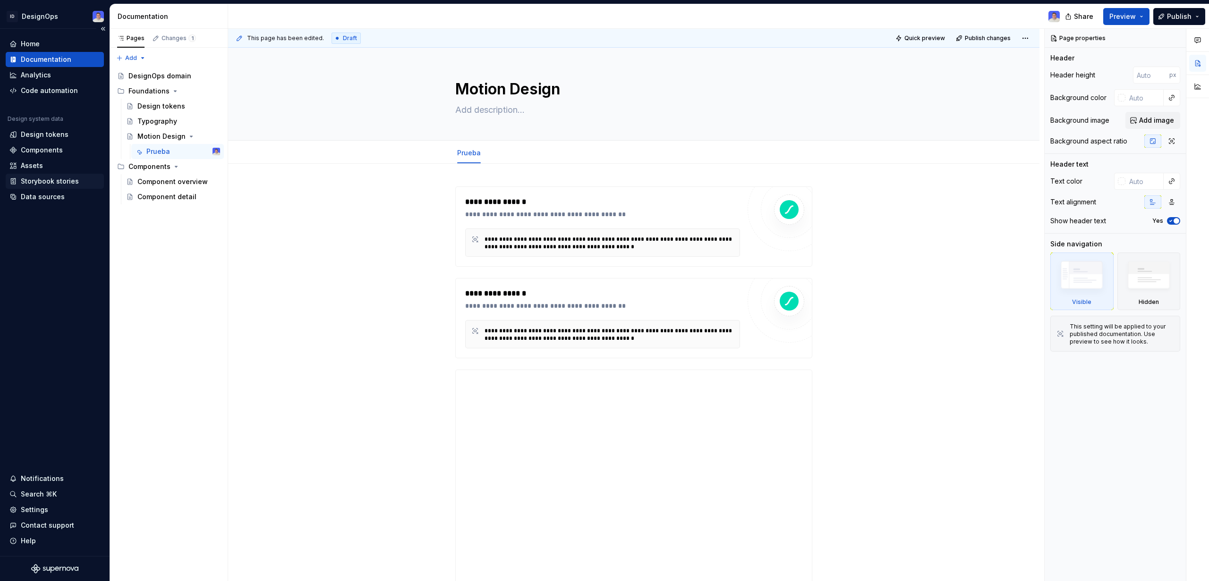
click at [60, 182] on div "Storybook stories" at bounding box center [50, 181] width 58 height 9
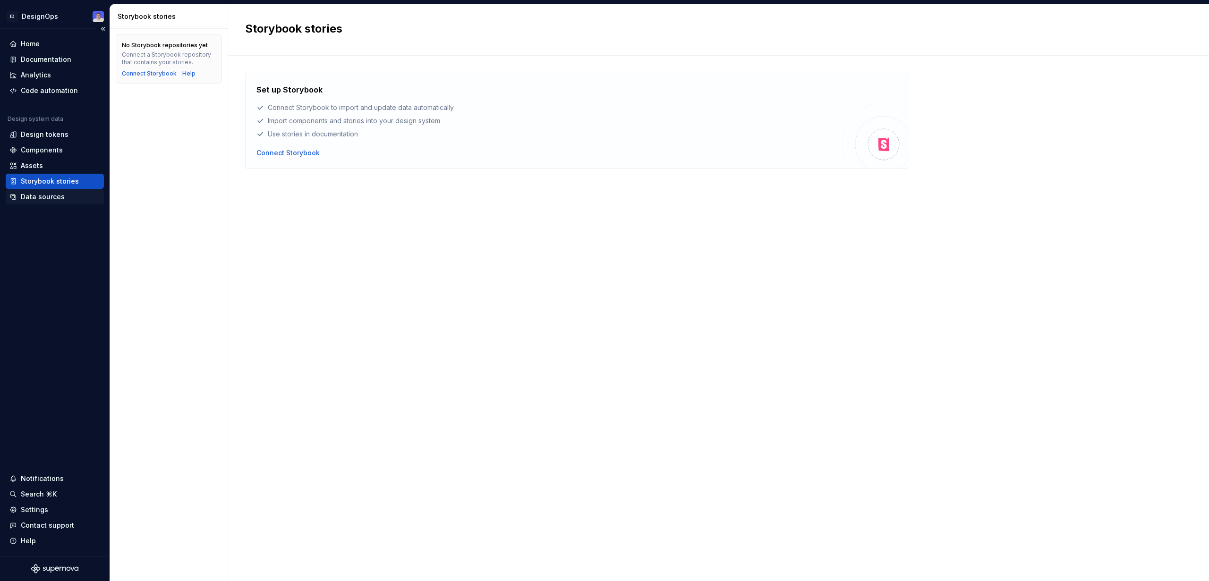
click at [74, 196] on div "Data sources" at bounding box center [54, 196] width 91 height 9
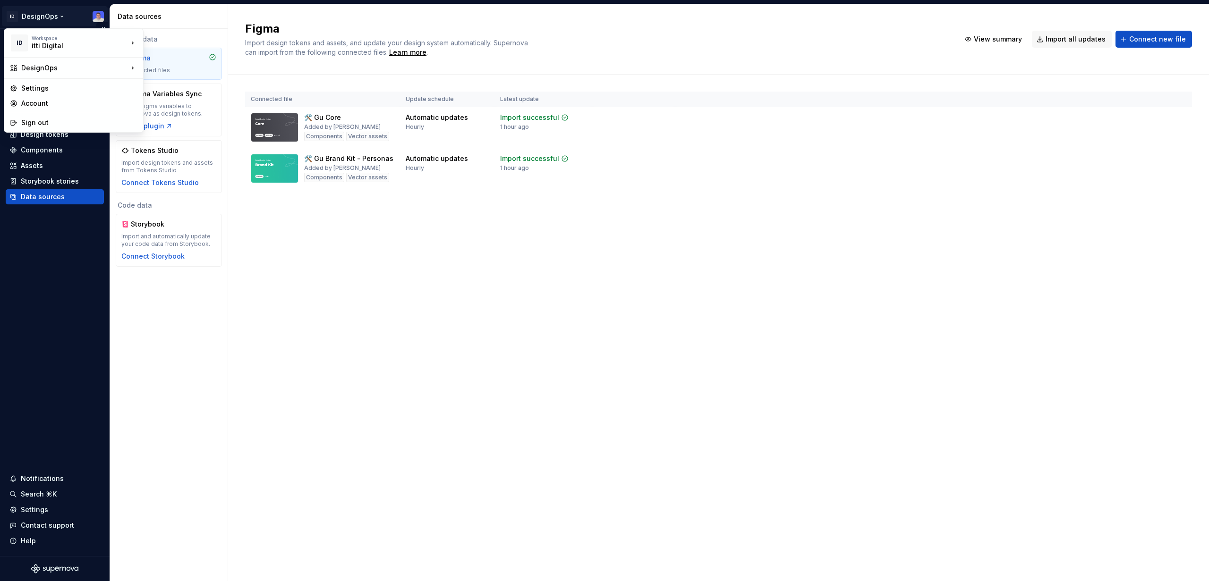
click at [59, 17] on html "ID DesignOps Home Documentation Analytics Code automation Design system data De…" at bounding box center [604, 290] width 1209 height 581
click at [186, 82] on div "Guazú Design System" at bounding box center [195, 85] width 73 height 9
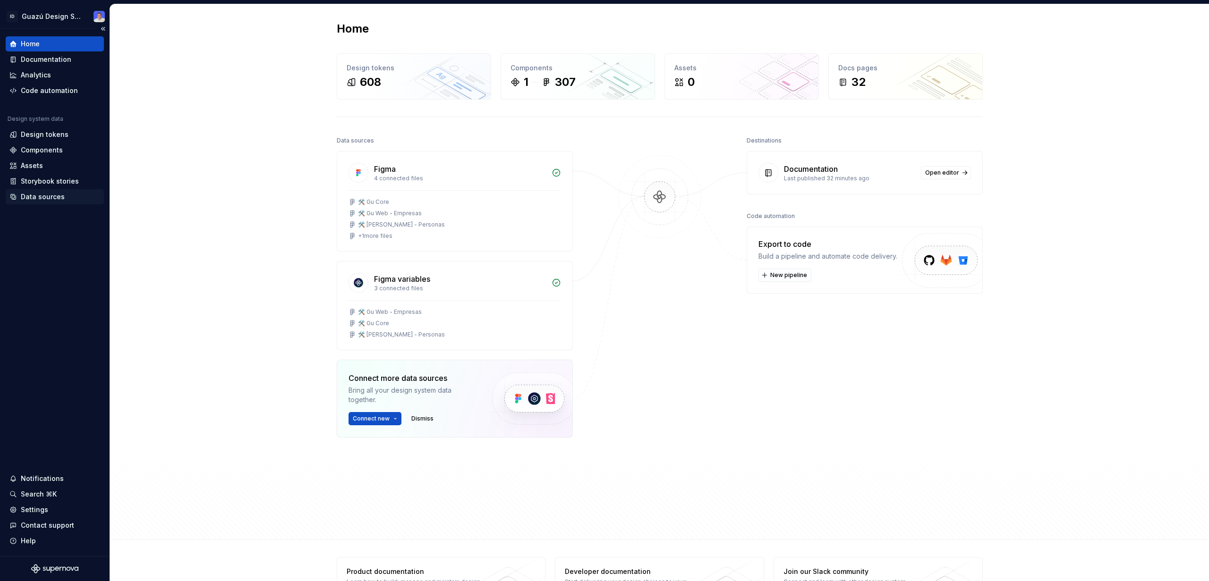
click at [70, 194] on div "Data sources" at bounding box center [54, 196] width 91 height 9
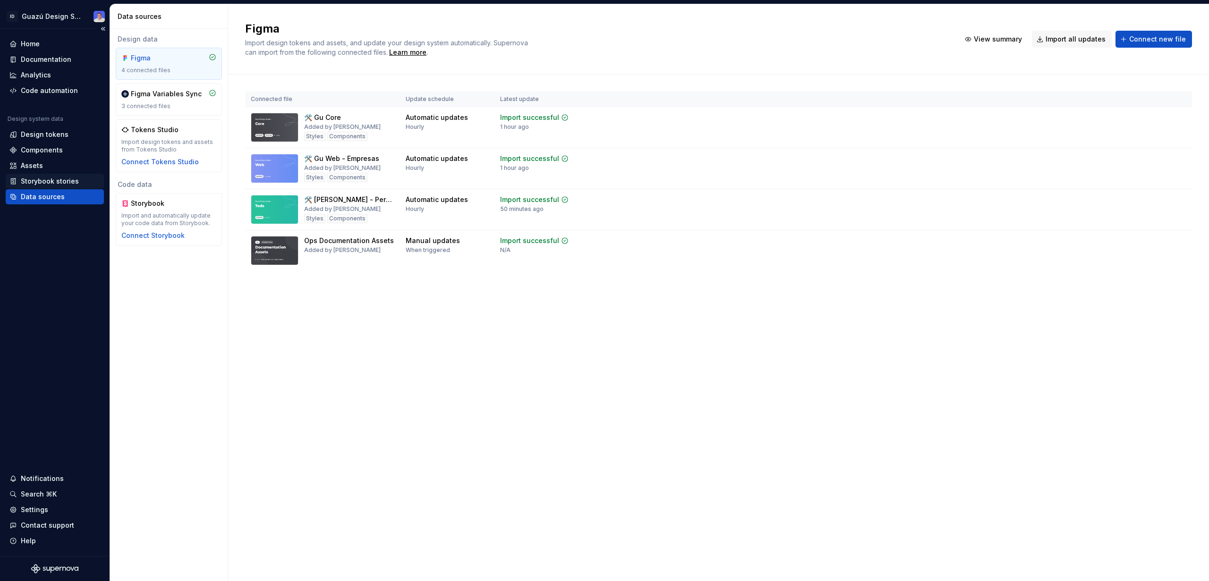
click at [70, 182] on div "Storybook stories" at bounding box center [50, 181] width 58 height 9
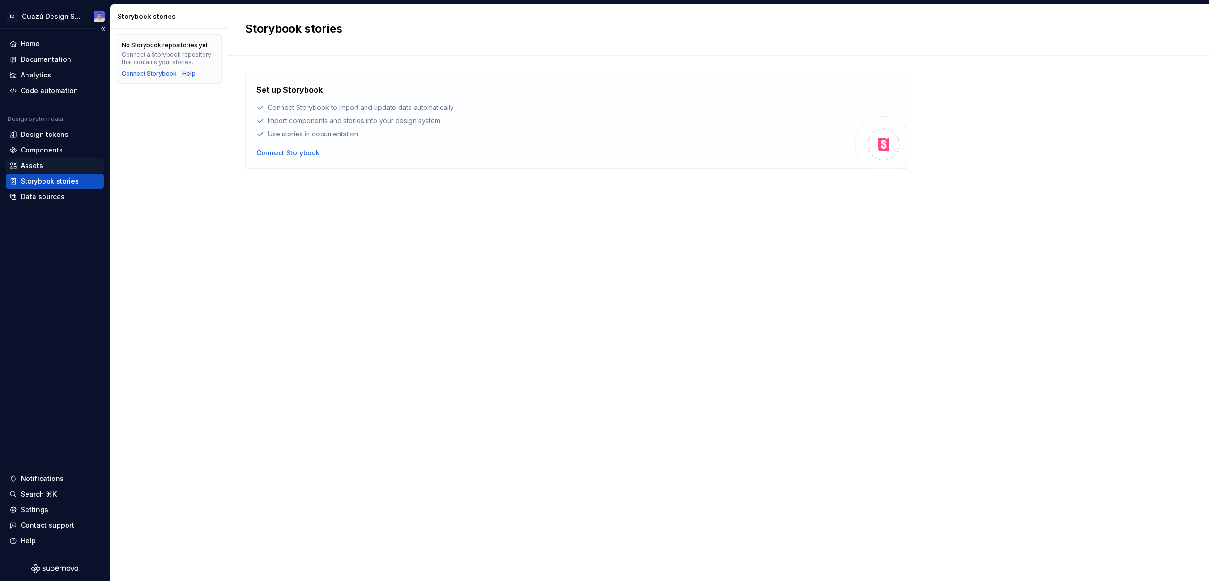
click at [68, 164] on div "Assets" at bounding box center [54, 165] width 91 height 9
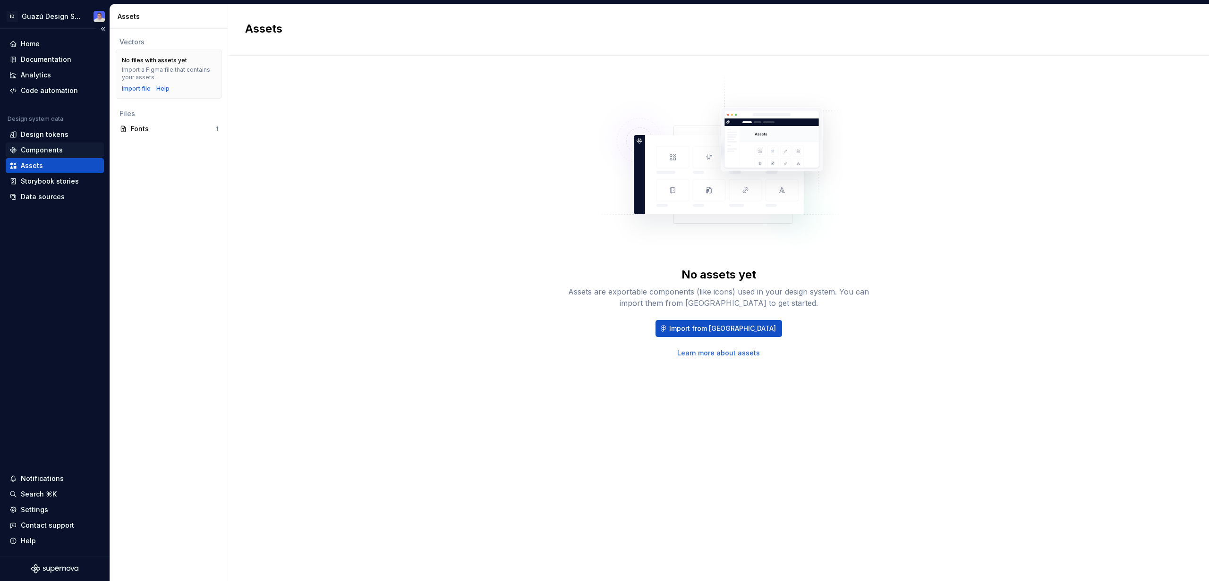
click at [63, 151] on div "Components" at bounding box center [54, 149] width 91 height 9
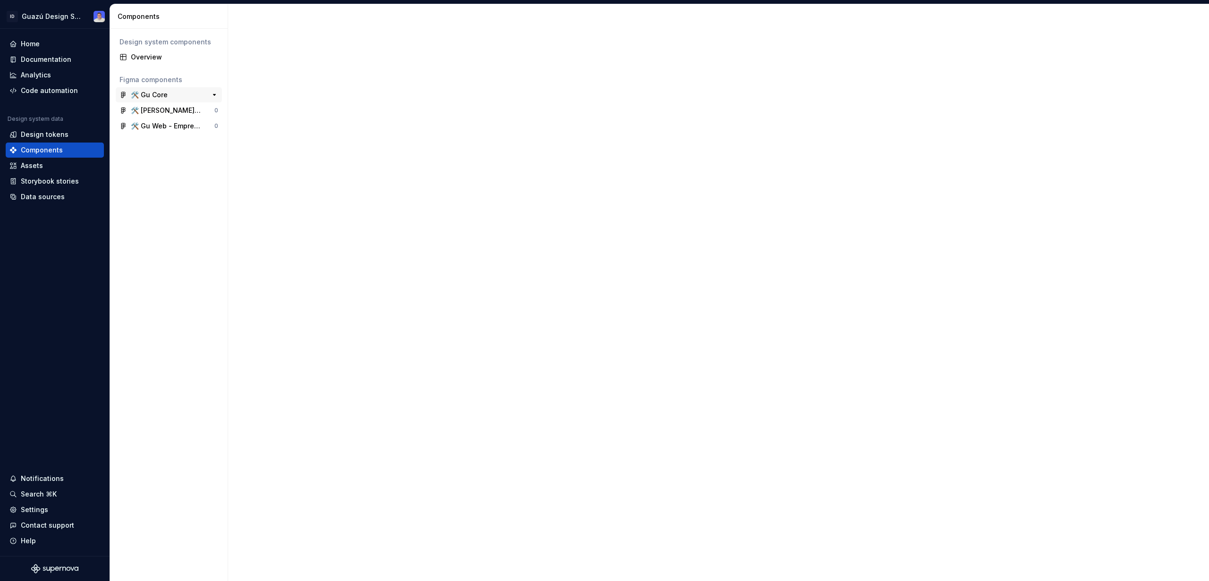
click at [166, 98] on div "🛠️ Gu Core" at bounding box center [149, 94] width 37 height 9
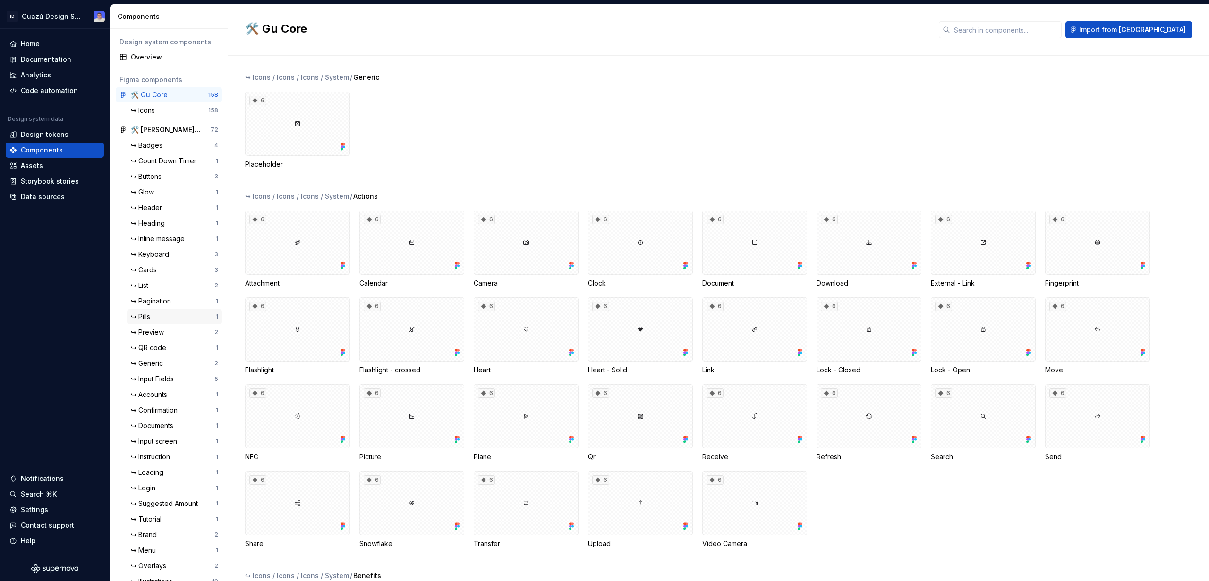
click at [177, 318] on div "↪ Pills" at bounding box center [173, 316] width 85 height 9
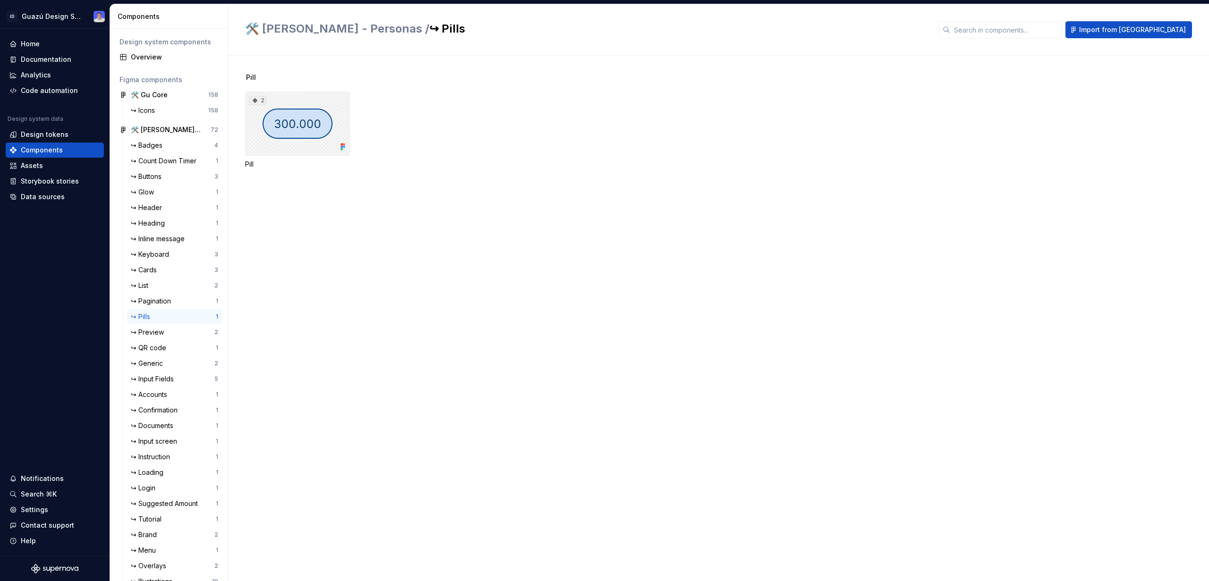
click at [297, 126] on div "2" at bounding box center [297, 124] width 105 height 64
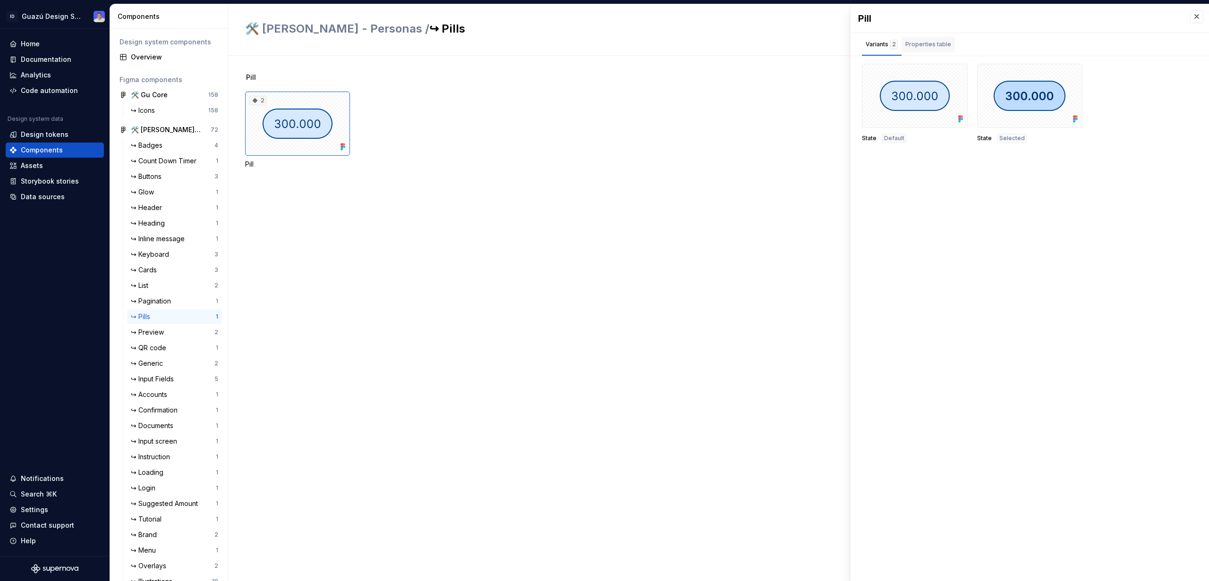
click at [933, 42] on div "Properties table" at bounding box center [928, 44] width 46 height 9
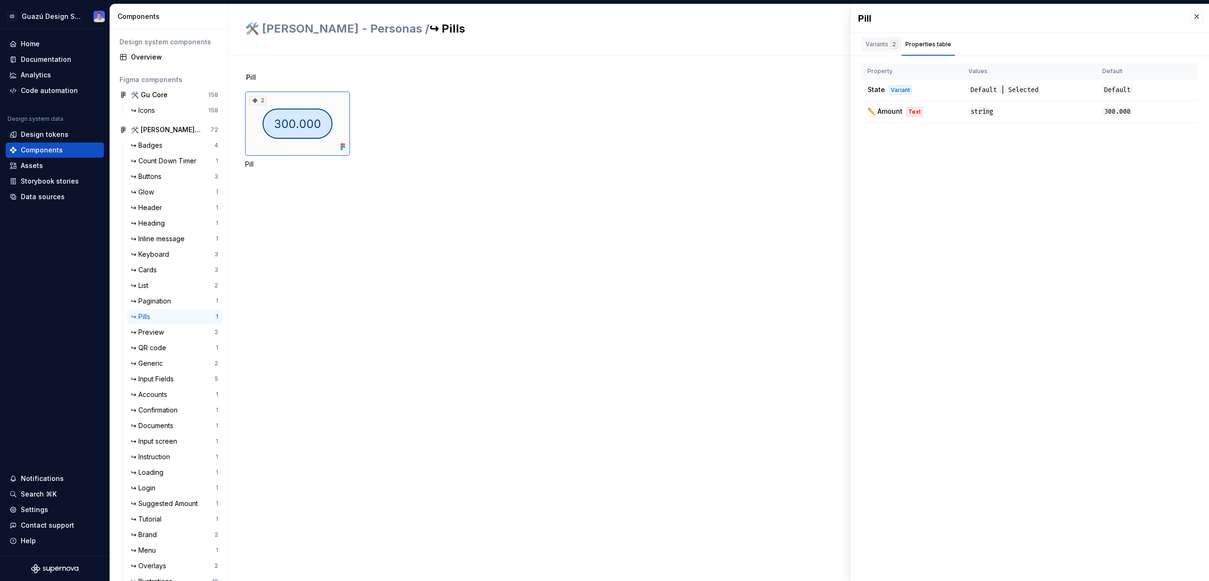
click at [876, 48] on div "Variants 2" at bounding box center [881, 44] width 32 height 9
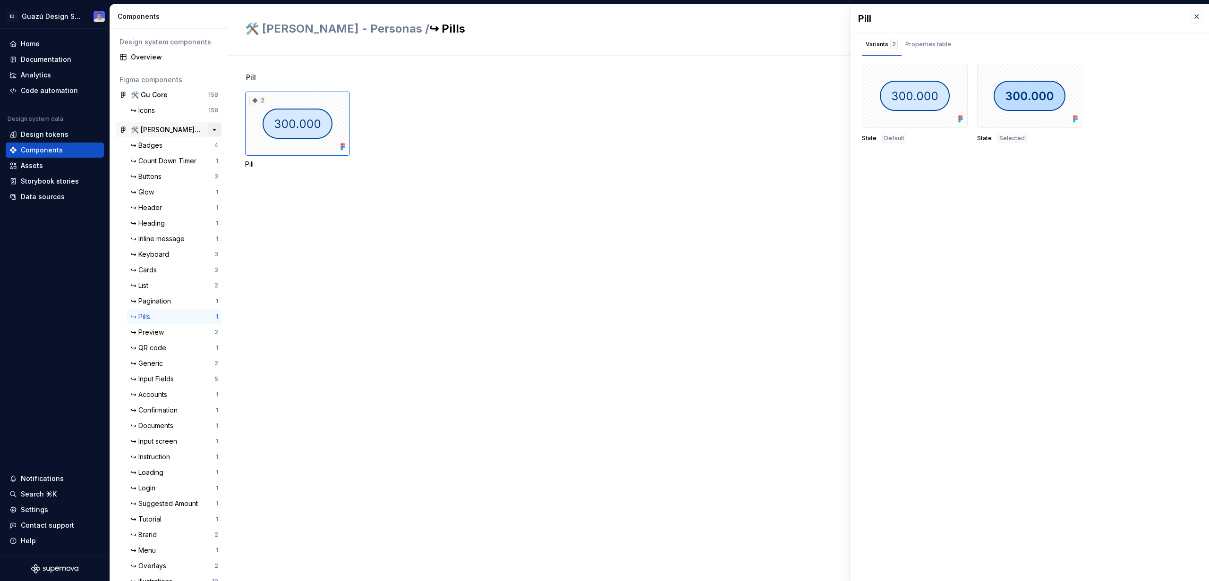
click at [209, 129] on button "button" at bounding box center [214, 129] width 13 height 13
click at [208, 146] on button "button" at bounding box center [214, 145] width 13 height 13
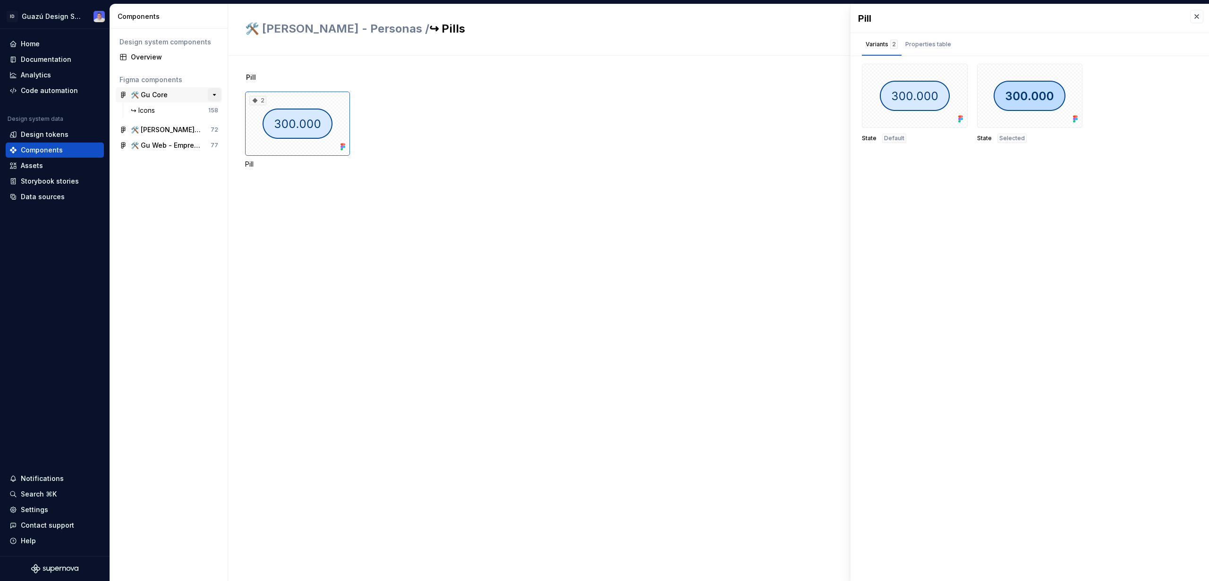
click at [215, 94] on button "button" at bounding box center [214, 94] width 13 height 13
click at [175, 113] on div "🛠️ [PERSON_NAME] - Personas" at bounding box center [166, 110] width 70 height 9
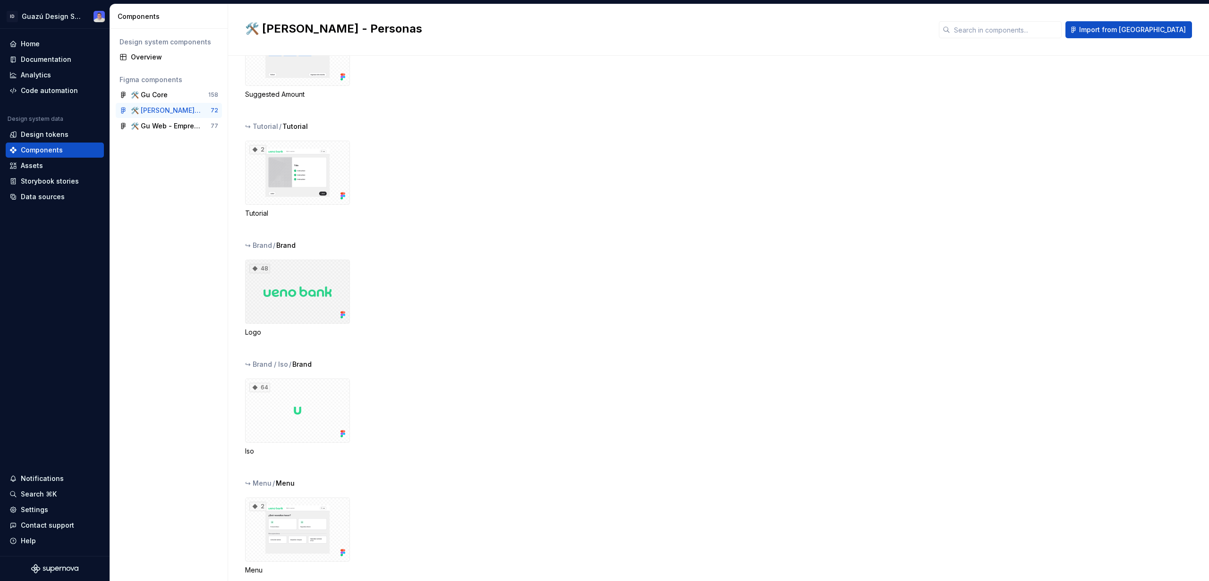
scroll to position [3866, 0]
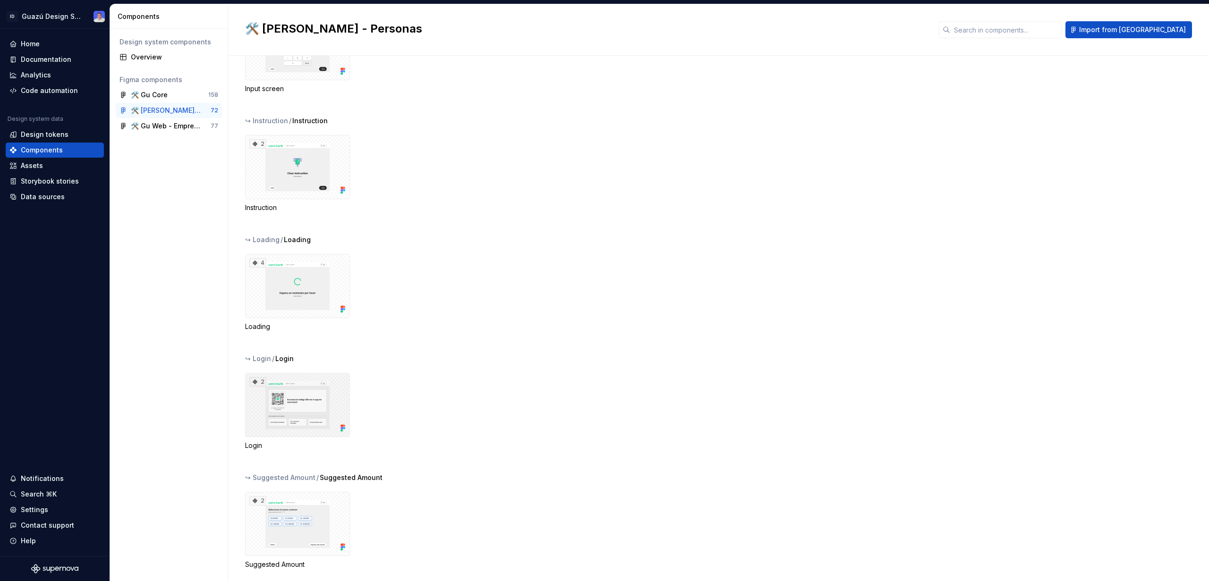
click at [335, 409] on div "2" at bounding box center [297, 405] width 105 height 64
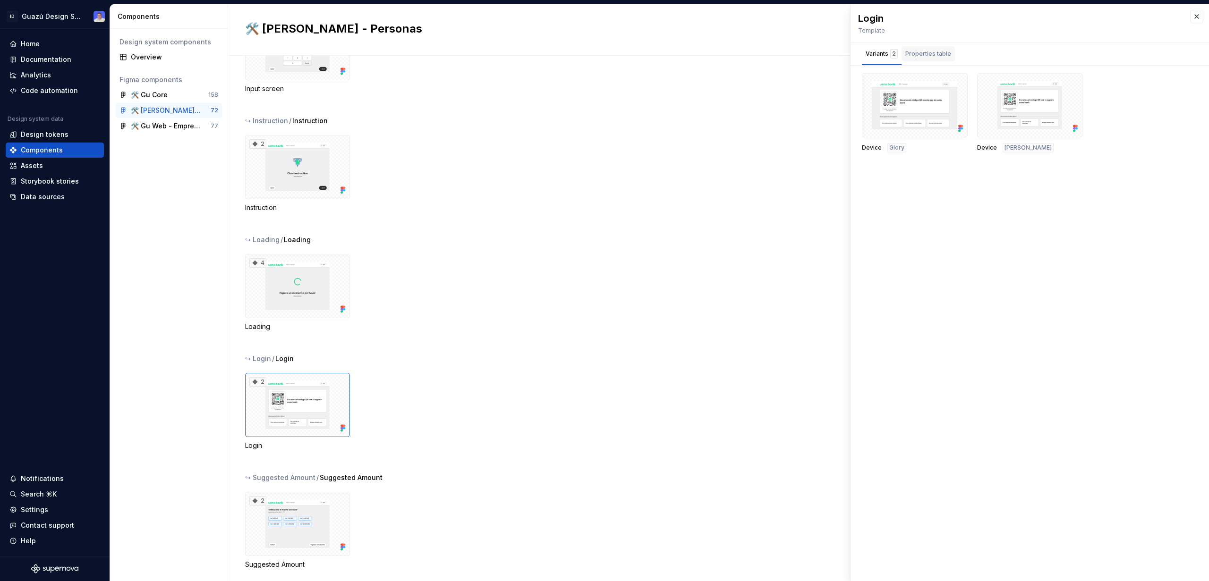
click at [928, 57] on div "Properties table" at bounding box center [928, 53] width 46 height 9
click at [885, 54] on div "Variants 2" at bounding box center [881, 53] width 32 height 9
click at [49, 198] on div "Data sources" at bounding box center [43, 196] width 44 height 9
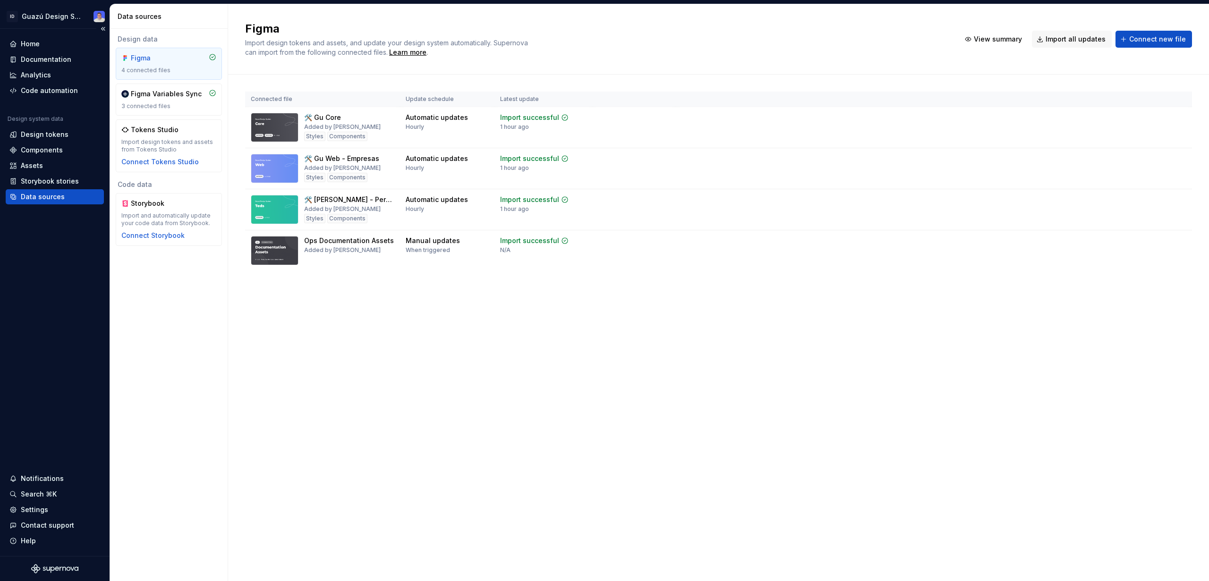
click at [49, 198] on div "Data sources" at bounding box center [43, 196] width 44 height 9
click at [540, 449] on div "Figma Import design tokens and assets, and update your design system automatica…" at bounding box center [718, 292] width 981 height 577
